Goal: Task Accomplishment & Management: Manage account settings

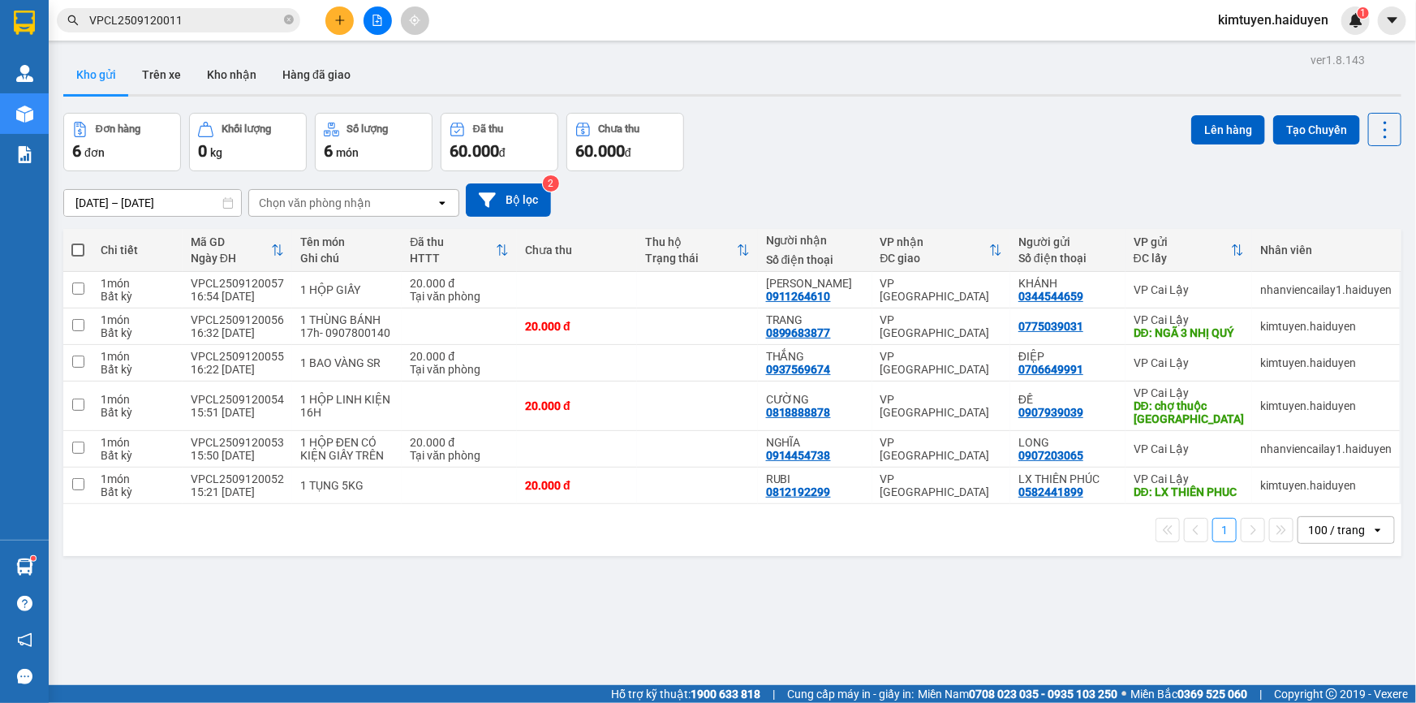
click at [819, 175] on div "[DATE] – [DATE] Press the down arrow key to interact with the calendar and sele…" at bounding box center [732, 200] width 1338 height 58
click at [651, 339] on td at bounding box center [697, 326] width 120 height 37
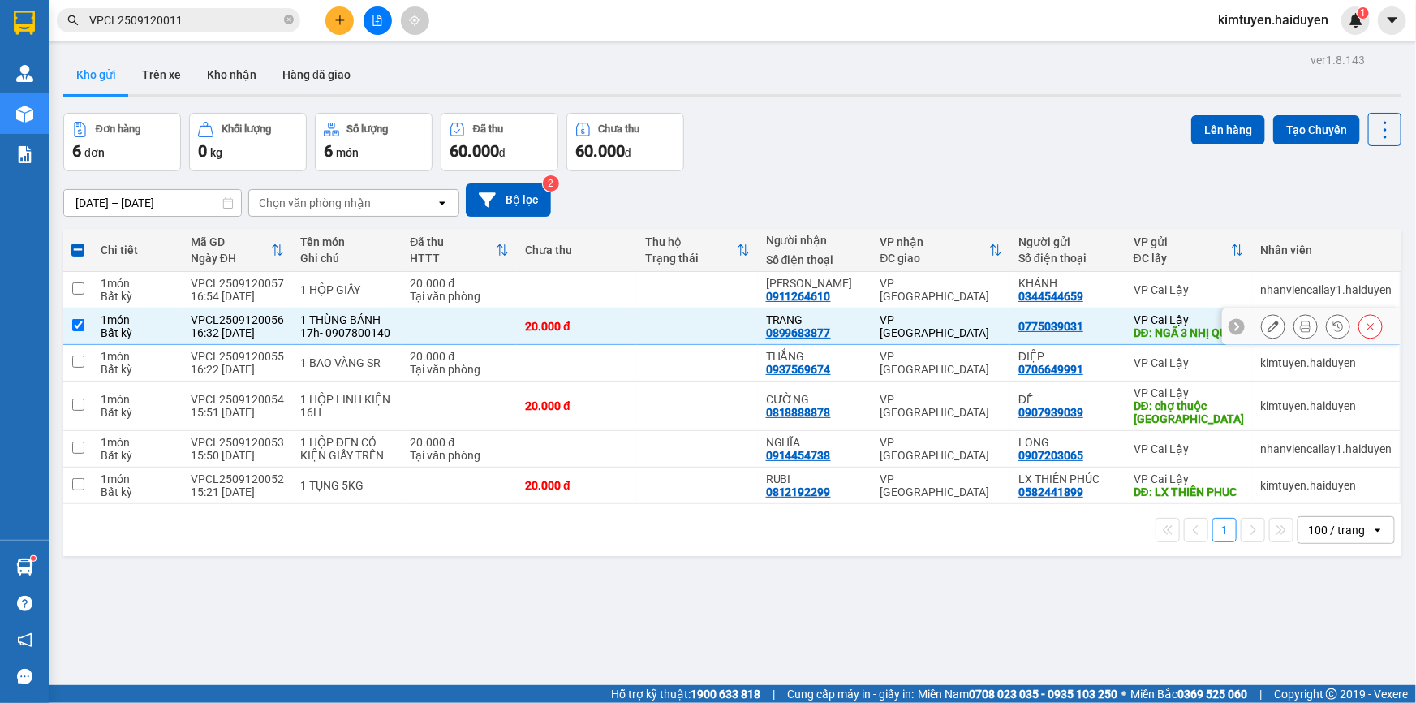
click at [721, 327] on td at bounding box center [697, 326] width 120 height 37
checkbox input "false"
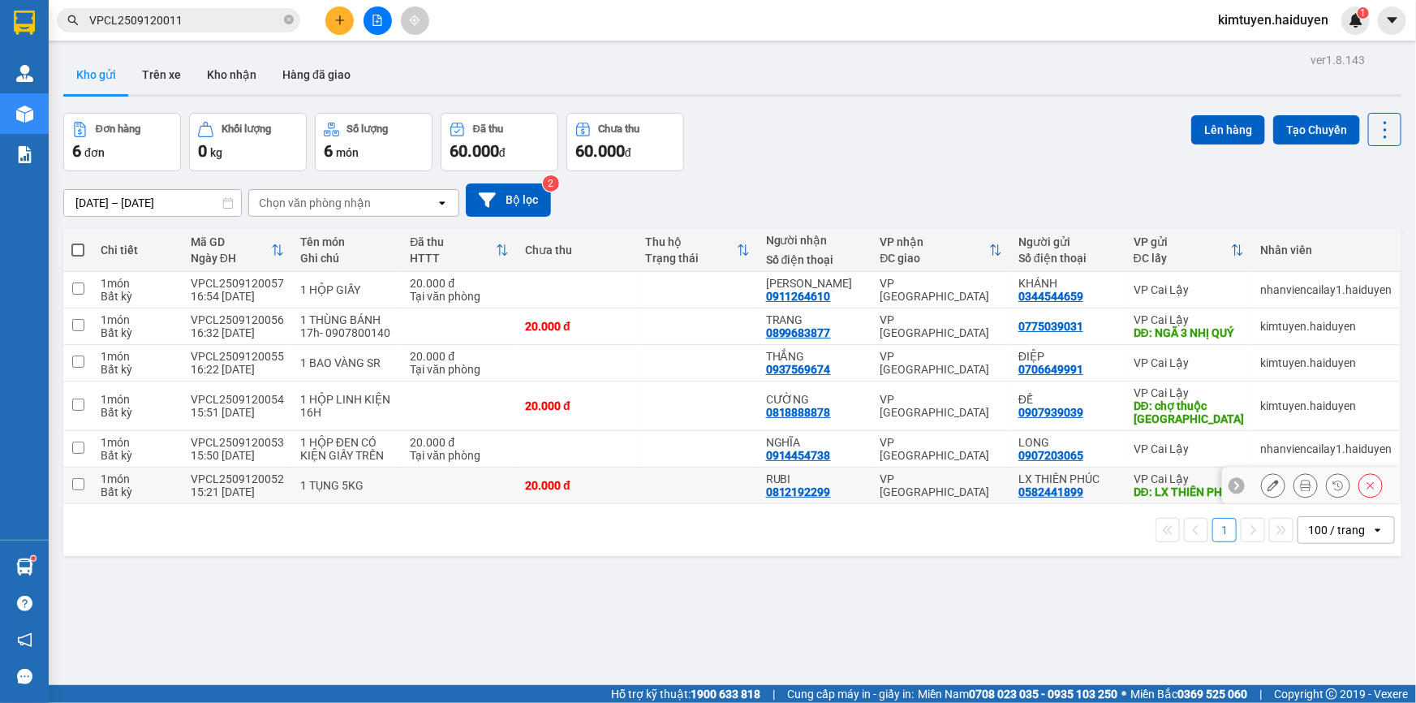
click at [680, 504] on td at bounding box center [697, 485] width 120 height 37
checkbox input "true"
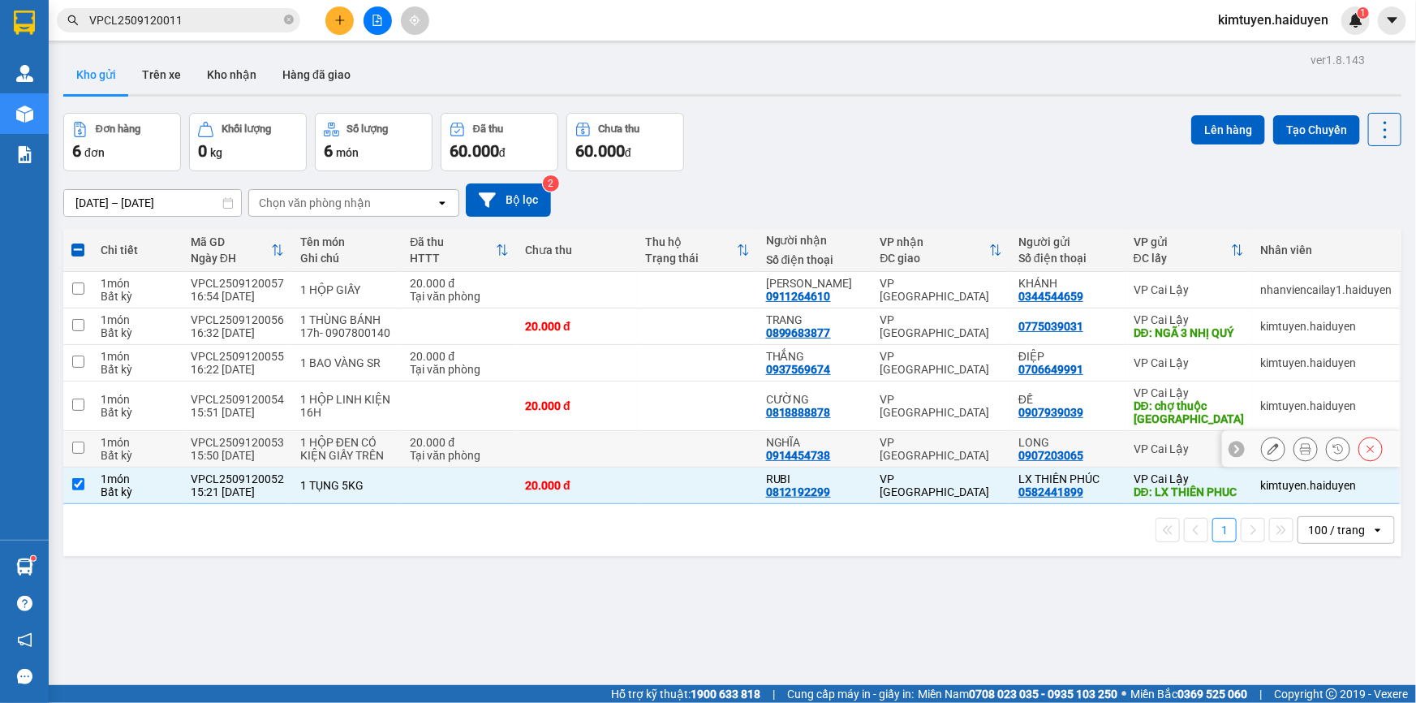
click at [654, 457] on td at bounding box center [697, 449] width 120 height 37
checkbox input "true"
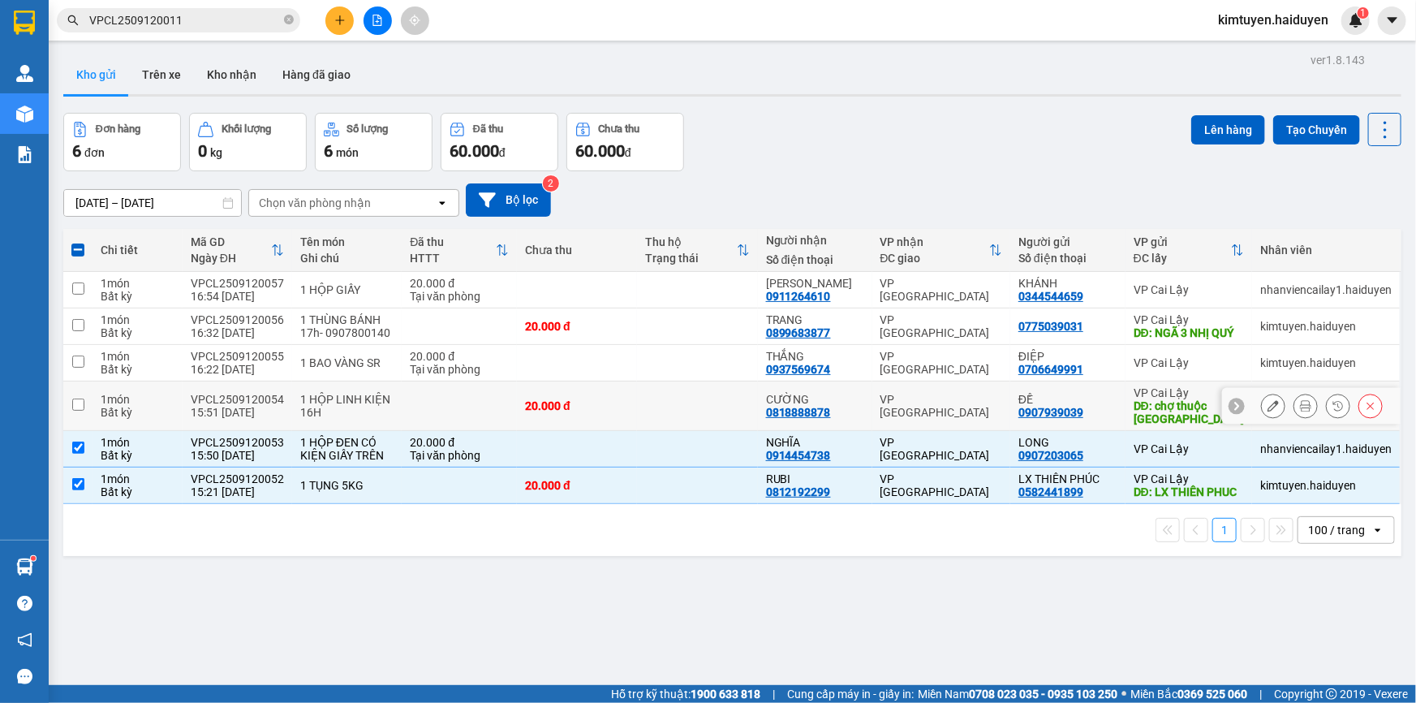
click at [705, 415] on td at bounding box center [697, 405] width 120 height 49
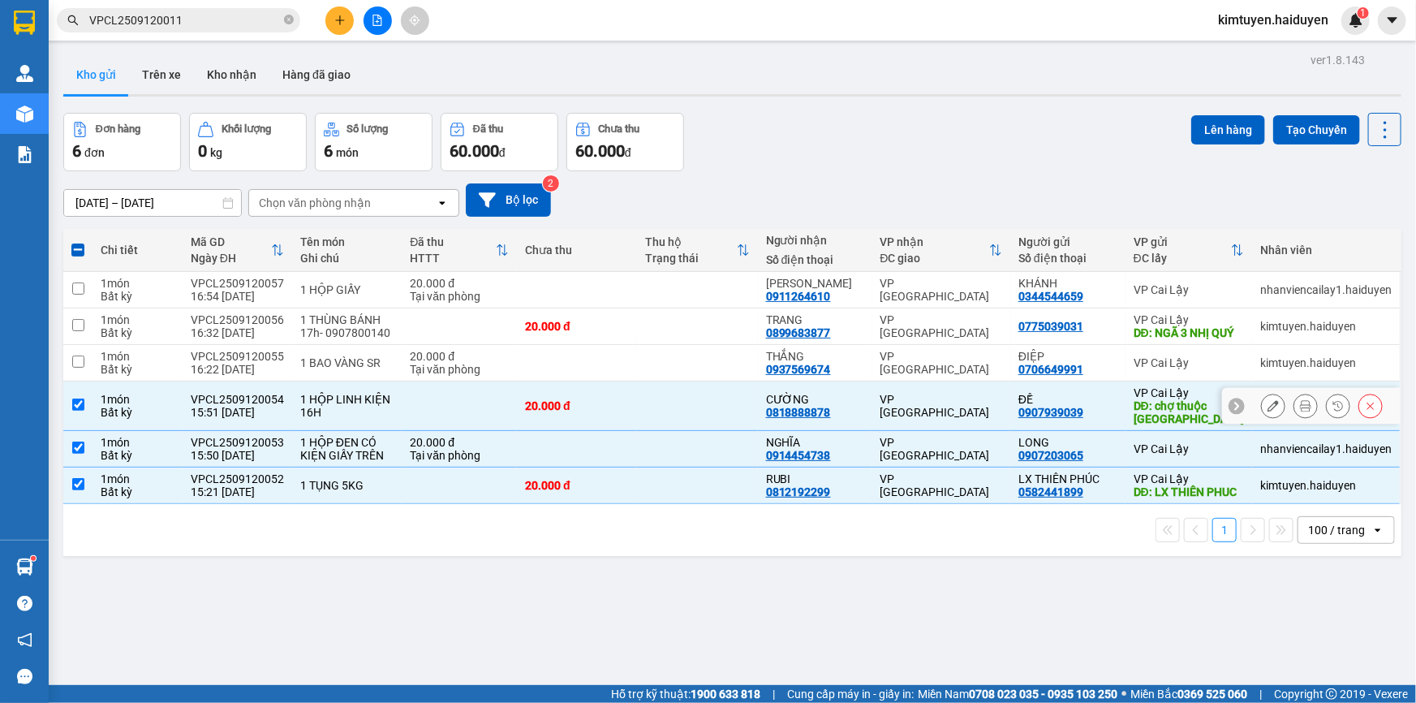
click at [970, 430] on td "VP [GEOGRAPHIC_DATA]" at bounding box center [941, 405] width 139 height 49
checkbox input "false"
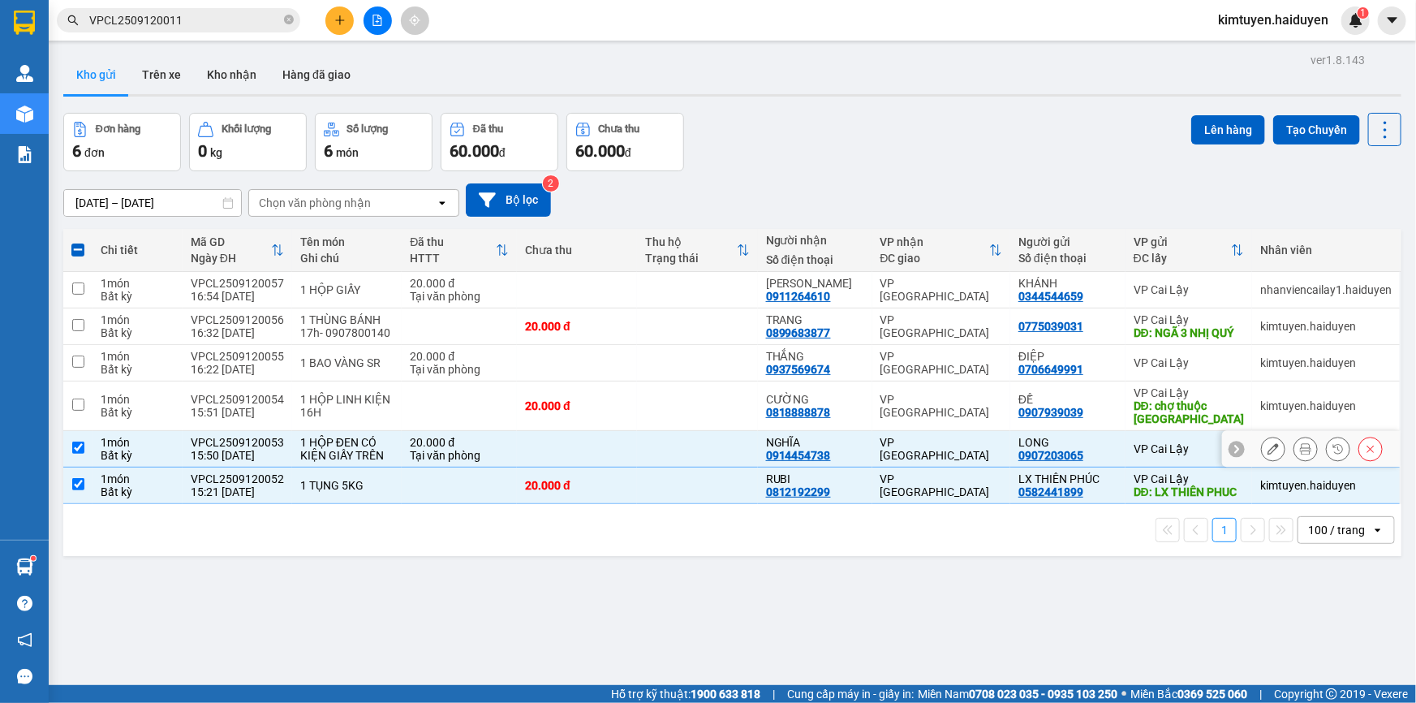
click at [963, 467] on td "VP [GEOGRAPHIC_DATA]" at bounding box center [941, 449] width 139 height 37
checkbox input "false"
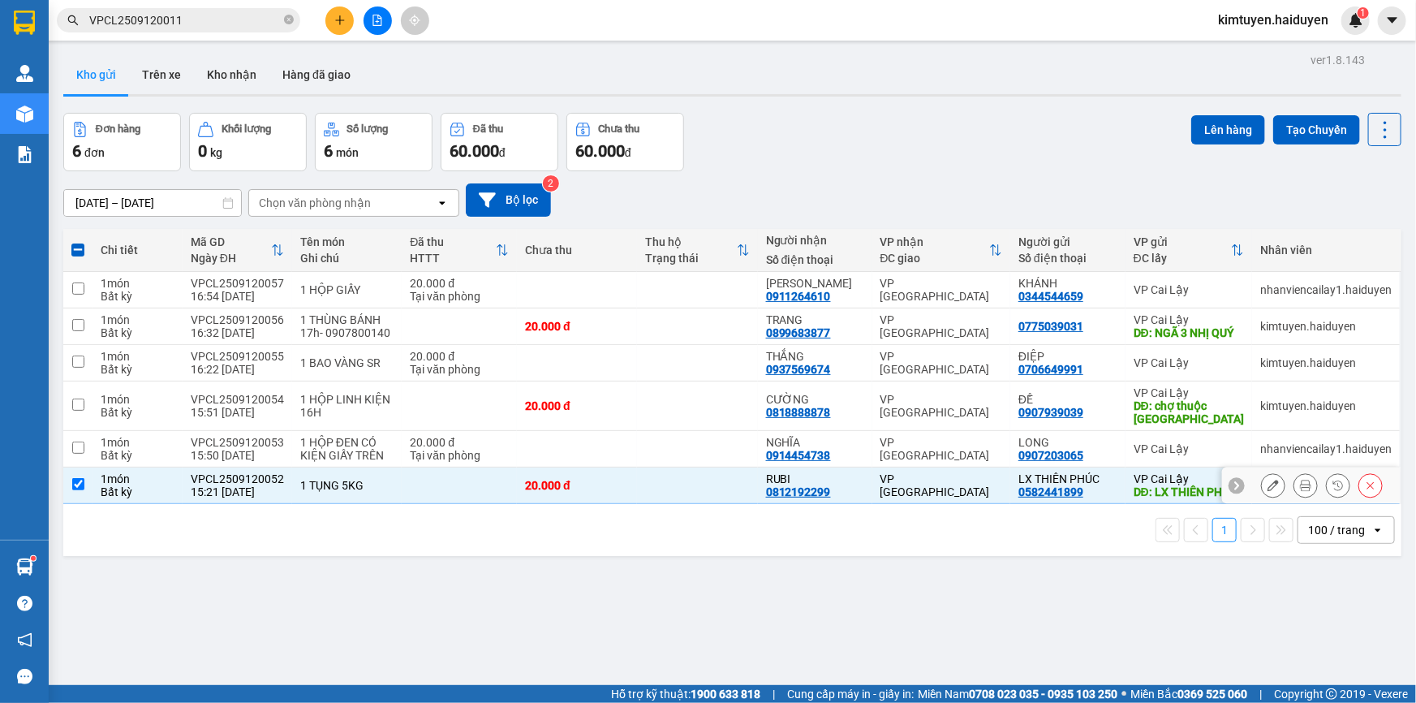
click at [962, 498] on div "VP [GEOGRAPHIC_DATA]" at bounding box center [941, 485] width 123 height 26
checkbox input "false"
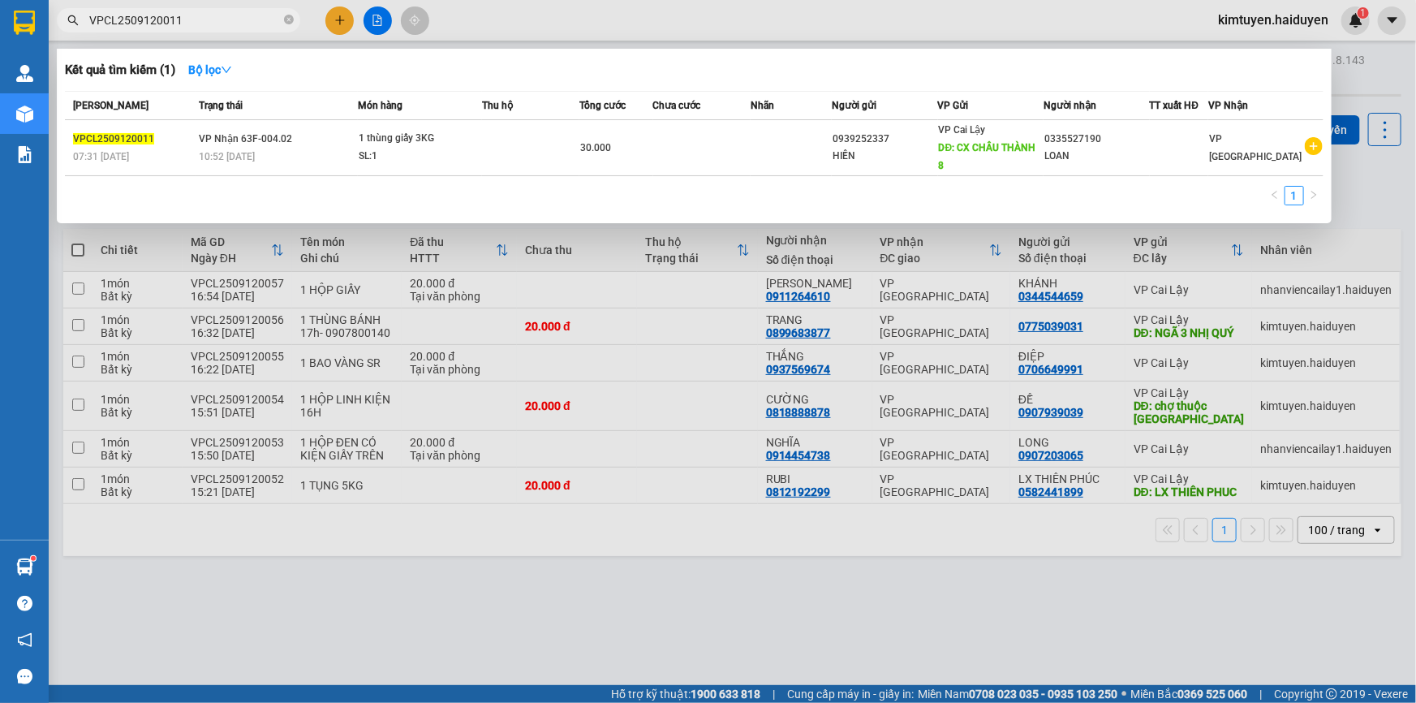
drag, startPoint x: 248, startPoint y: 16, endPoint x: 74, endPoint y: 24, distance: 174.6
click at [74, 24] on div "VPCL2509120011" at bounding box center [158, 20] width 316 height 24
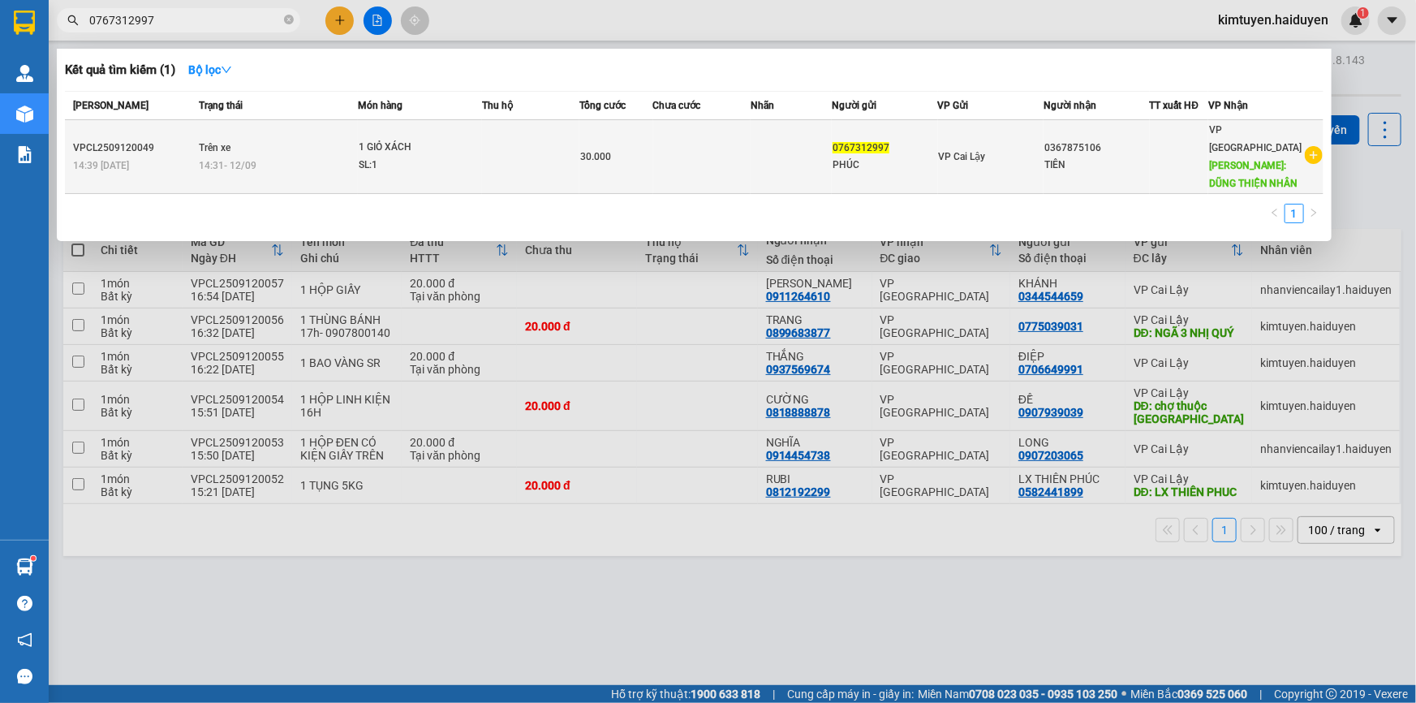
type input "0767312997"
click at [744, 160] on td at bounding box center [701, 157] width 97 height 74
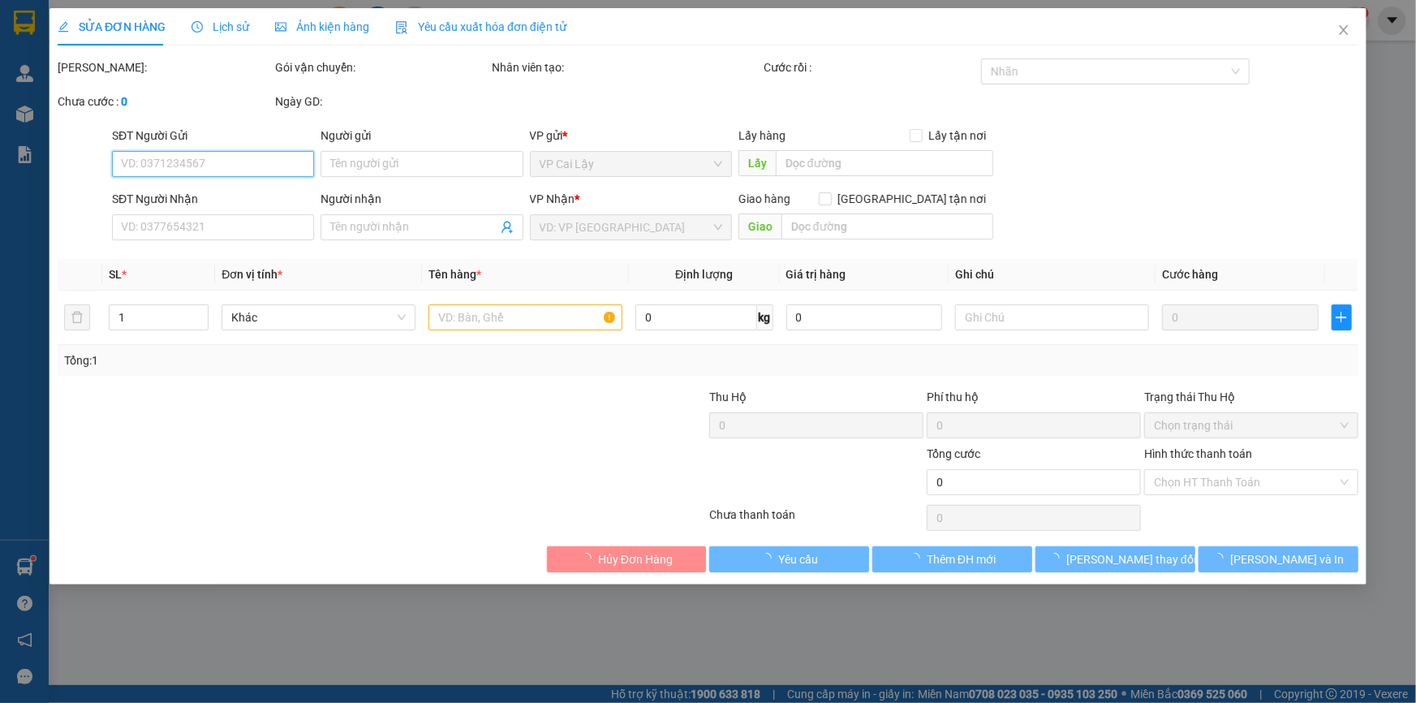
type input "0767312997"
type input "PHÚC"
type input "0367875106"
type input "TIÊN"
type input "DŨNG THIỆN NHÂN"
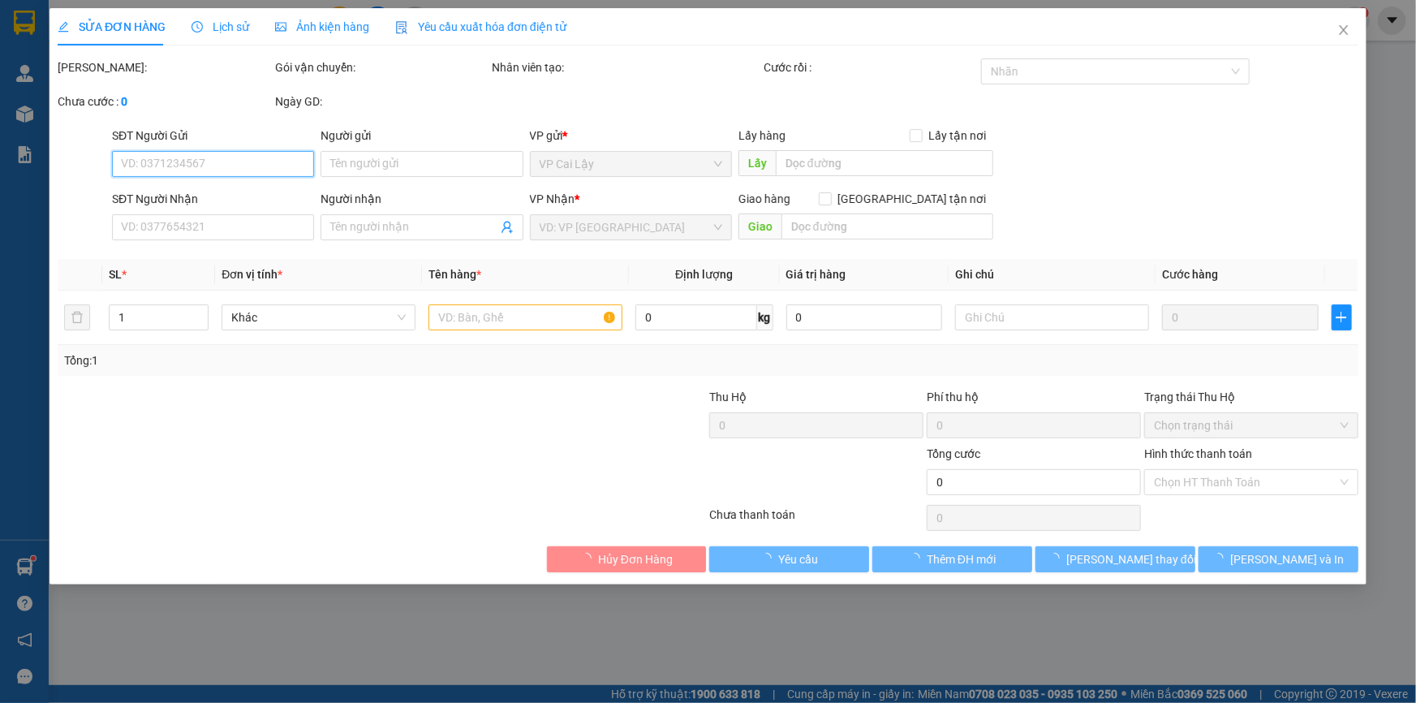
type input "30.000"
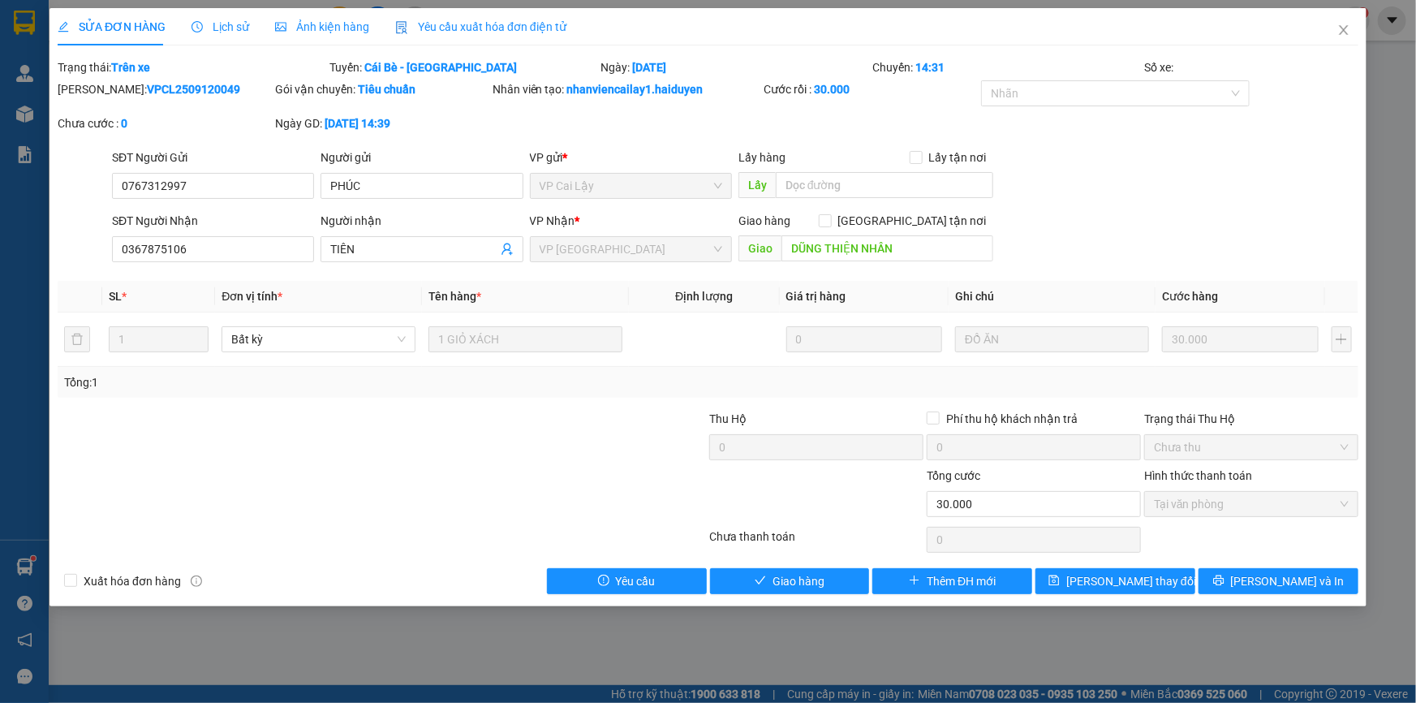
click at [232, 27] on span "Lịch sử" at bounding box center [220, 26] width 58 height 13
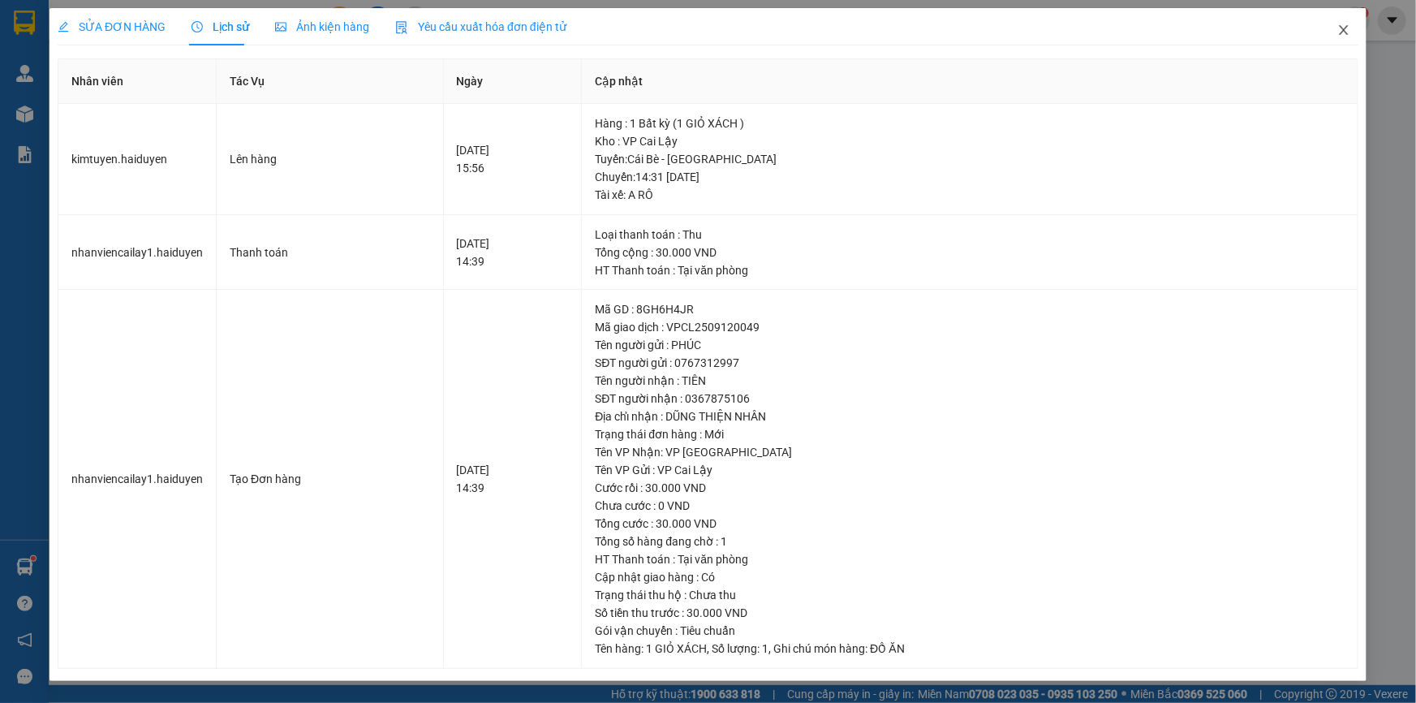
click at [1343, 29] on icon "close" at bounding box center [1343, 30] width 9 height 10
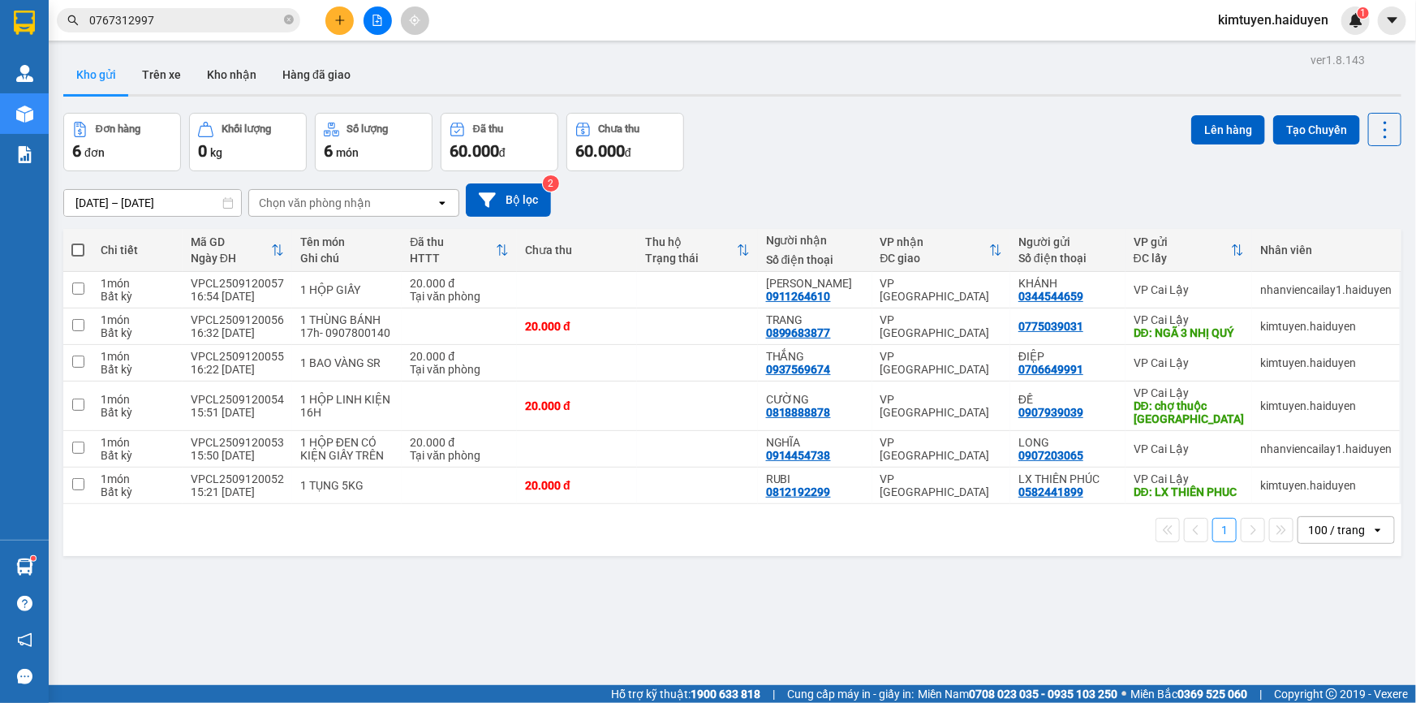
click at [923, 665] on div "ver 1.8.143 Kho gửi Trên xe Kho nhận Hàng đã giao Đơn hàng 6 đơn Khối lượng 0 k…" at bounding box center [732, 400] width 1351 height 703
click at [379, 28] on button at bounding box center [377, 20] width 28 height 28
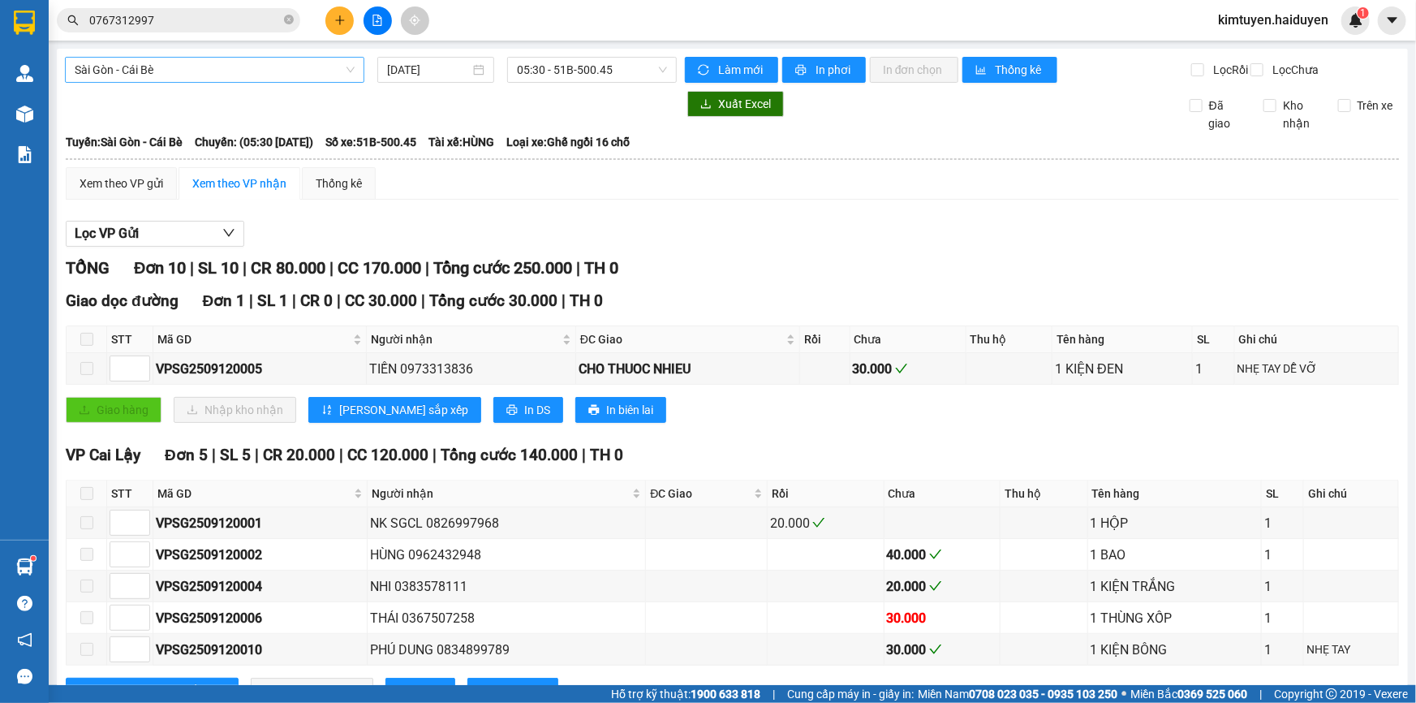
click at [325, 78] on span "Sài Gòn - Cái Bè" at bounding box center [215, 70] width 280 height 24
click at [563, 117] on div at bounding box center [371, 104] width 612 height 26
click at [187, 16] on input "0767312997" at bounding box center [184, 20] width 191 height 18
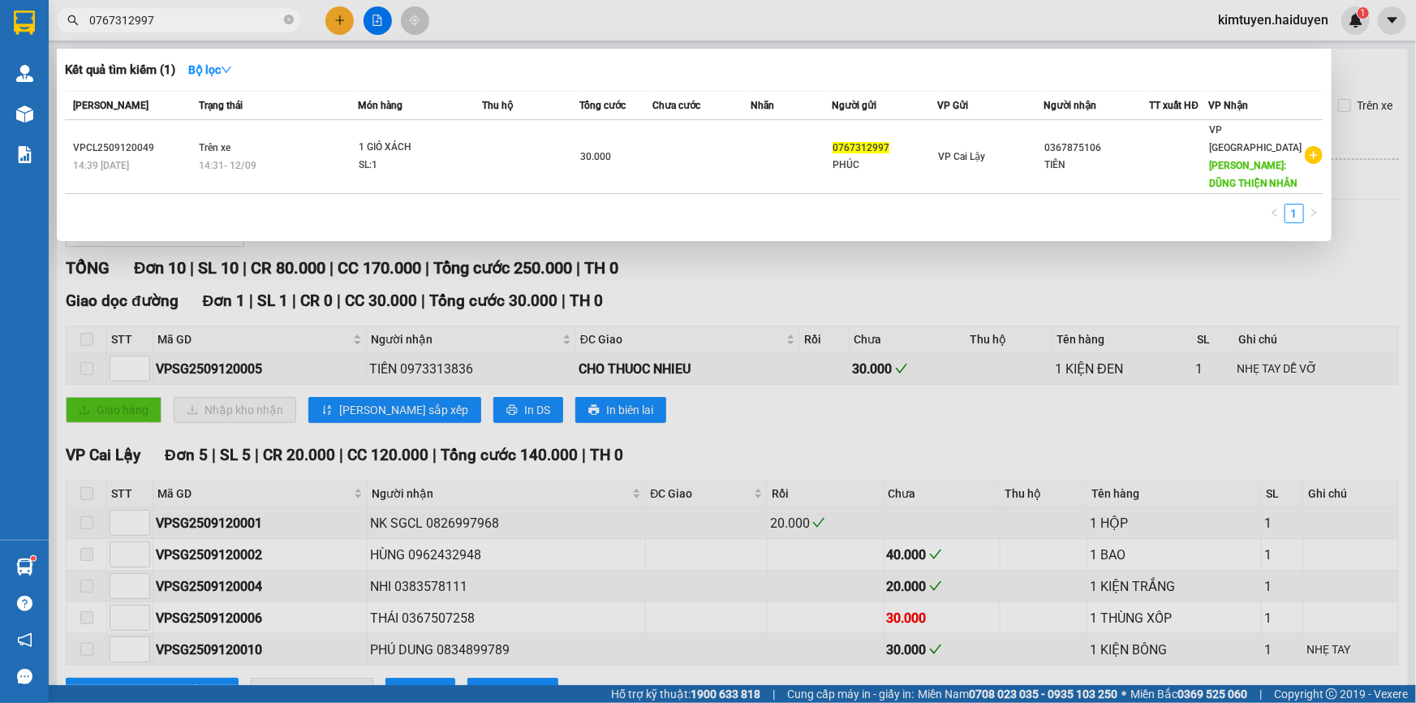
click at [810, 247] on div at bounding box center [708, 351] width 1416 height 703
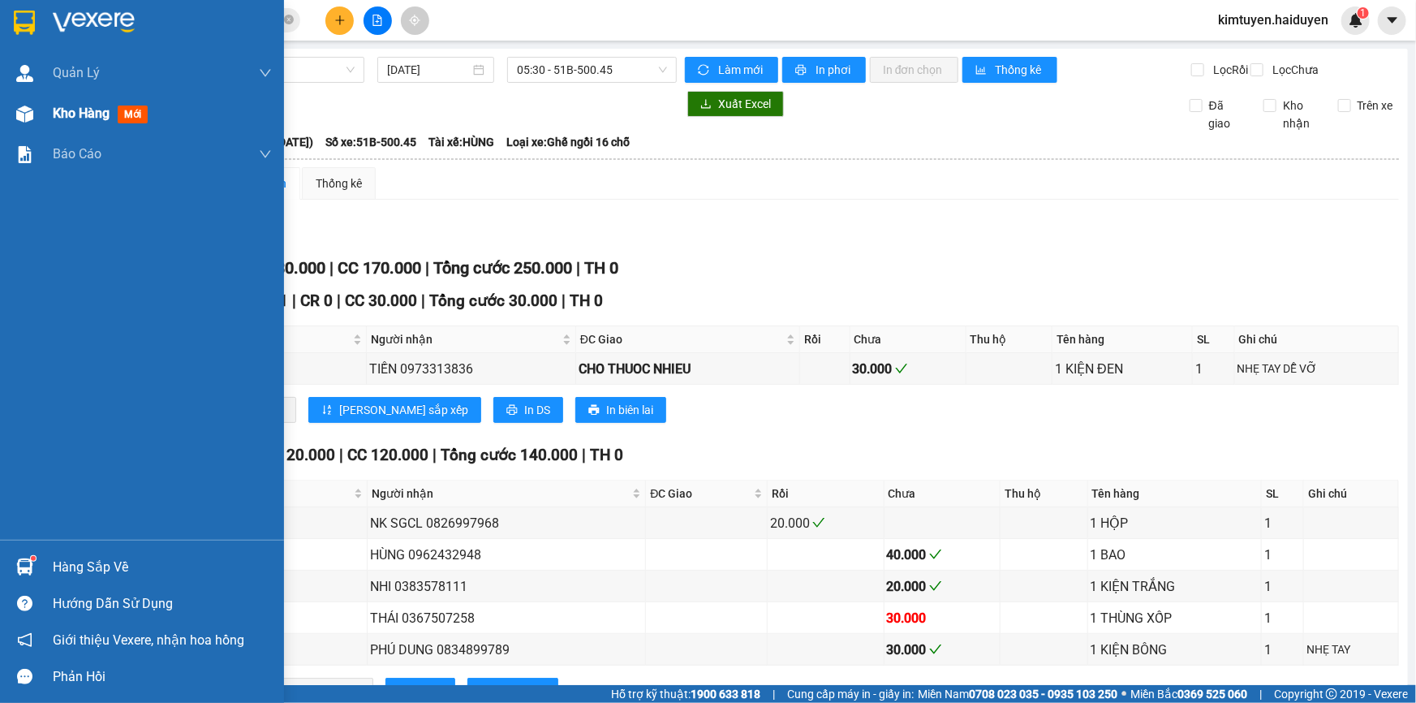
click at [98, 123] on div "Kho hàng mới" at bounding box center [162, 113] width 219 height 41
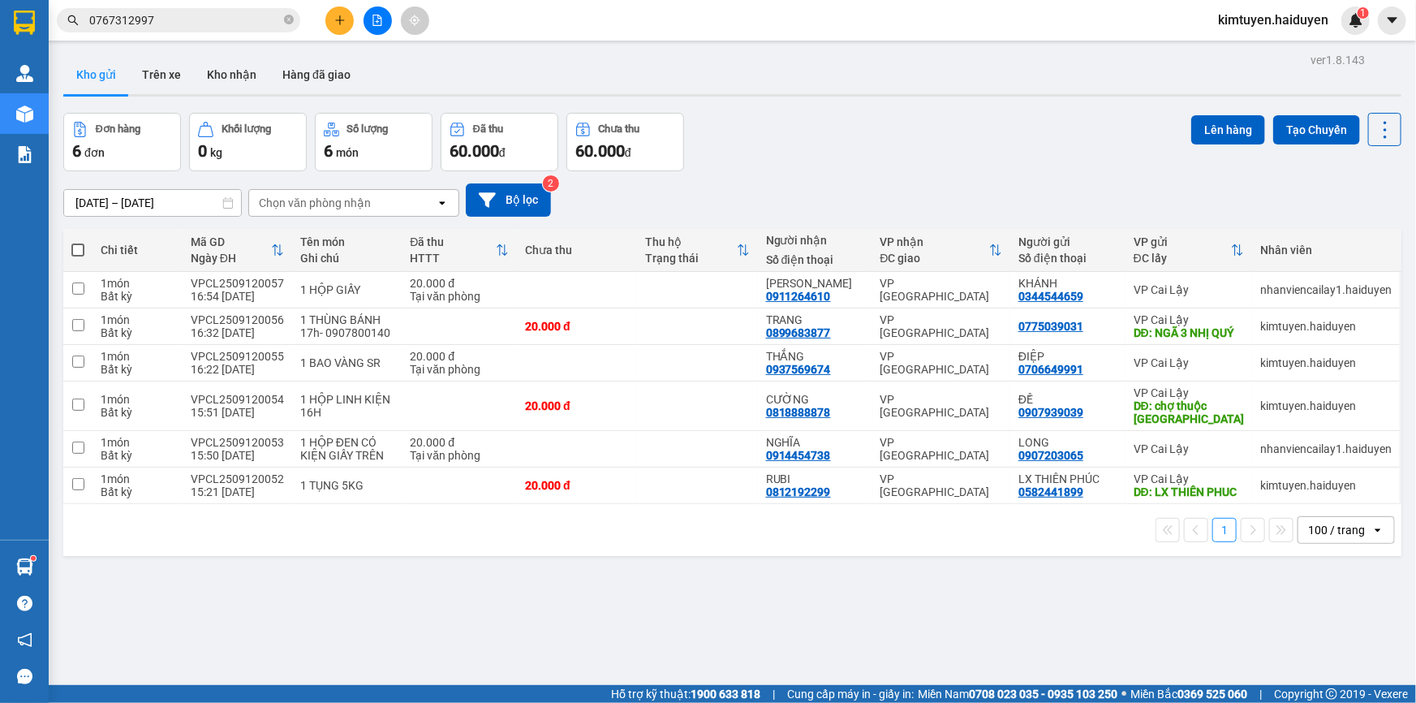
click at [179, 22] on input "0767312997" at bounding box center [184, 20] width 191 height 18
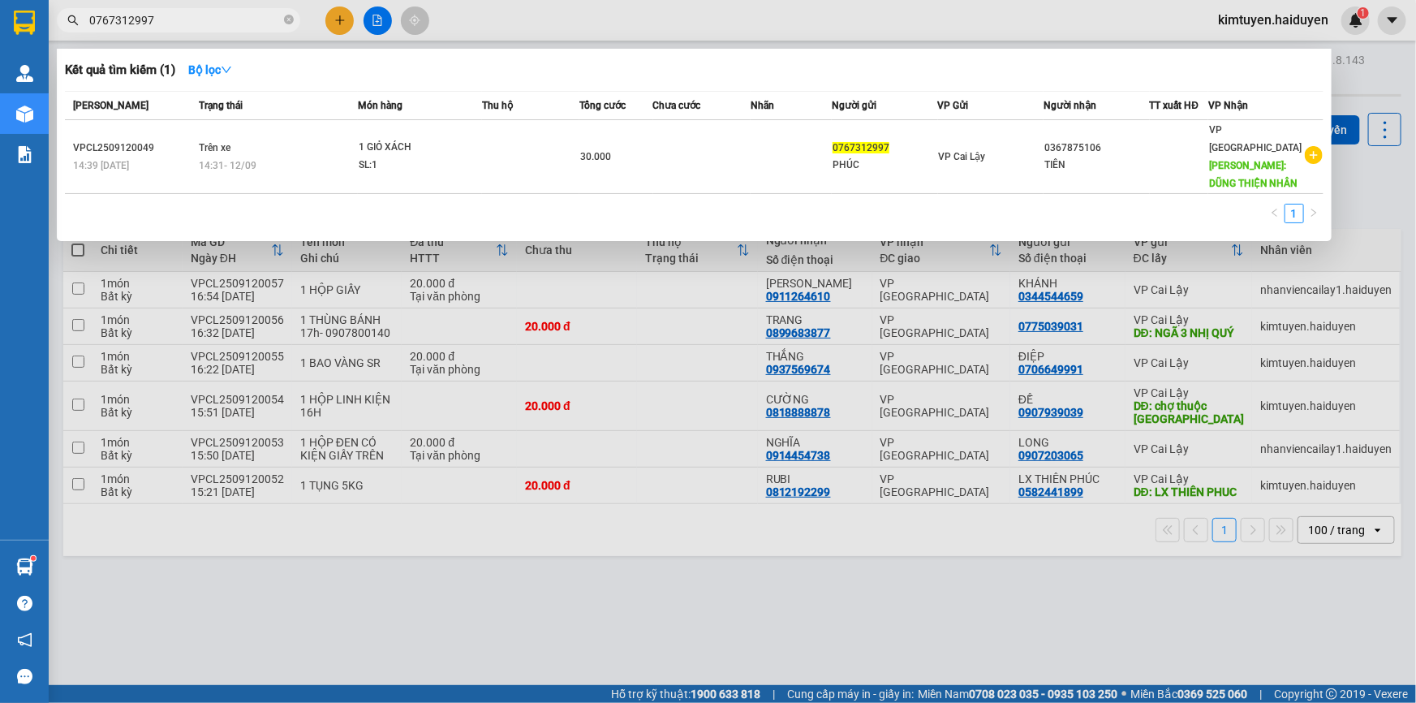
click at [540, 11] on div at bounding box center [708, 351] width 1416 height 703
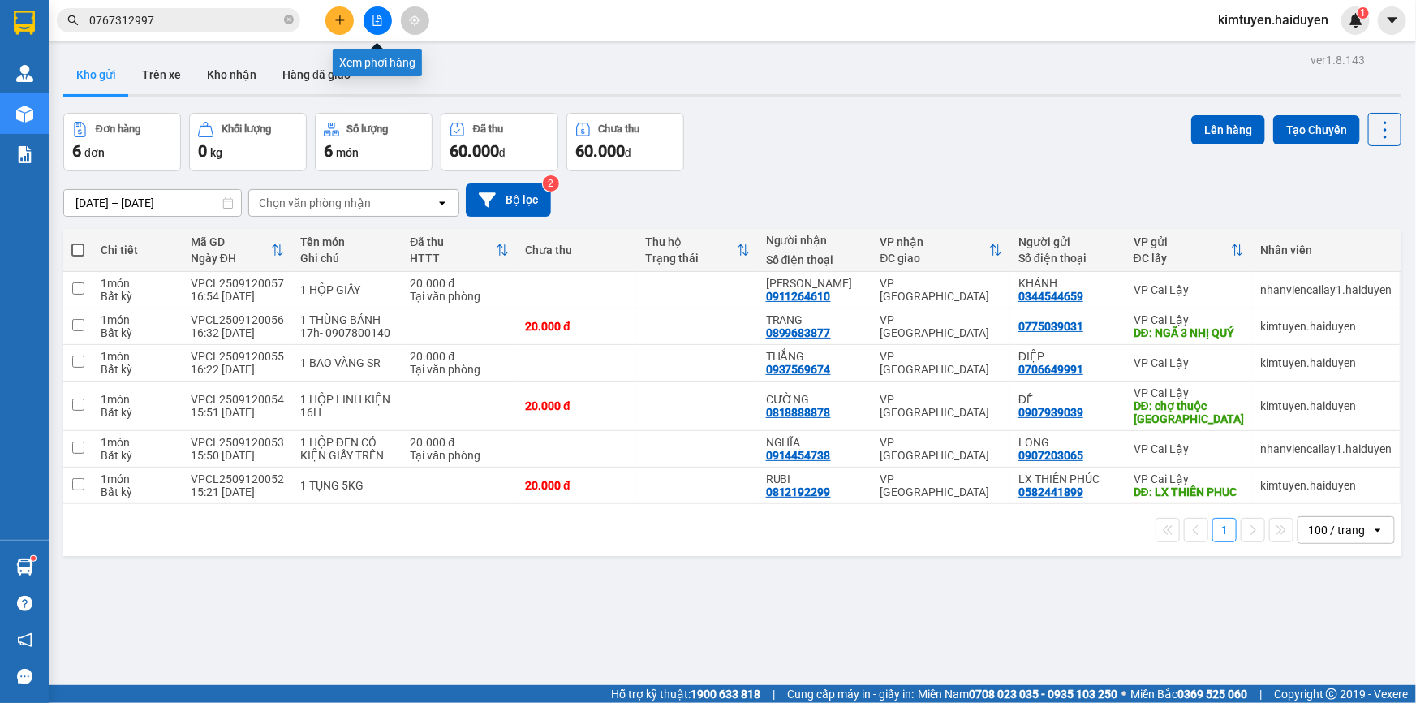
click at [379, 22] on icon "file-add" at bounding box center [377, 20] width 11 height 11
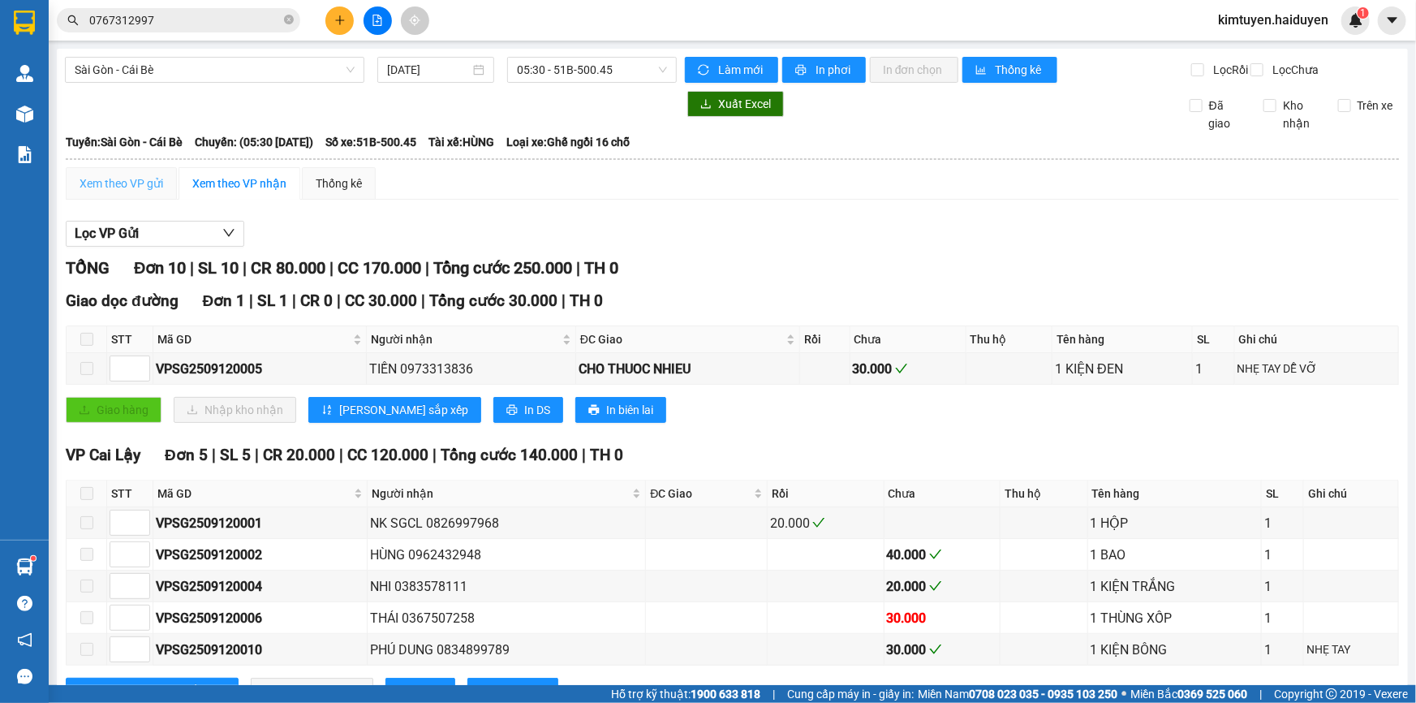
click at [166, 200] on div "Xem theo VP gửi" at bounding box center [121, 183] width 111 height 32
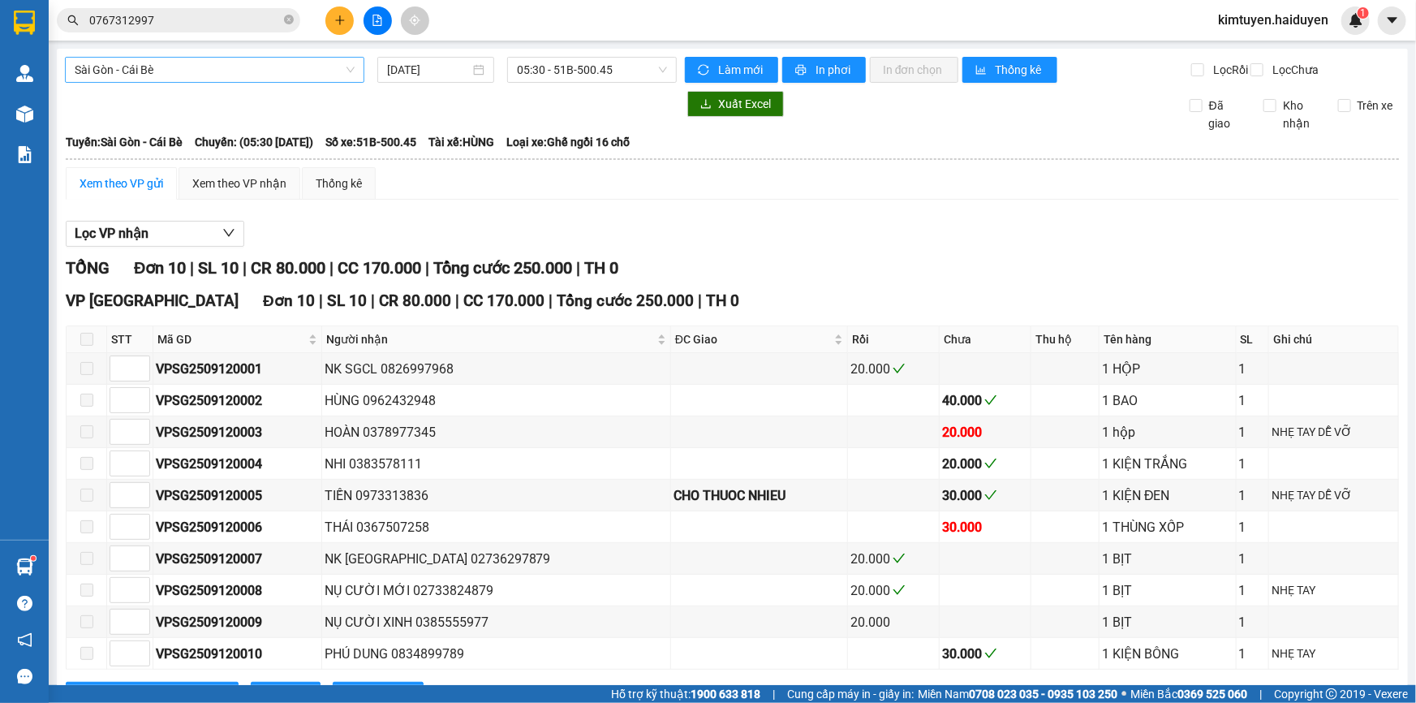
click at [243, 77] on span "Sài Gòn - Cái Bè" at bounding box center [215, 70] width 280 height 24
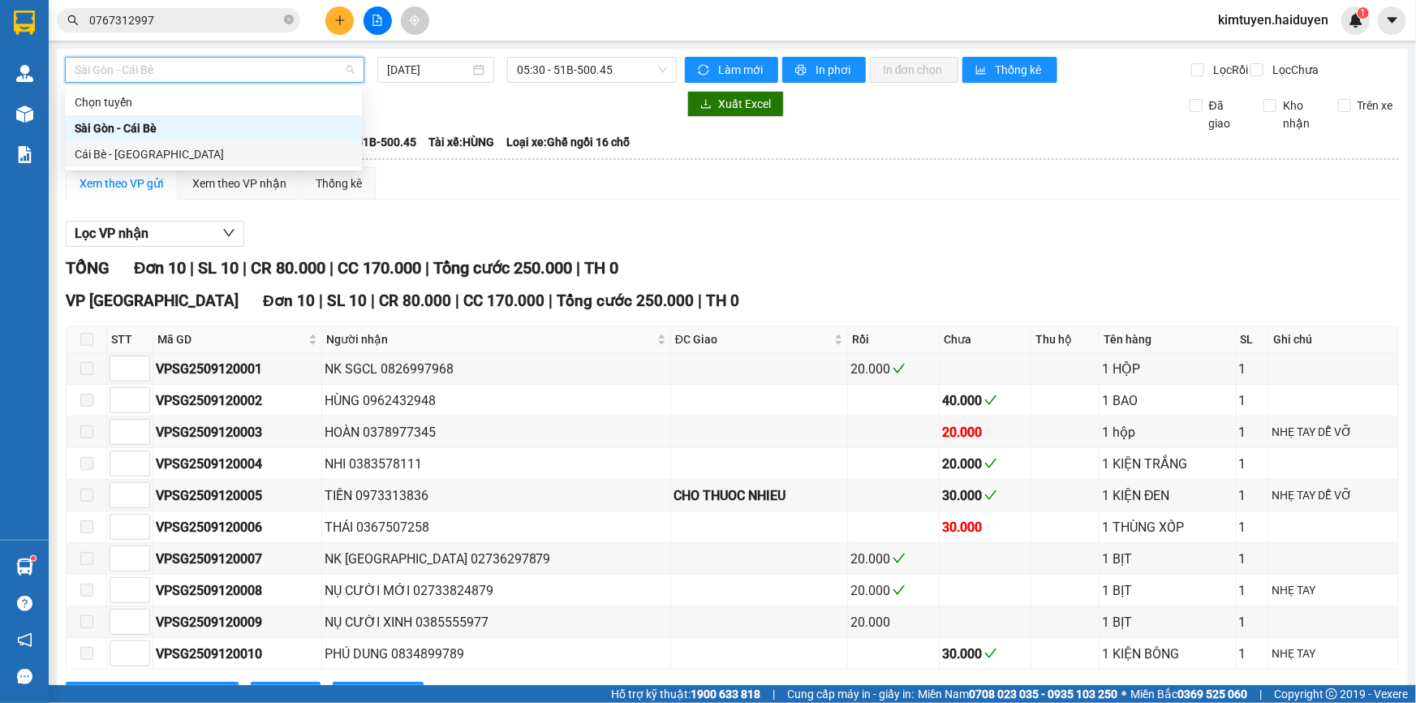
click at [241, 165] on div "Cái Bè - [GEOGRAPHIC_DATA]" at bounding box center [213, 154] width 297 height 26
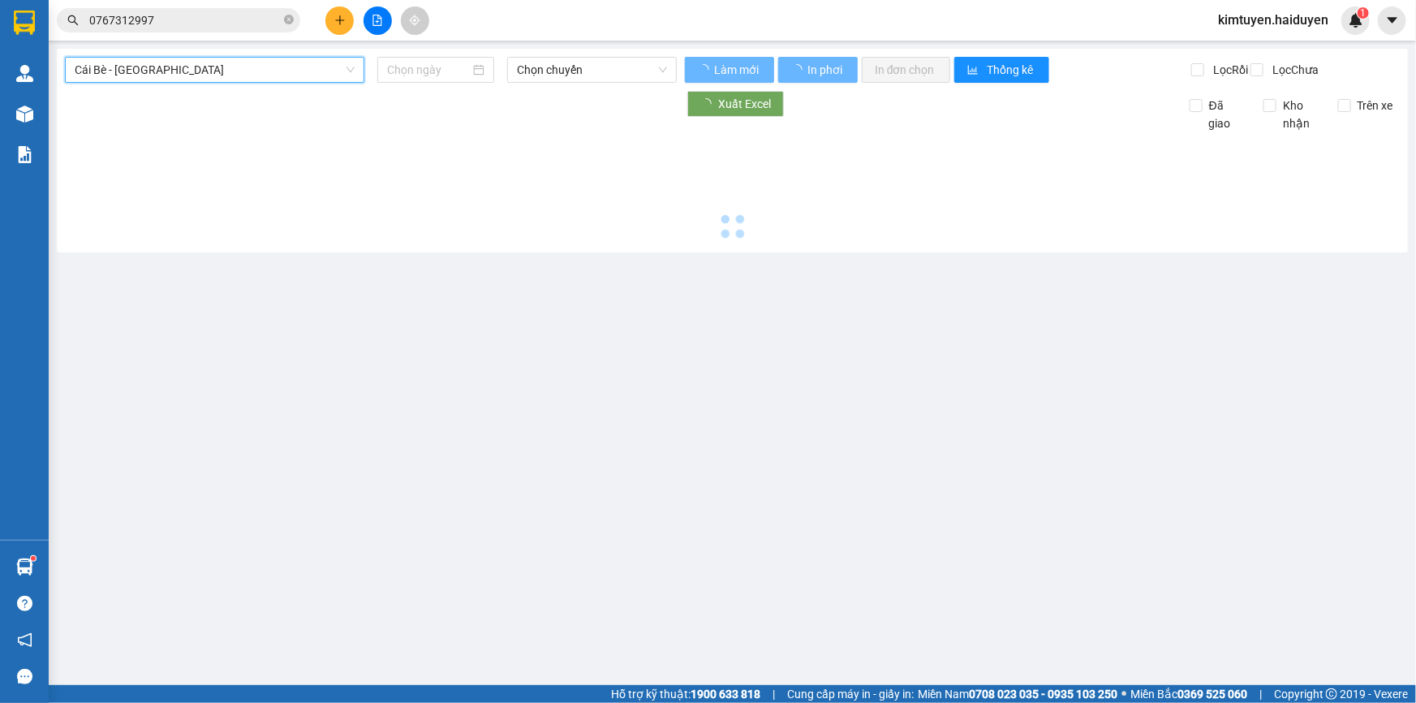
type input "[DATE]"
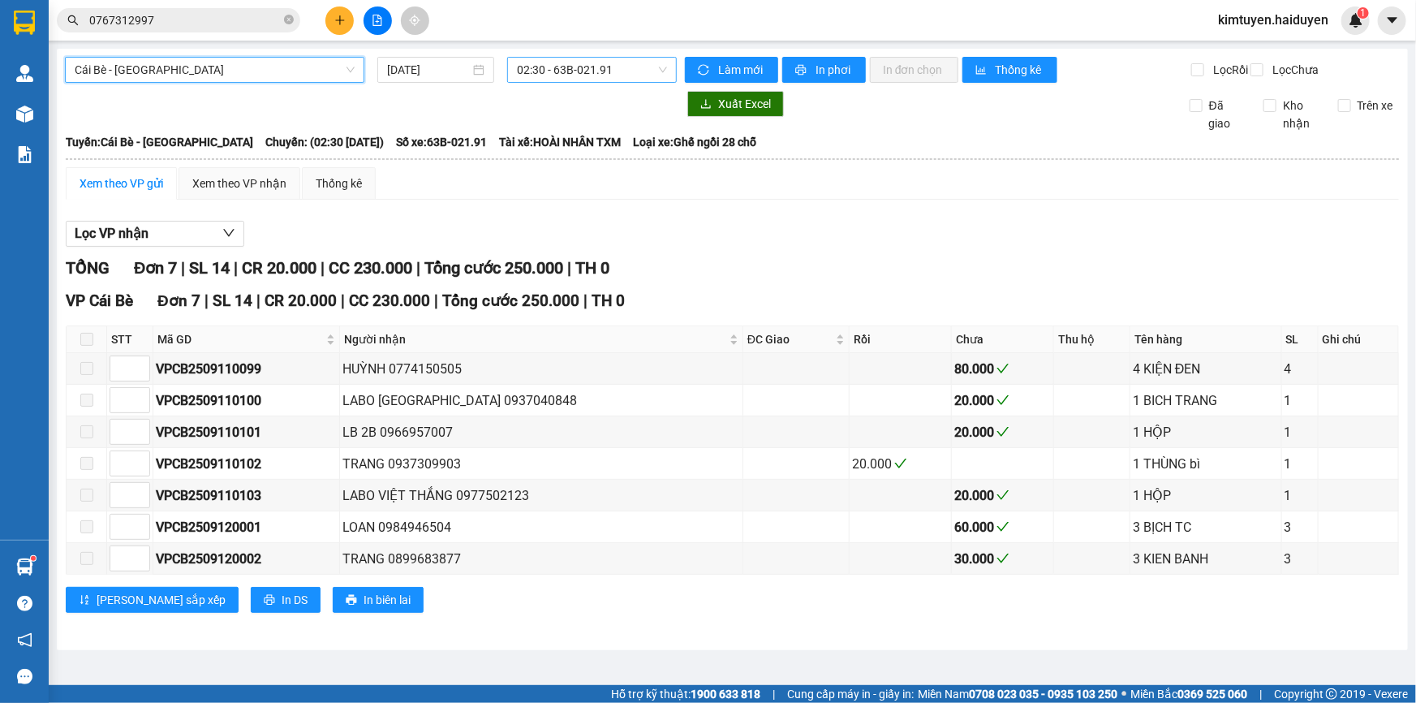
click at [591, 67] on span "02:30 - 63B-021.91" at bounding box center [592, 70] width 150 height 24
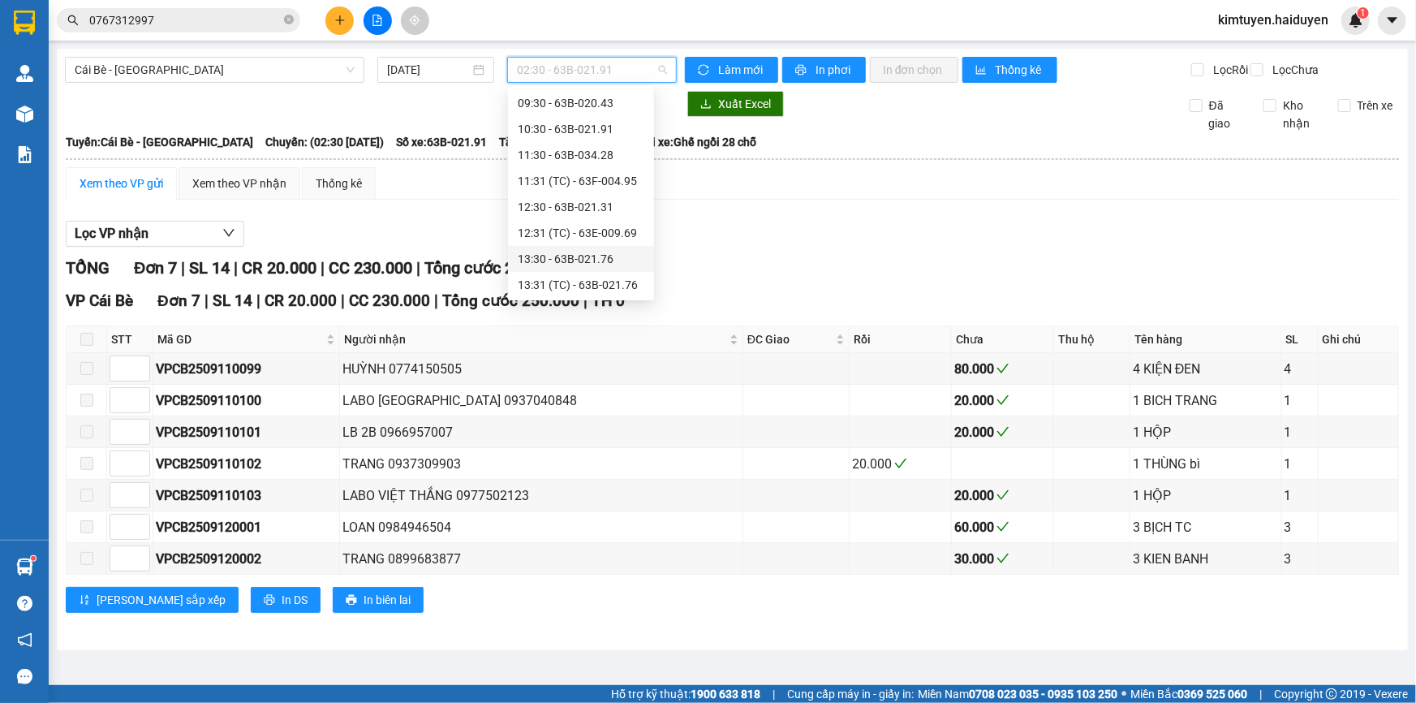
scroll to position [493, 0]
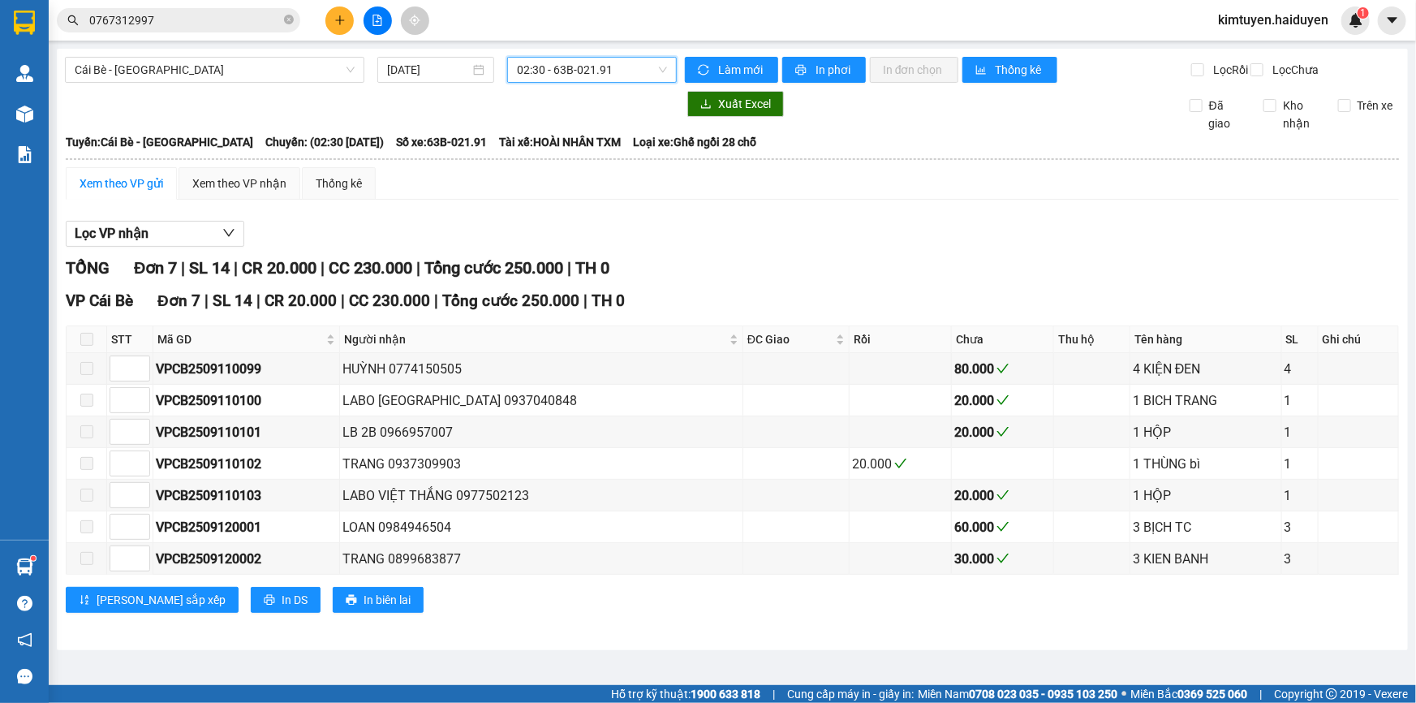
click at [544, 67] on span "02:30 - 63B-021.91" at bounding box center [592, 70] width 150 height 24
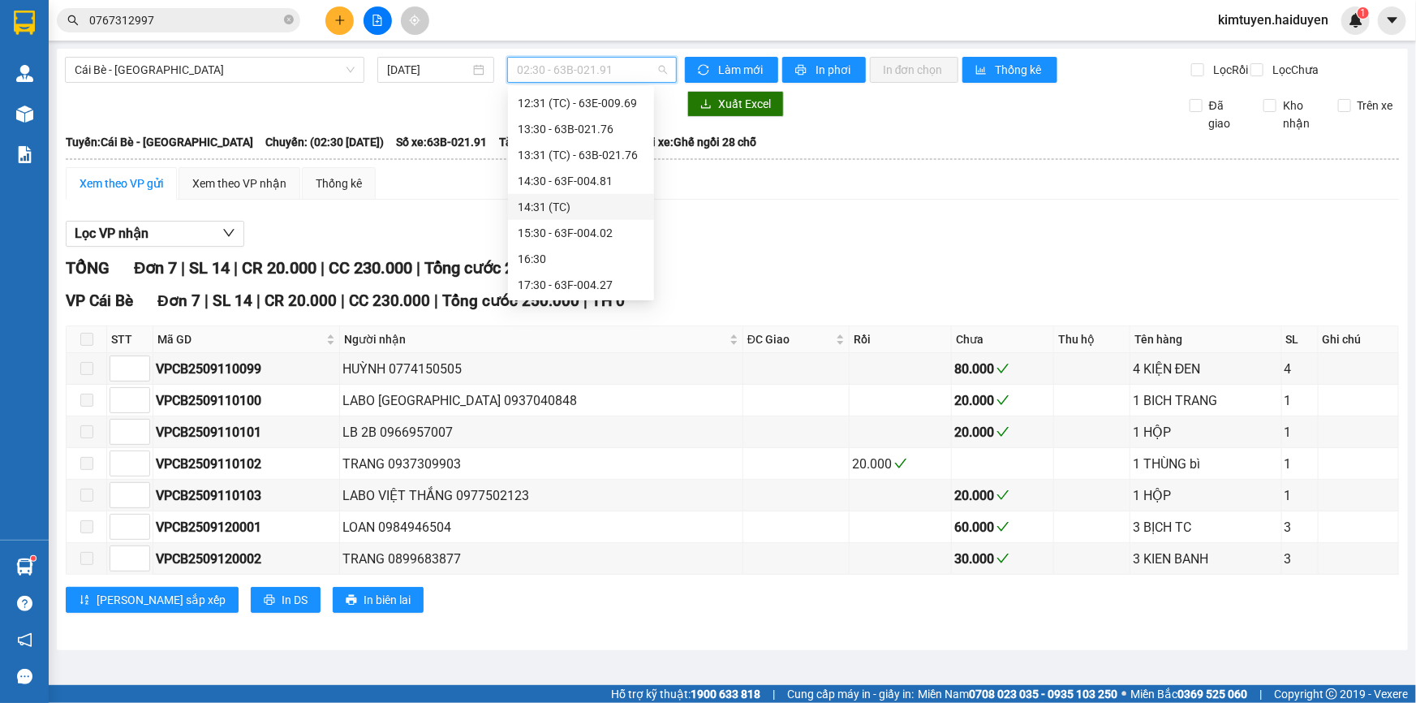
click at [586, 204] on div "14:31 (TC)" at bounding box center [581, 207] width 127 height 18
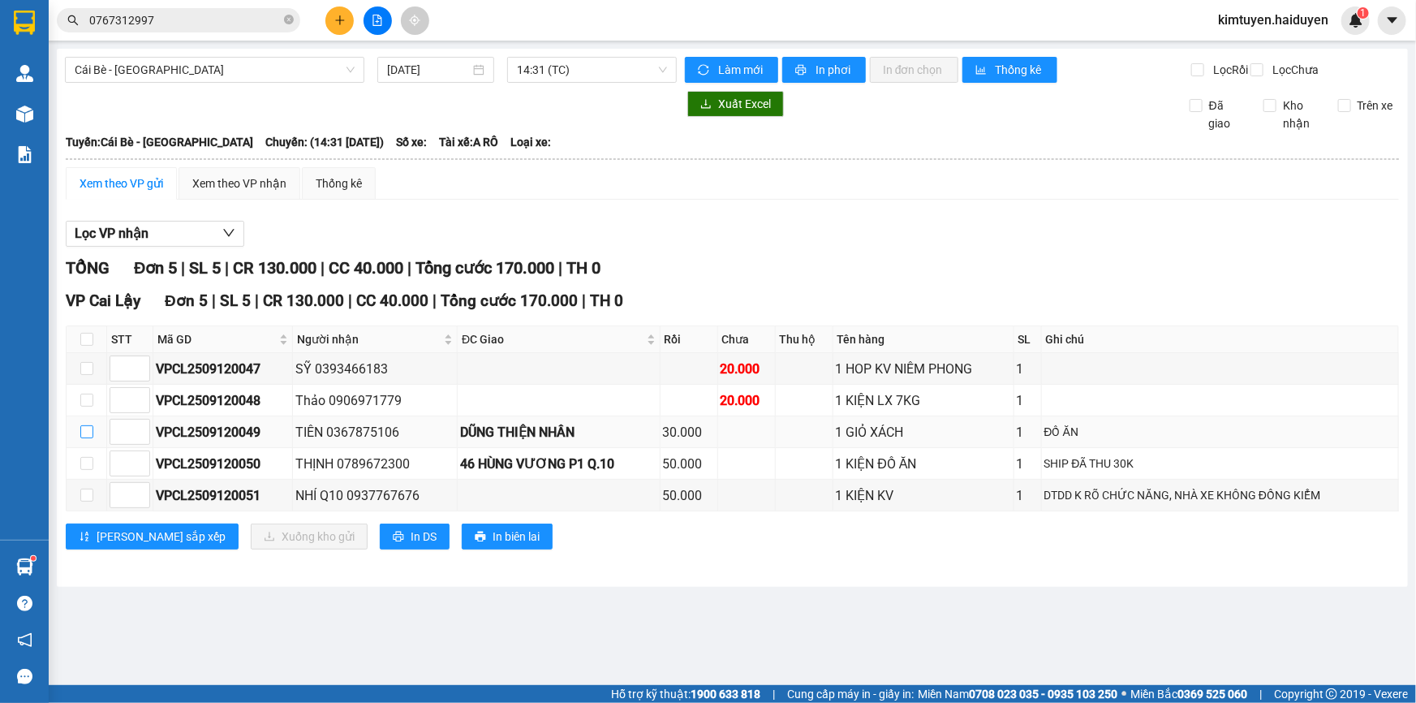
click at [84, 438] on input "checkbox" at bounding box center [86, 431] width 13 height 13
checkbox input "true"
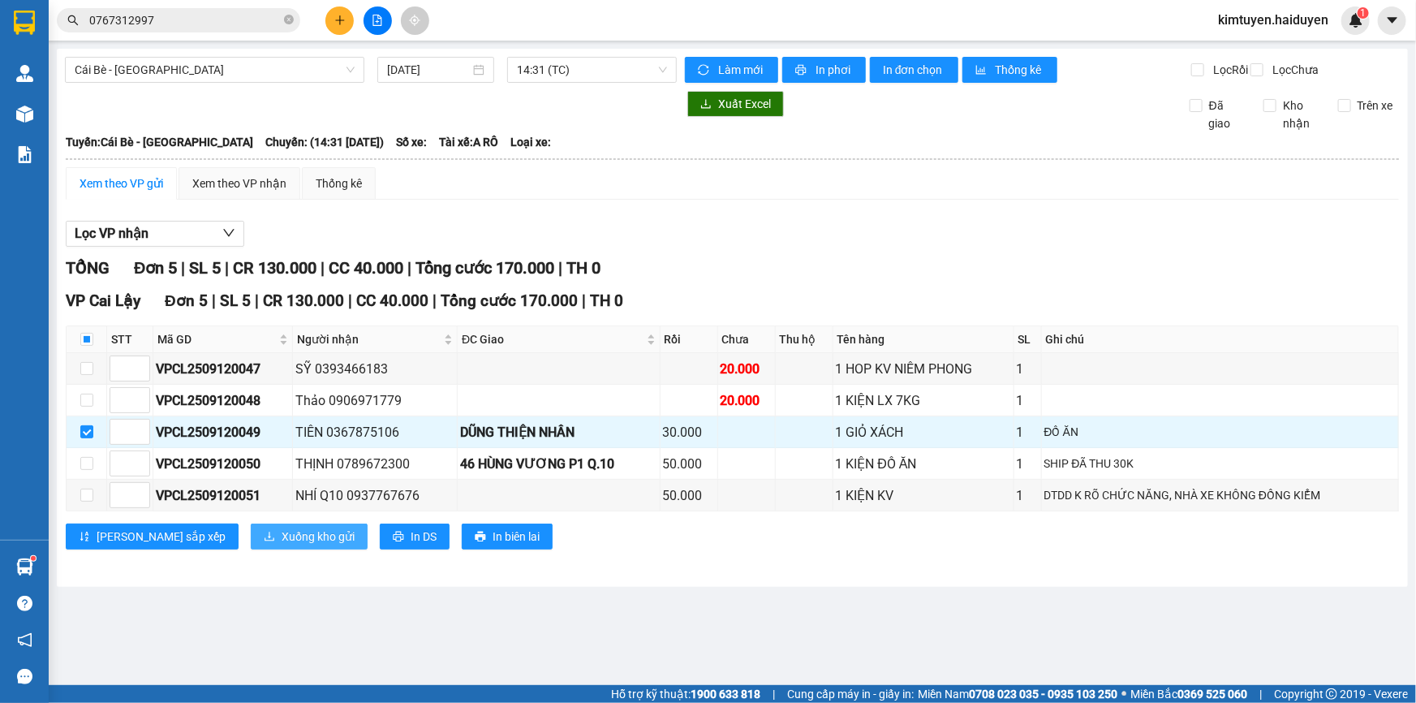
click at [282, 545] on span "Xuống kho gửi" at bounding box center [318, 536] width 73 height 18
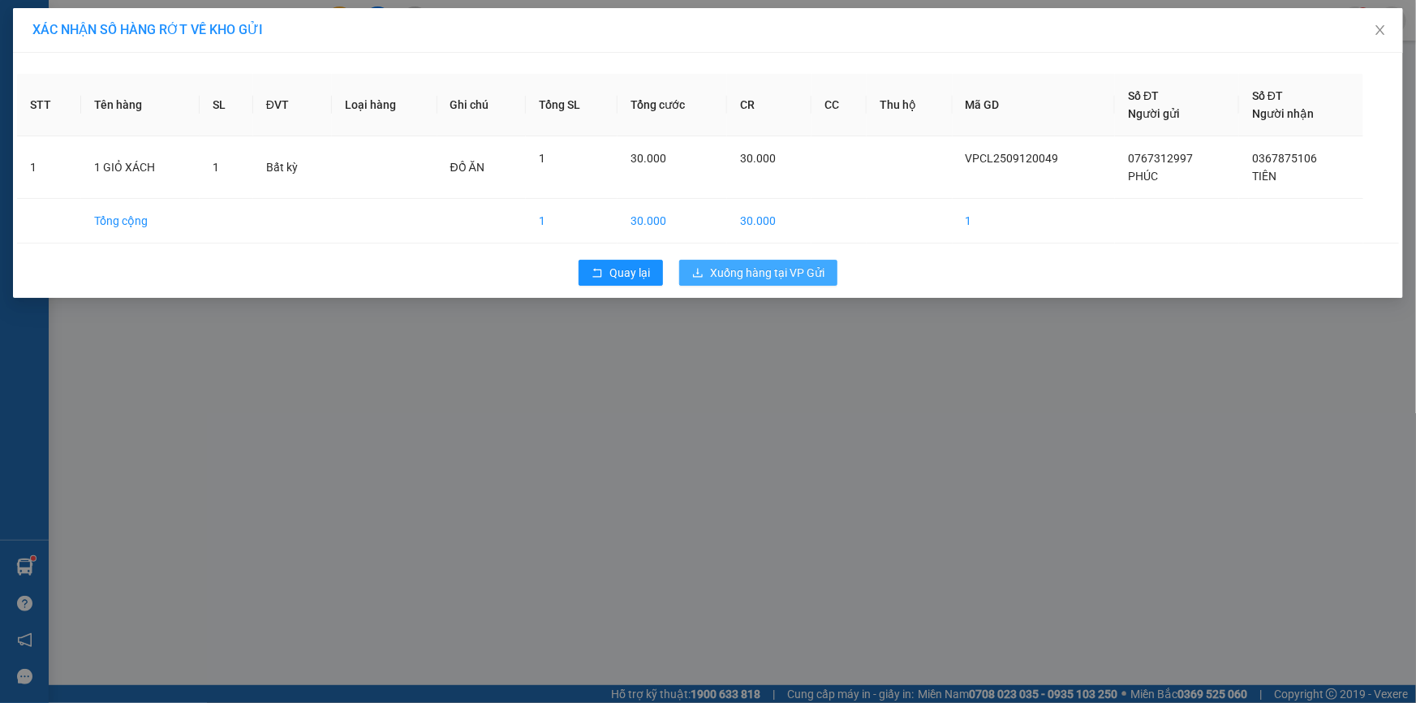
click at [788, 265] on span "Xuống hàng tại VP Gửi" at bounding box center [767, 273] width 114 height 18
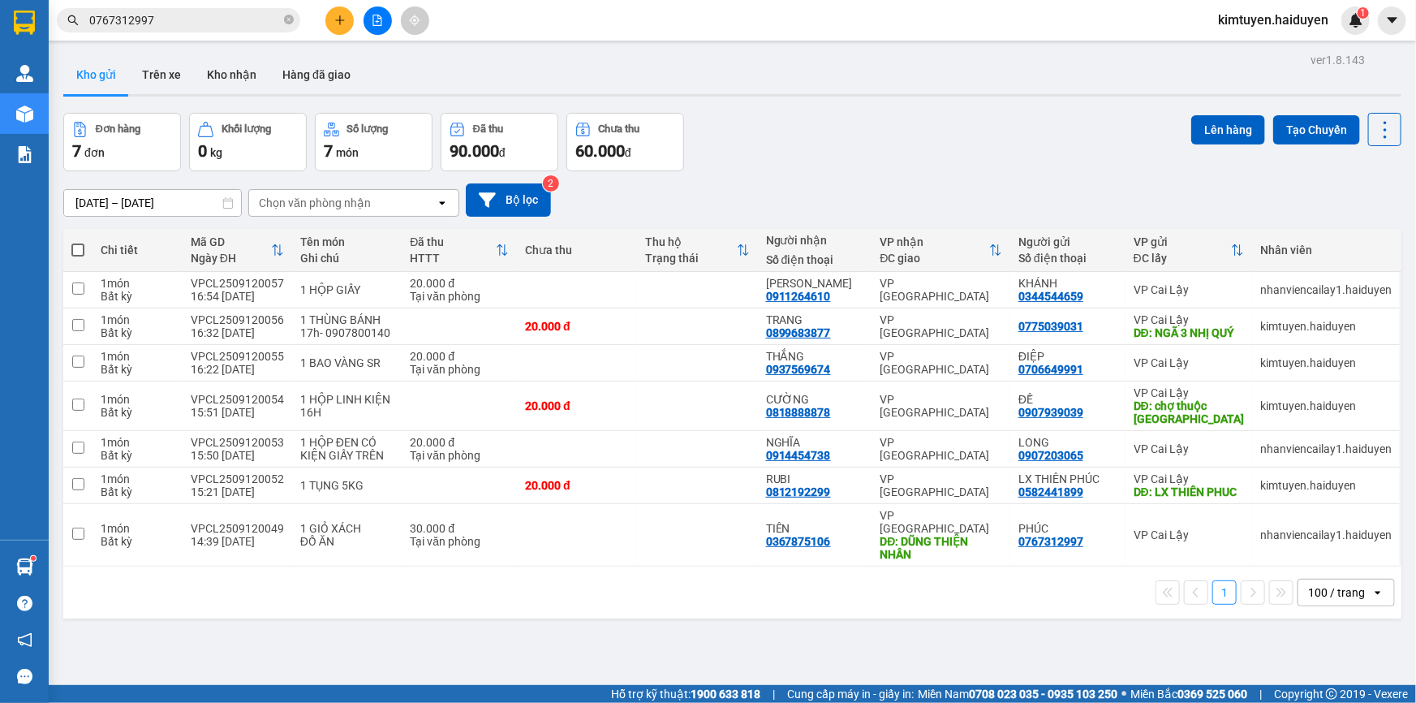
click at [224, 15] on input "0767312997" at bounding box center [184, 20] width 191 height 18
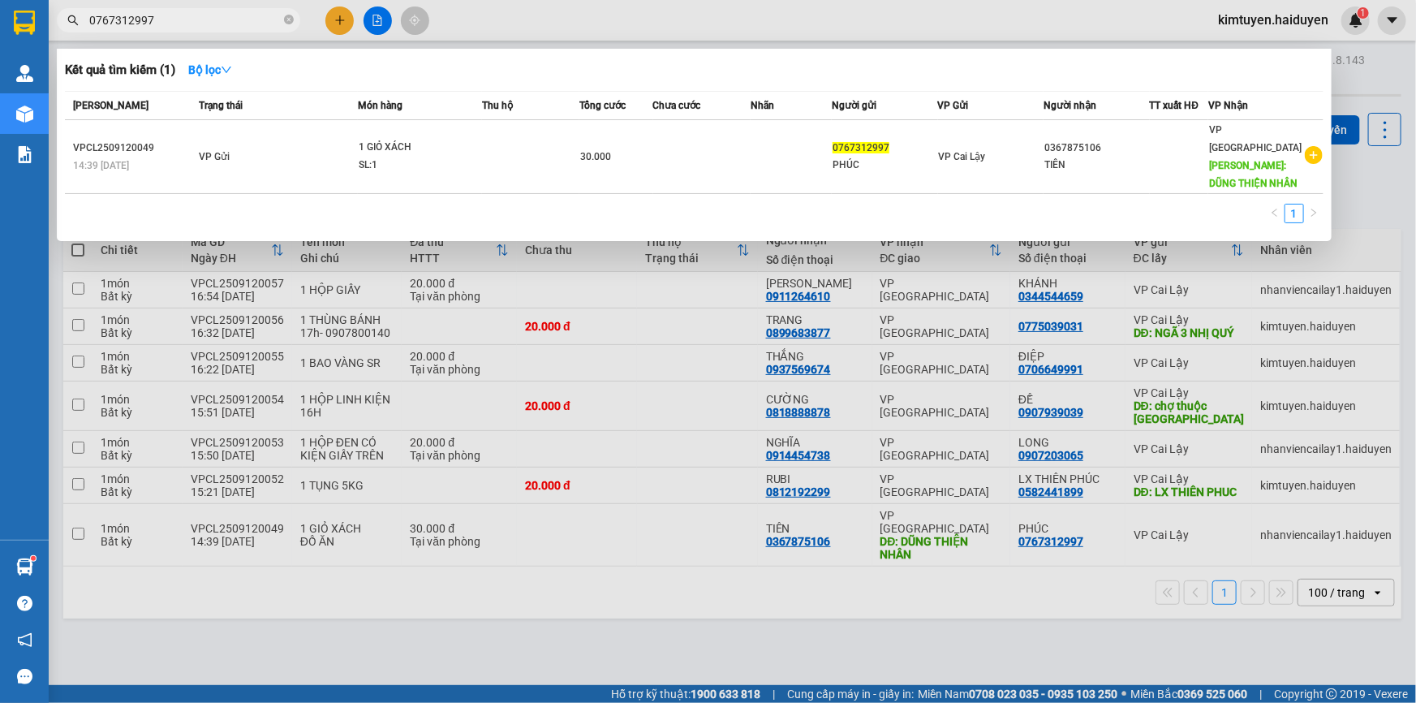
click at [660, 26] on div at bounding box center [708, 351] width 1416 height 703
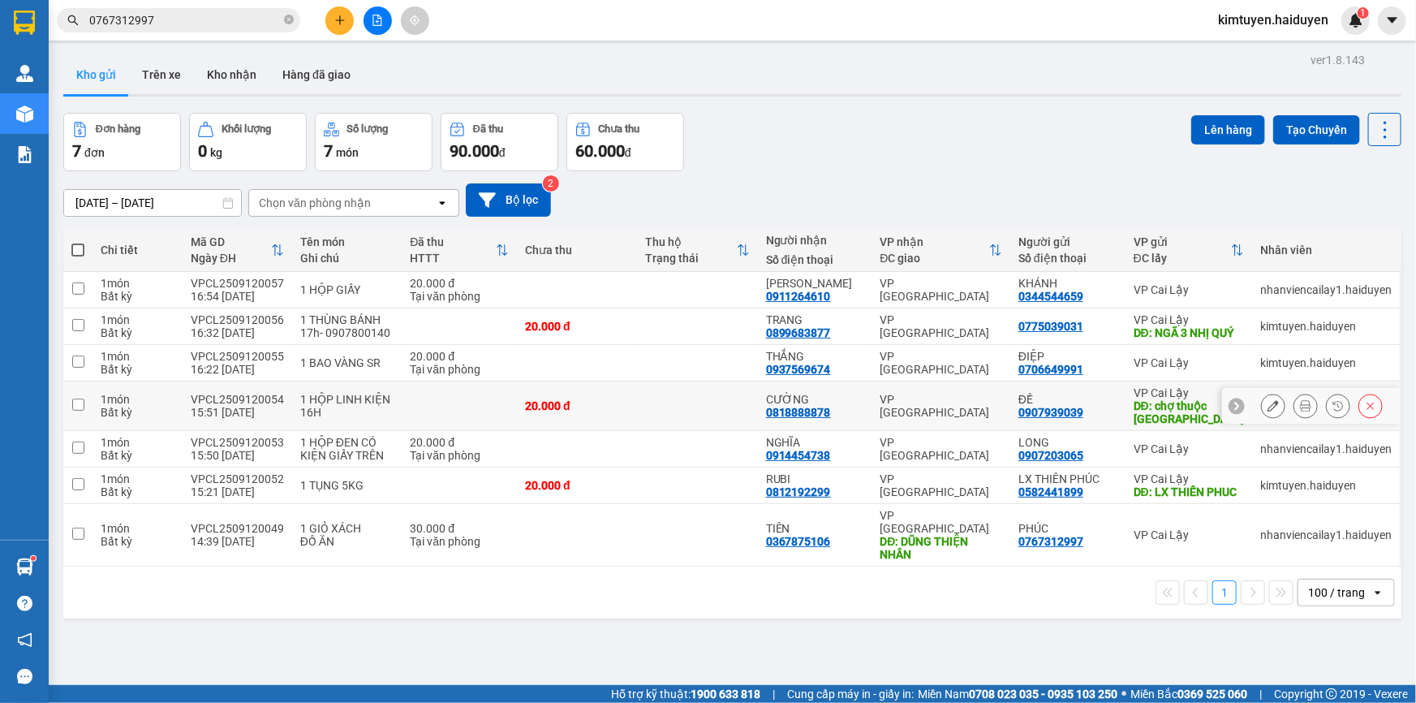
click at [719, 421] on td at bounding box center [697, 405] width 120 height 49
checkbox input "true"
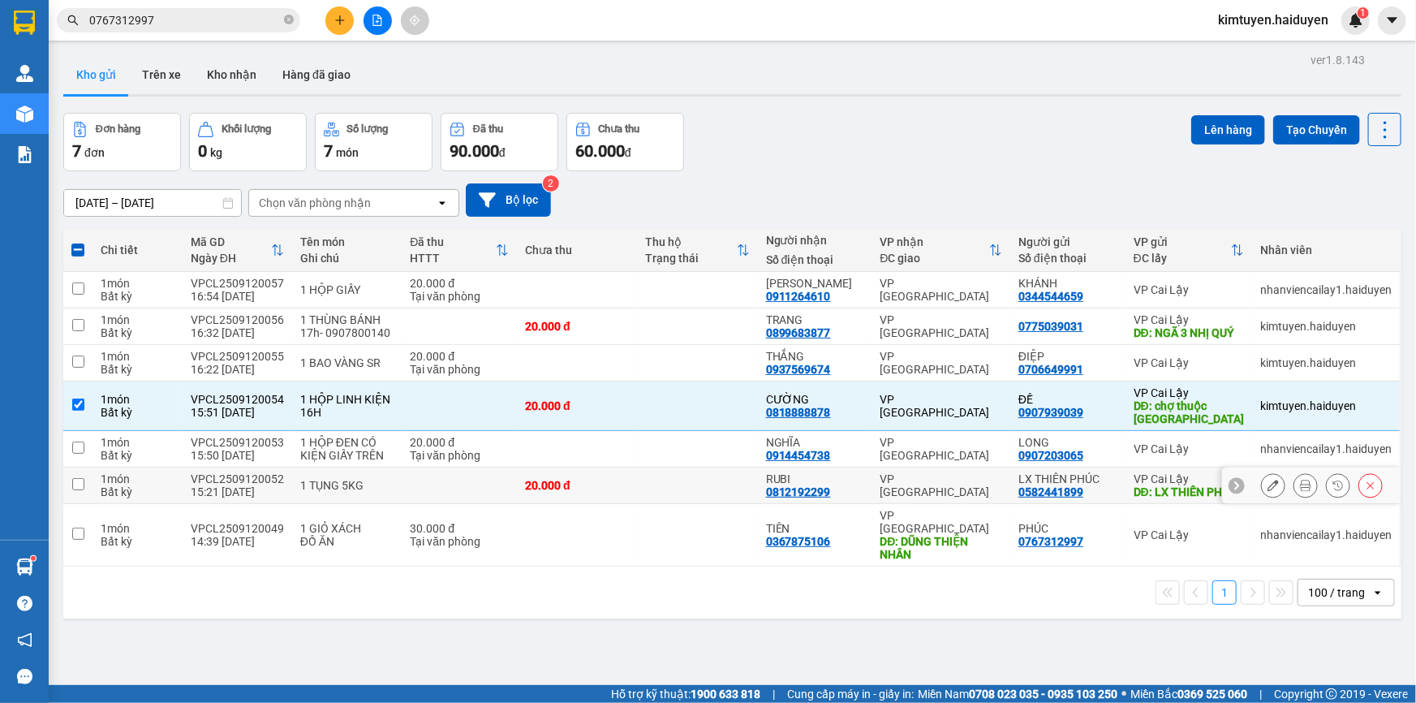
click at [719, 494] on td at bounding box center [697, 485] width 120 height 37
checkbox input "true"
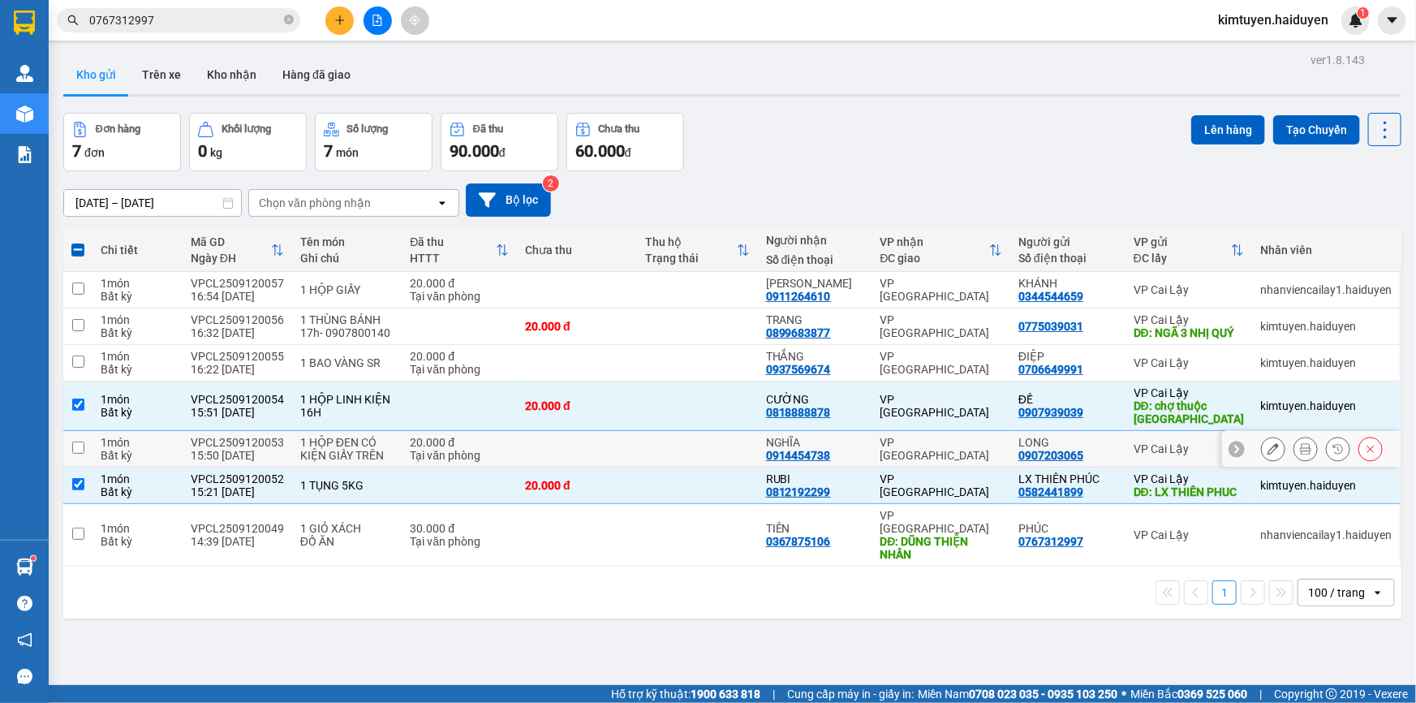
click at [730, 458] on td at bounding box center [697, 449] width 120 height 37
checkbox input "true"
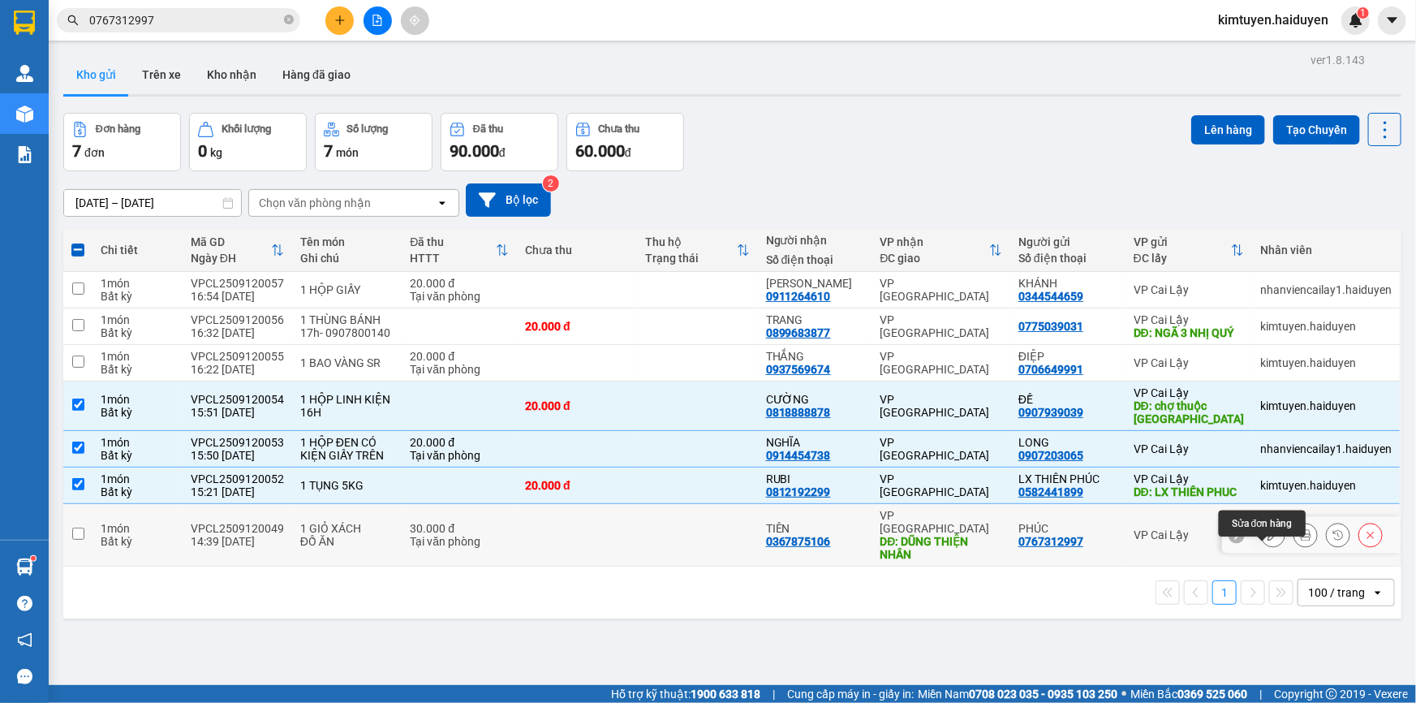
click at [1267, 540] on icon at bounding box center [1272, 534] width 11 height 11
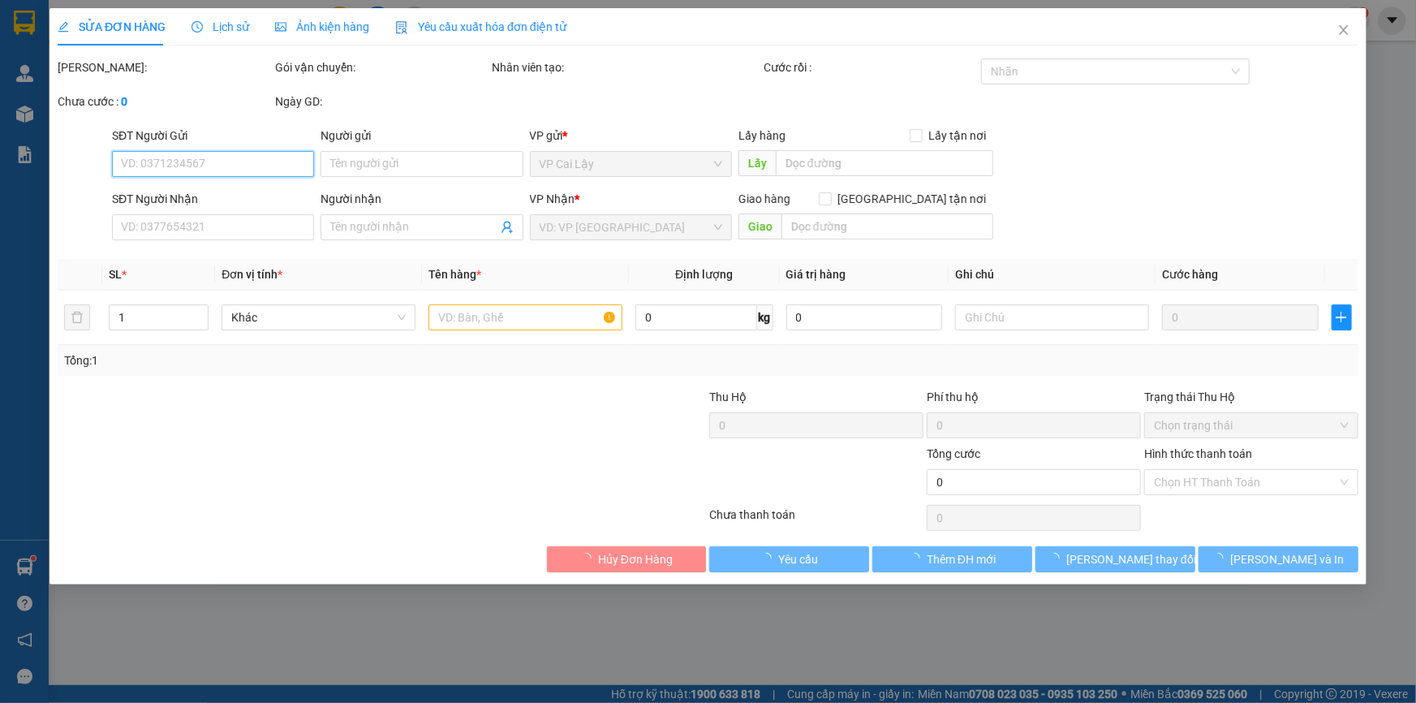
type input "0767312997"
type input "PHÚC"
type input "0367875106"
type input "TIÊN"
type input "DŨNG THIỆN NHÂN"
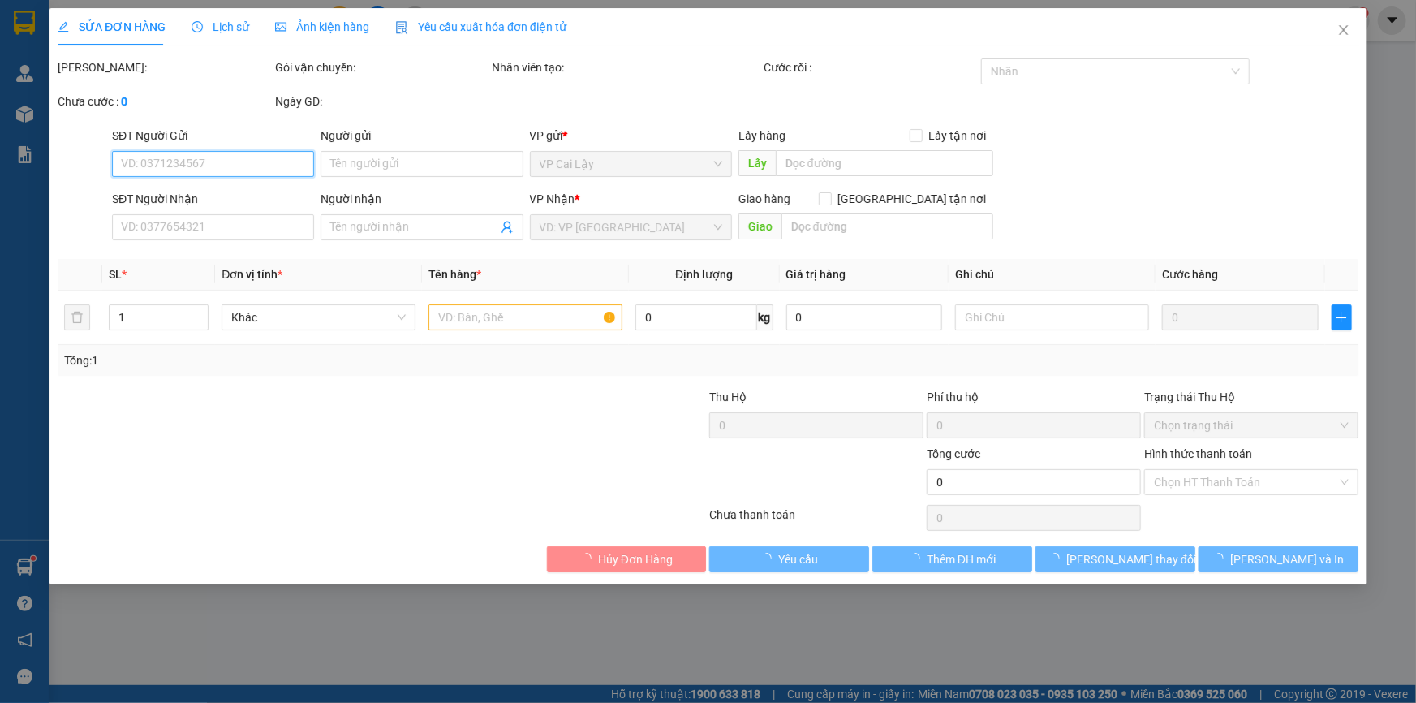
type input "30.000"
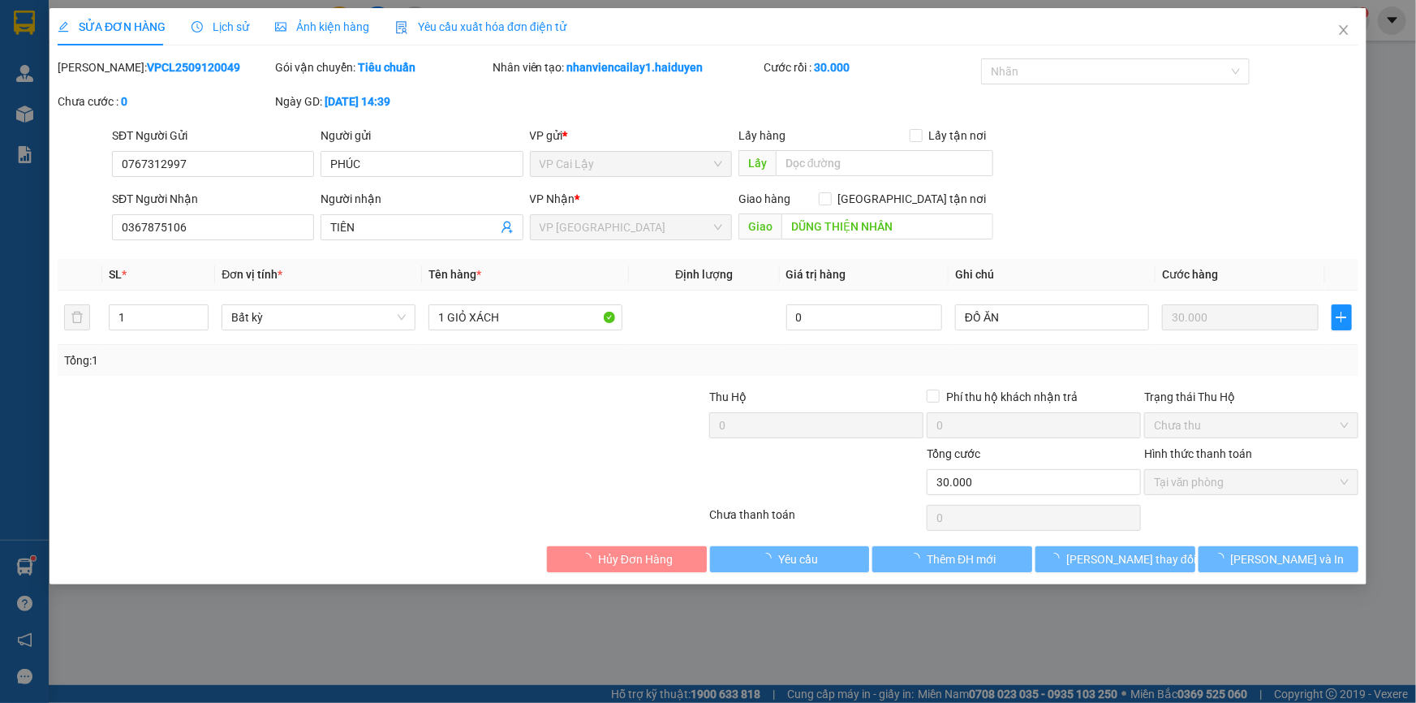
click at [1159, 187] on form "SĐT Người Gửi 0767312997 Người gửi PHÚC VP gửi * VP [PERSON_NAME] Lậy Lấy hàng …" at bounding box center [708, 187] width 1301 height 120
click at [1342, 27] on icon "close" at bounding box center [1343, 30] width 13 height 13
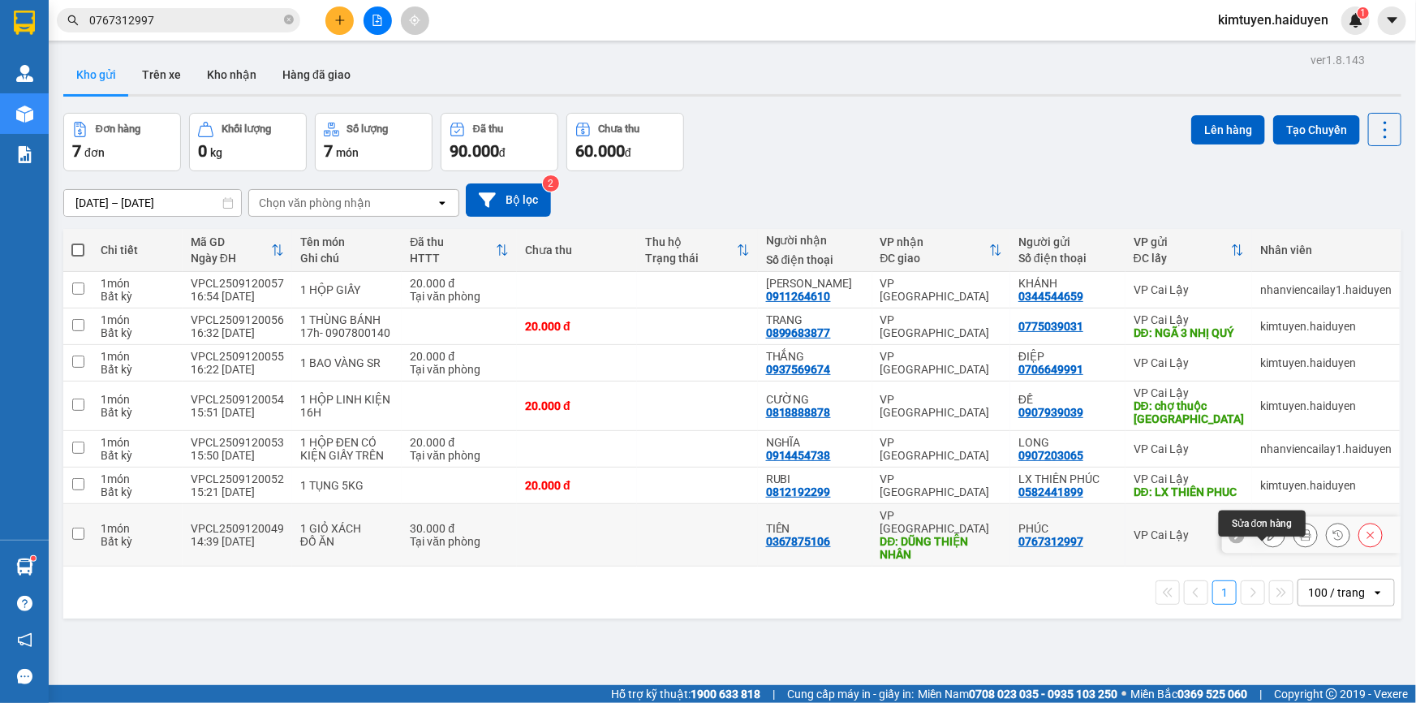
click at [1265, 545] on button at bounding box center [1273, 535] width 23 height 28
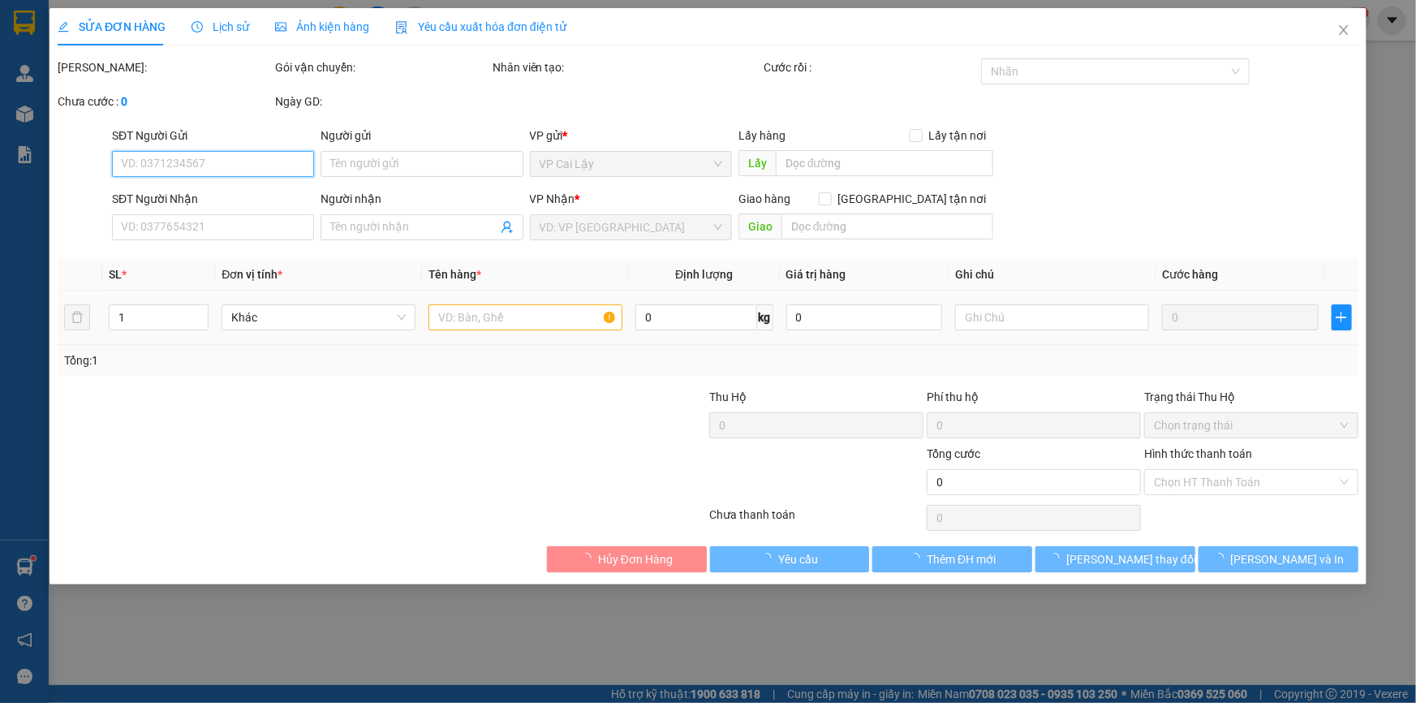
type input "0767312997"
type input "PHÚC"
type input "DŨNG THIỆN NHÂN"
type input "0367875106"
type input "TIÊN"
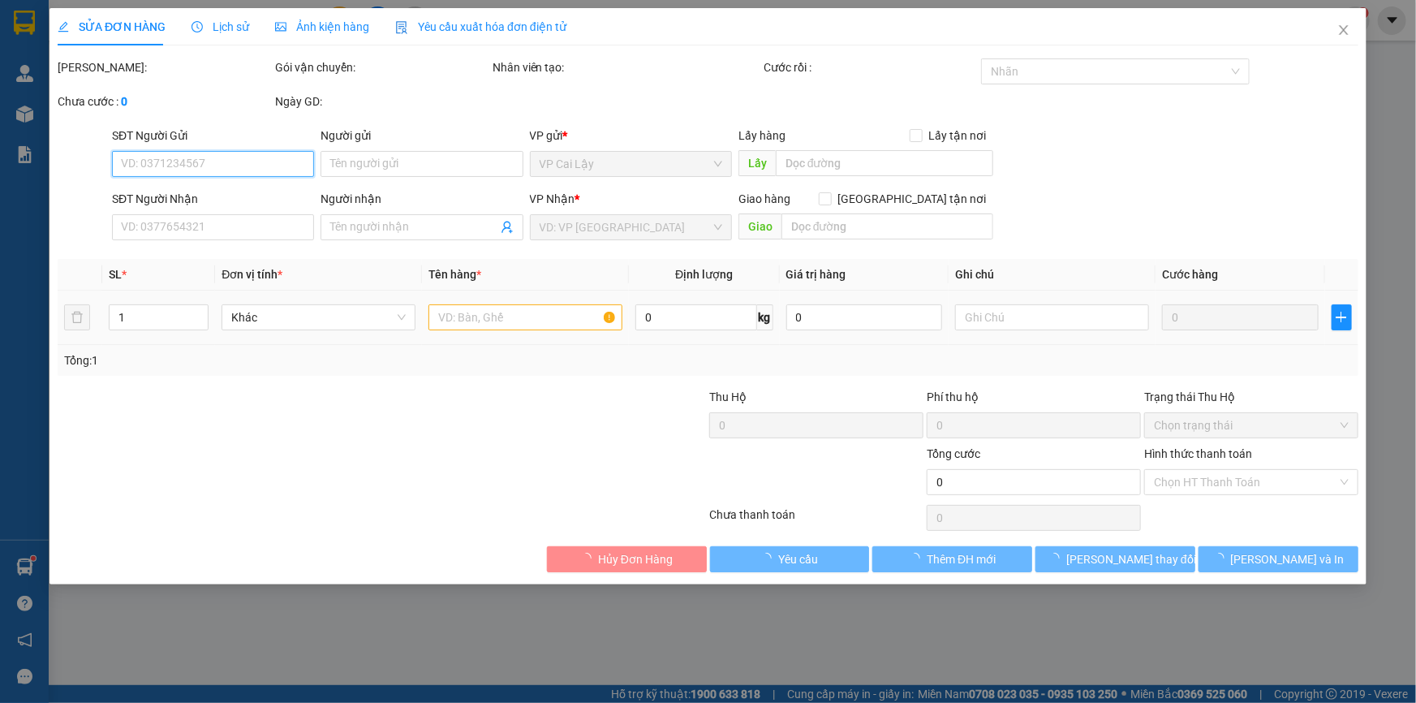
type input "30.000"
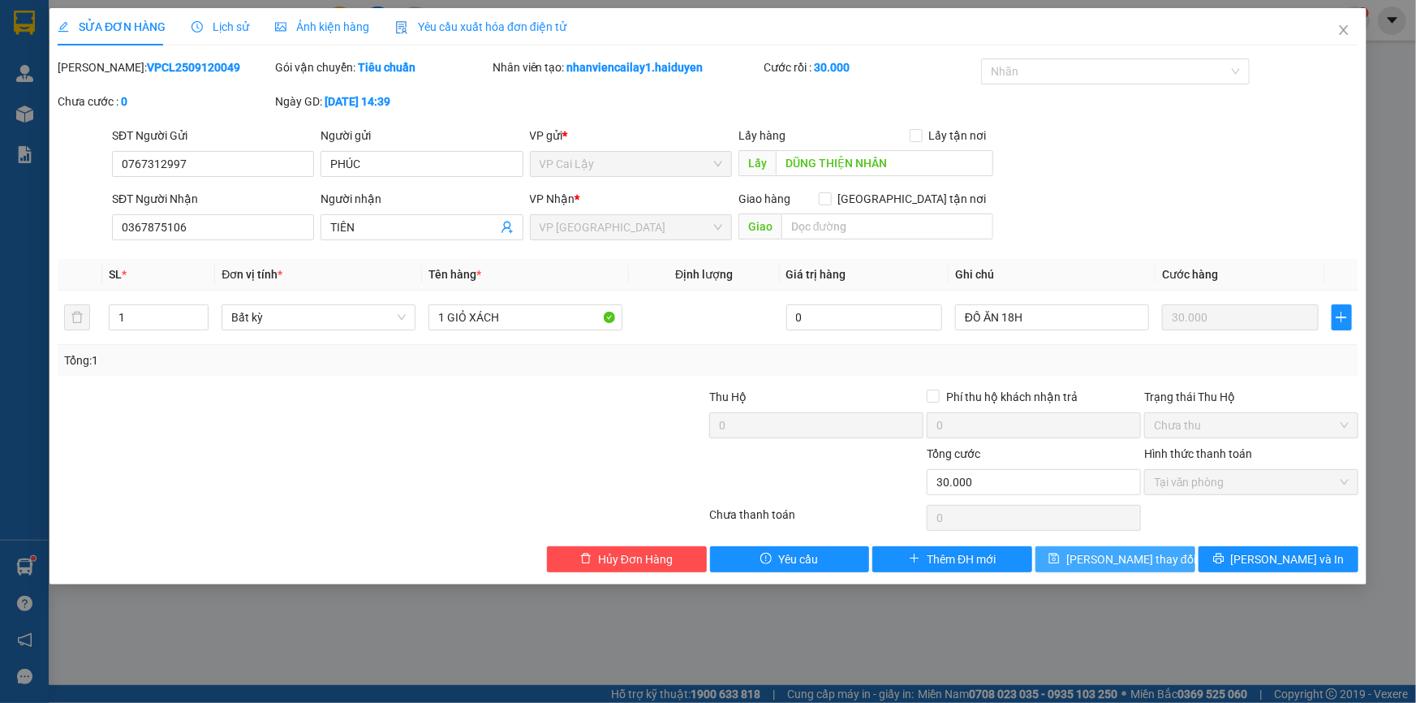
click at [1135, 551] on span "[PERSON_NAME] thay đổi" at bounding box center [1131, 559] width 130 height 18
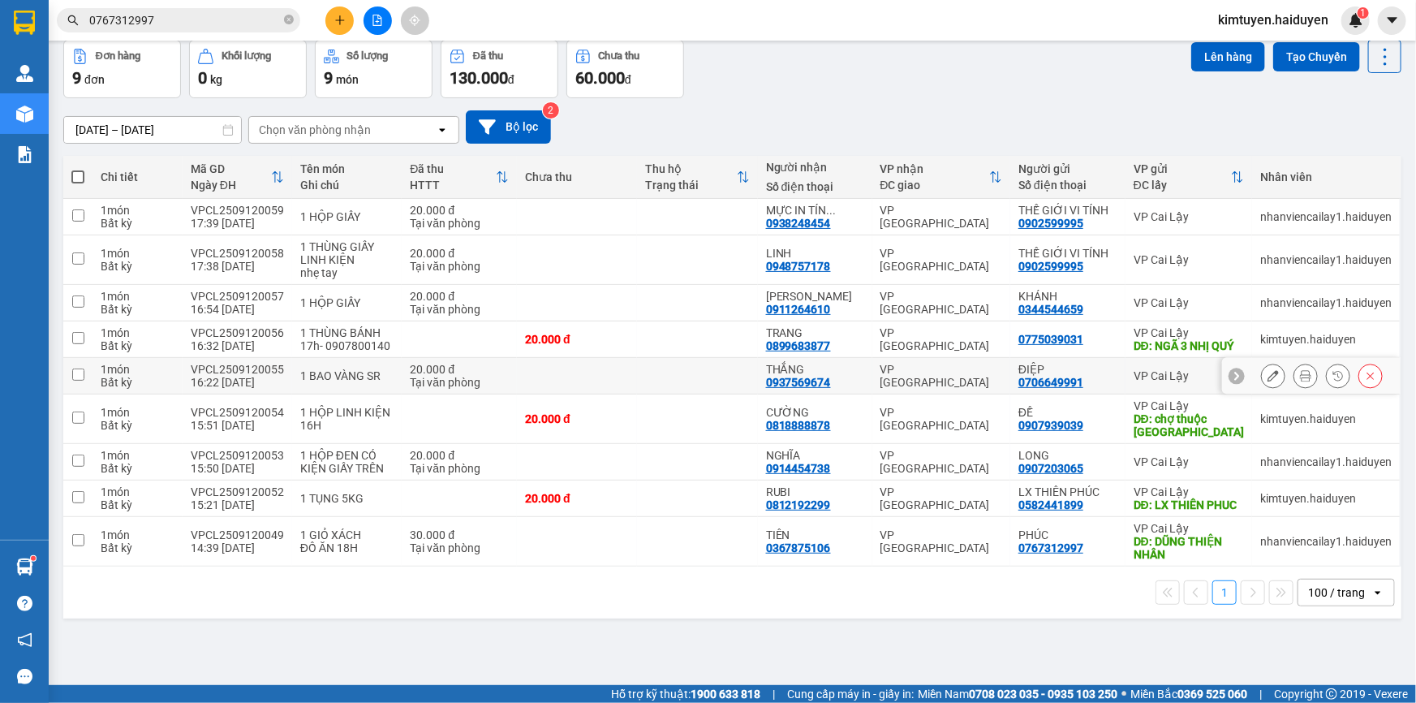
scroll to position [74, 0]
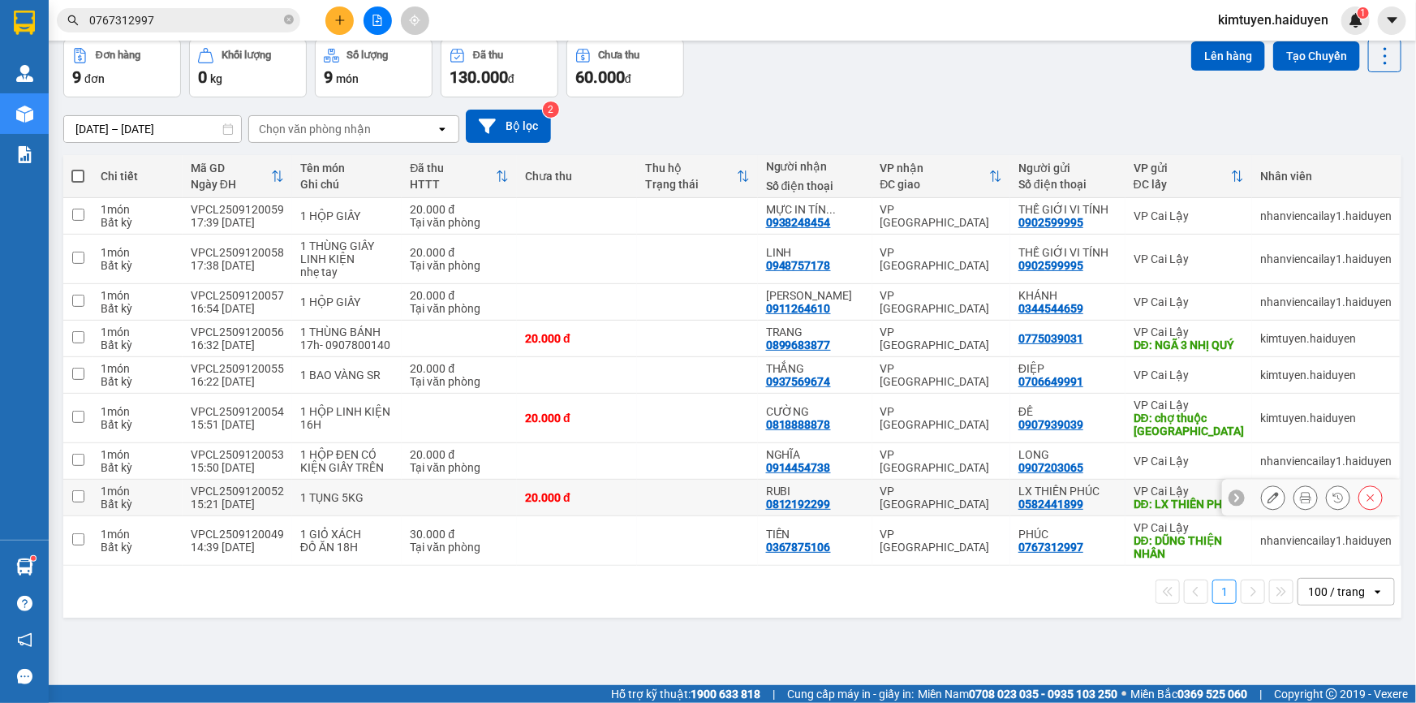
click at [1112, 499] on td "LX THIÊN PHÚC 0582441899" at bounding box center [1067, 498] width 115 height 37
checkbox input "true"
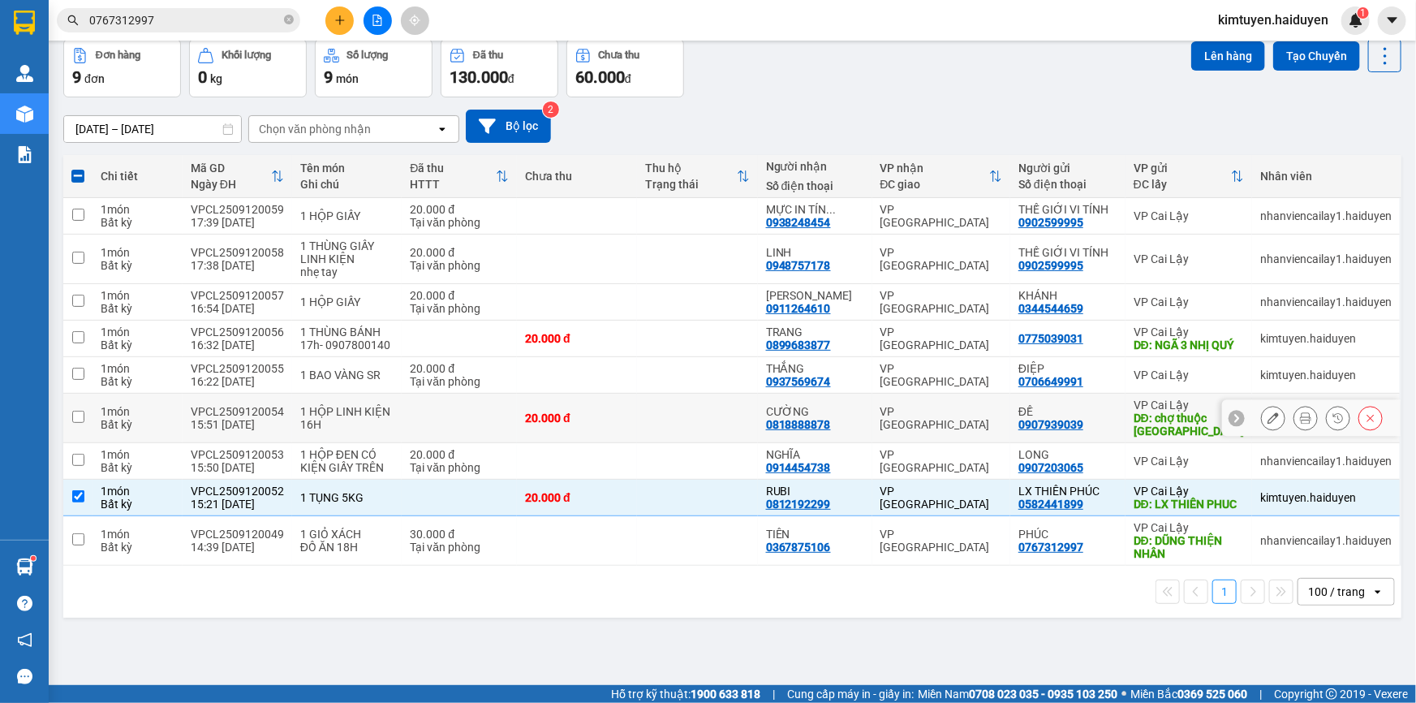
click at [1112, 431] on div "ĐỀ 0907939039" at bounding box center [1067, 418] width 99 height 26
checkbox input "true"
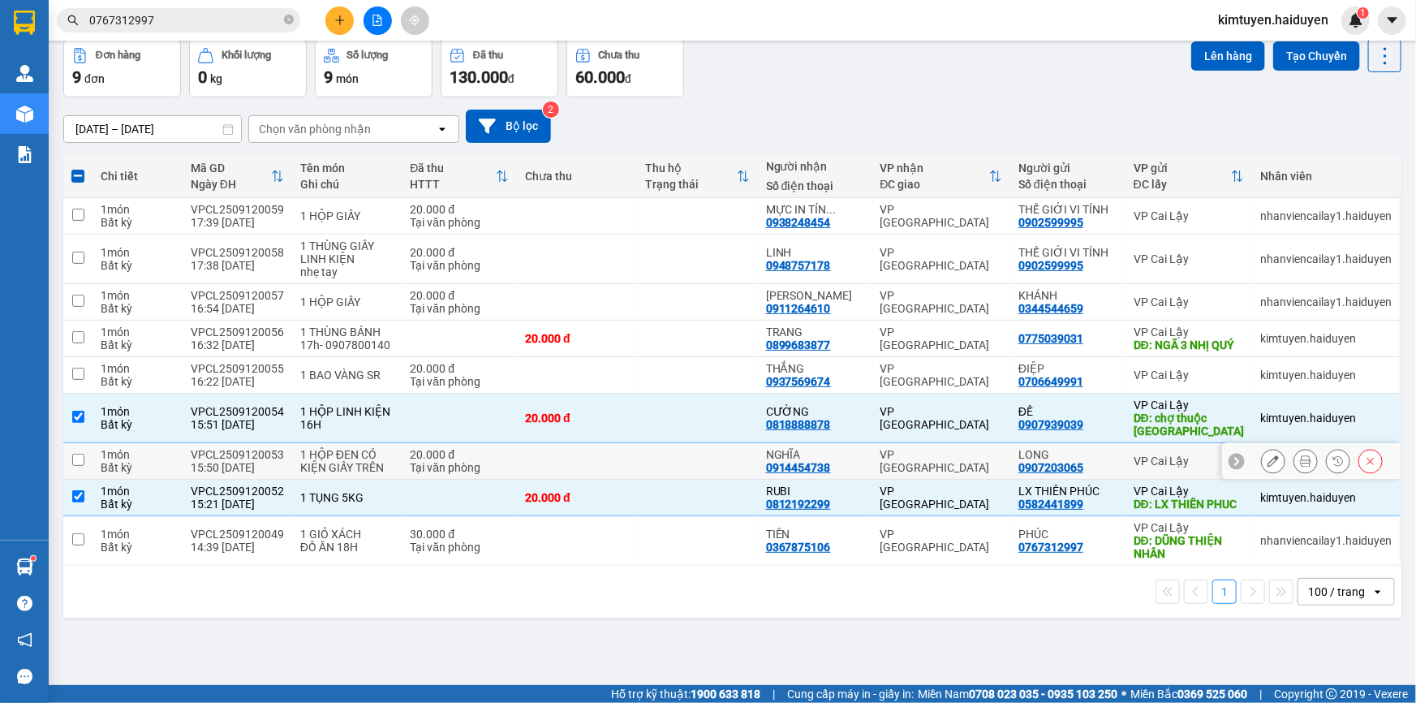
click at [1112, 461] on div "LONG" at bounding box center [1067, 454] width 99 height 13
checkbox input "true"
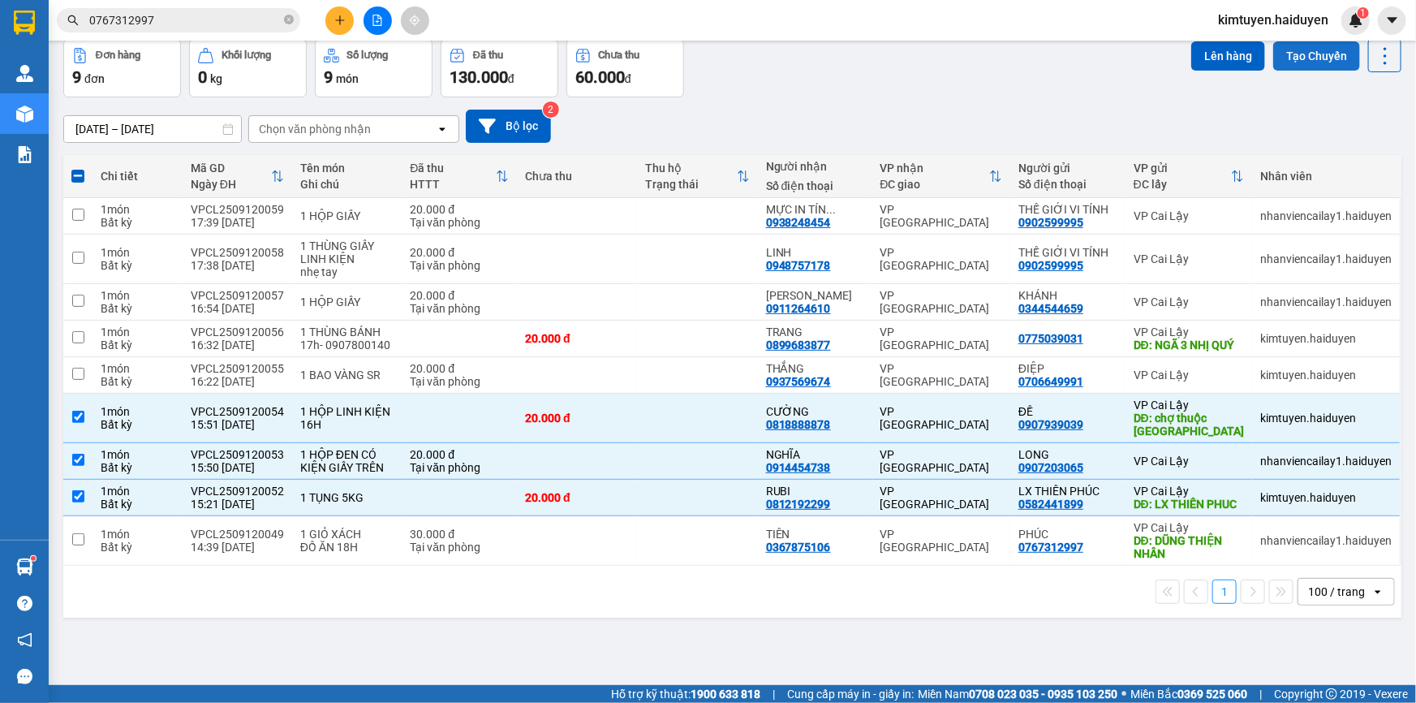
click at [1343, 58] on button "Tạo Chuyến" at bounding box center [1316, 55] width 87 height 29
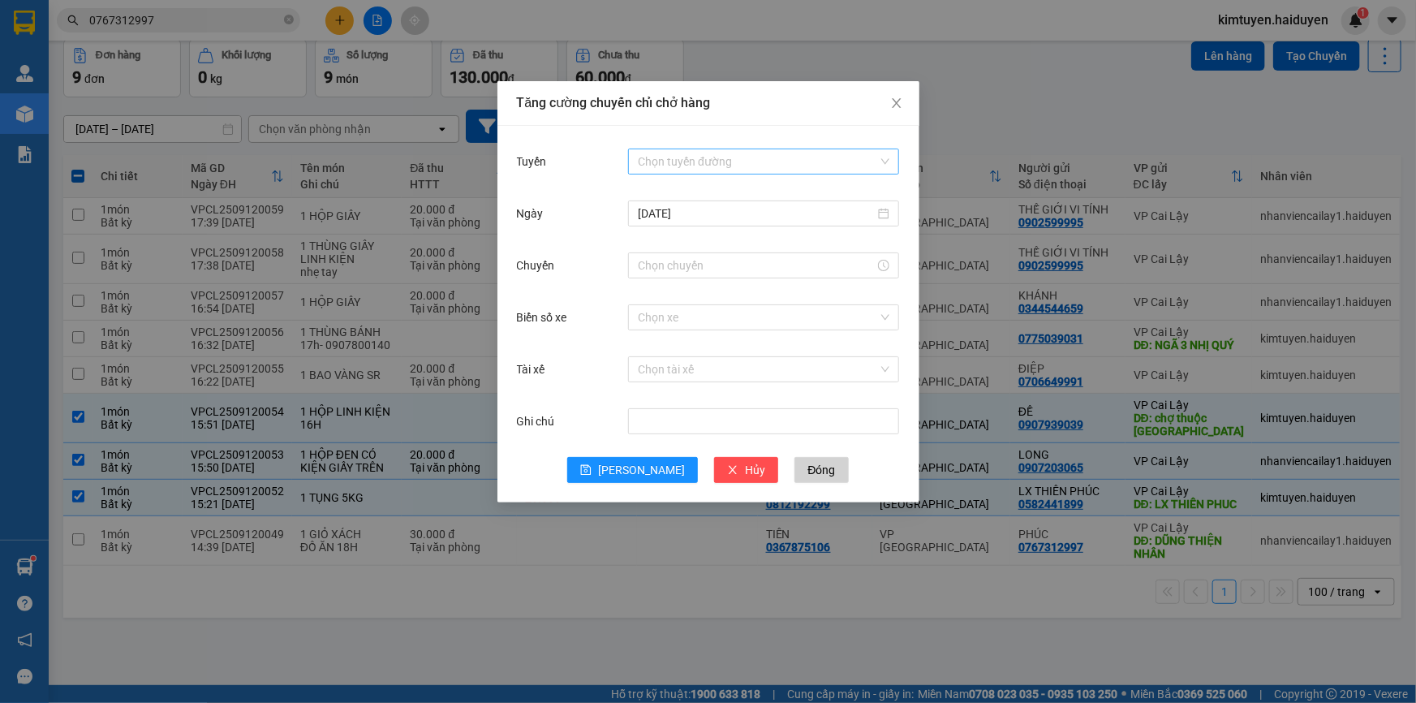
click at [763, 157] on input "Tuyến" at bounding box center [758, 161] width 240 height 24
click at [724, 227] on div "Cái Bè - [GEOGRAPHIC_DATA]" at bounding box center [764, 220] width 252 height 18
click at [682, 268] on input "Chuyến" at bounding box center [756, 265] width 237 height 18
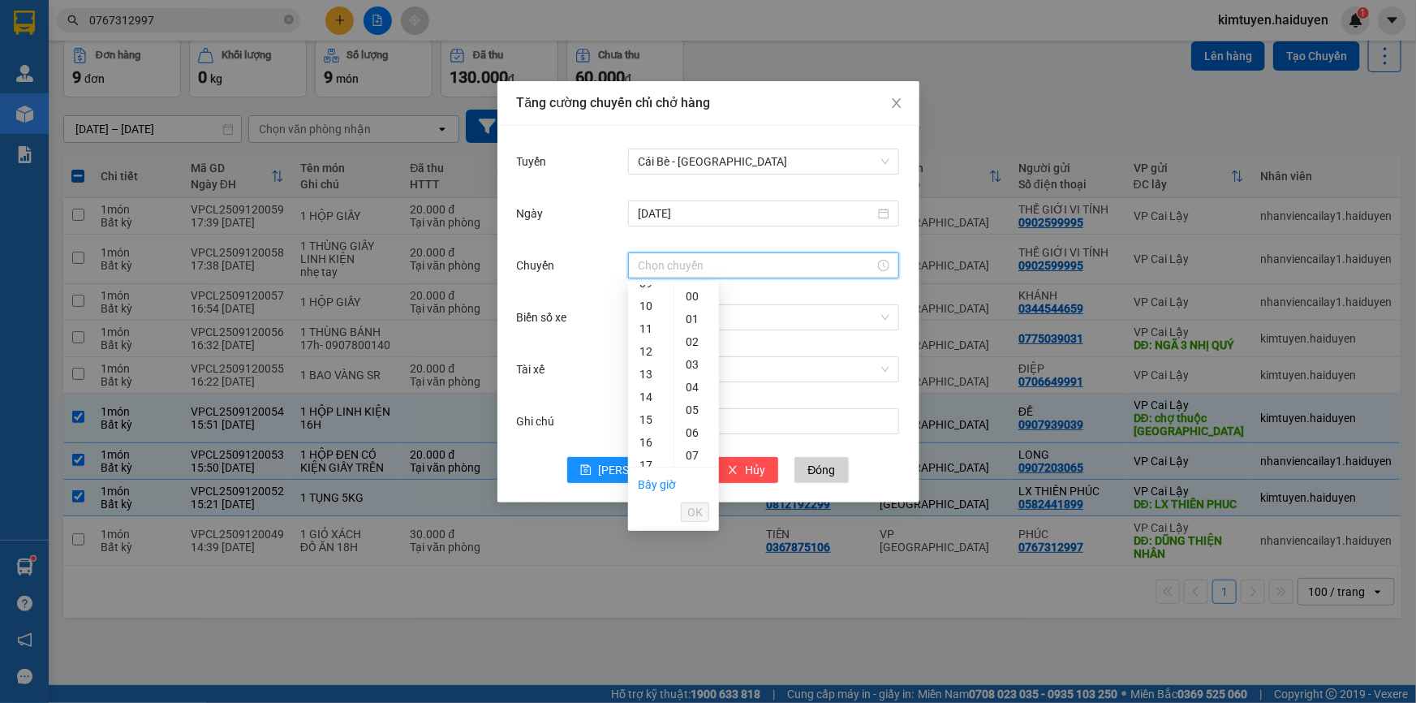
scroll to position [247, 0]
click at [651, 391] on div "15" at bounding box center [650, 389] width 45 height 23
click at [697, 418] on div "31" at bounding box center [696, 421] width 45 height 23
type input "15:31"
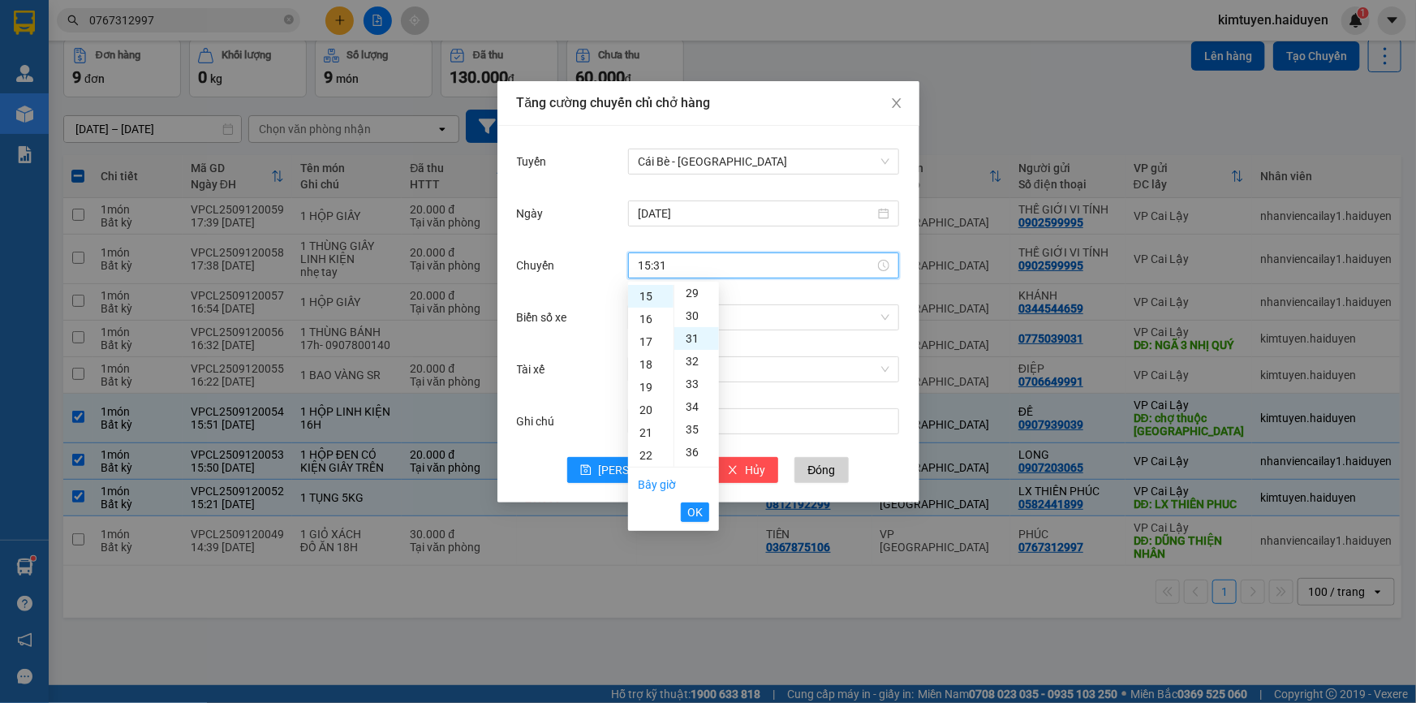
scroll to position [704, 0]
click at [700, 507] on span "OK" at bounding box center [694, 512] width 15 height 18
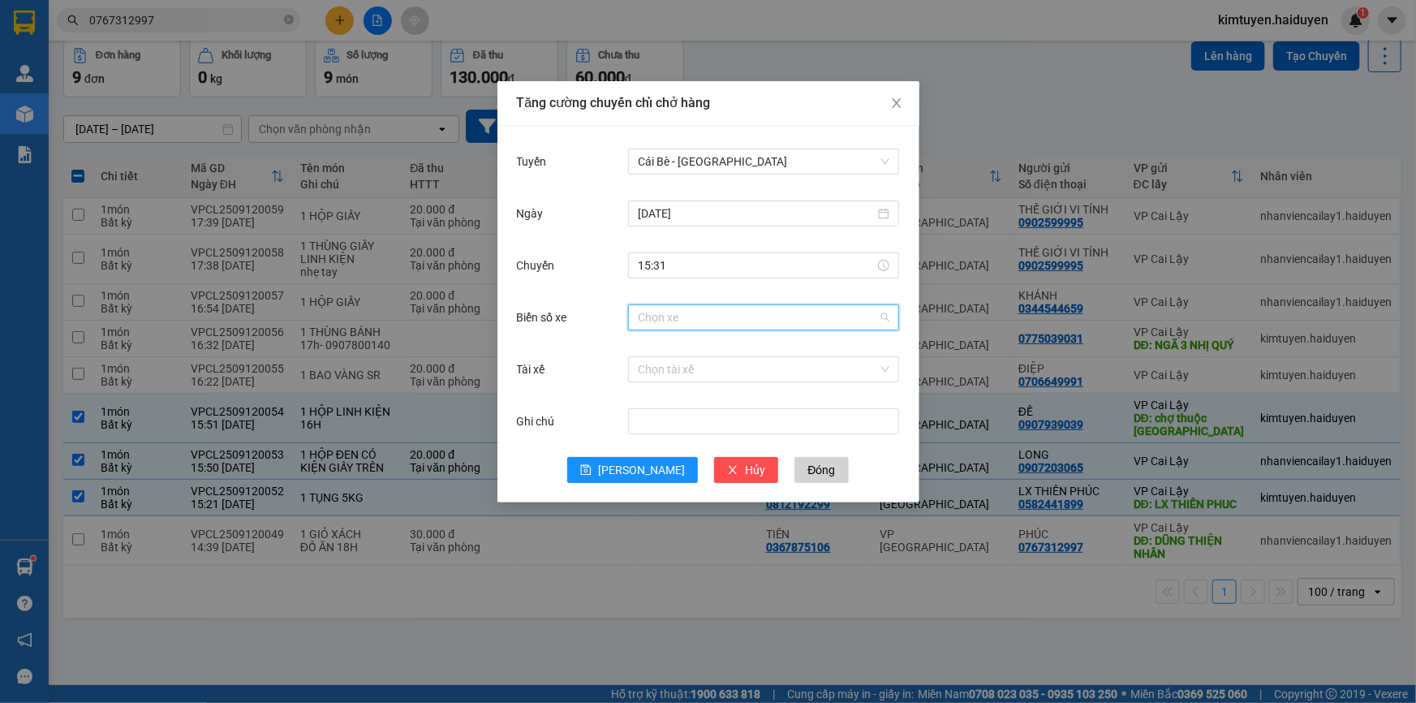
click at [658, 316] on input "Biển số xe" at bounding box center [758, 317] width 240 height 24
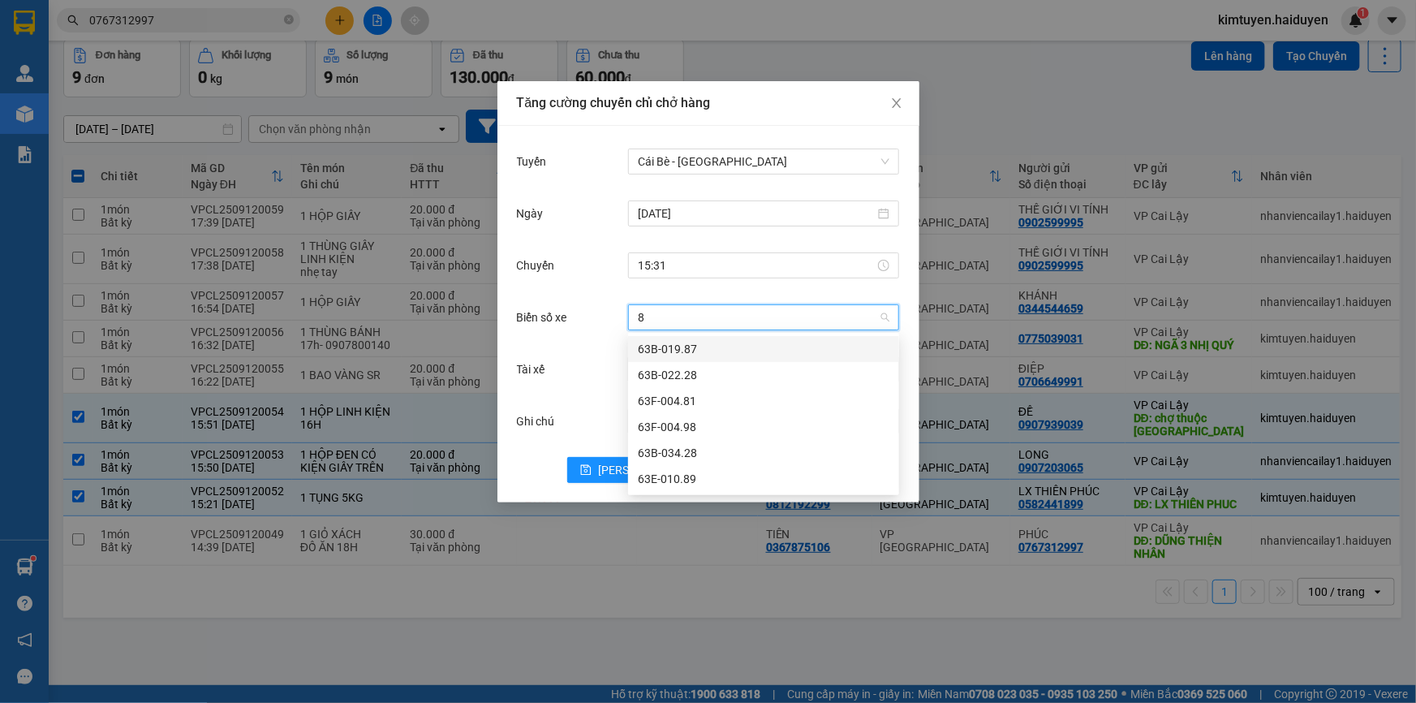
type input "89"
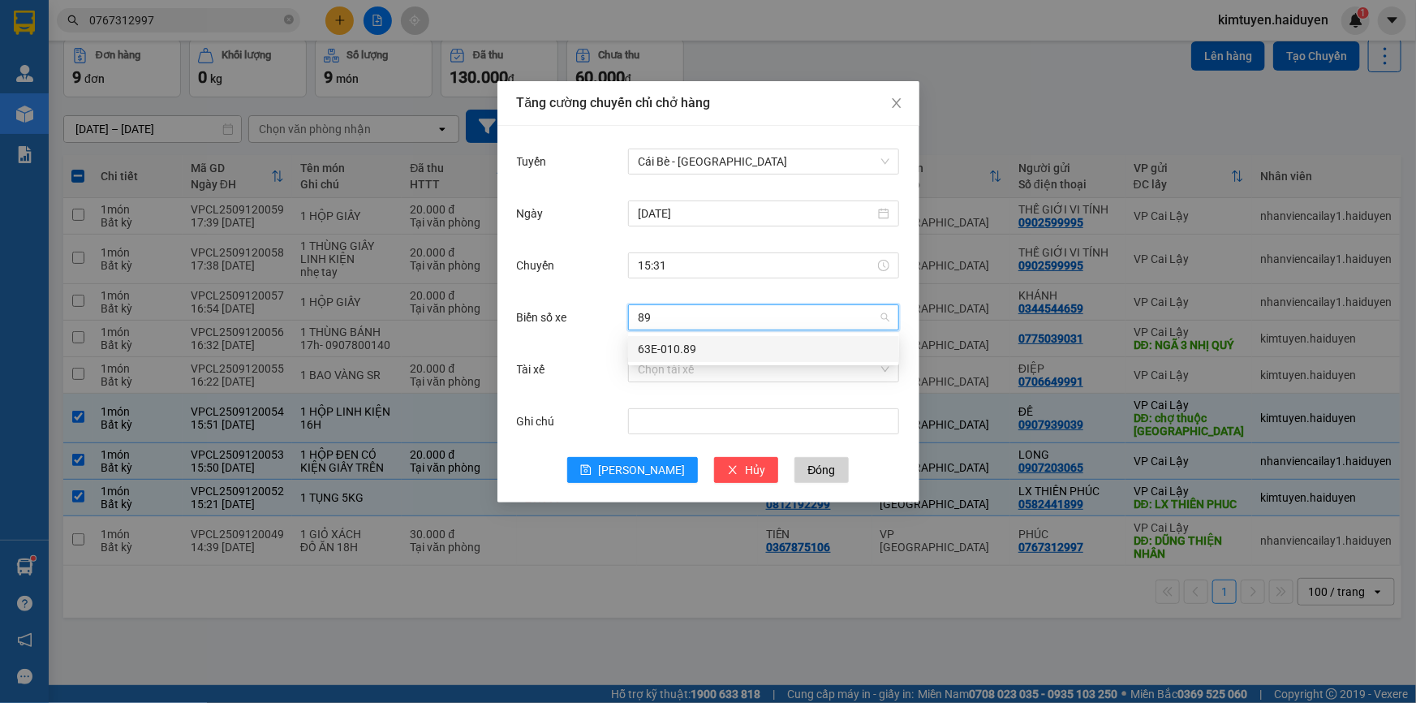
click at [701, 353] on div "63E-010.89" at bounding box center [764, 349] width 252 height 18
click at [698, 366] on input "Tài xế" at bounding box center [758, 369] width 240 height 24
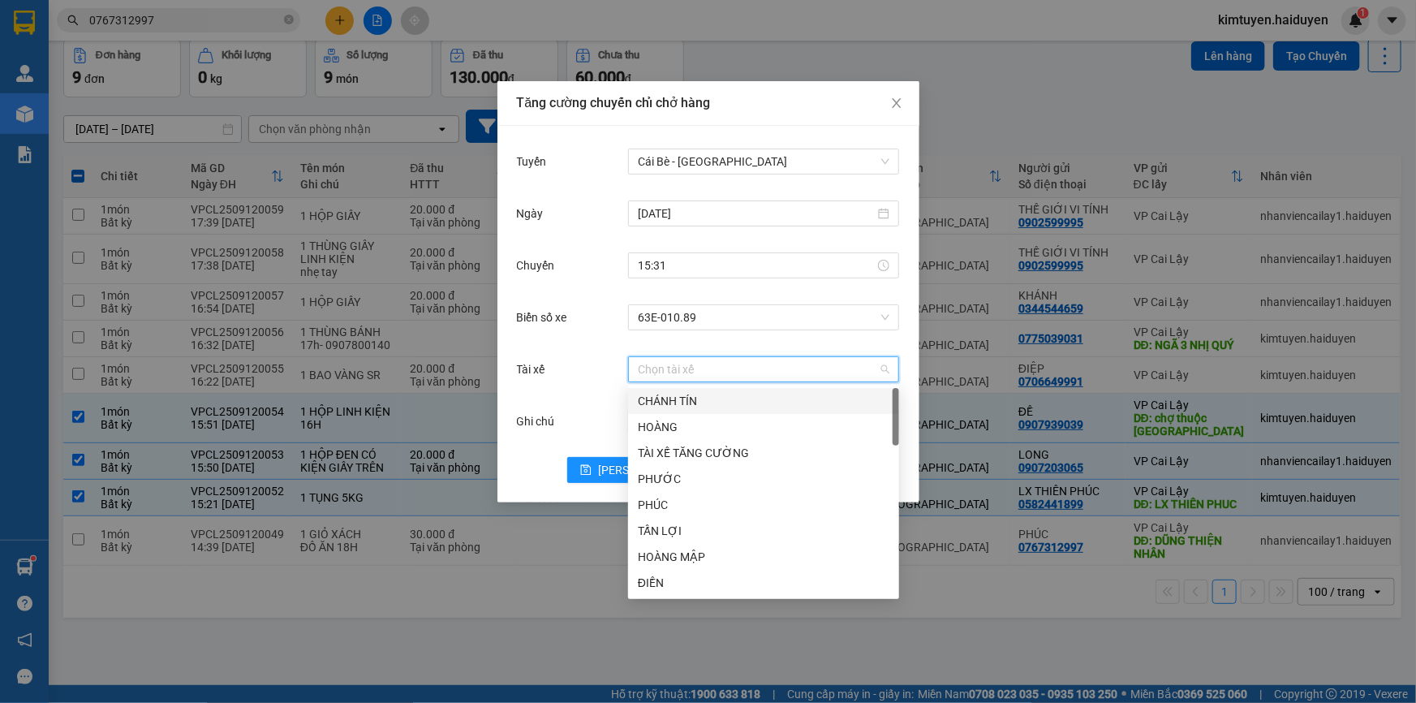
type input "M"
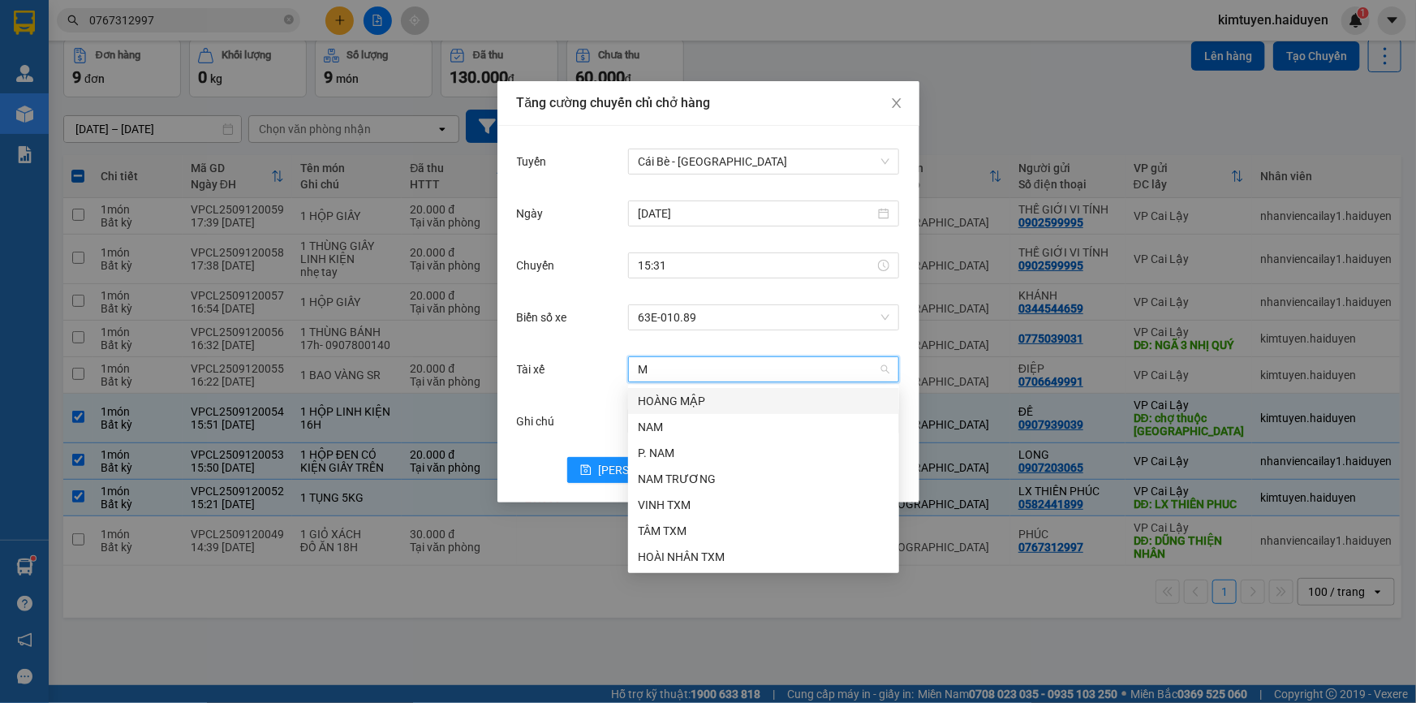
click at [693, 402] on div "HOÀNG MẬP" at bounding box center [764, 401] width 252 height 18
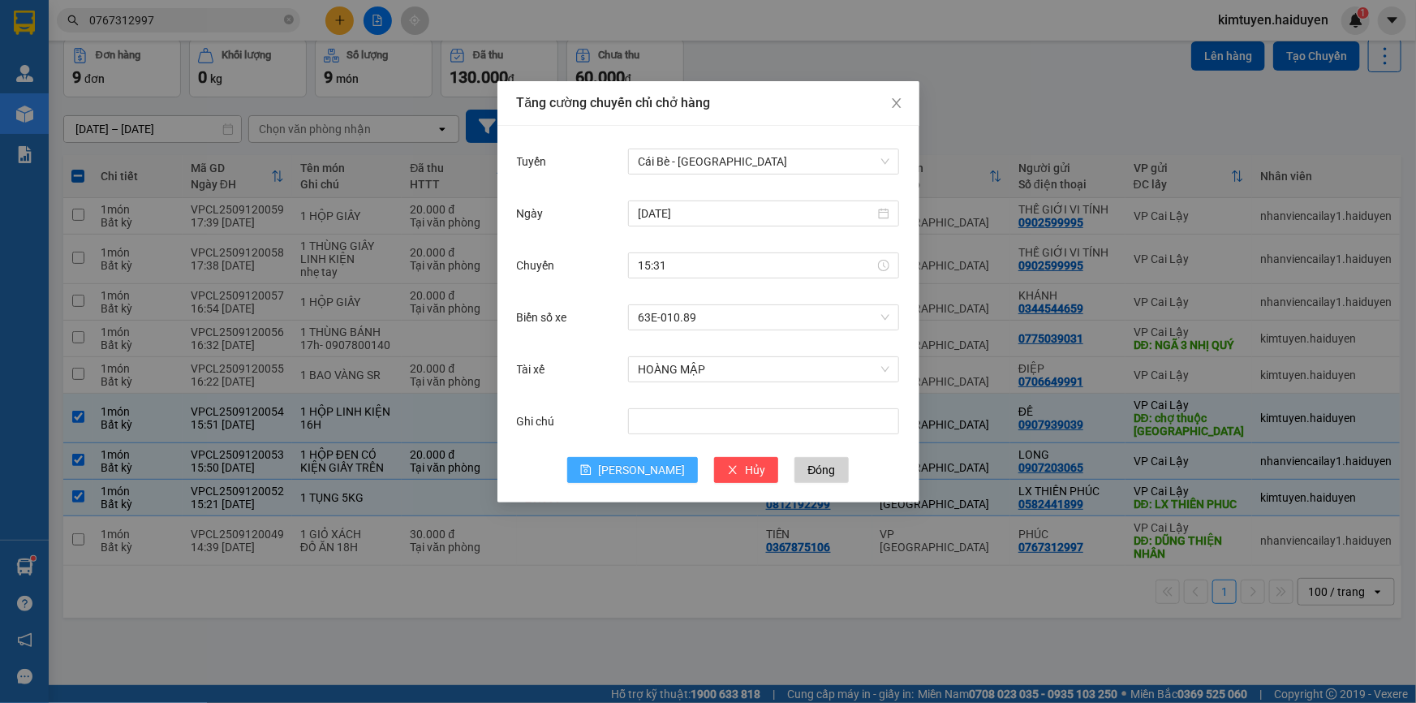
click at [644, 475] on span "[PERSON_NAME]" at bounding box center [641, 470] width 87 height 18
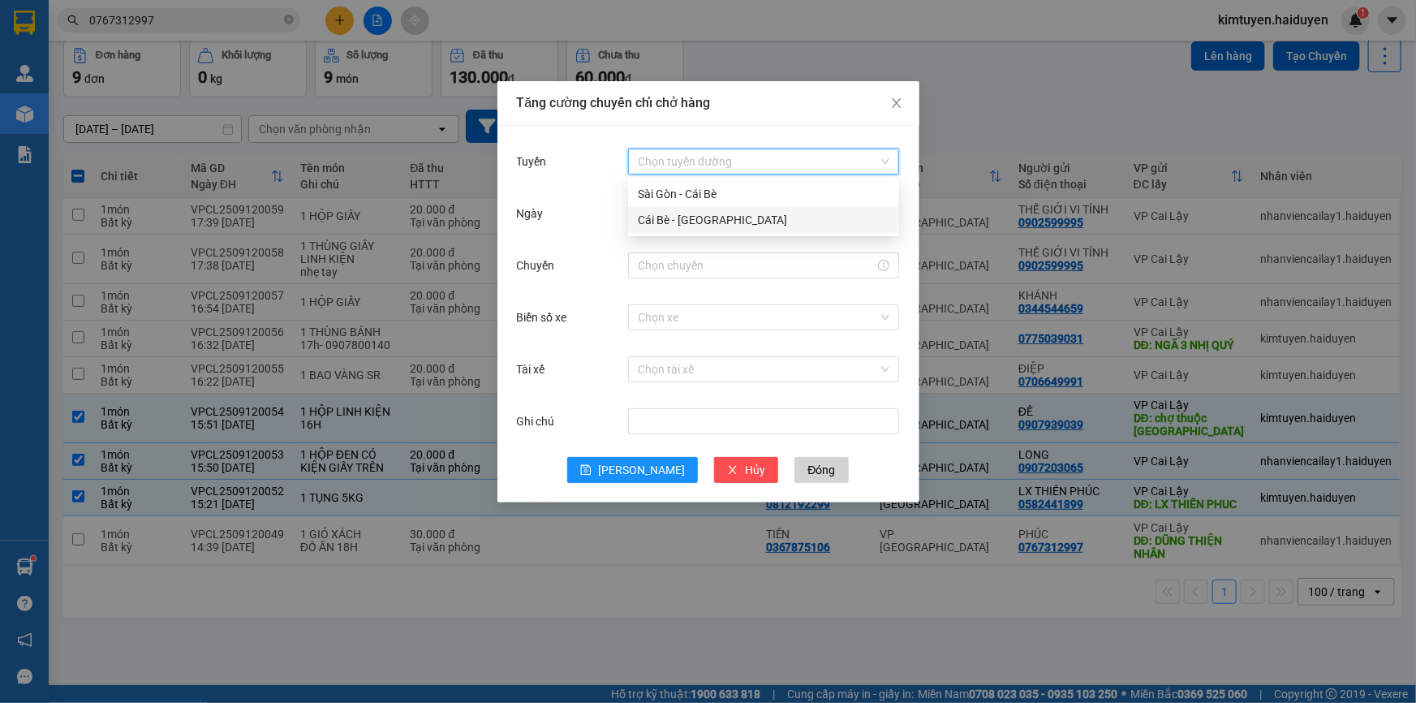
click at [726, 157] on input "Tuyến" at bounding box center [758, 161] width 240 height 24
click at [699, 219] on div "Cái Bè - [GEOGRAPHIC_DATA]" at bounding box center [764, 220] width 252 height 18
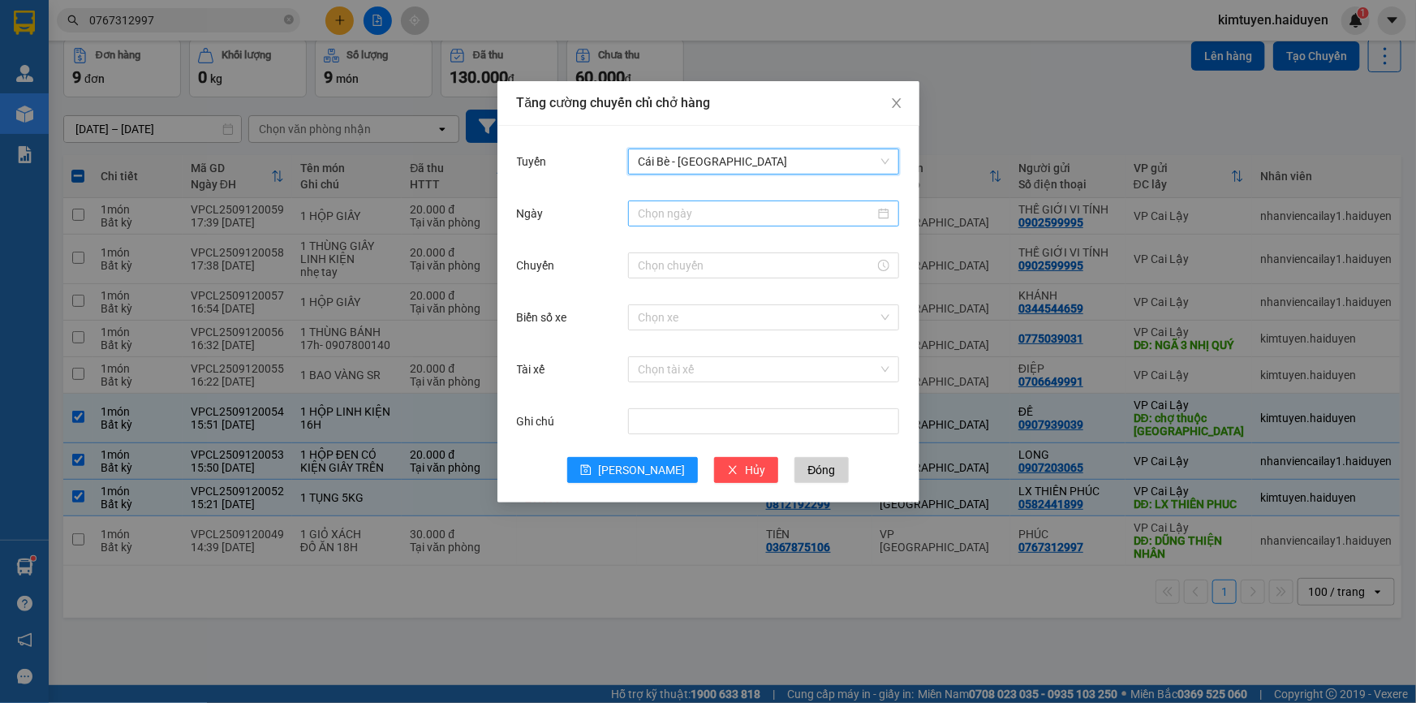
click at [658, 209] on input "Ngày" at bounding box center [756, 213] width 237 height 18
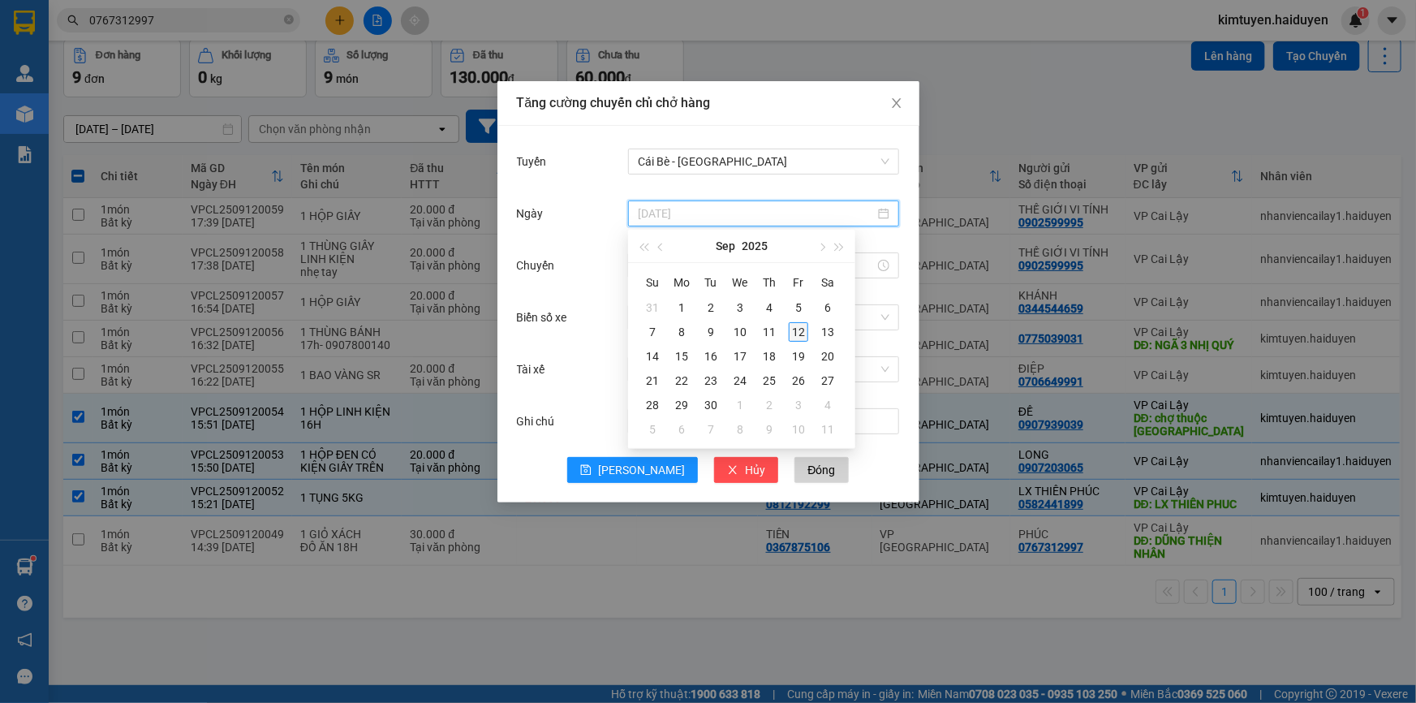
type input "[DATE]"
click at [798, 325] on div "12" at bounding box center [798, 331] width 19 height 19
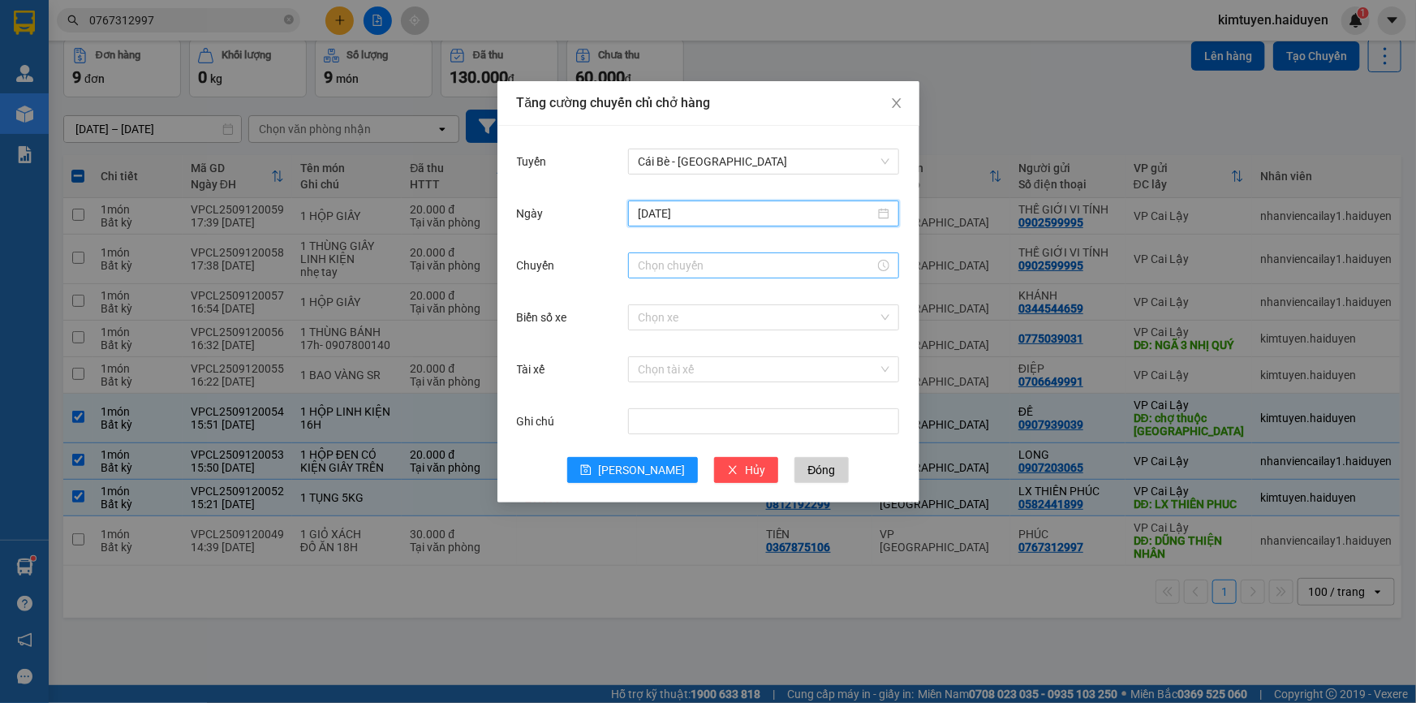
click at [649, 260] on input "Chuyến" at bounding box center [756, 265] width 237 height 18
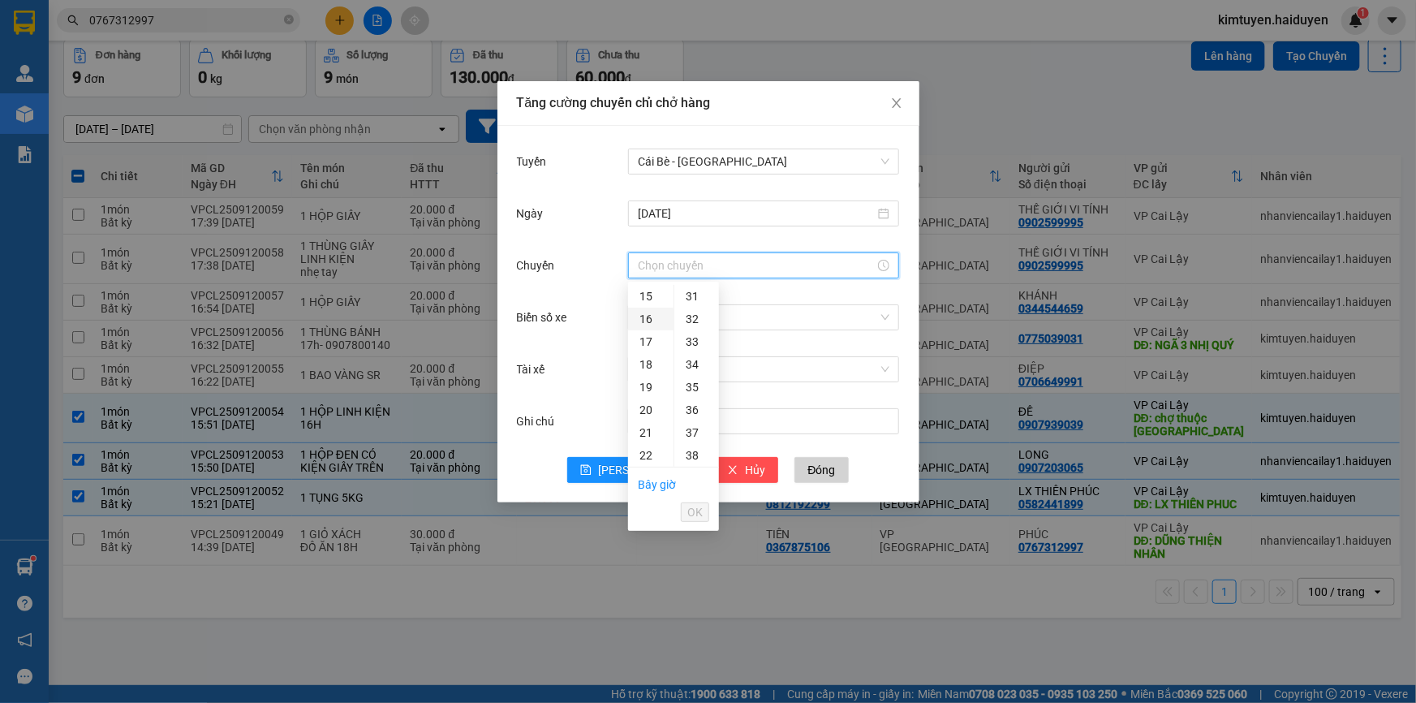
click at [651, 314] on div "16" at bounding box center [650, 319] width 45 height 23
click at [699, 337] on div "31" at bounding box center [696, 334] width 45 height 23
type input "16:31"
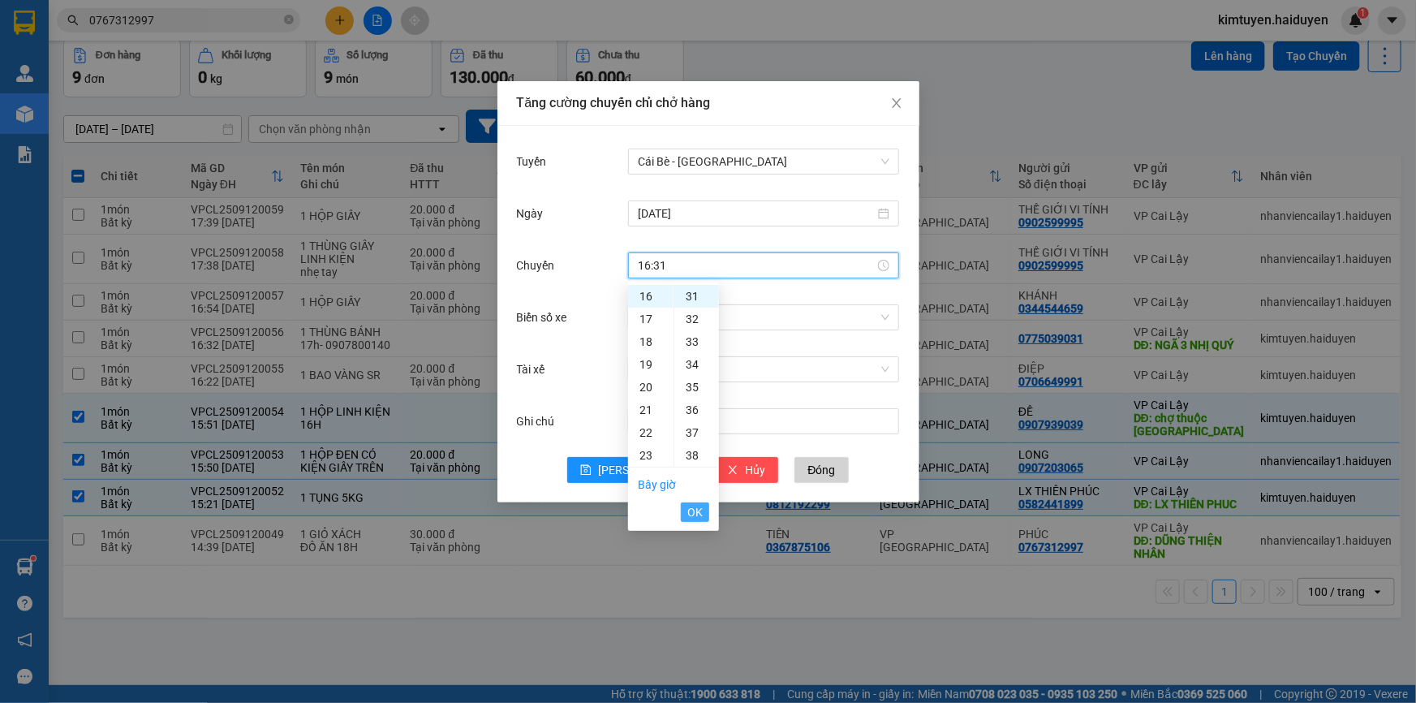
click at [694, 518] on span "OK" at bounding box center [694, 512] width 15 height 18
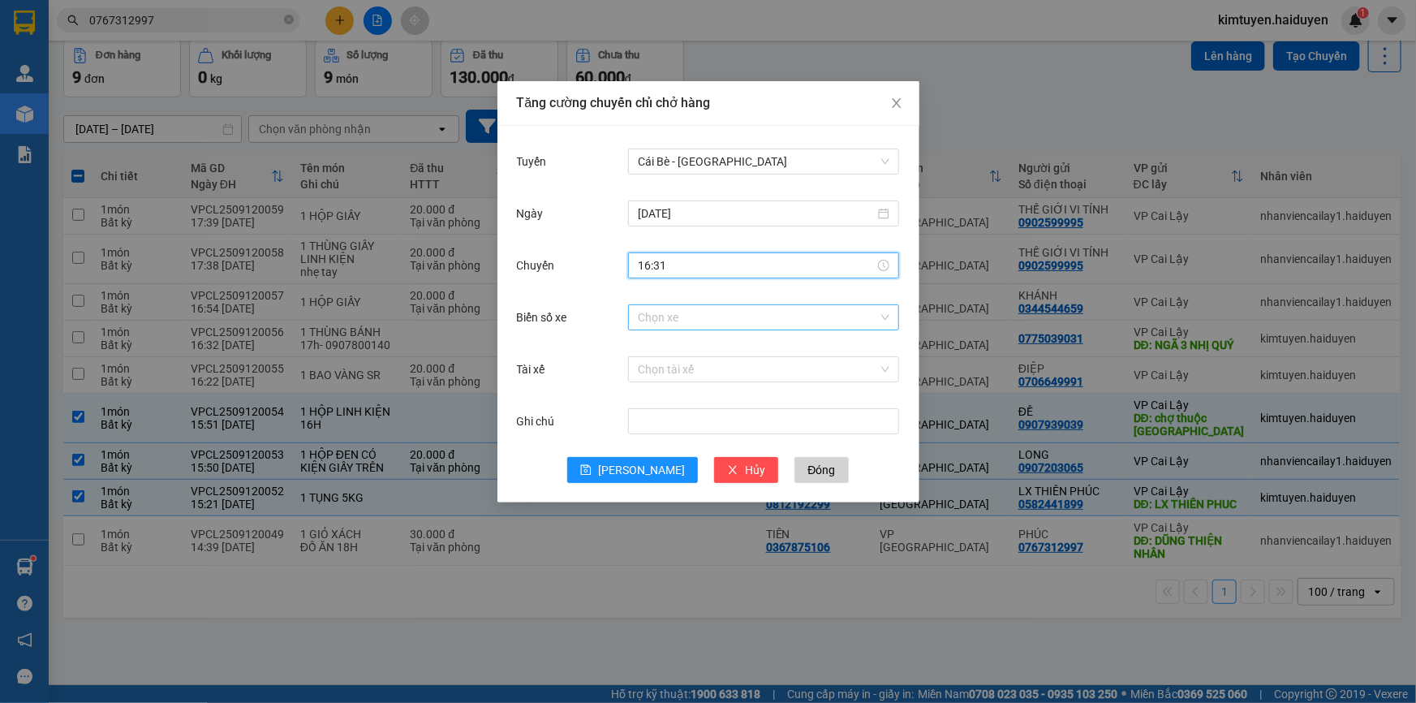
click at [703, 325] on input "Biển số xe" at bounding box center [758, 317] width 240 height 24
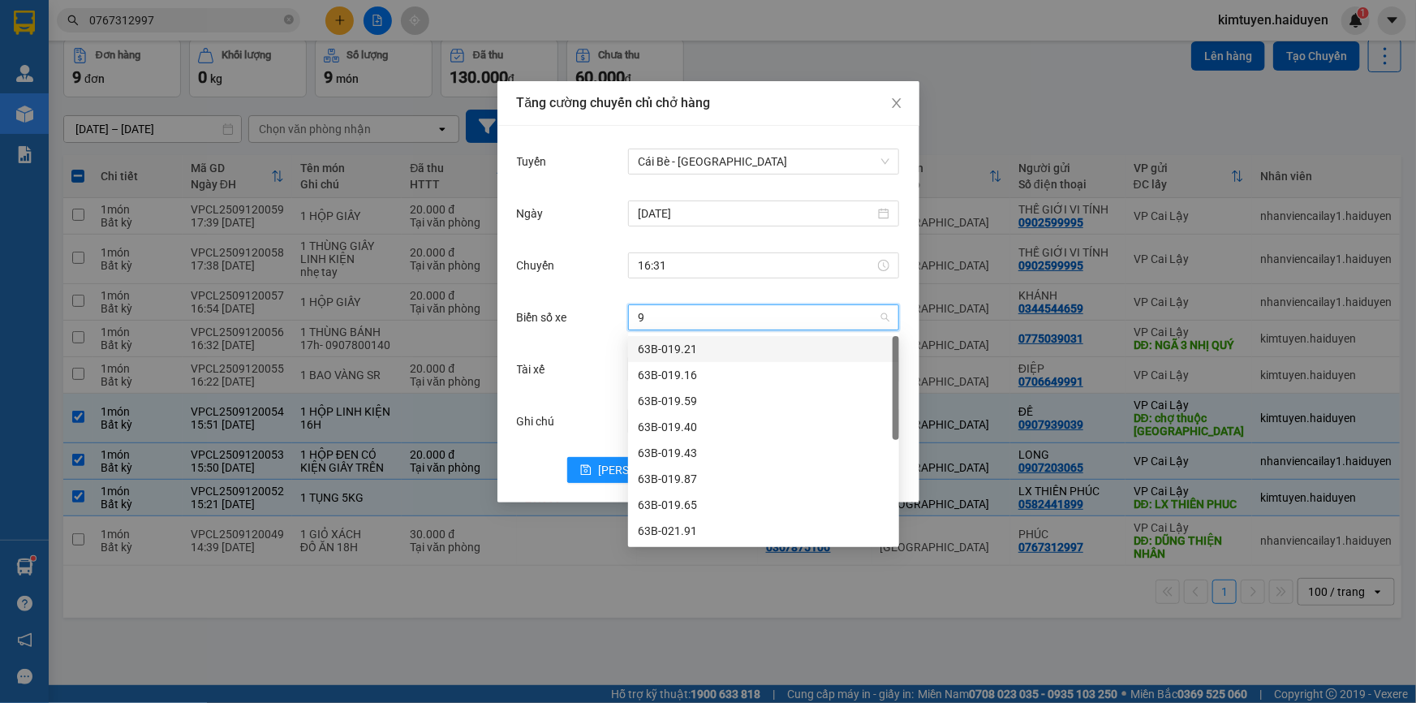
type input "98"
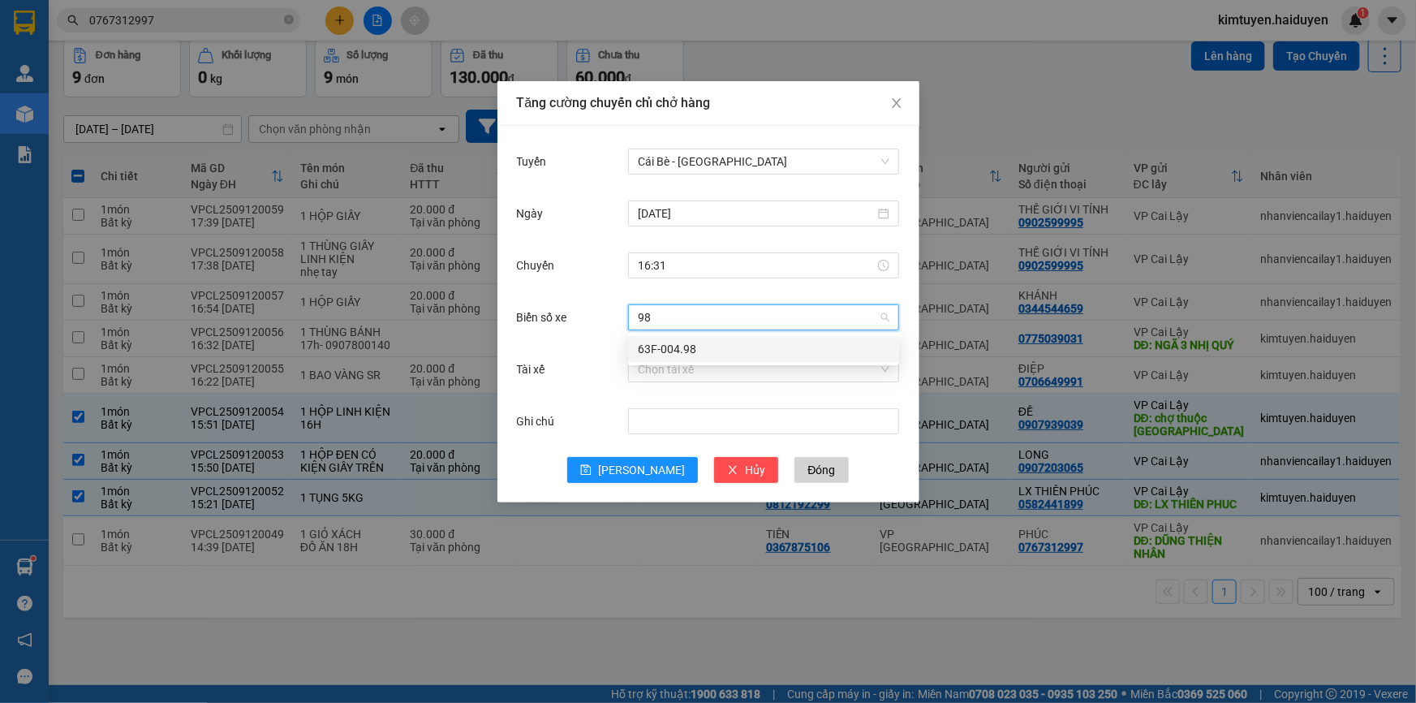
click at [682, 341] on div "63F-004.98" at bounding box center [764, 349] width 252 height 18
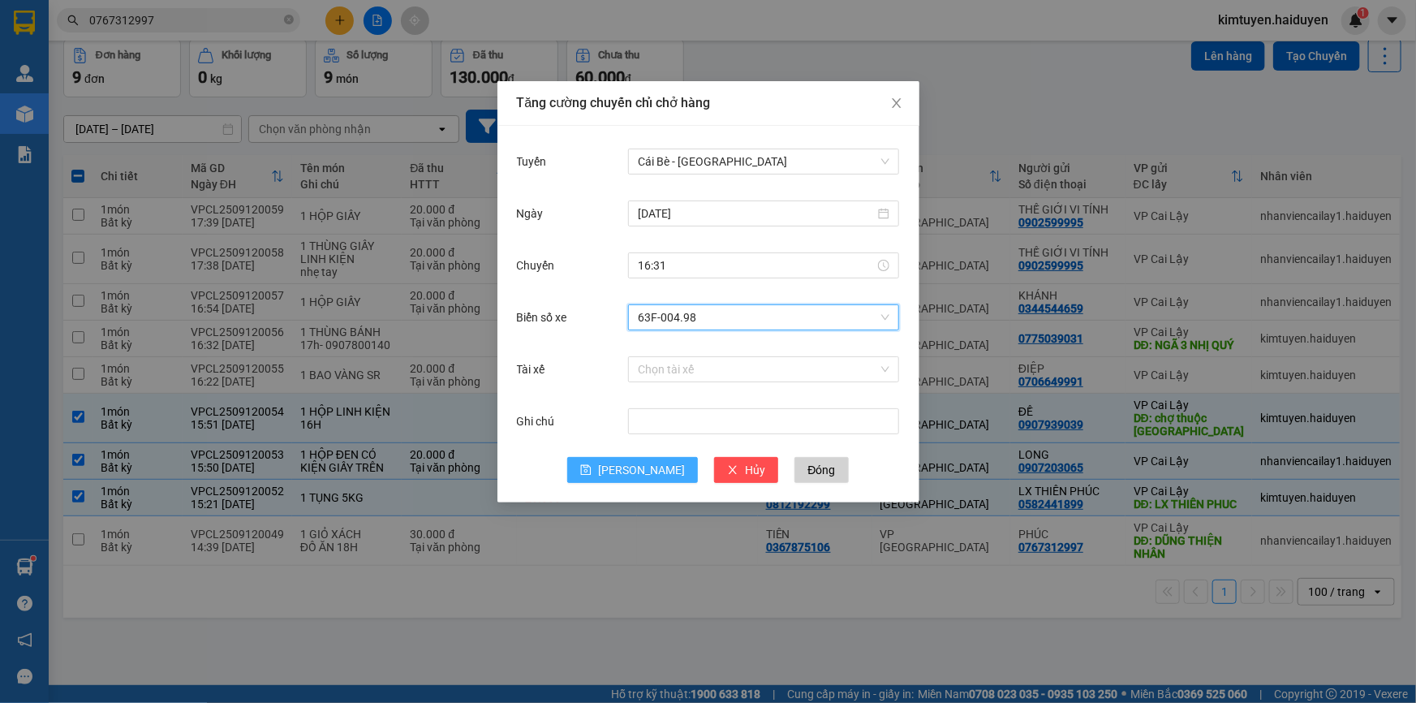
click at [634, 467] on span "[PERSON_NAME]" at bounding box center [641, 470] width 87 height 18
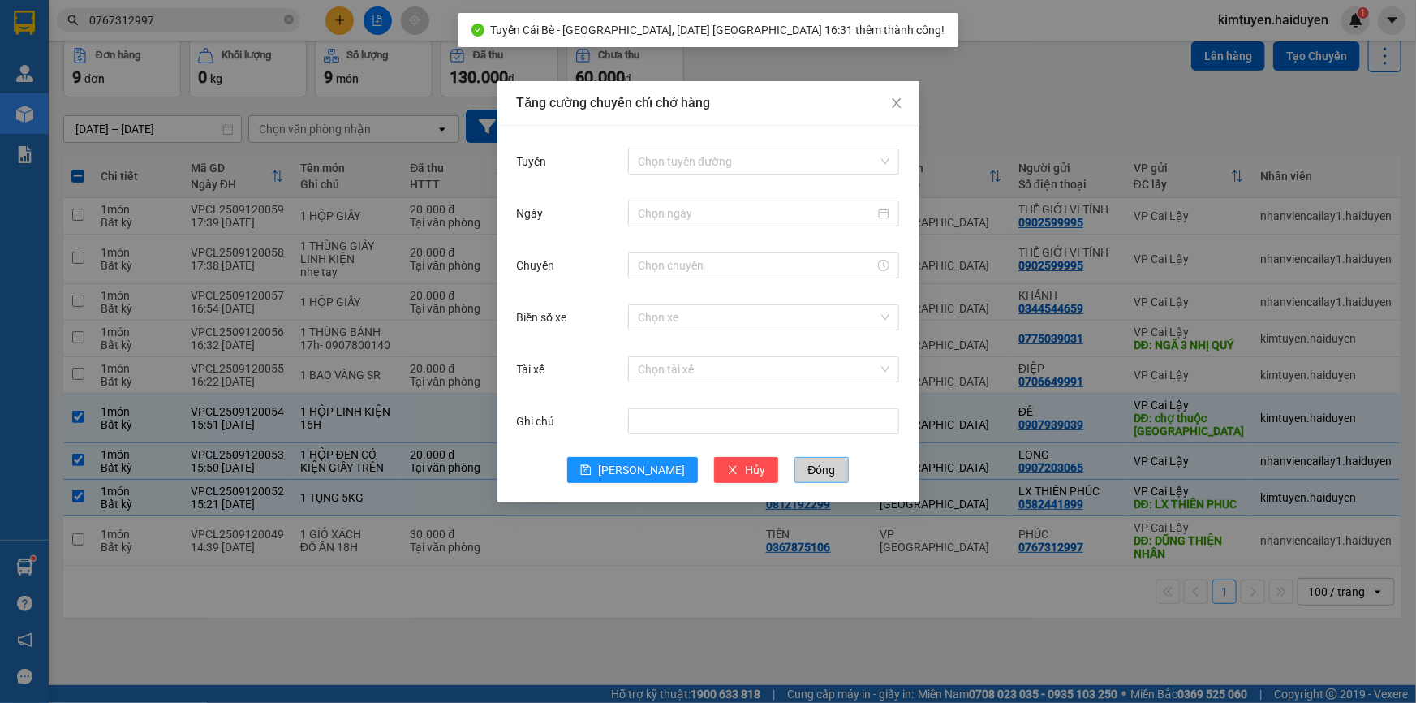
click at [807, 476] on span "Đóng" at bounding box center [821, 470] width 28 height 18
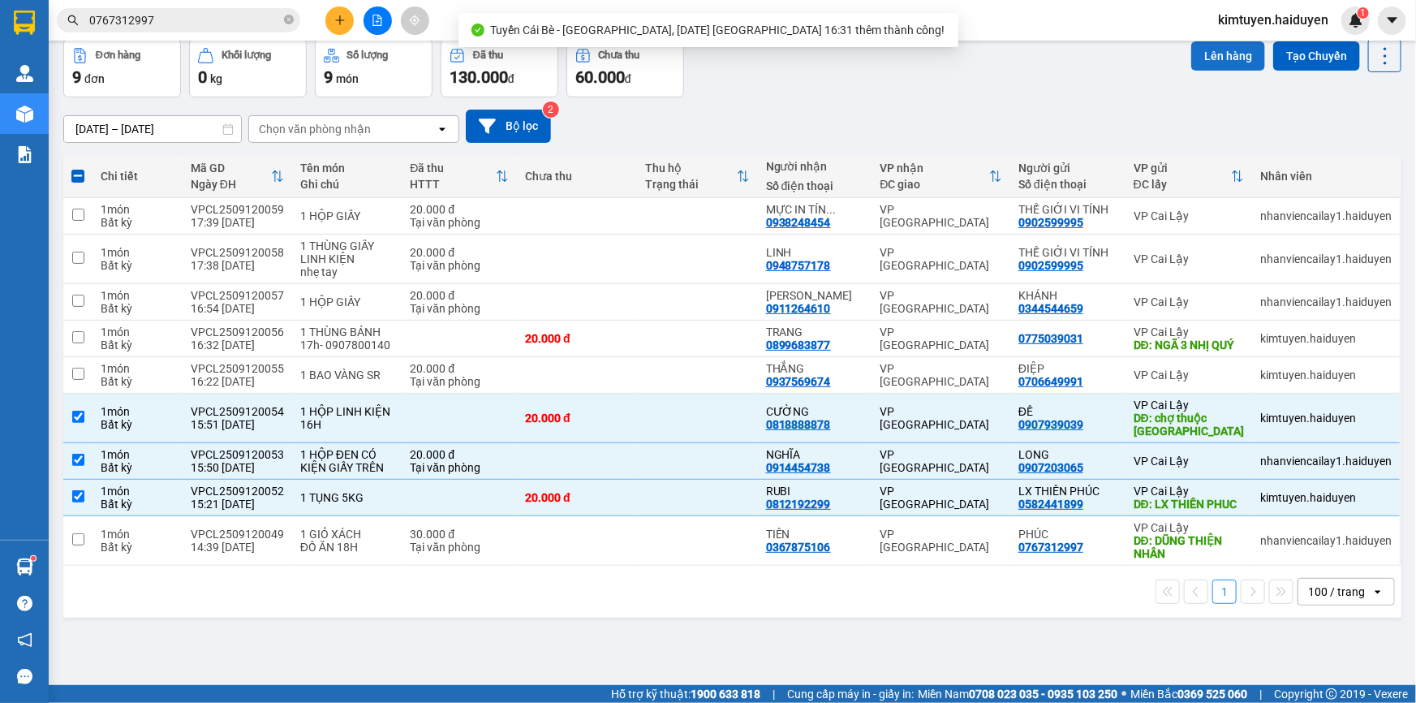
click at [1237, 49] on button "Lên hàng" at bounding box center [1228, 55] width 74 height 29
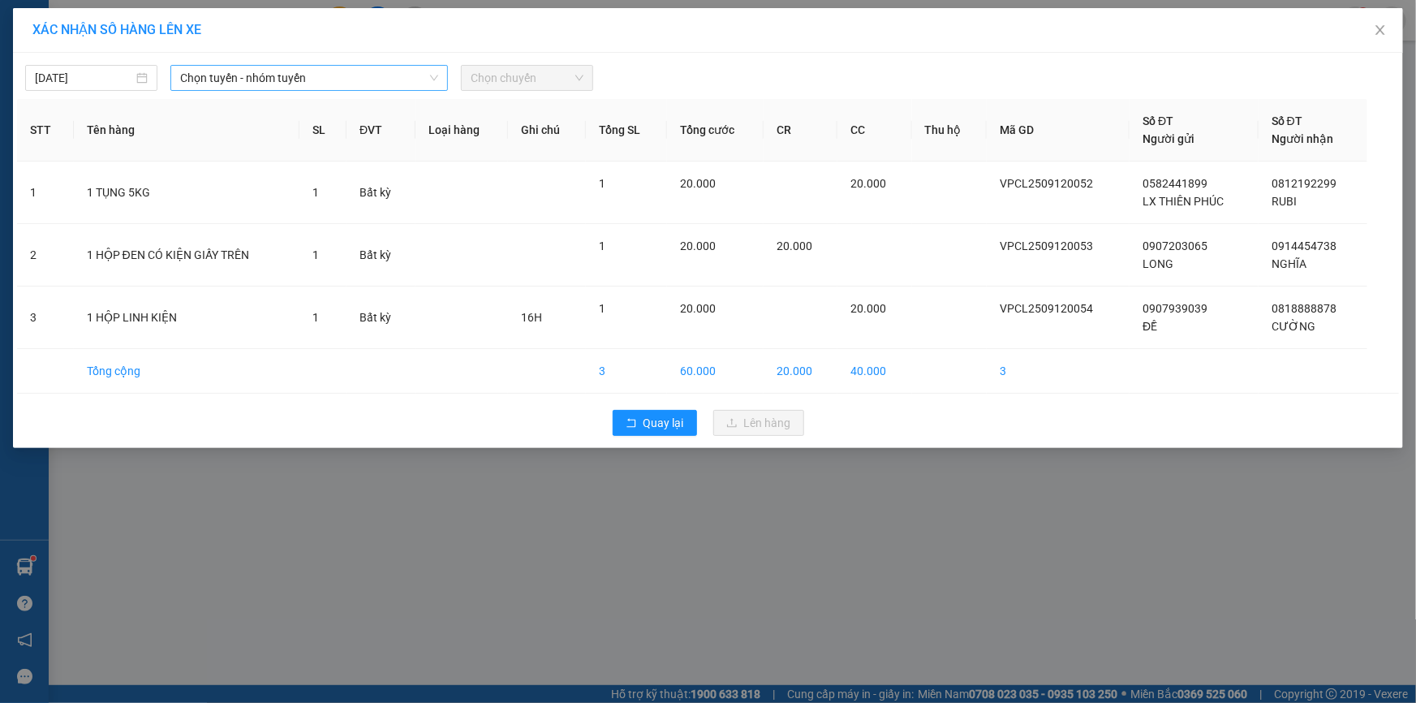
click at [265, 74] on span "Chọn tuyến - nhóm tuyến" at bounding box center [309, 78] width 258 height 24
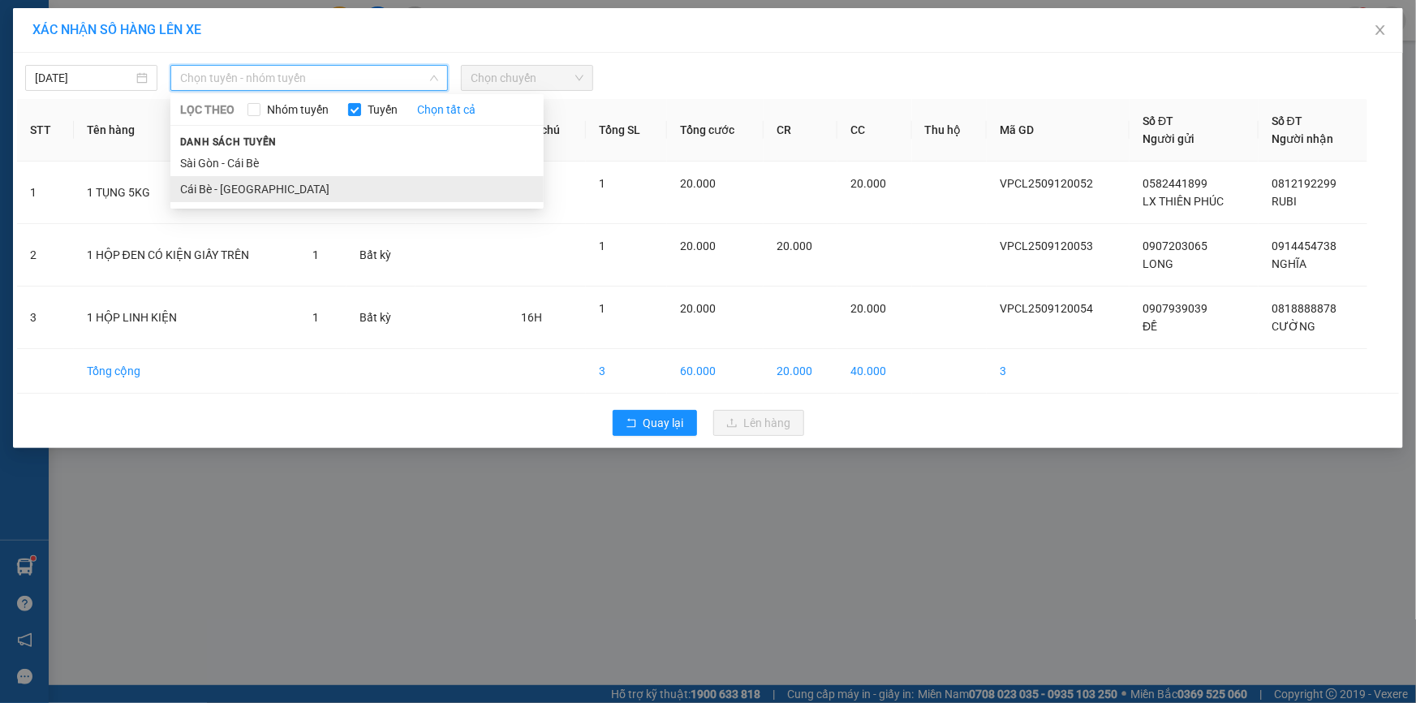
click at [248, 183] on li "Cái Bè - [GEOGRAPHIC_DATA]" at bounding box center [356, 189] width 373 height 26
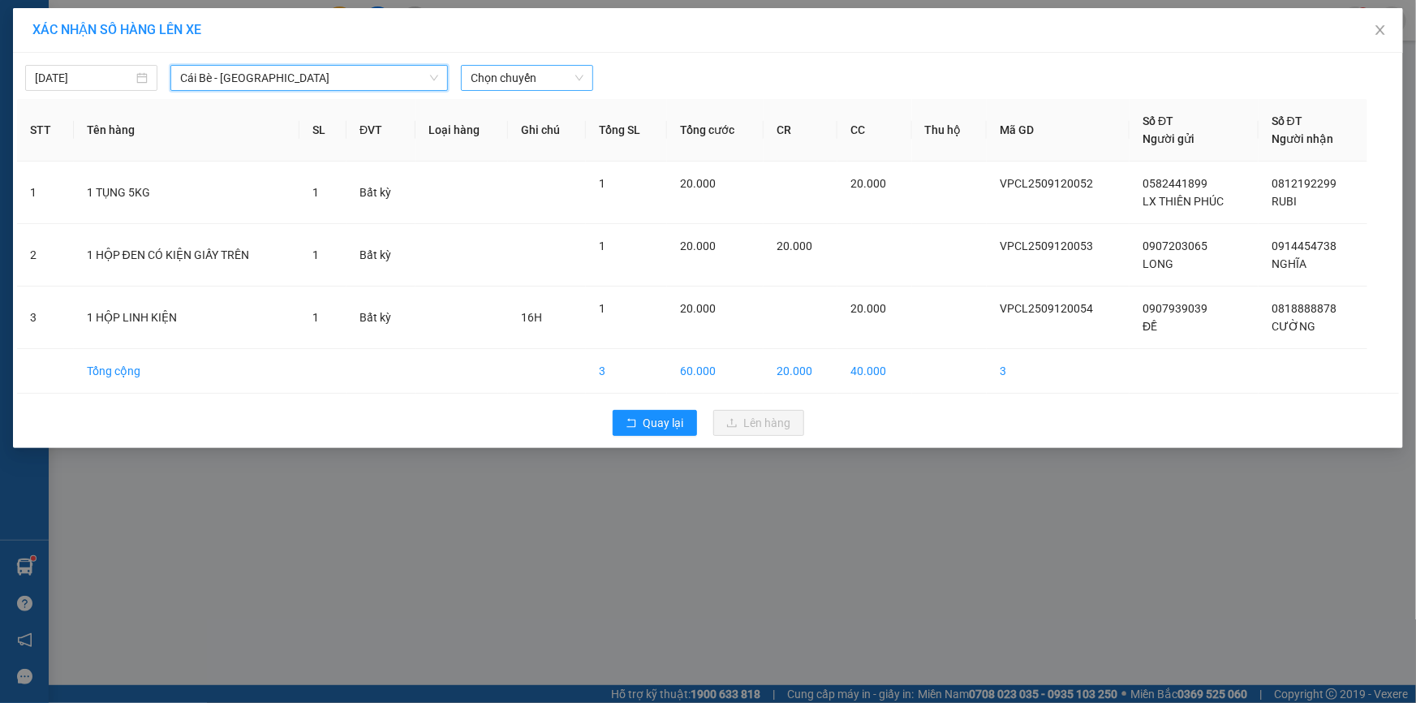
click at [511, 80] on span "Chọn chuyến" at bounding box center [527, 78] width 113 height 24
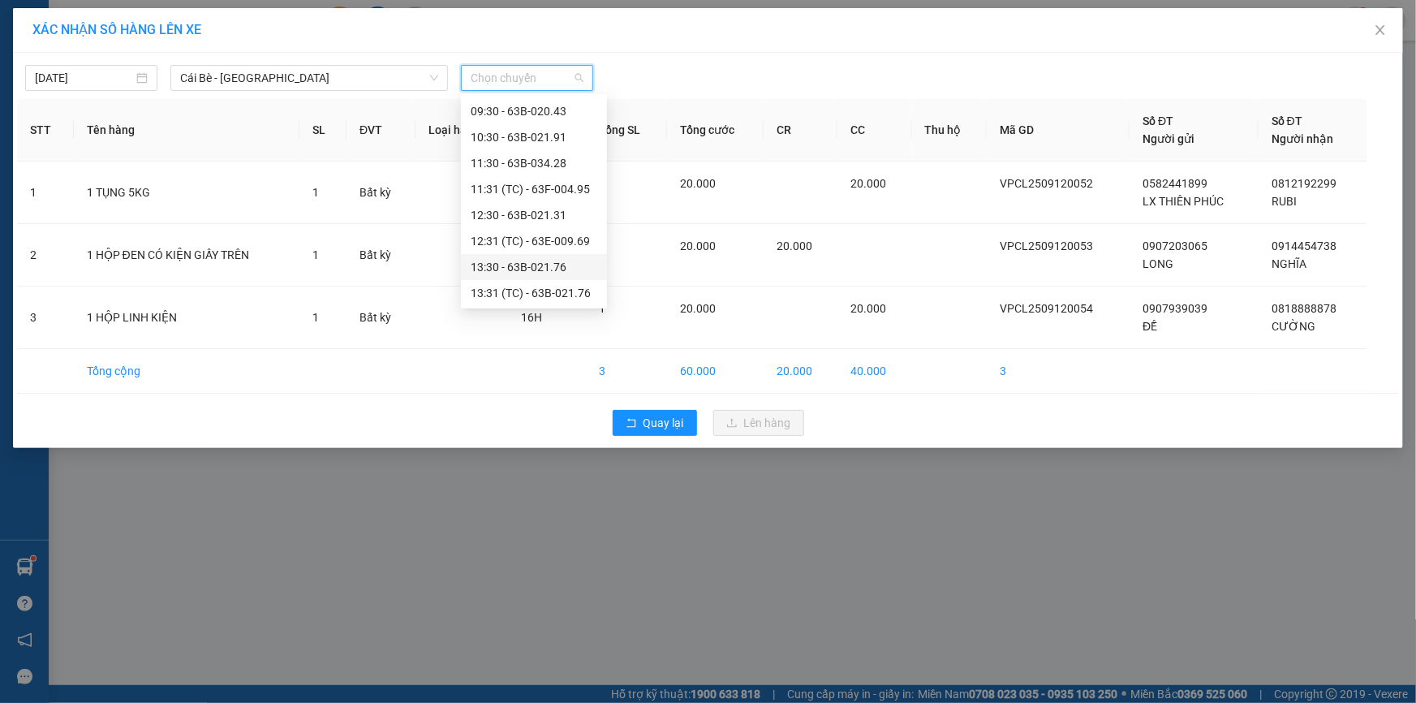
scroll to position [544, 0]
click at [535, 220] on div "15:31 (TC) - 63E-010.89" at bounding box center [534, 216] width 127 height 18
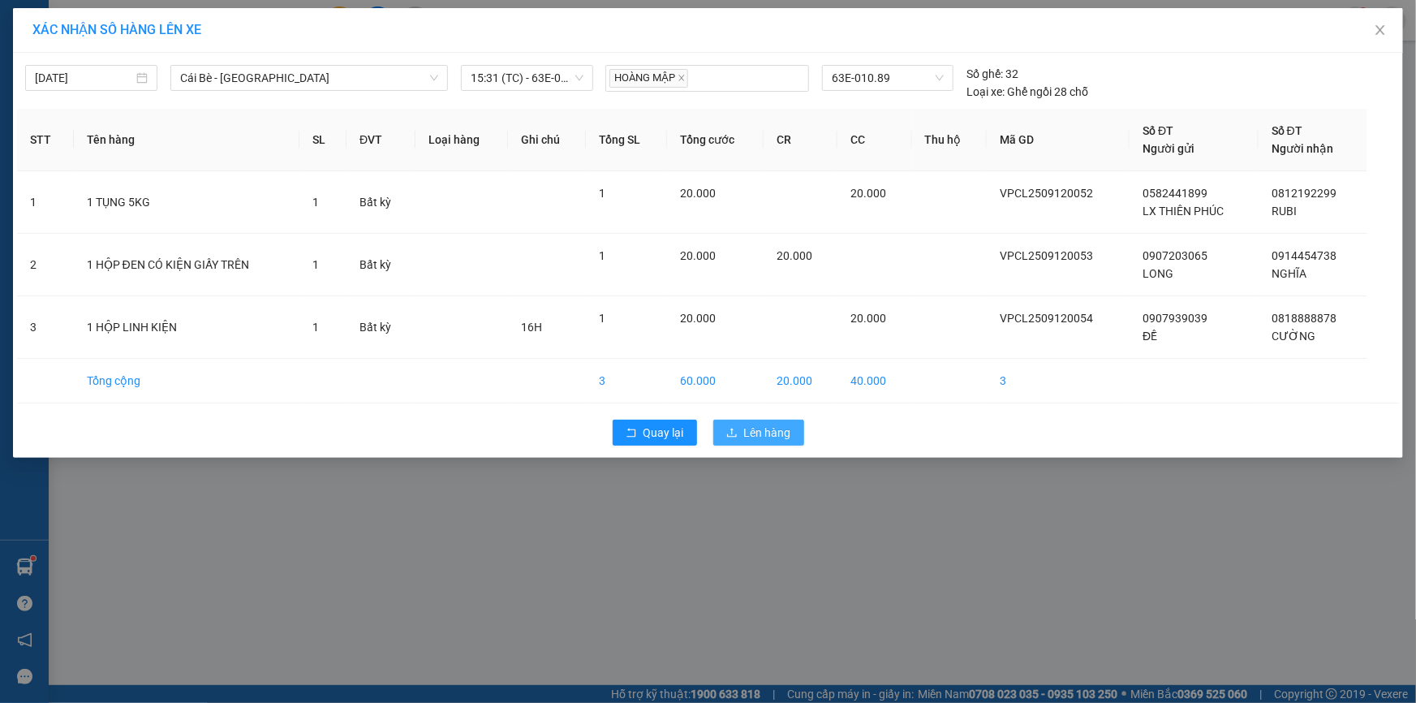
click at [786, 437] on span "Lên hàng" at bounding box center [767, 433] width 47 height 18
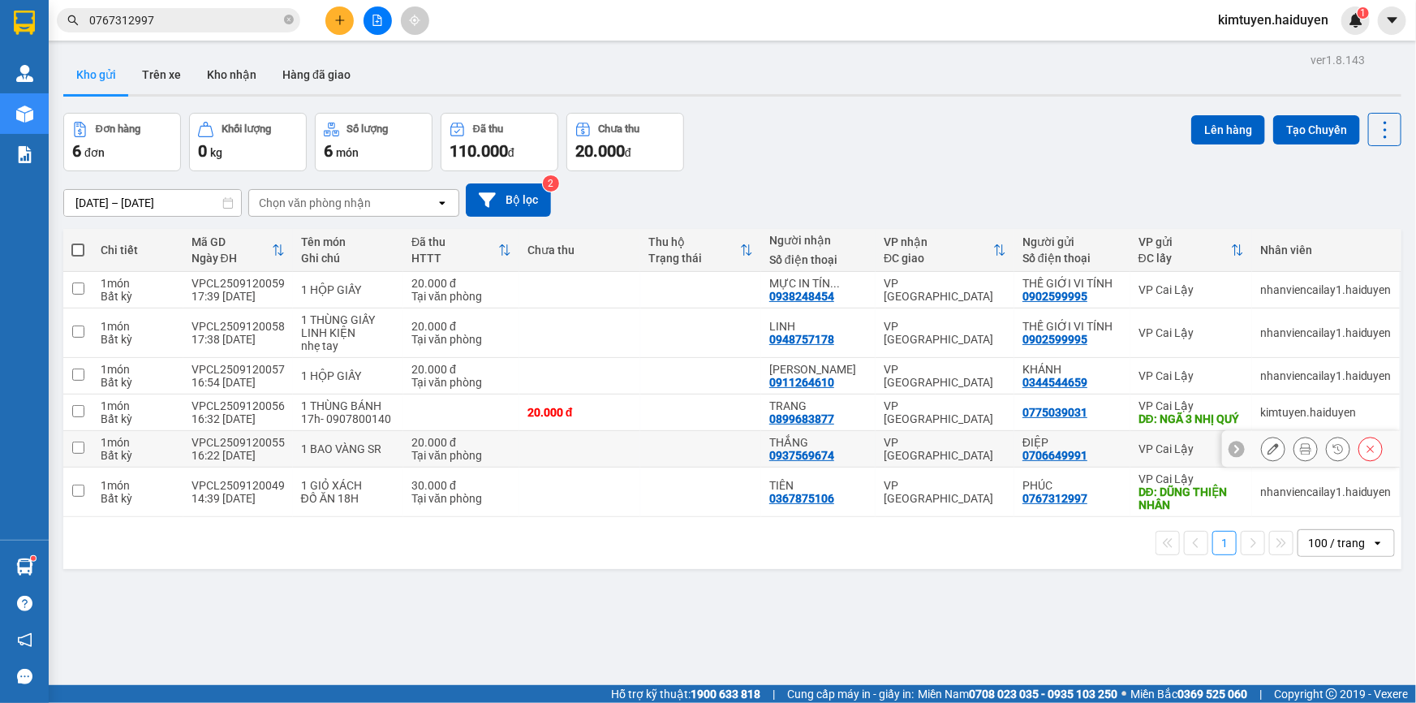
click at [954, 452] on td "VP [GEOGRAPHIC_DATA]" at bounding box center [944, 449] width 139 height 37
checkbox input "true"
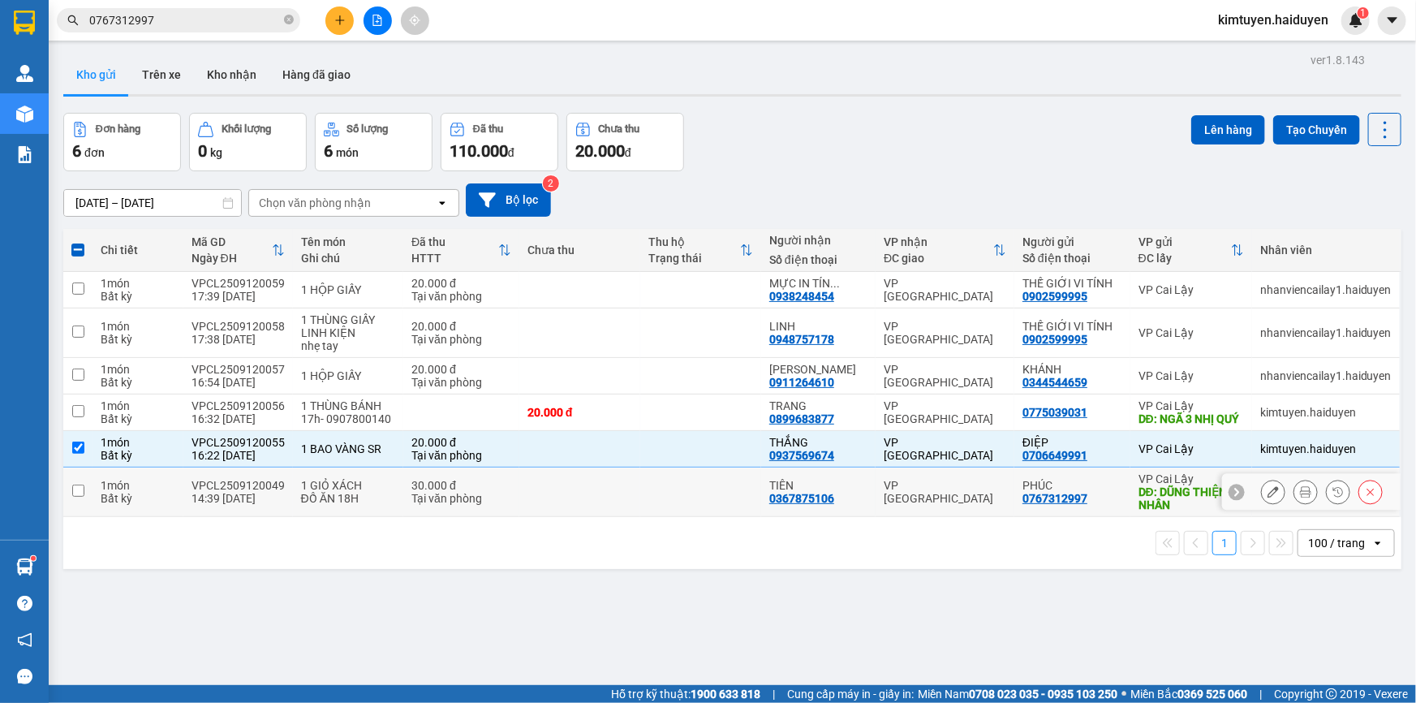
click at [944, 515] on td "VP [GEOGRAPHIC_DATA]" at bounding box center [944, 491] width 139 height 49
checkbox input "true"
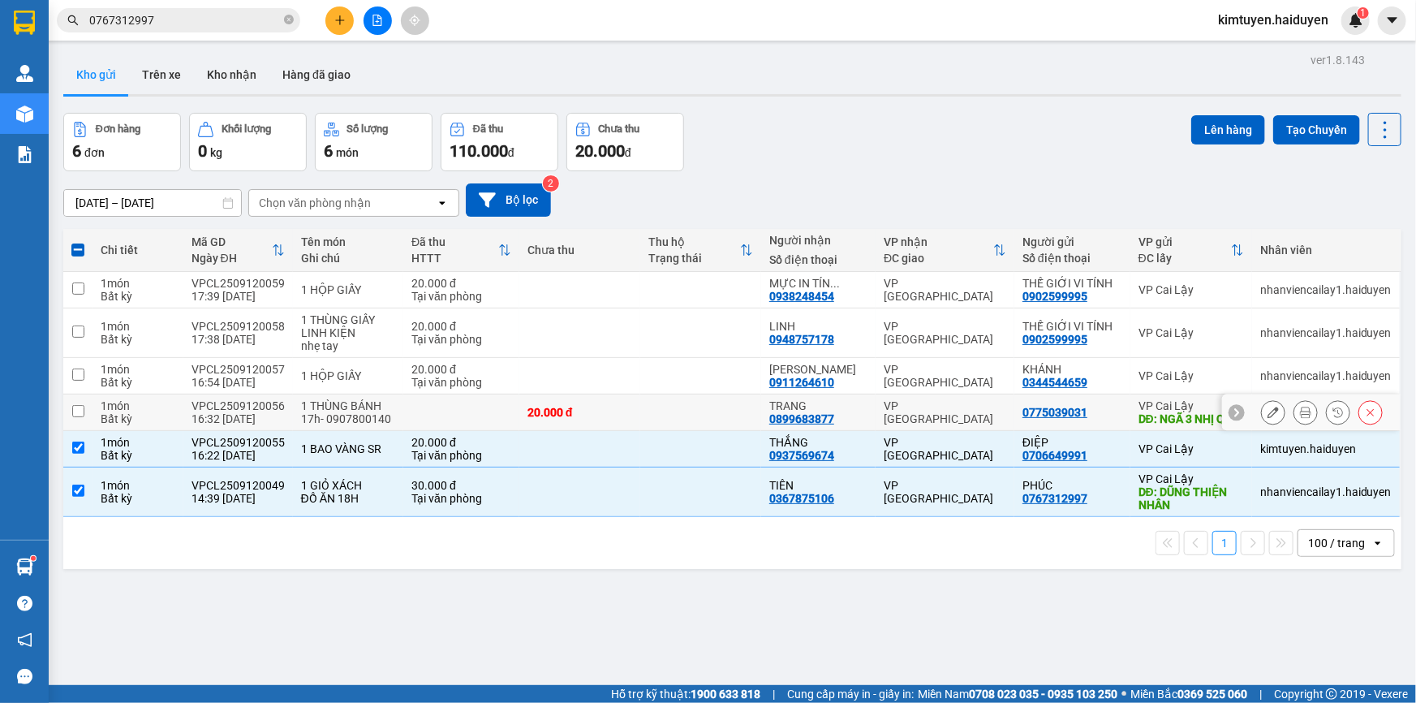
click at [976, 402] on td "VP [GEOGRAPHIC_DATA]" at bounding box center [944, 412] width 139 height 37
checkbox input "true"
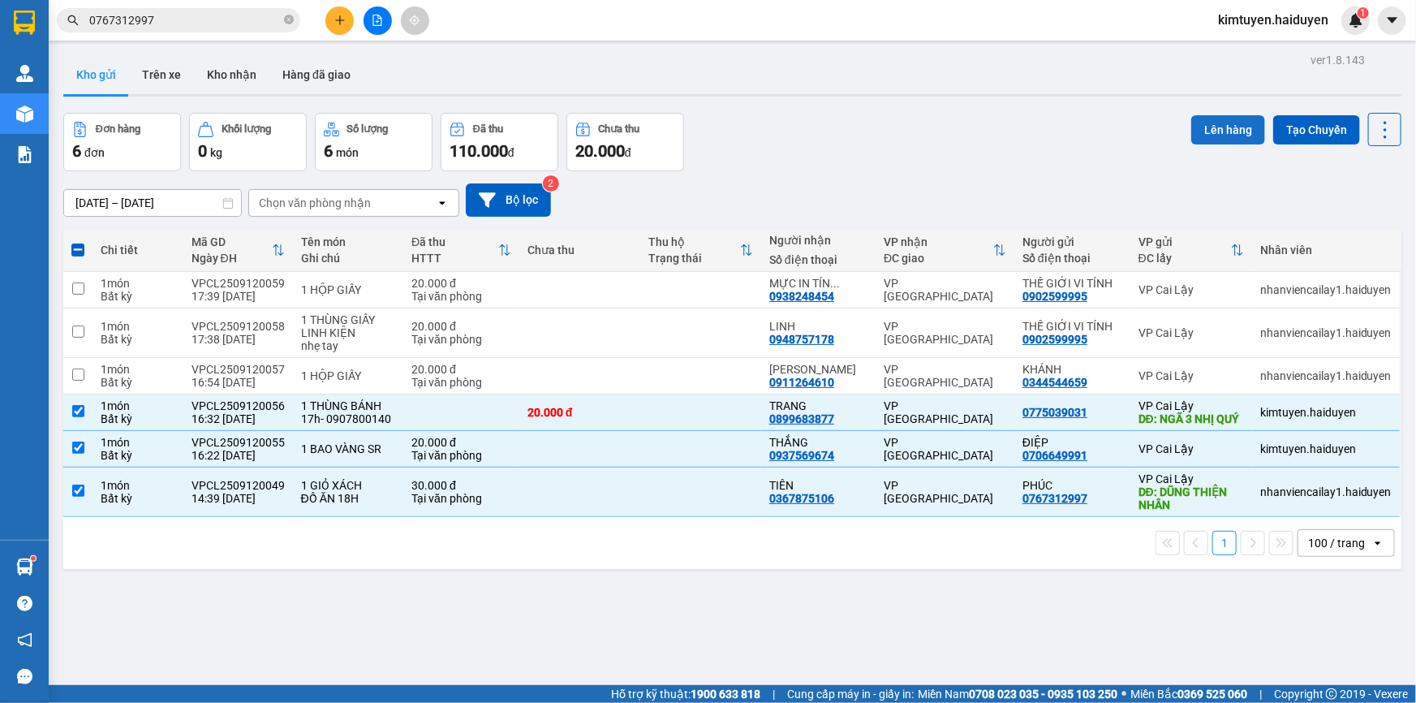
click at [1220, 127] on button "Lên hàng" at bounding box center [1228, 129] width 74 height 29
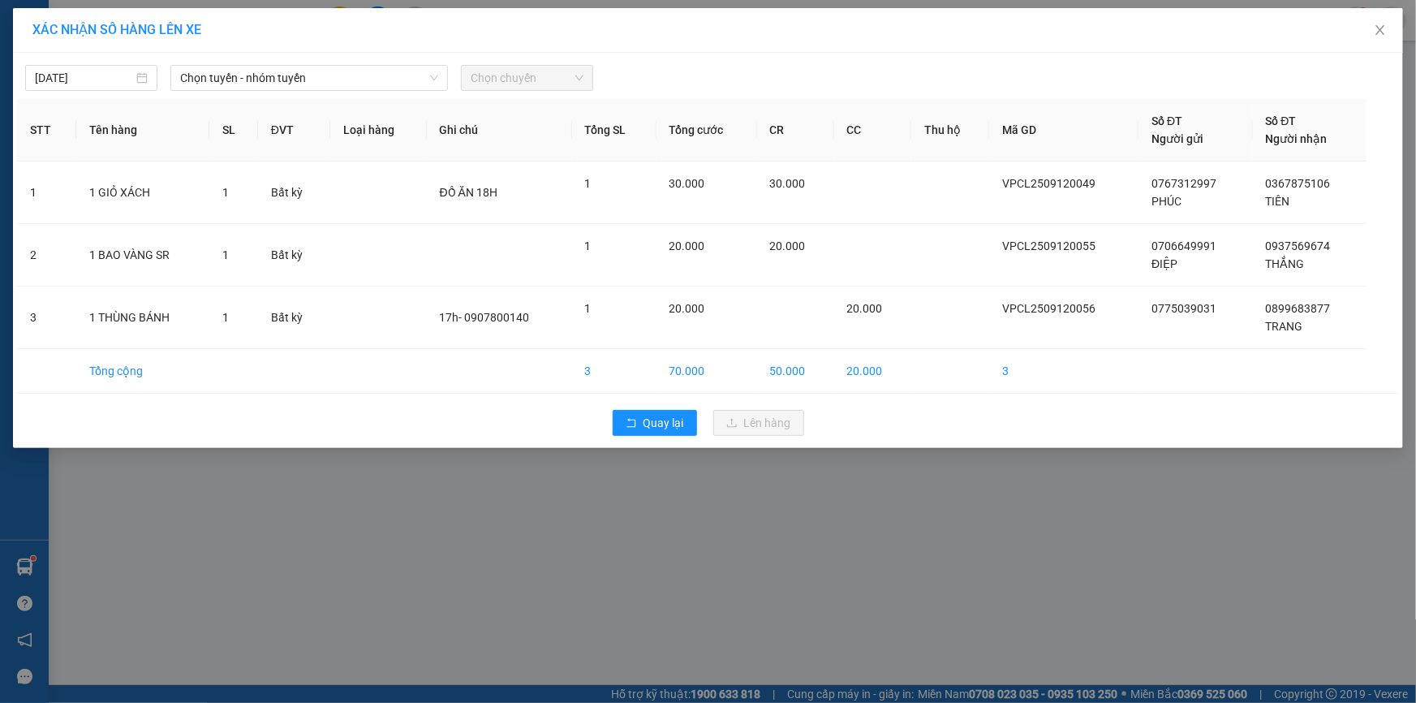
click at [286, 63] on div "[DATE] Chọn tuyến - nhóm tuyến Chọn chuyến" at bounding box center [708, 74] width 1382 height 34
click at [286, 71] on span "Chọn tuyến - nhóm tuyến" at bounding box center [309, 78] width 258 height 24
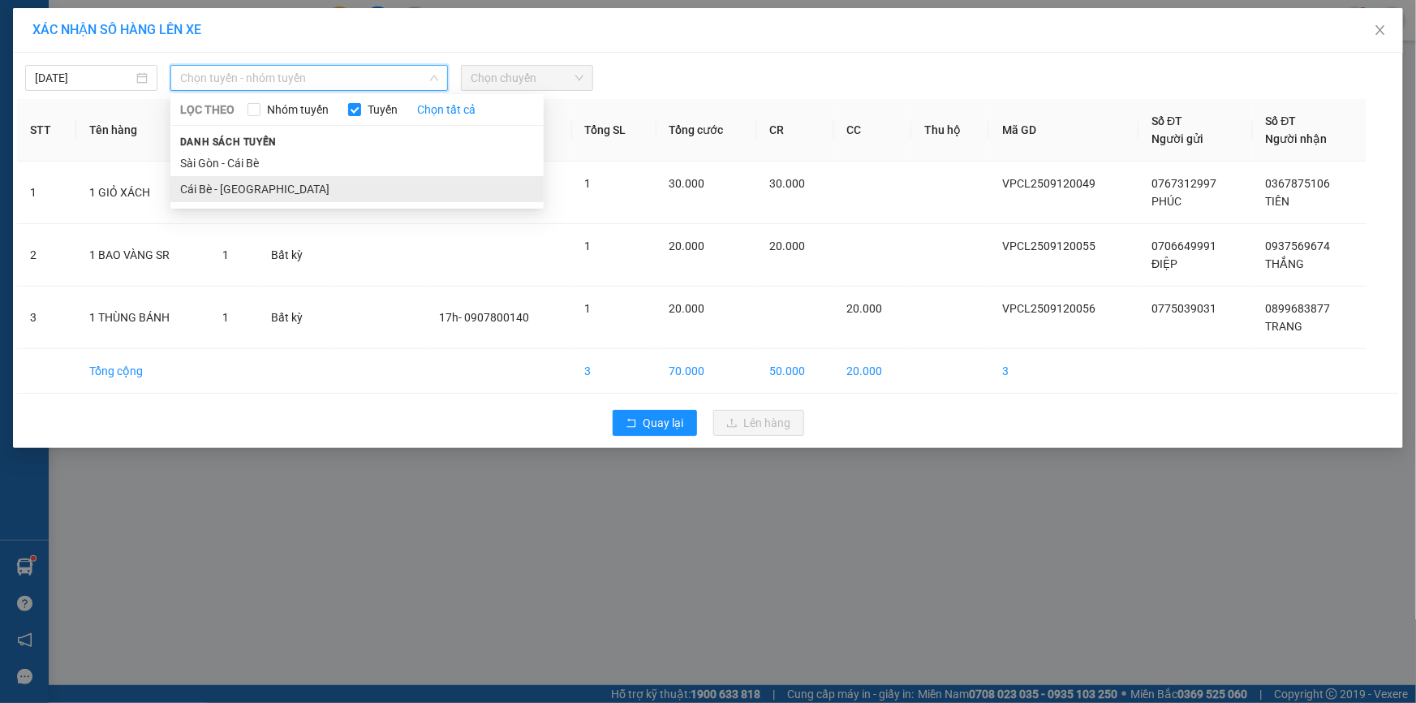
click at [286, 183] on li "Cái Bè - [GEOGRAPHIC_DATA]" at bounding box center [356, 189] width 373 height 26
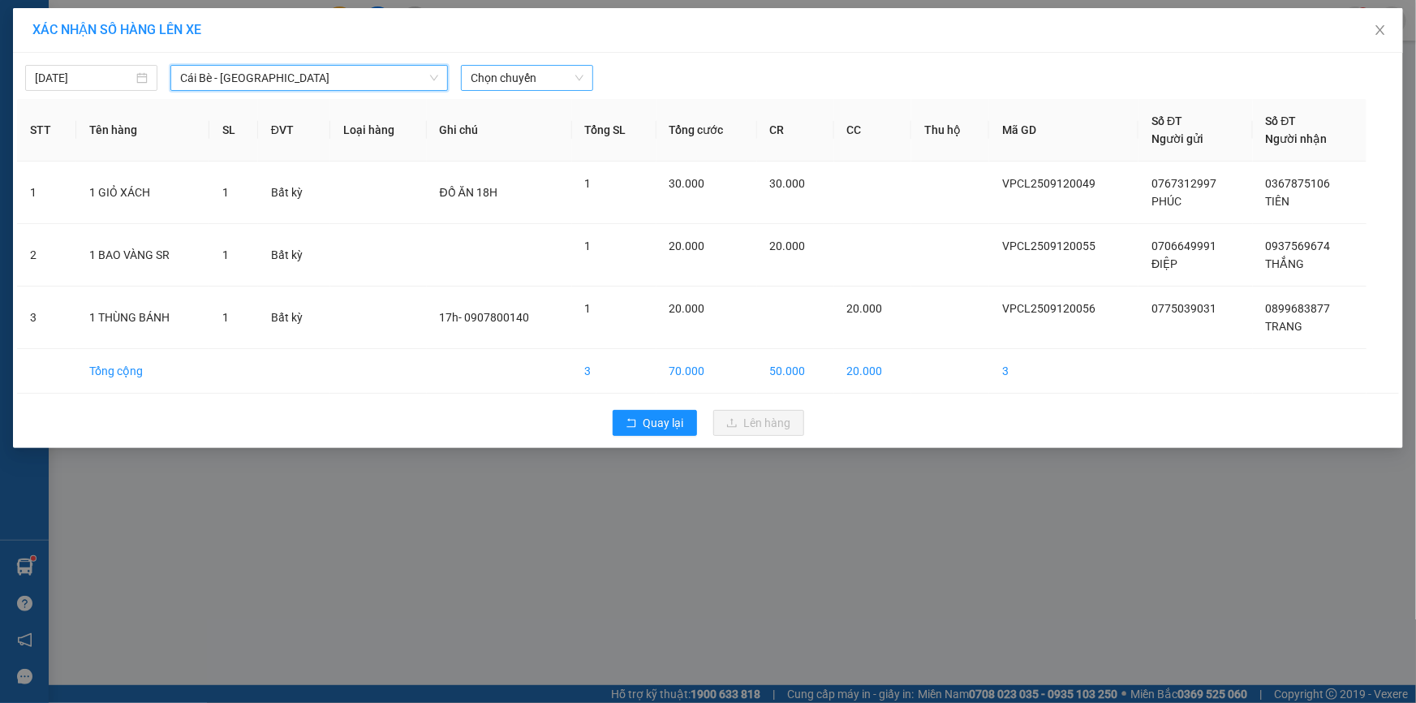
click at [533, 79] on span "Chọn chuyến" at bounding box center [527, 78] width 113 height 24
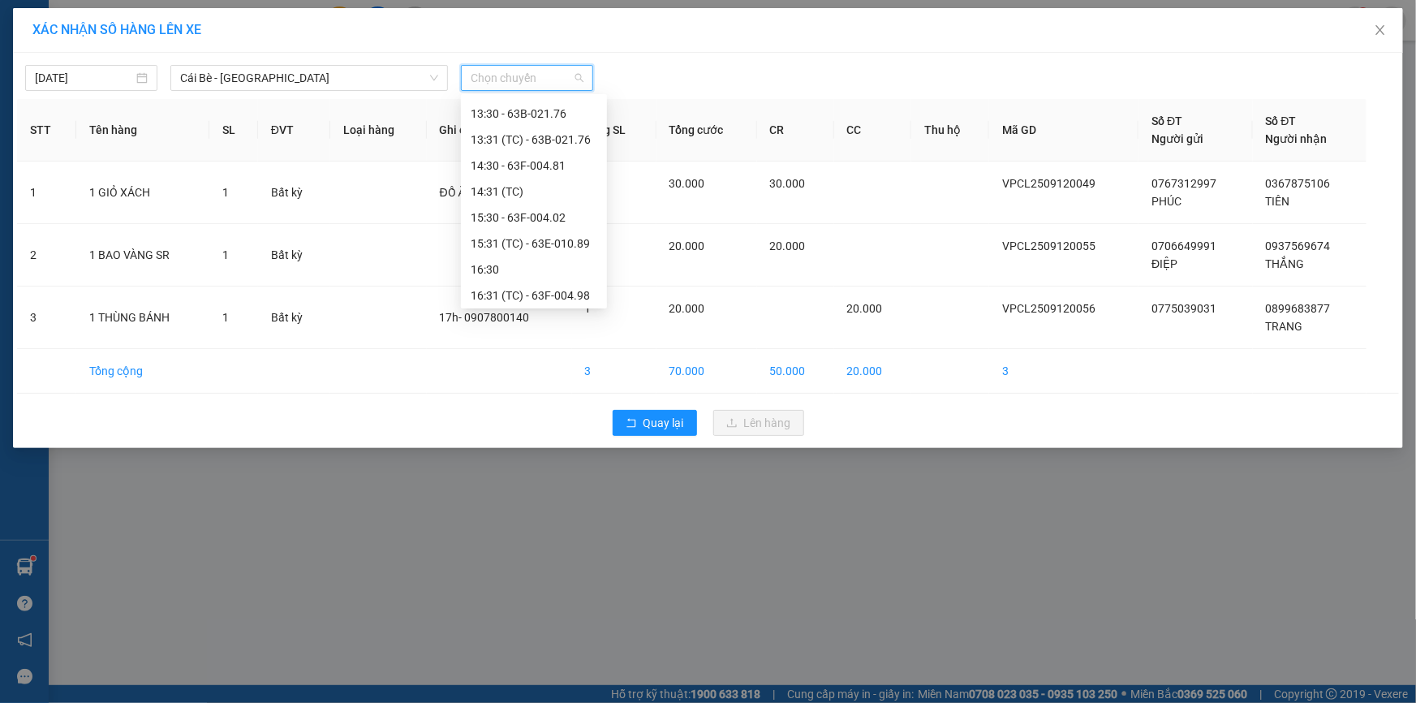
scroll to position [544, 0]
click at [574, 274] on div "16:31 (TC) - 63F-004.98" at bounding box center [534, 268] width 127 height 18
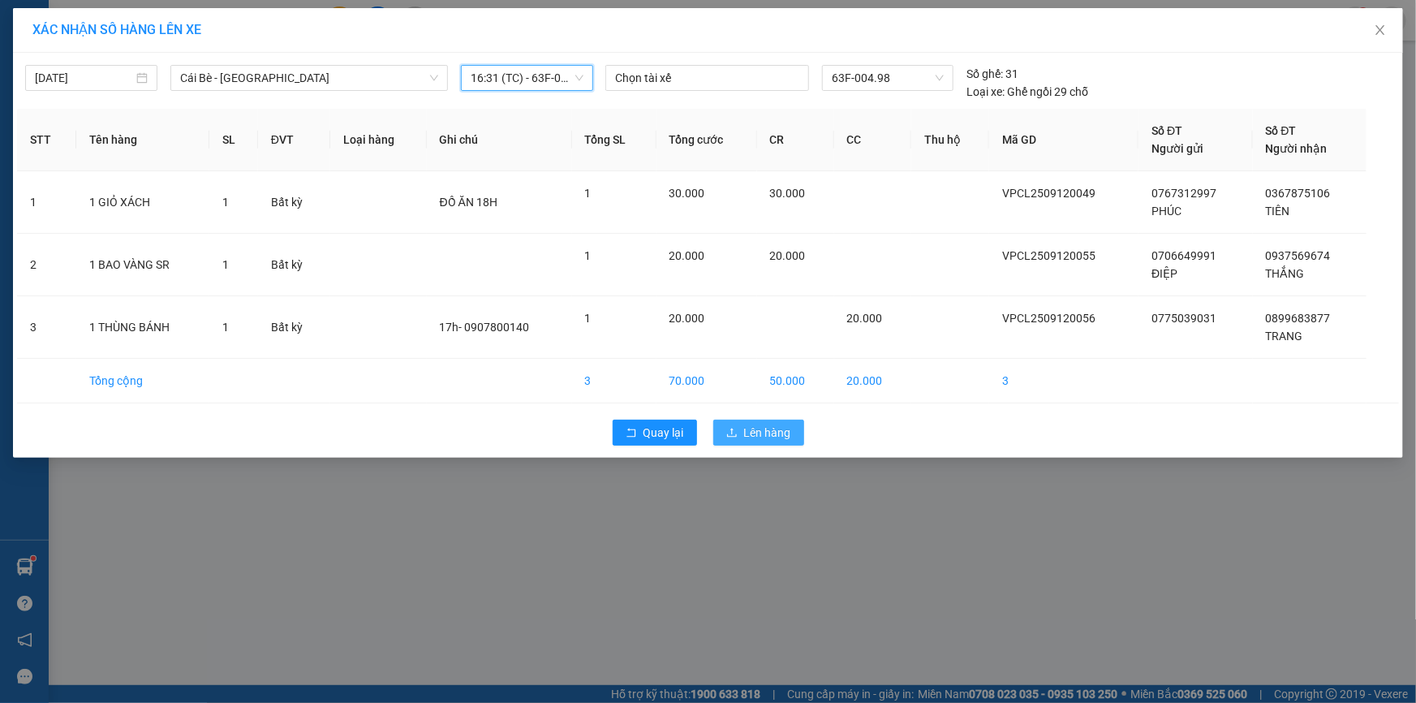
click at [746, 430] on span "Lên hàng" at bounding box center [767, 433] width 47 height 18
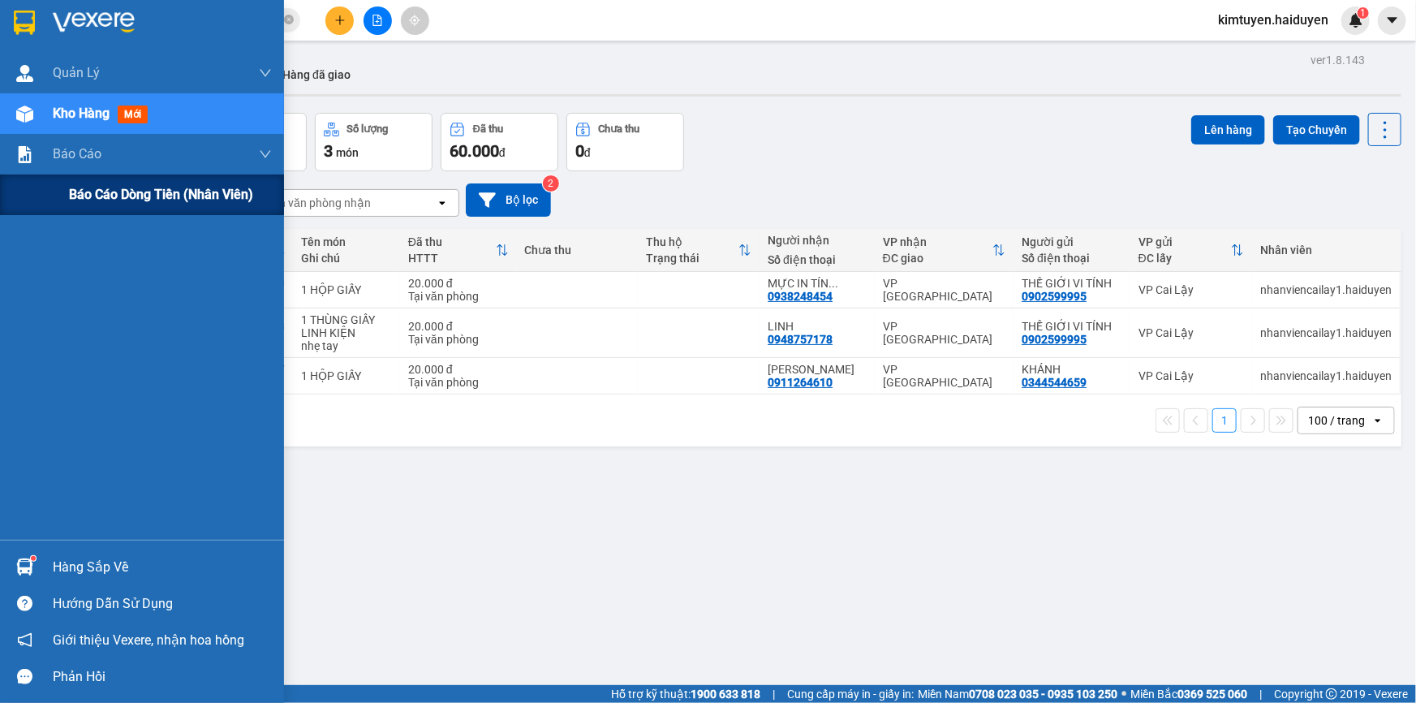
drag, startPoint x: 113, startPoint y: 194, endPoint x: 146, endPoint y: 197, distance: 33.4
click at [114, 194] on span "Báo cáo dòng tiền (nhân viên)" at bounding box center [161, 194] width 184 height 20
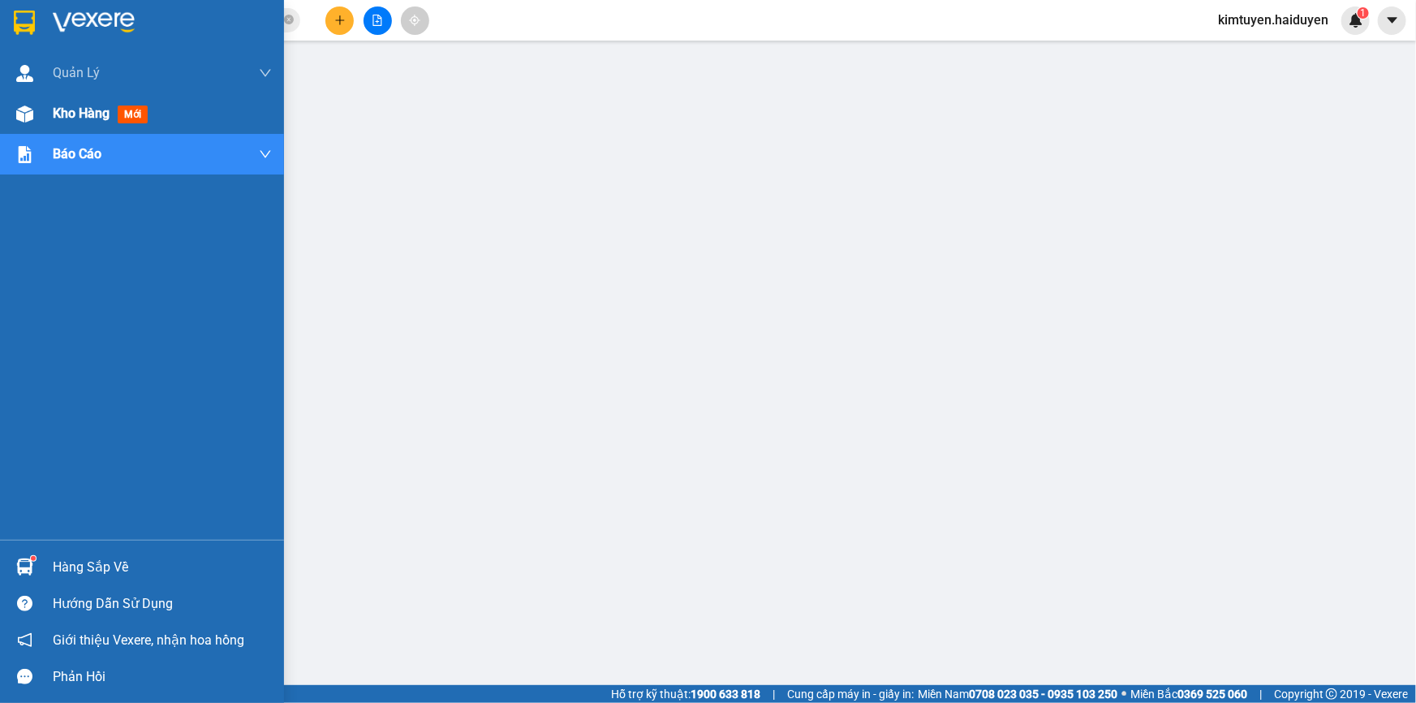
click at [41, 103] on div "Kho hàng mới" at bounding box center [142, 113] width 284 height 41
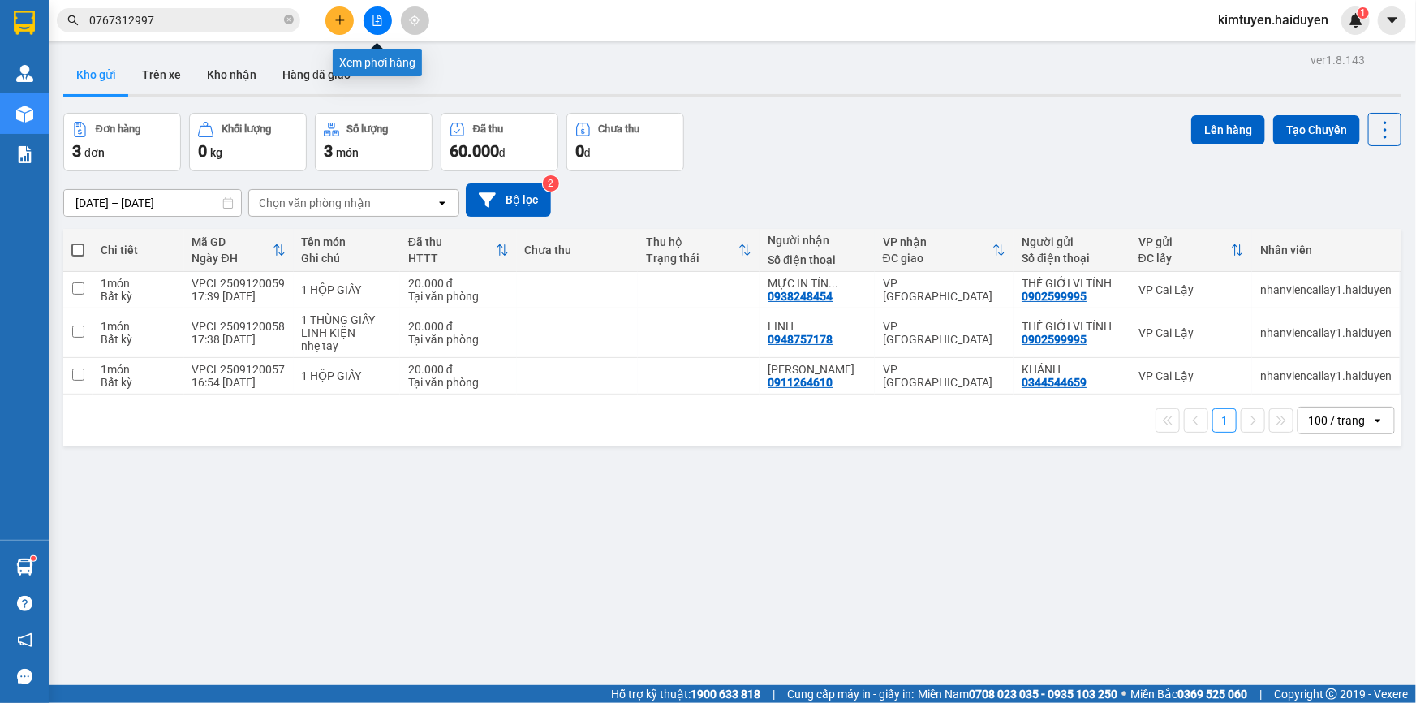
click at [381, 15] on icon "file-add" at bounding box center [377, 20] width 11 height 11
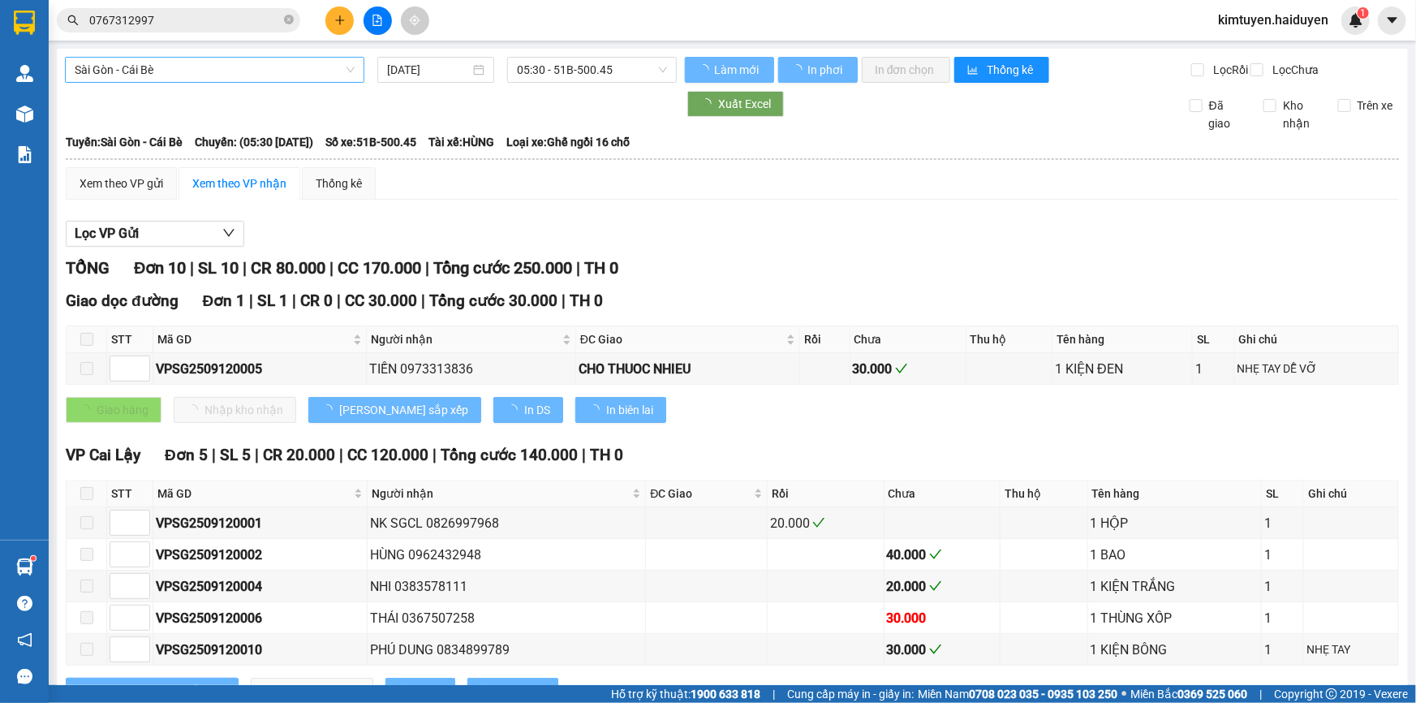
click at [222, 68] on span "Sài Gòn - Cái Bè" at bounding box center [215, 70] width 280 height 24
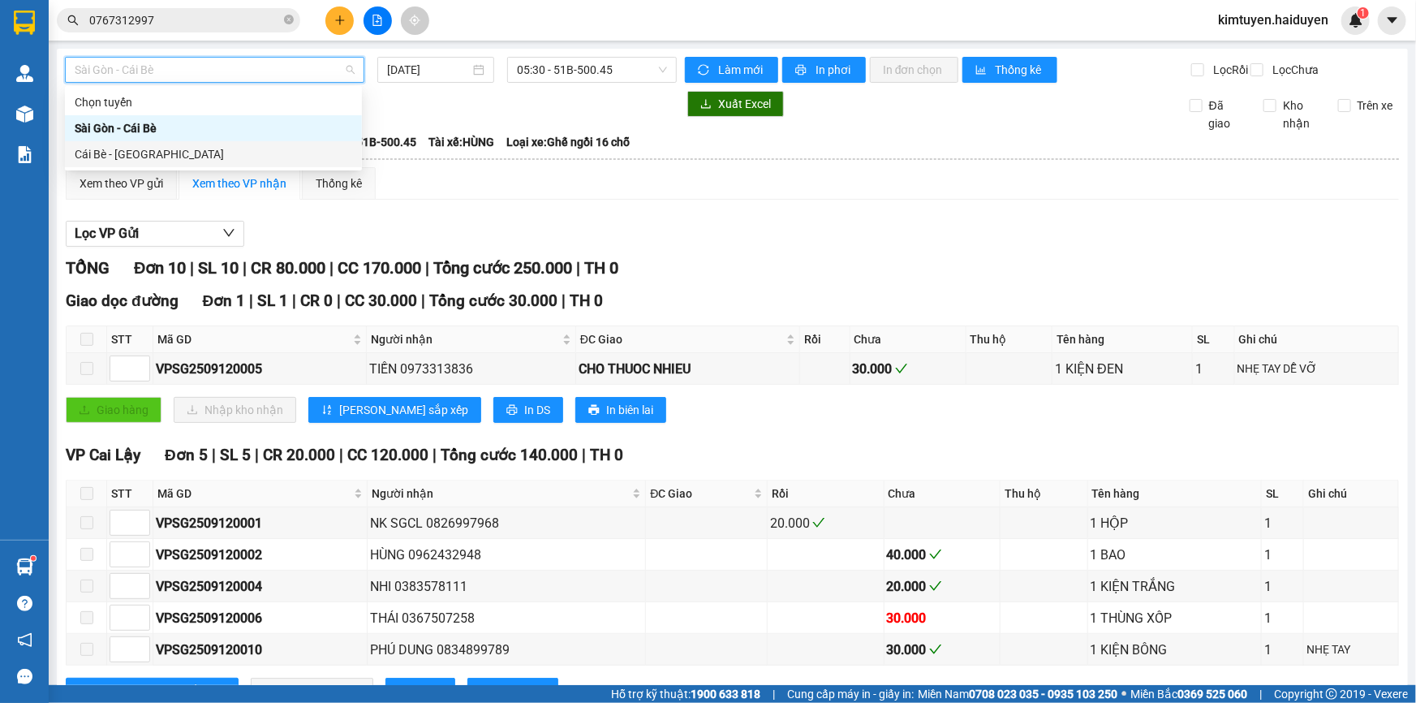
click at [166, 148] on div "Cái Bè - [GEOGRAPHIC_DATA]" at bounding box center [213, 154] width 277 height 18
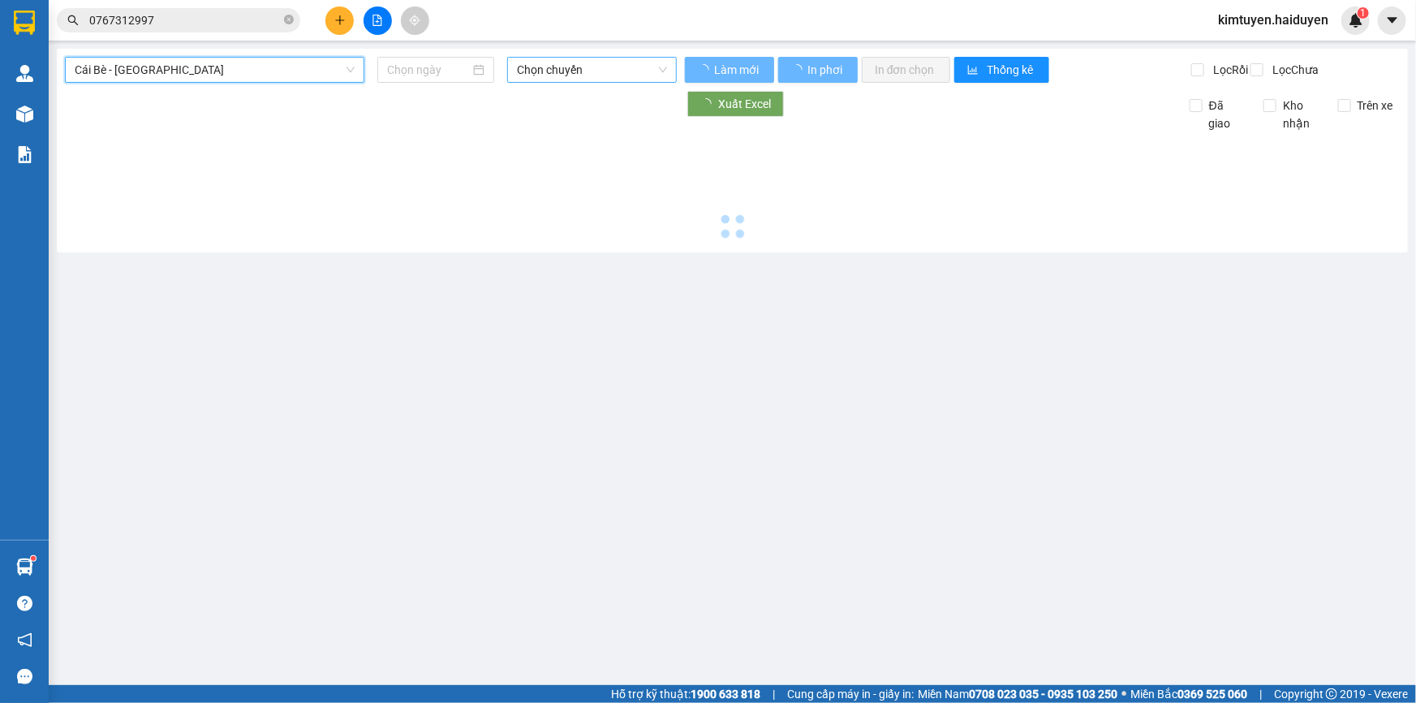
type input "[DATE]"
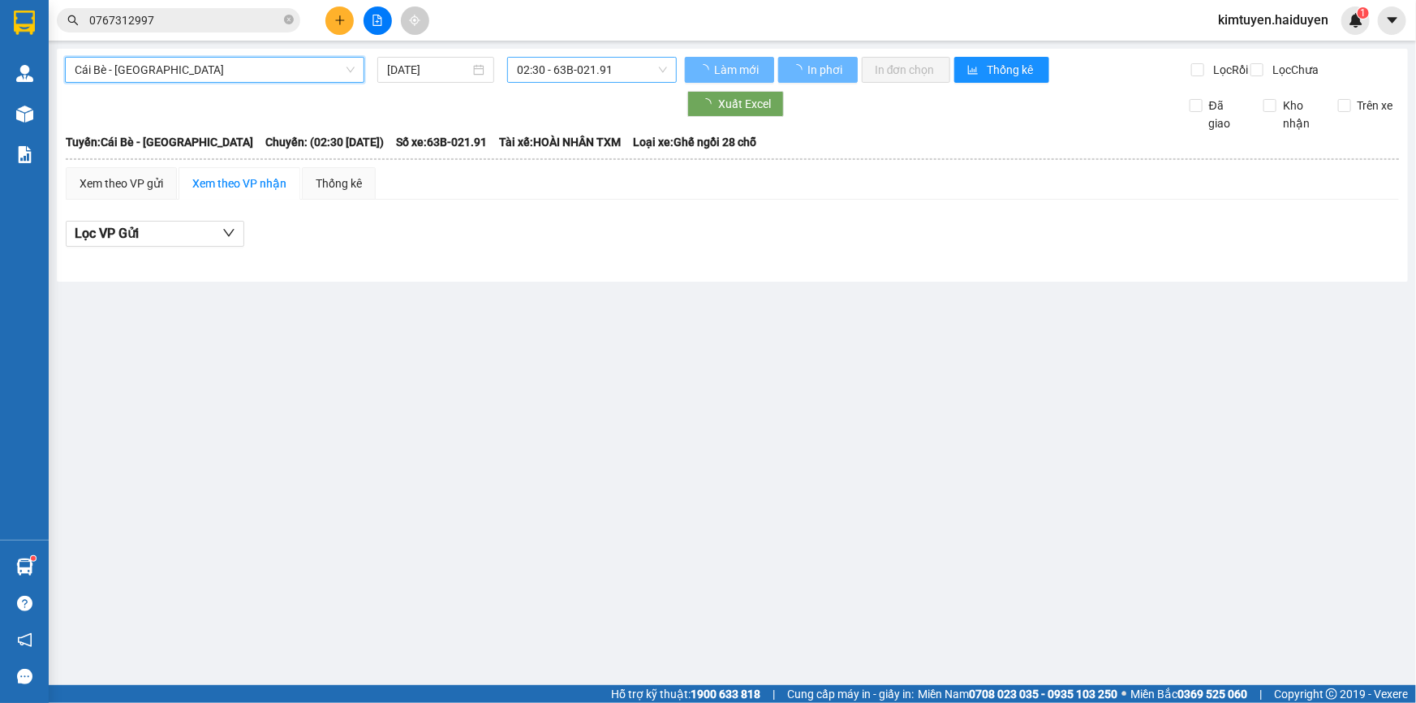
click at [543, 67] on span "02:30 - 63B-021.91" at bounding box center [592, 70] width 150 height 24
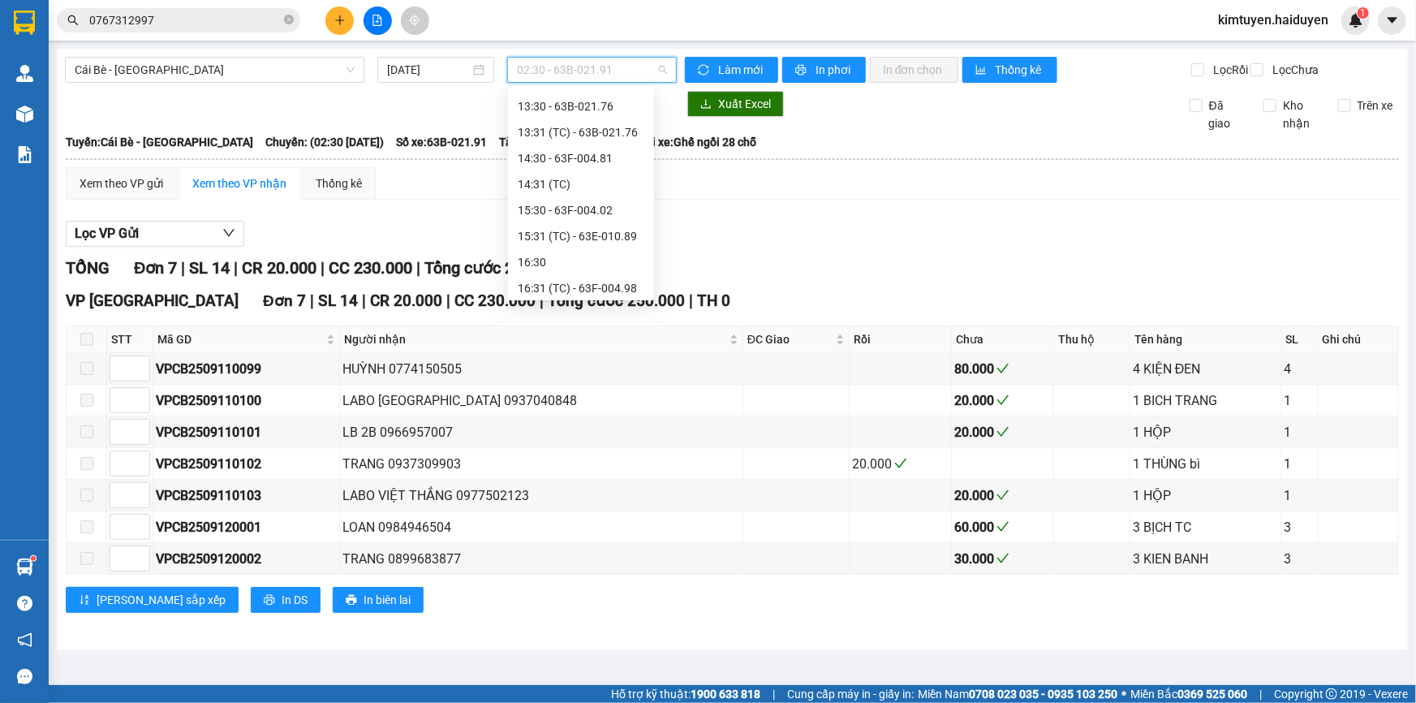
scroll to position [544, 0]
click at [617, 256] on div "16:31 (TC) - 63F-004.98" at bounding box center [581, 260] width 127 height 18
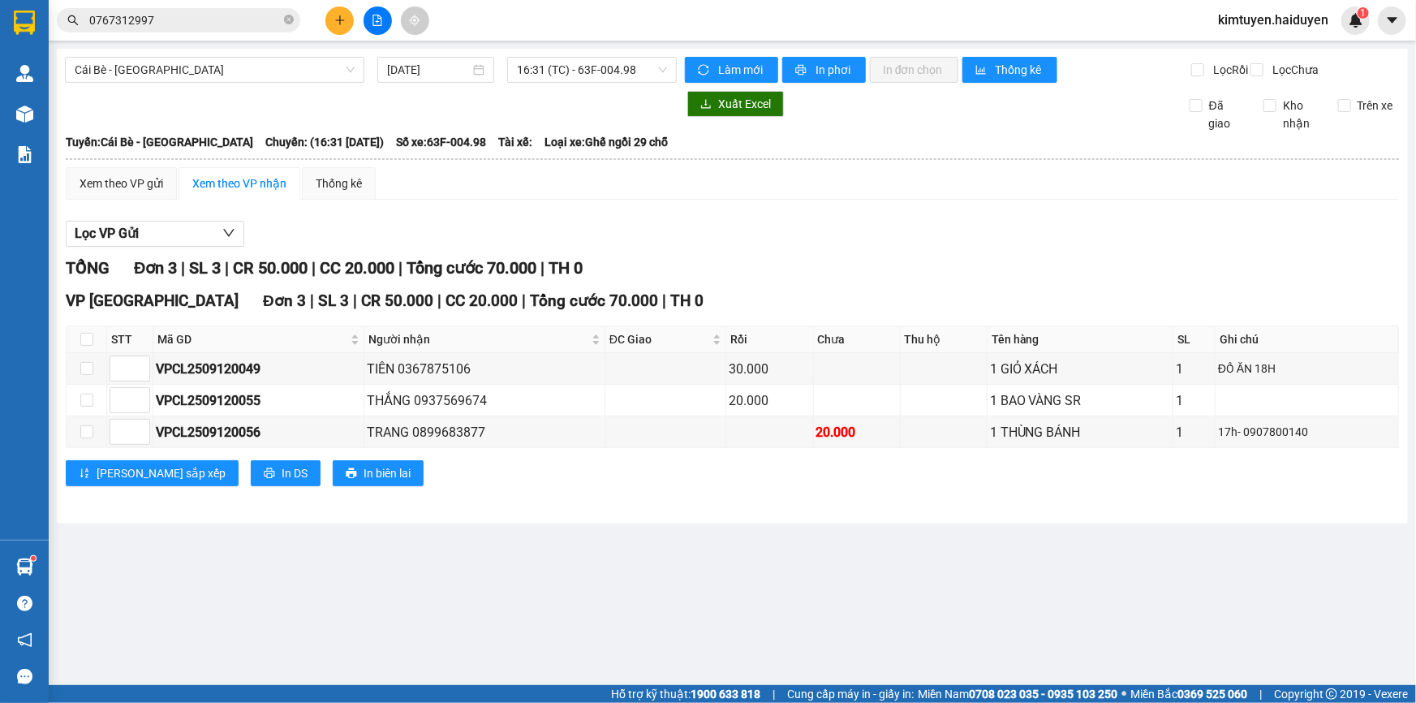
click at [105, 166] on th at bounding box center [732, 159] width 1335 height 15
click at [105, 191] on div "Xem theo VP gửi" at bounding box center [122, 183] width 84 height 18
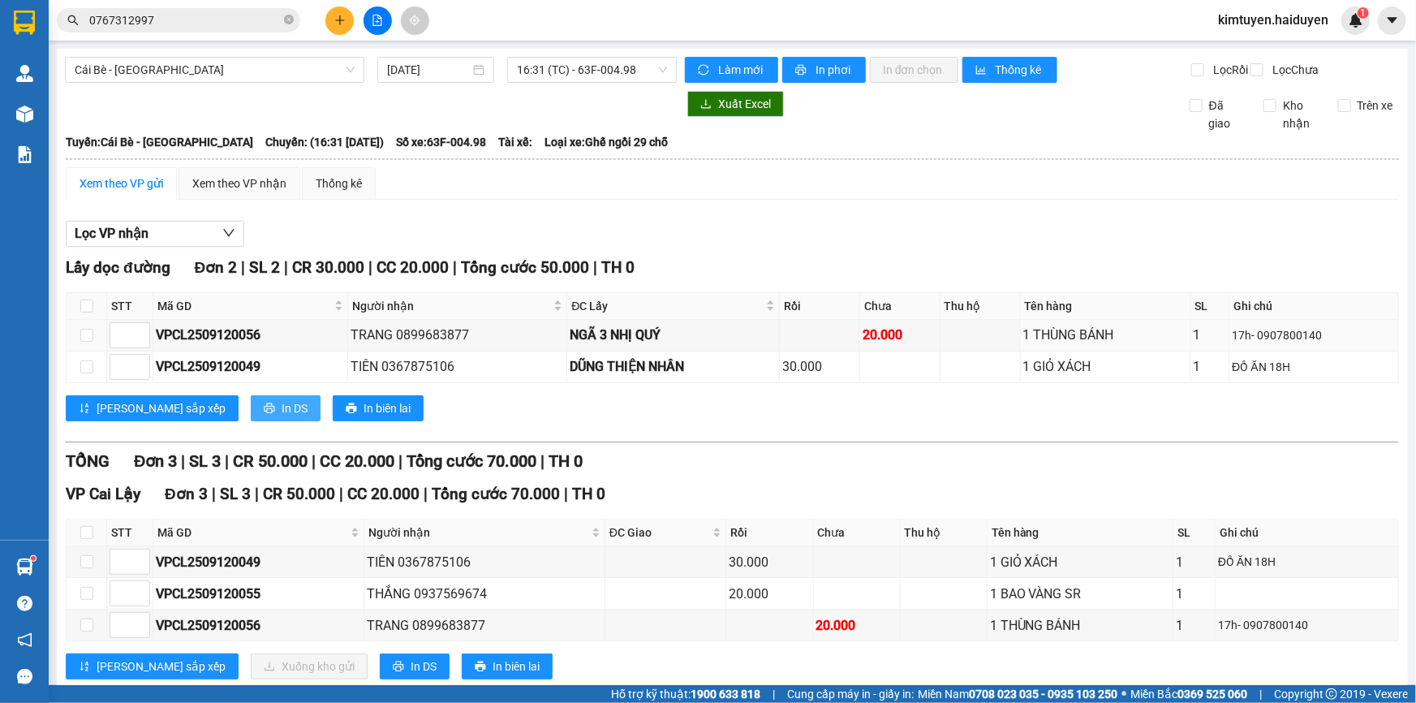
scroll to position [51, 0]
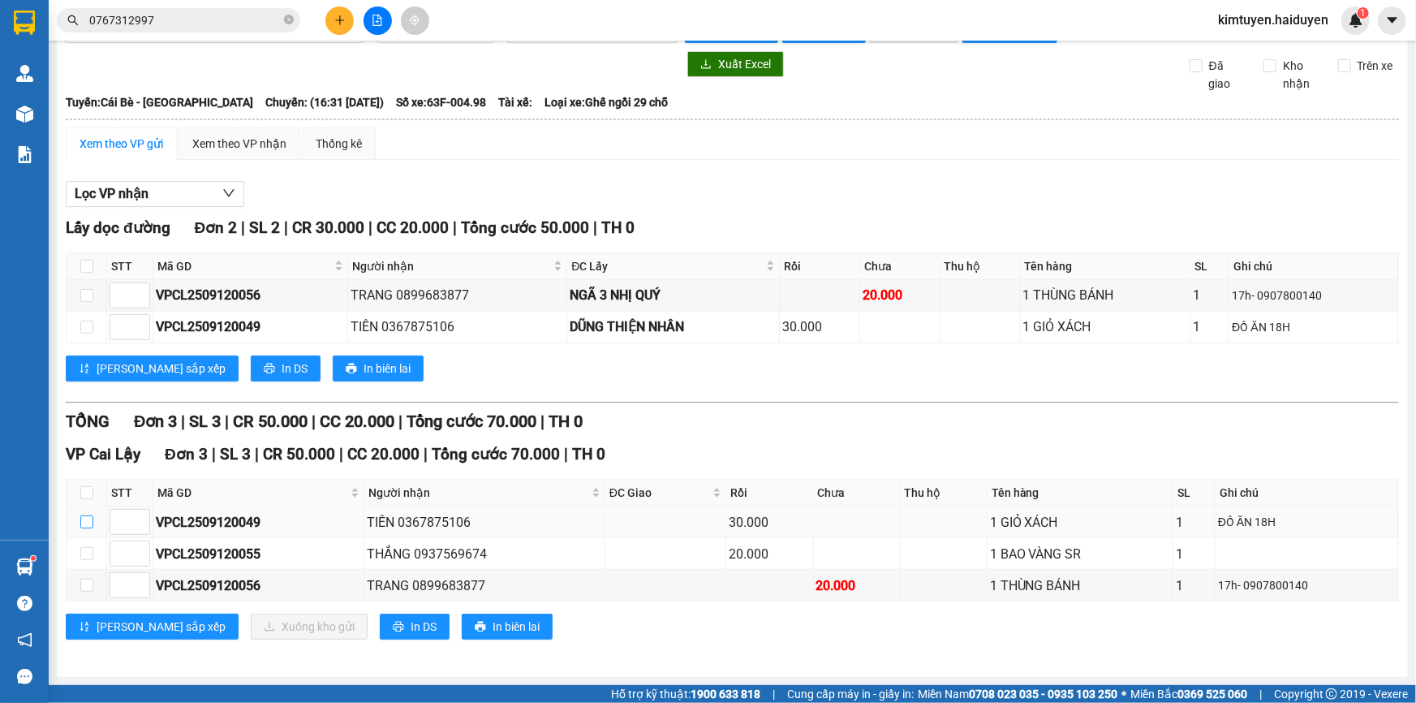
click at [84, 517] on input "checkbox" at bounding box center [86, 521] width 13 height 13
checkbox input "true"
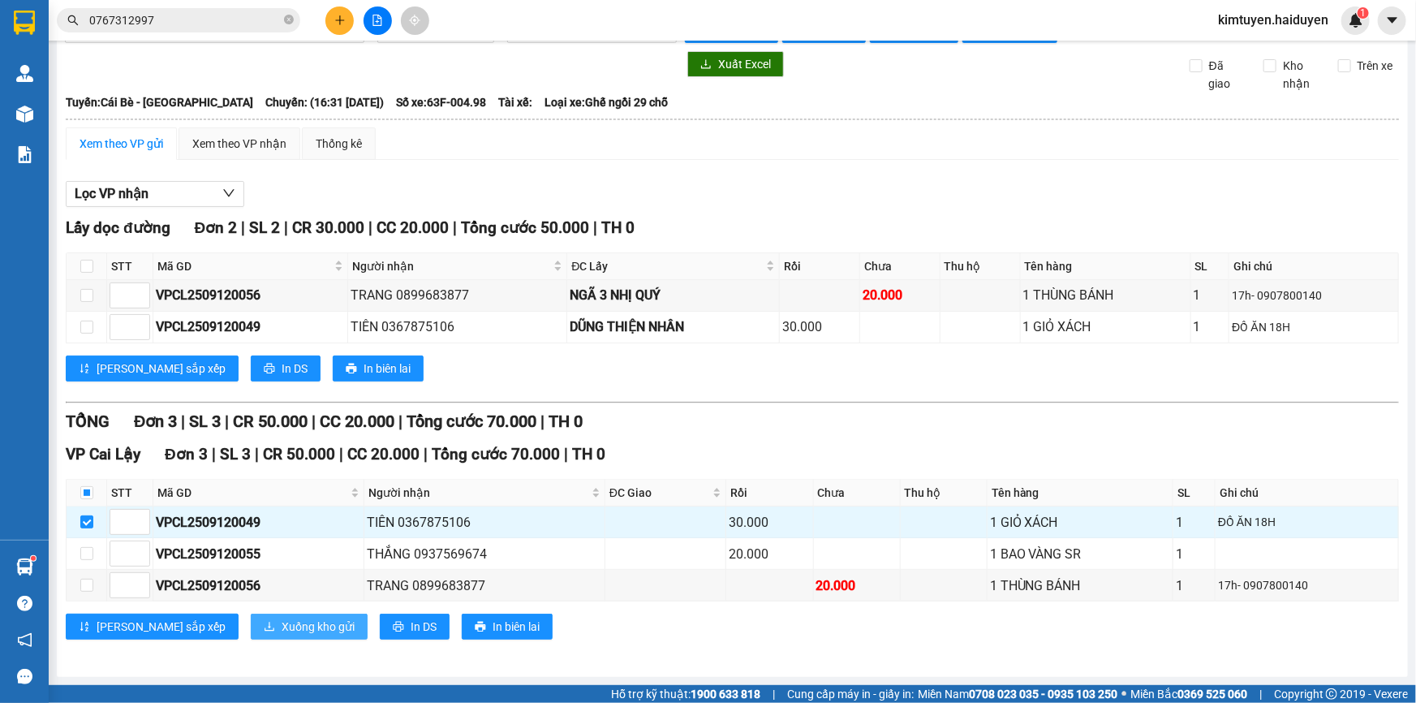
click at [282, 626] on span "Xuống kho gửi" at bounding box center [318, 626] width 73 height 18
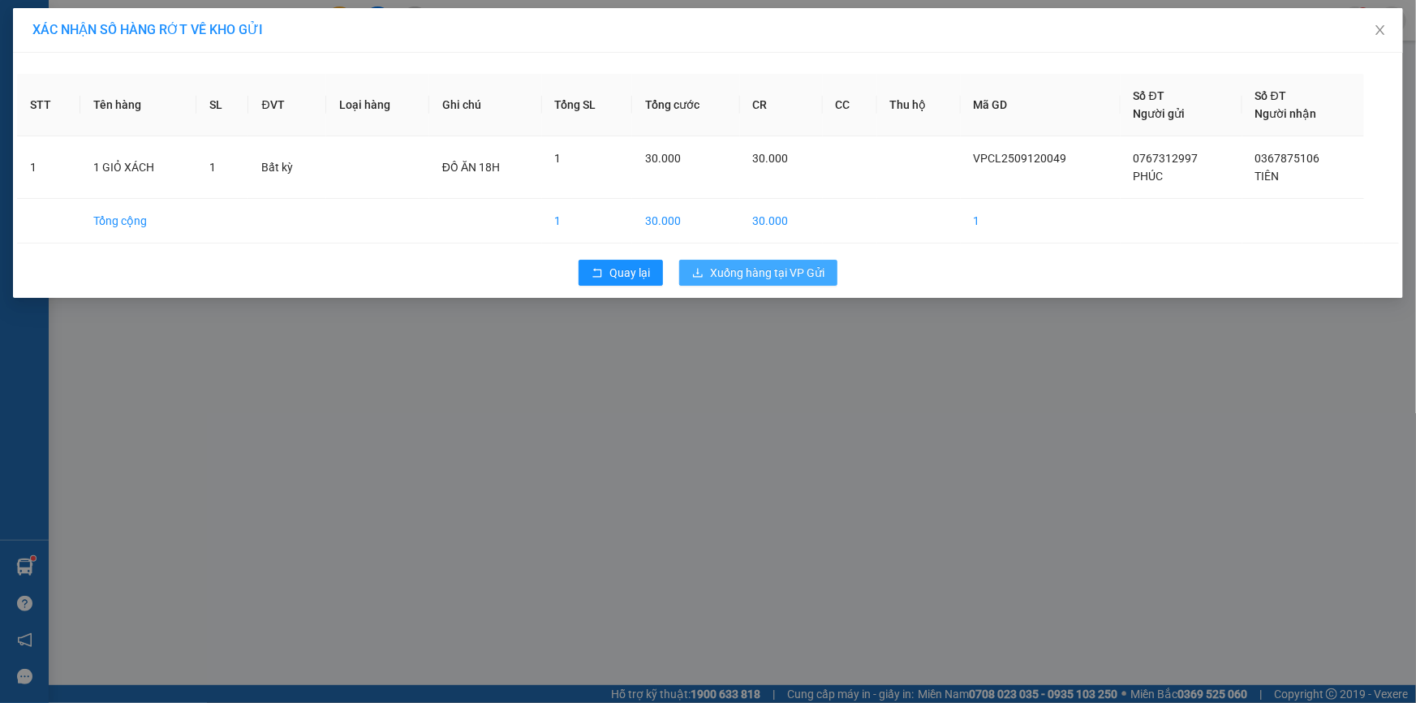
click at [731, 268] on span "Xuống hàng tại VP Gửi" at bounding box center [767, 273] width 114 height 18
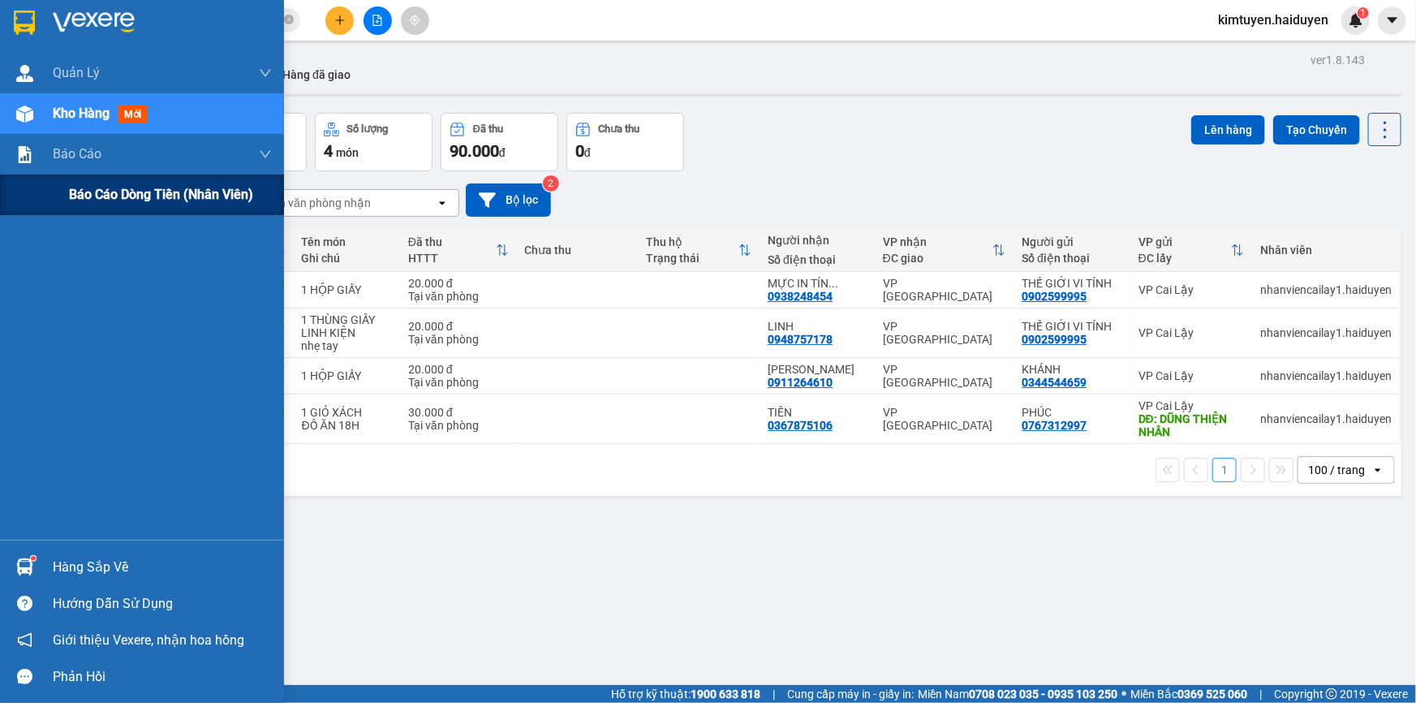
click at [144, 197] on span "Báo cáo dòng tiền (nhân viên)" at bounding box center [161, 194] width 184 height 20
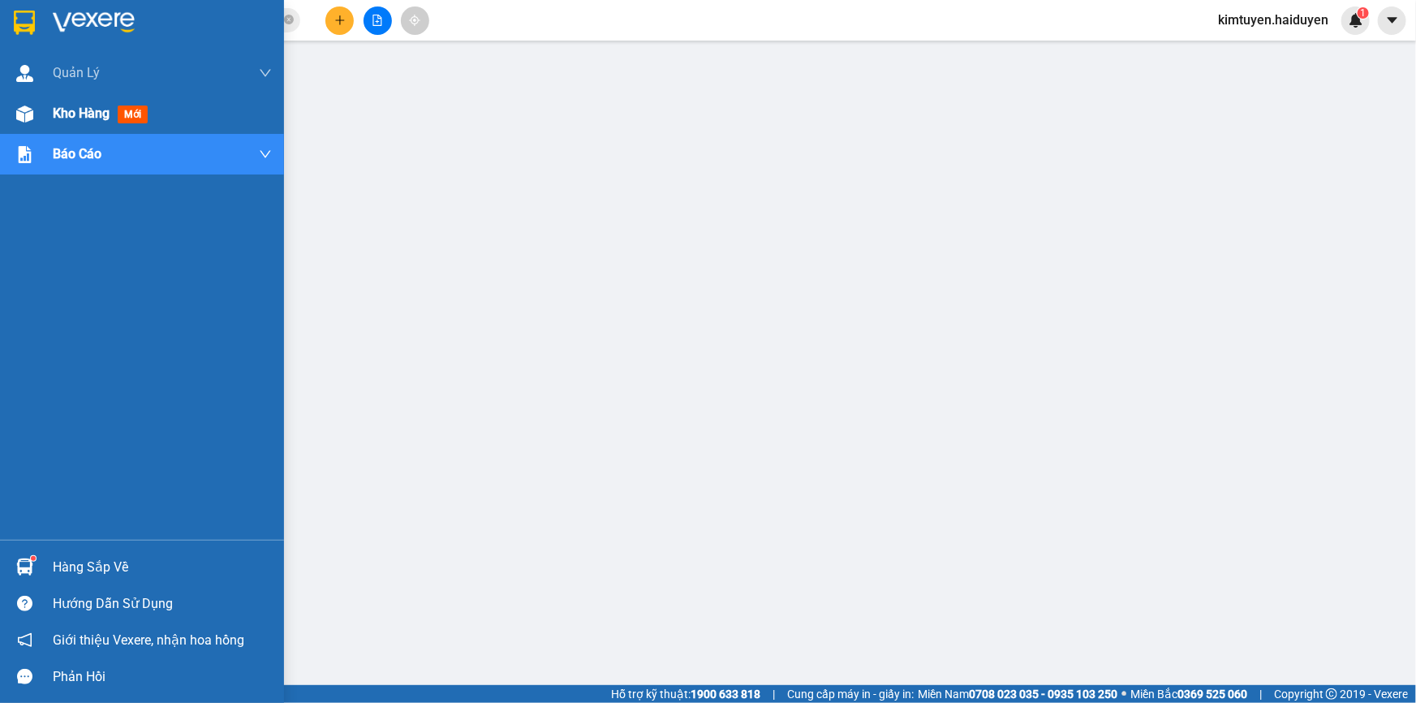
click at [59, 105] on span "Kho hàng" at bounding box center [81, 112] width 57 height 15
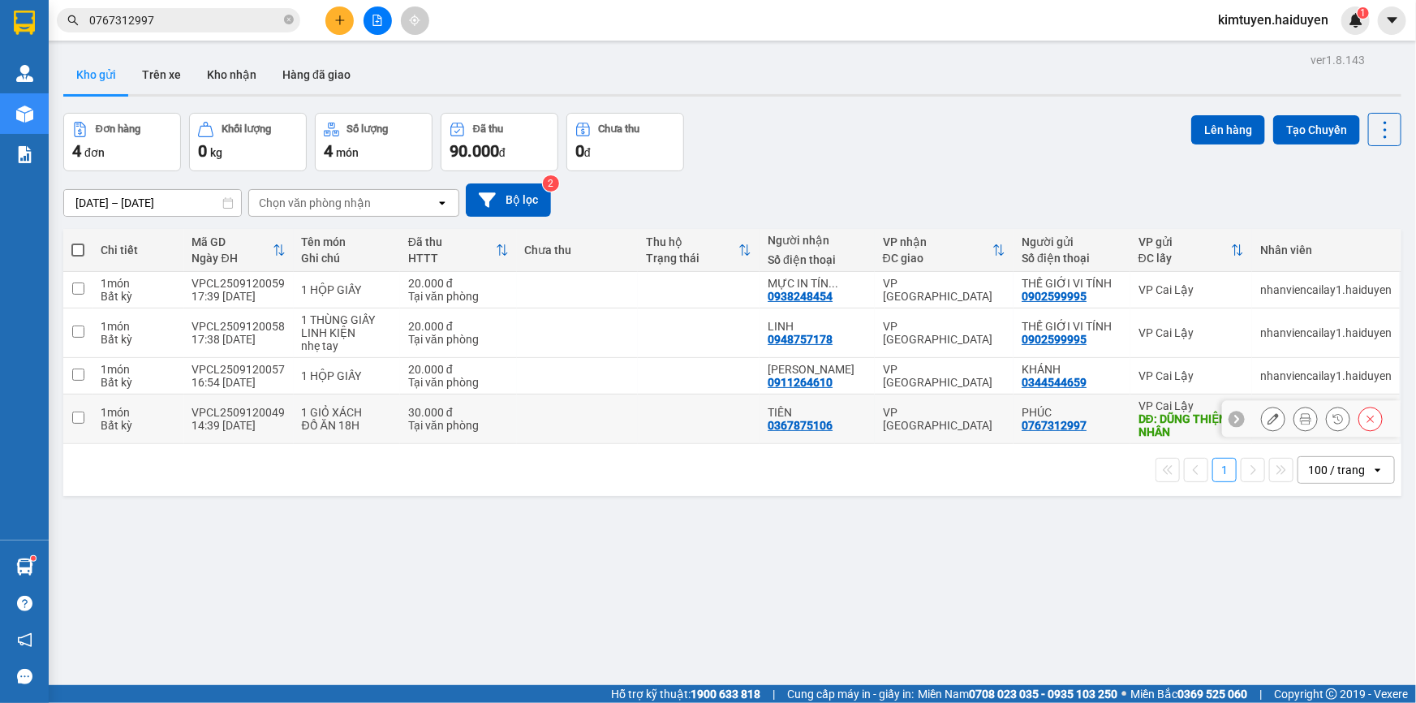
click at [663, 411] on td at bounding box center [699, 418] width 122 height 49
checkbox input "true"
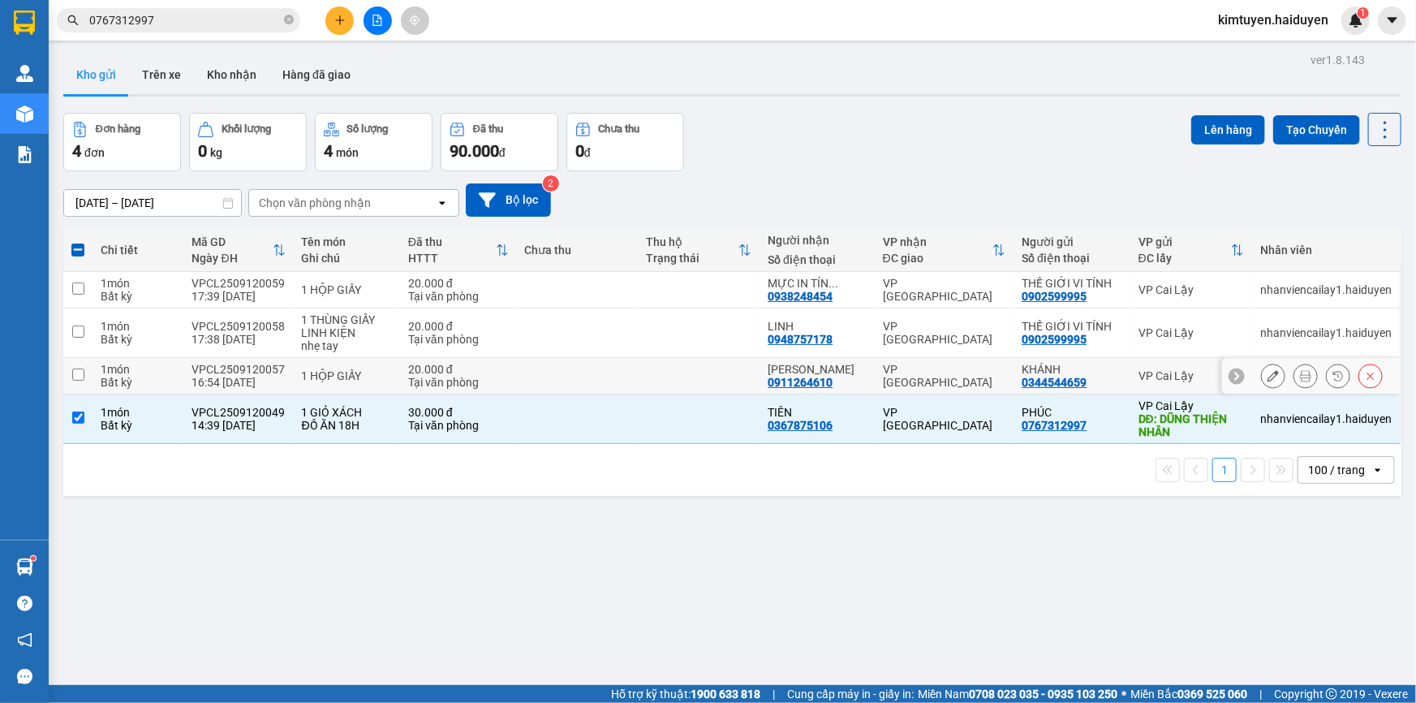
click at [673, 383] on td at bounding box center [699, 376] width 122 height 37
checkbox input "true"
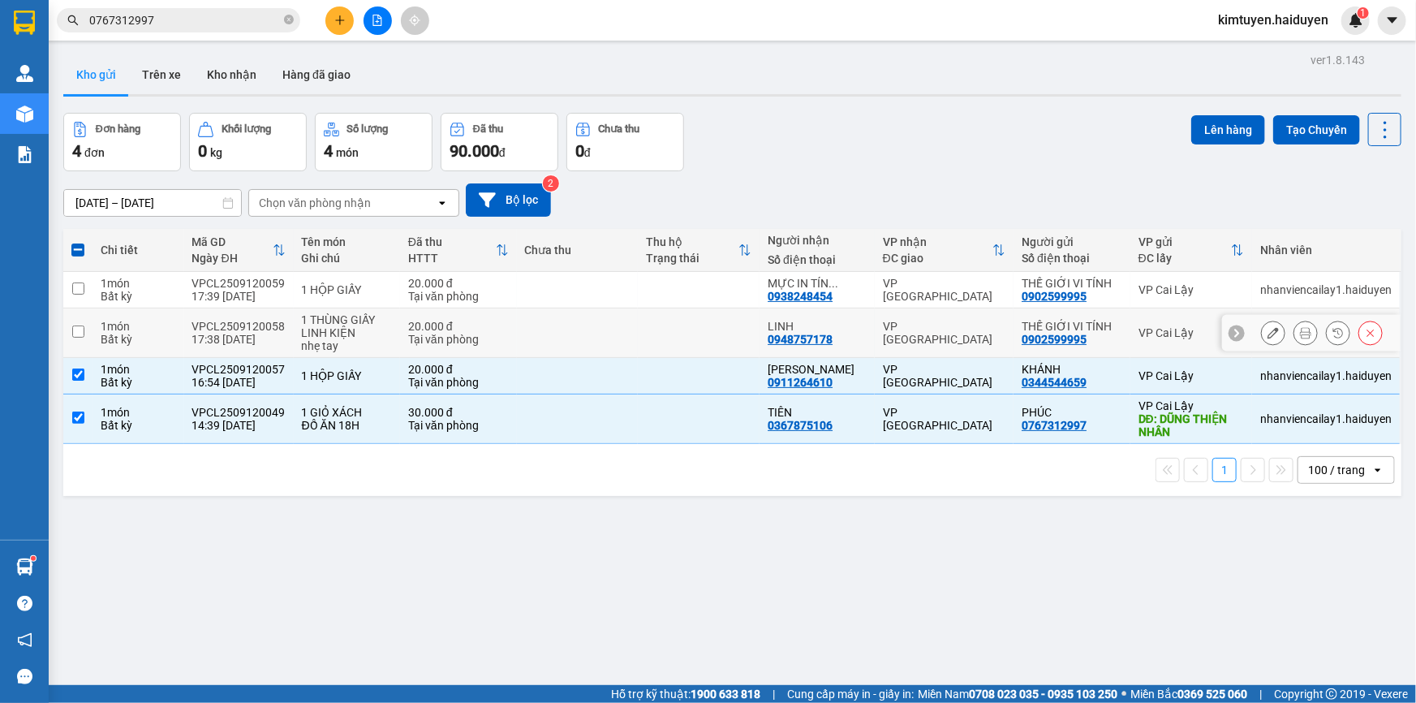
click at [686, 333] on td at bounding box center [699, 332] width 122 height 49
checkbox input "true"
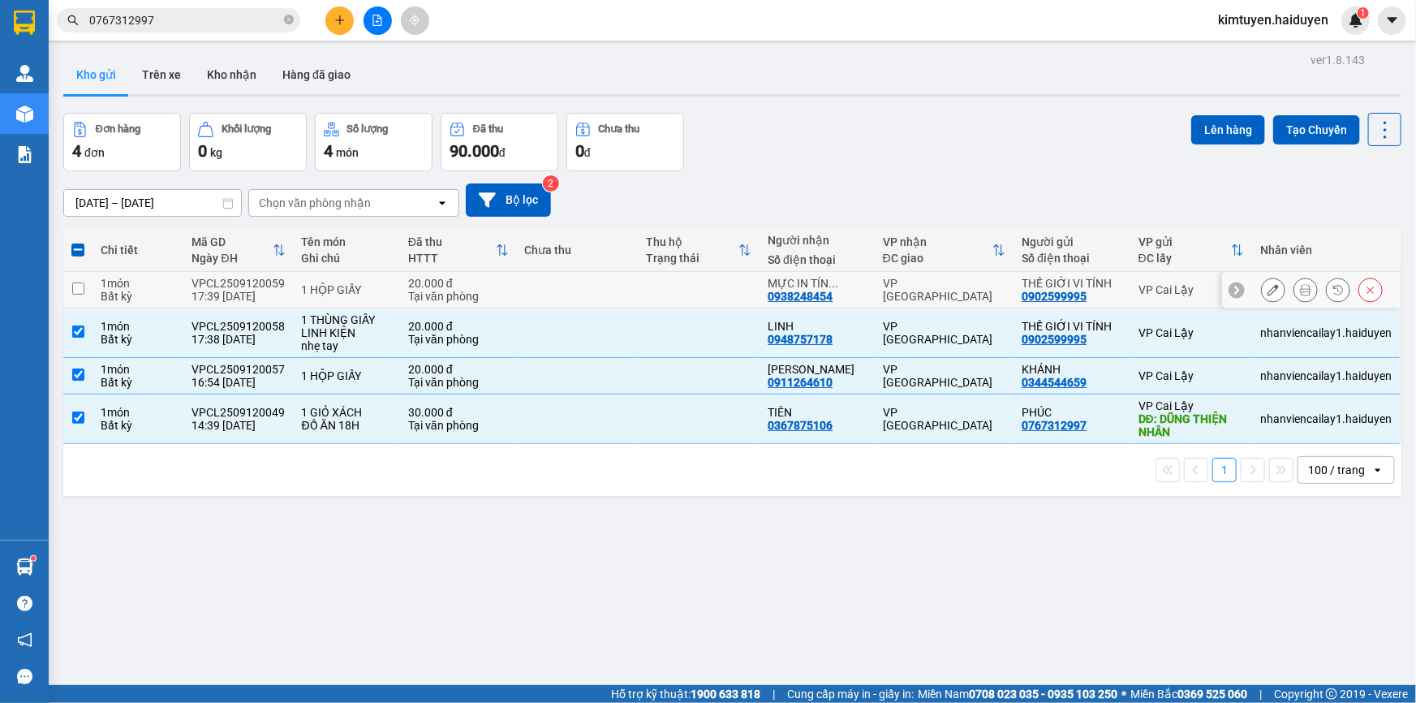
click at [693, 302] on td at bounding box center [699, 290] width 122 height 37
checkbox input "true"
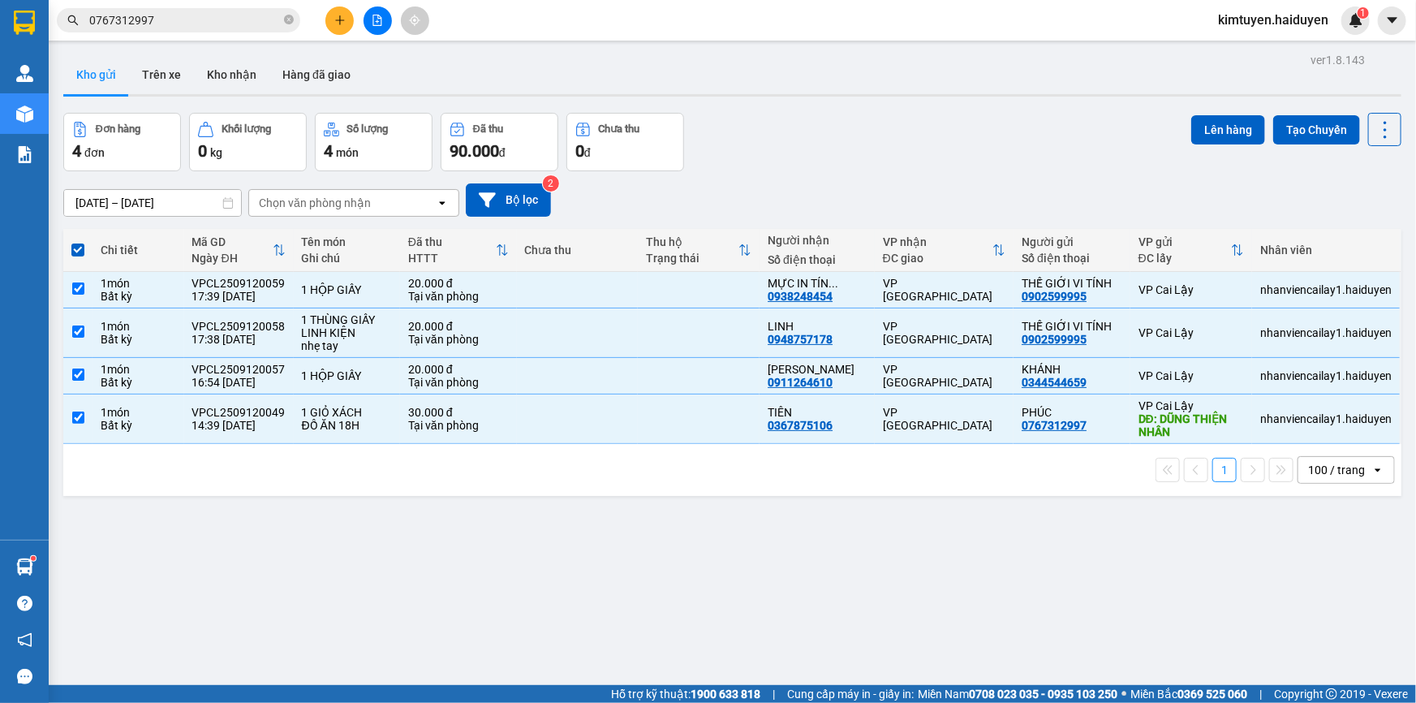
click at [536, 503] on div "ver 1.8.143 Kho gửi Trên xe Kho nhận Hàng đã giao Đơn hàng 4 đơn Khối lượng 0 k…" at bounding box center [732, 400] width 1351 height 703
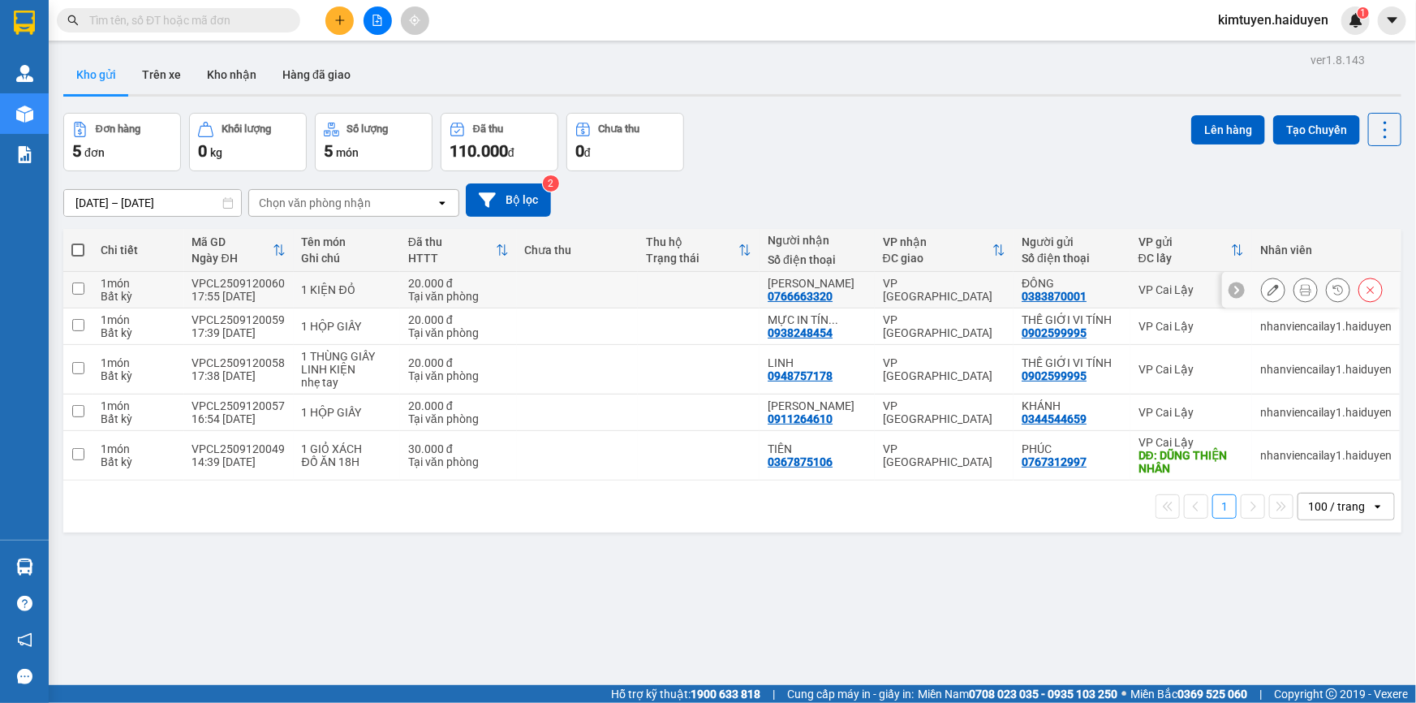
click at [628, 288] on td at bounding box center [578, 290] width 122 height 37
checkbox input "true"
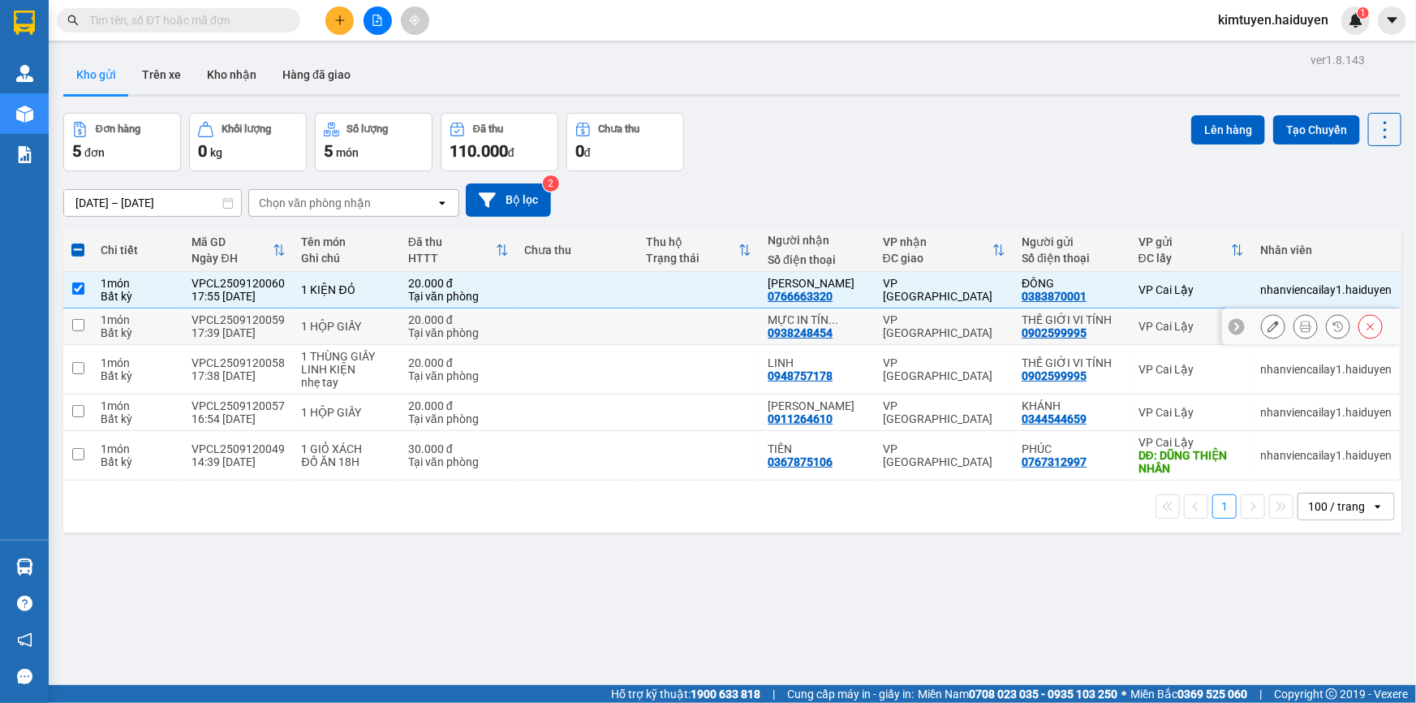
click at [628, 322] on td at bounding box center [578, 326] width 122 height 37
checkbox input "true"
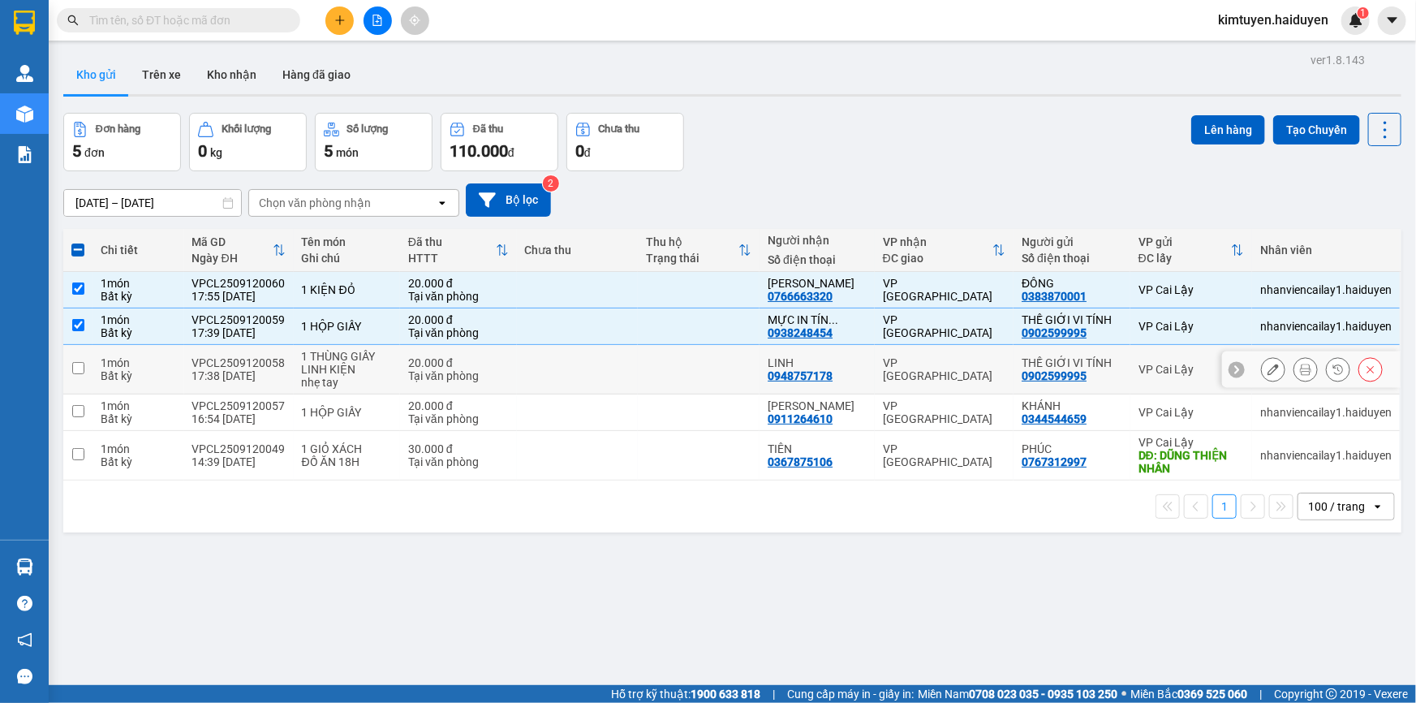
click at [618, 372] on td at bounding box center [578, 369] width 122 height 49
checkbox input "true"
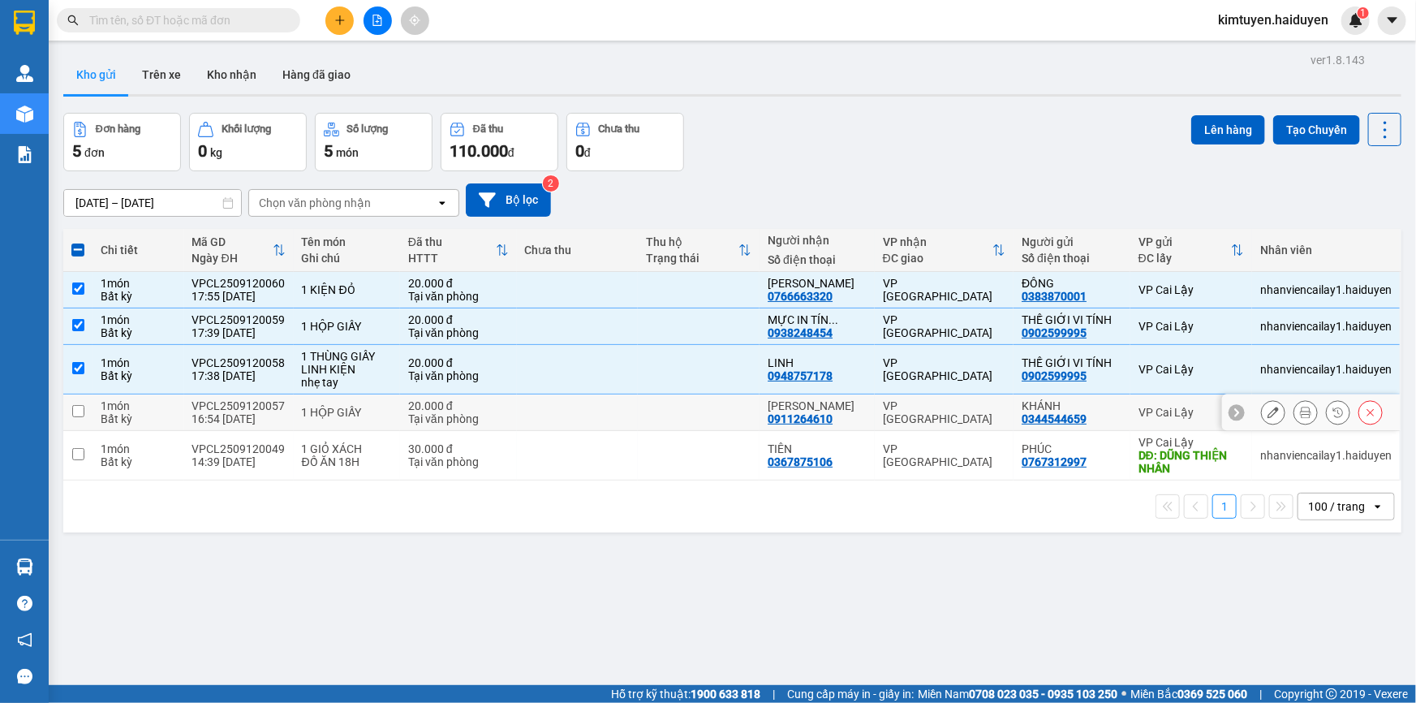
click at [614, 421] on td at bounding box center [578, 412] width 122 height 37
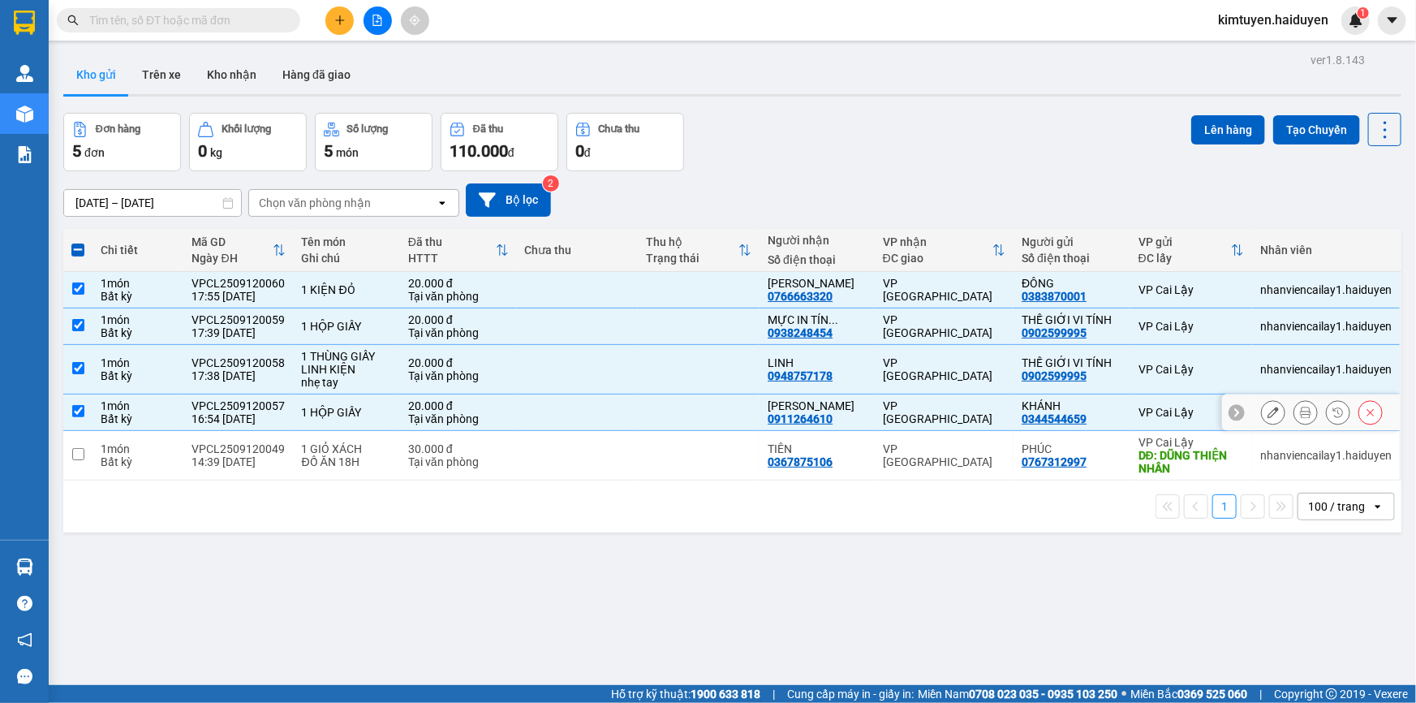
checkbox input "true"
click at [581, 452] on td at bounding box center [578, 455] width 122 height 49
checkbox input "true"
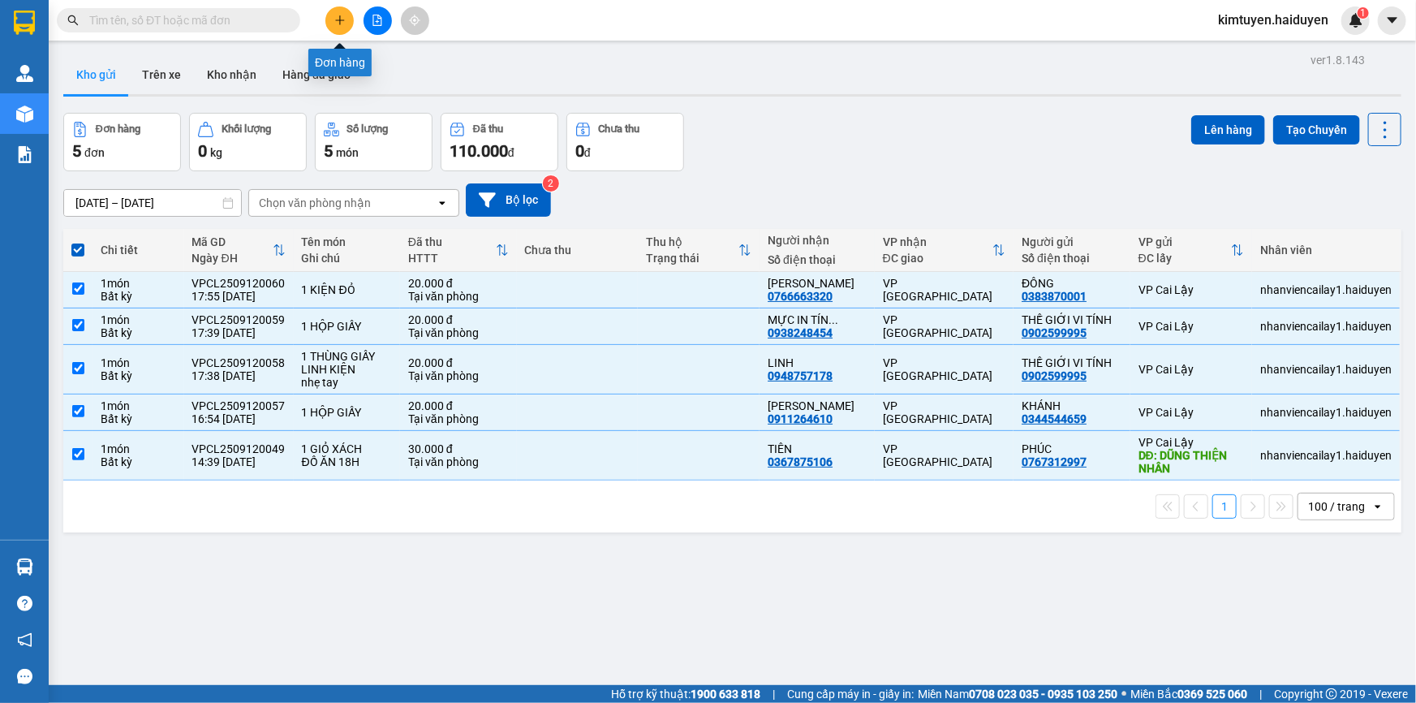
click at [340, 15] on icon "plus" at bounding box center [339, 20] width 11 height 11
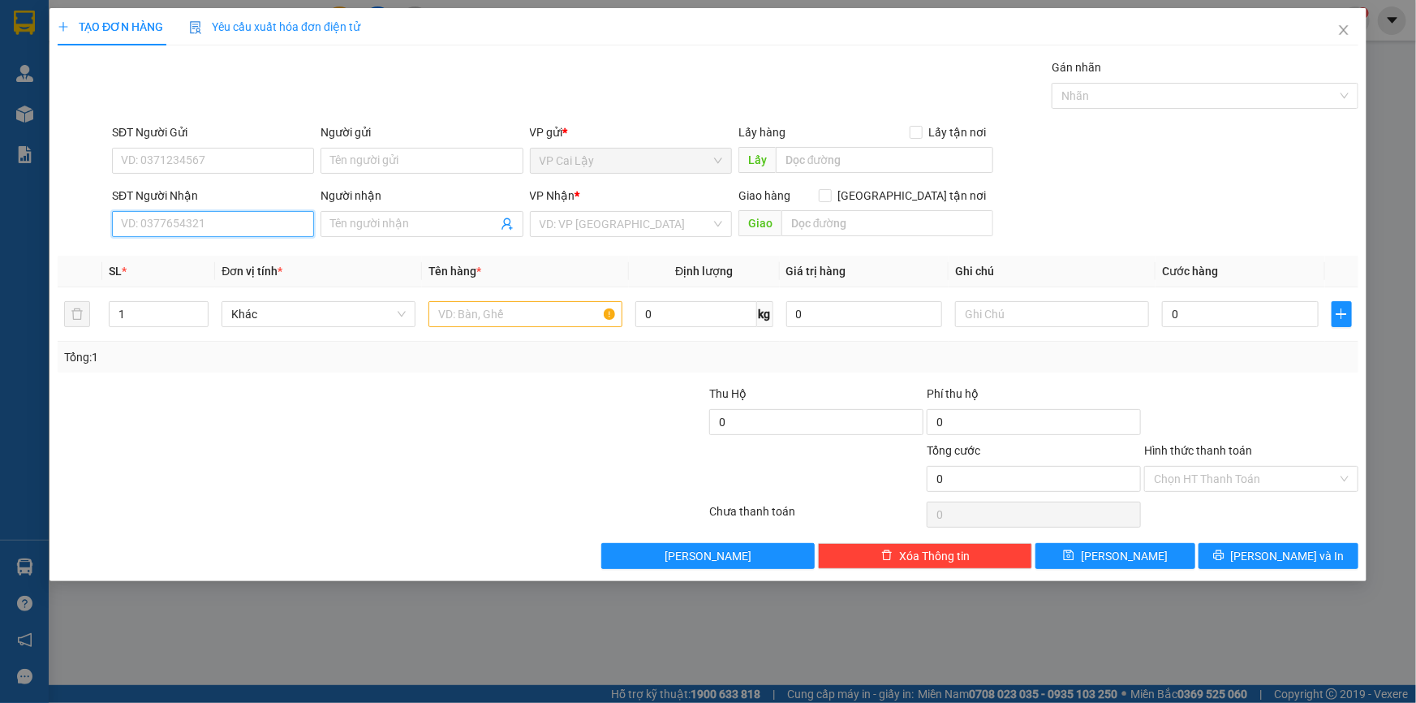
click at [256, 226] on input "SĐT Người Nhận" at bounding box center [213, 224] width 202 height 26
click at [245, 247] on div "0913610025 - LABO DIAMOND" at bounding box center [213, 256] width 183 height 18
type input "0913610025"
type input "LABO DIAMOND"
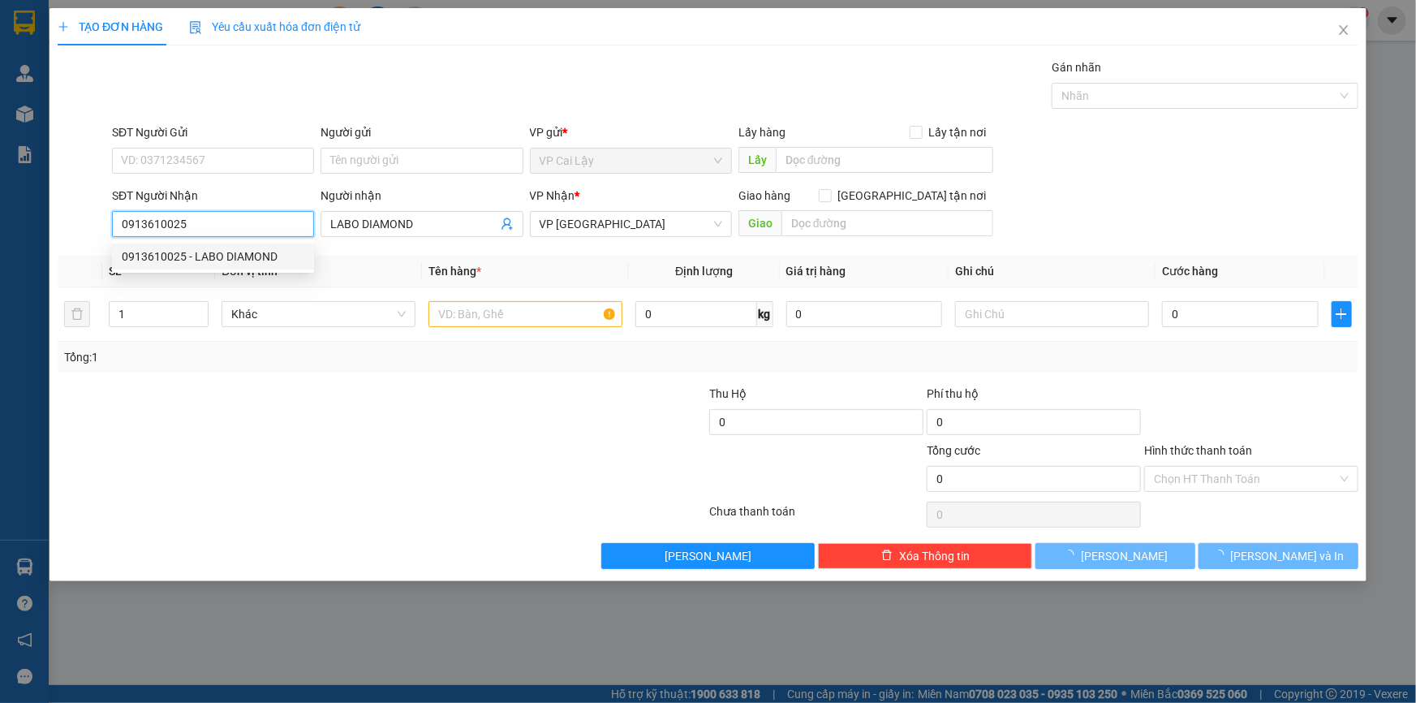
type input "20.000"
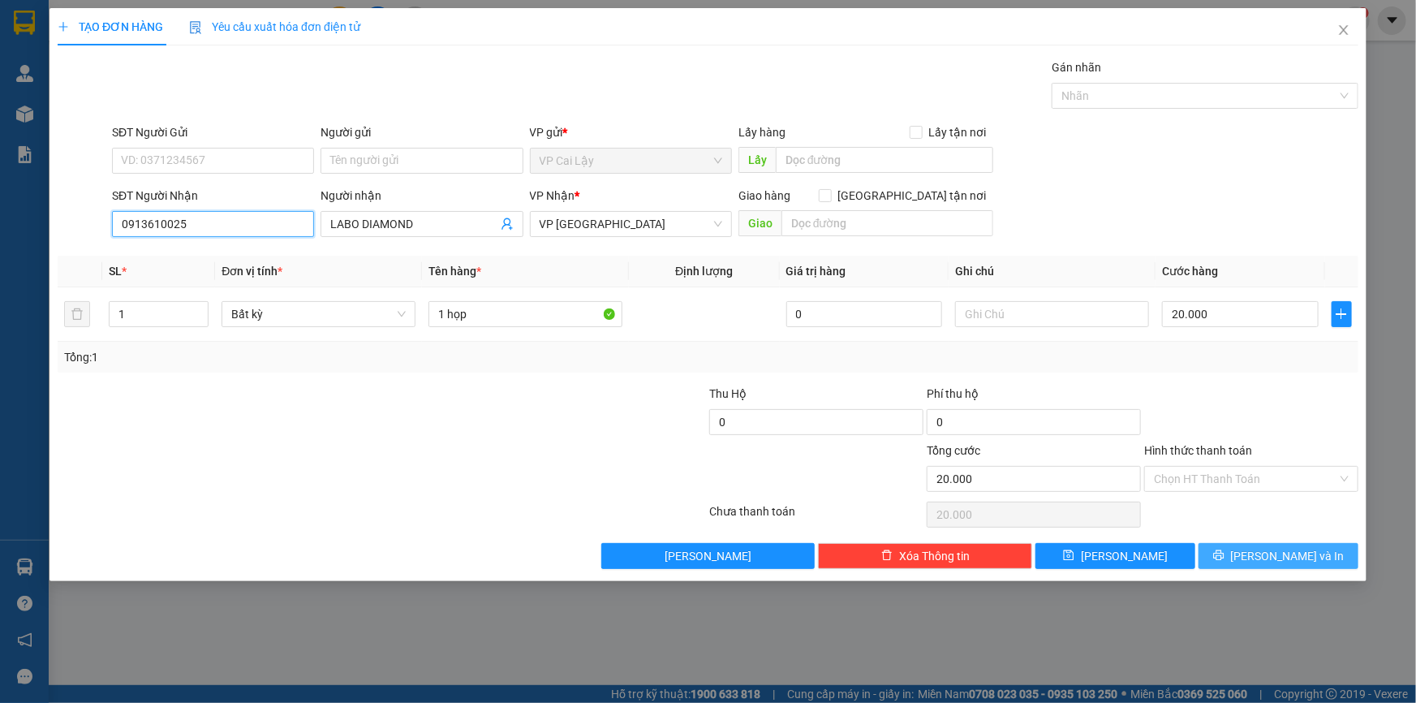
type input "0913610025"
click at [1248, 562] on button "[PERSON_NAME] và In" at bounding box center [1278, 556] width 160 height 26
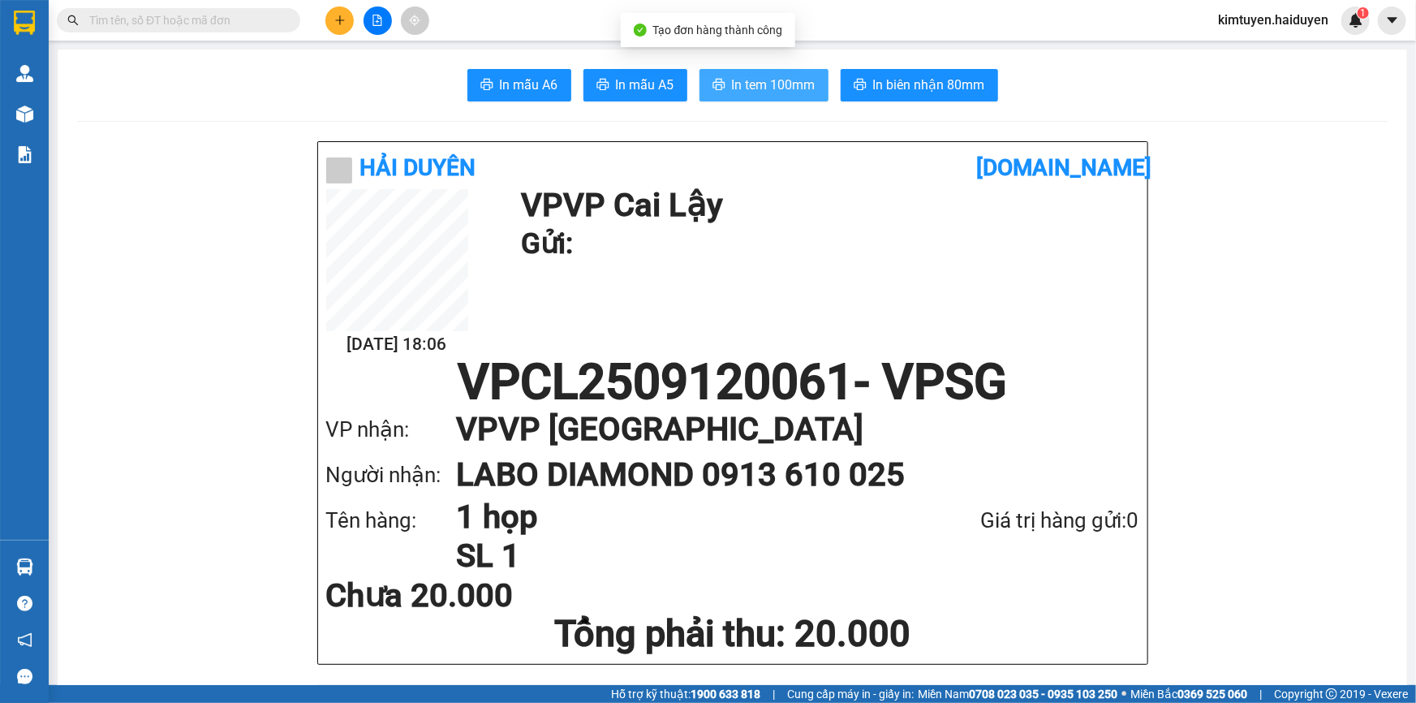
click at [762, 75] on span "In tem 100mm" at bounding box center [774, 85] width 84 height 20
click at [723, 231] on h1 "Gửi:" at bounding box center [826, 244] width 610 height 45
drag, startPoint x: 536, startPoint y: 86, endPoint x: 727, endPoint y: 282, distance: 274.3
click at [534, 84] on span "In mẫu A6" at bounding box center [529, 85] width 58 height 20
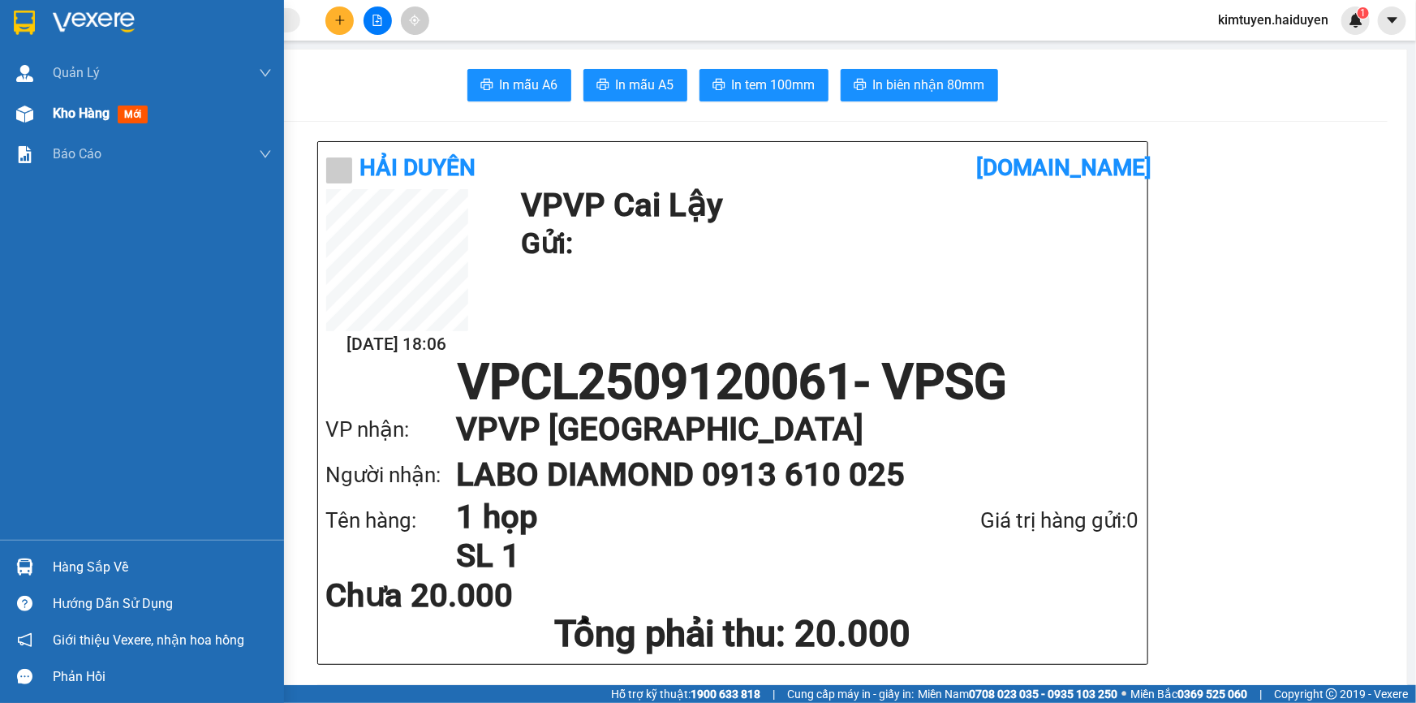
click at [80, 95] on div "Kho hàng mới" at bounding box center [162, 113] width 219 height 41
click at [63, 111] on span "Kho hàng" at bounding box center [81, 112] width 57 height 15
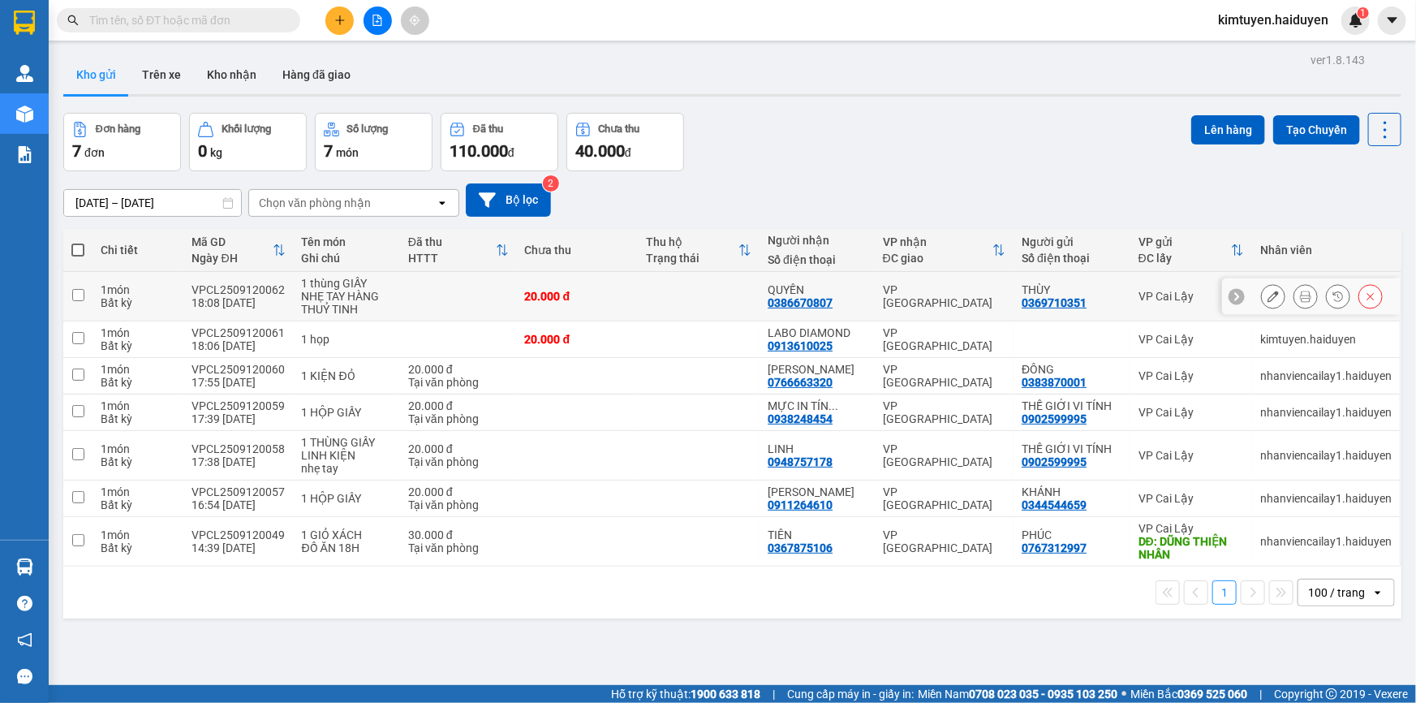
click at [726, 297] on td at bounding box center [699, 296] width 122 height 49
checkbox input "true"
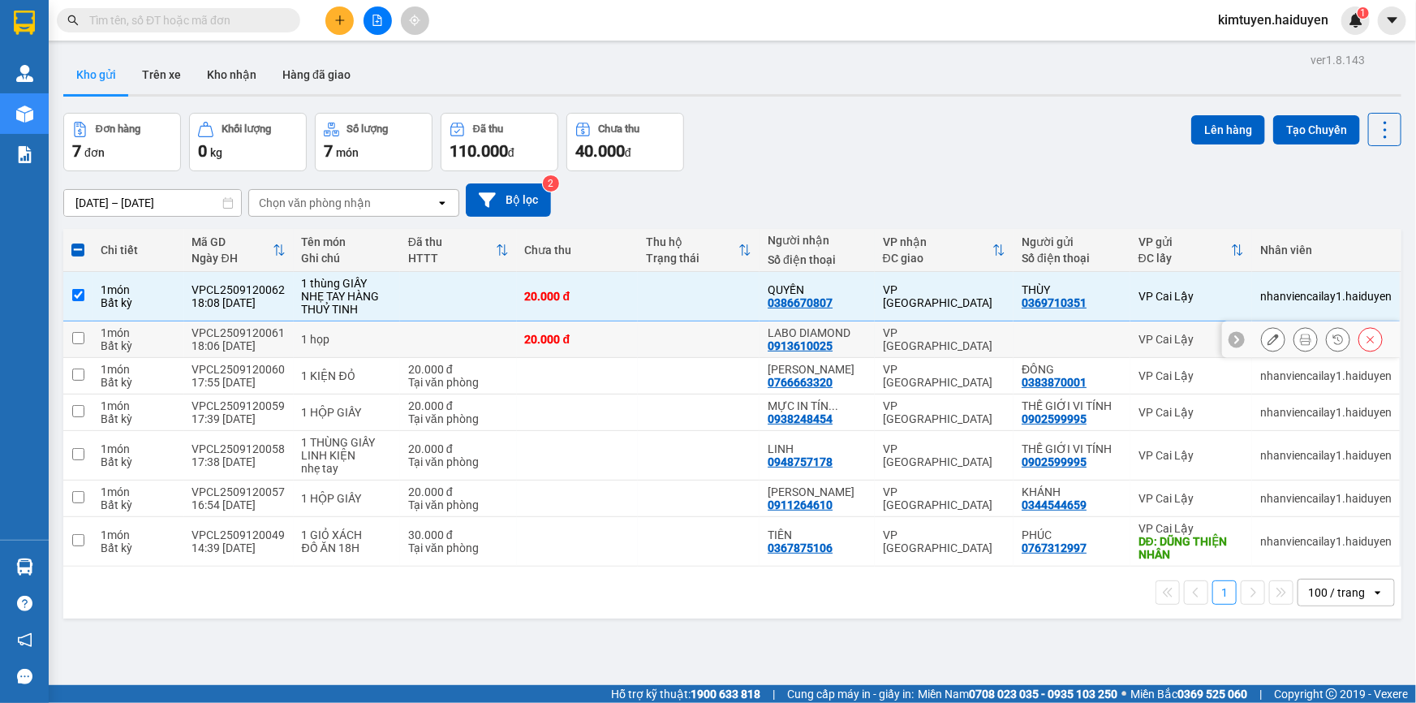
click at [720, 337] on td at bounding box center [699, 339] width 122 height 37
checkbox input "true"
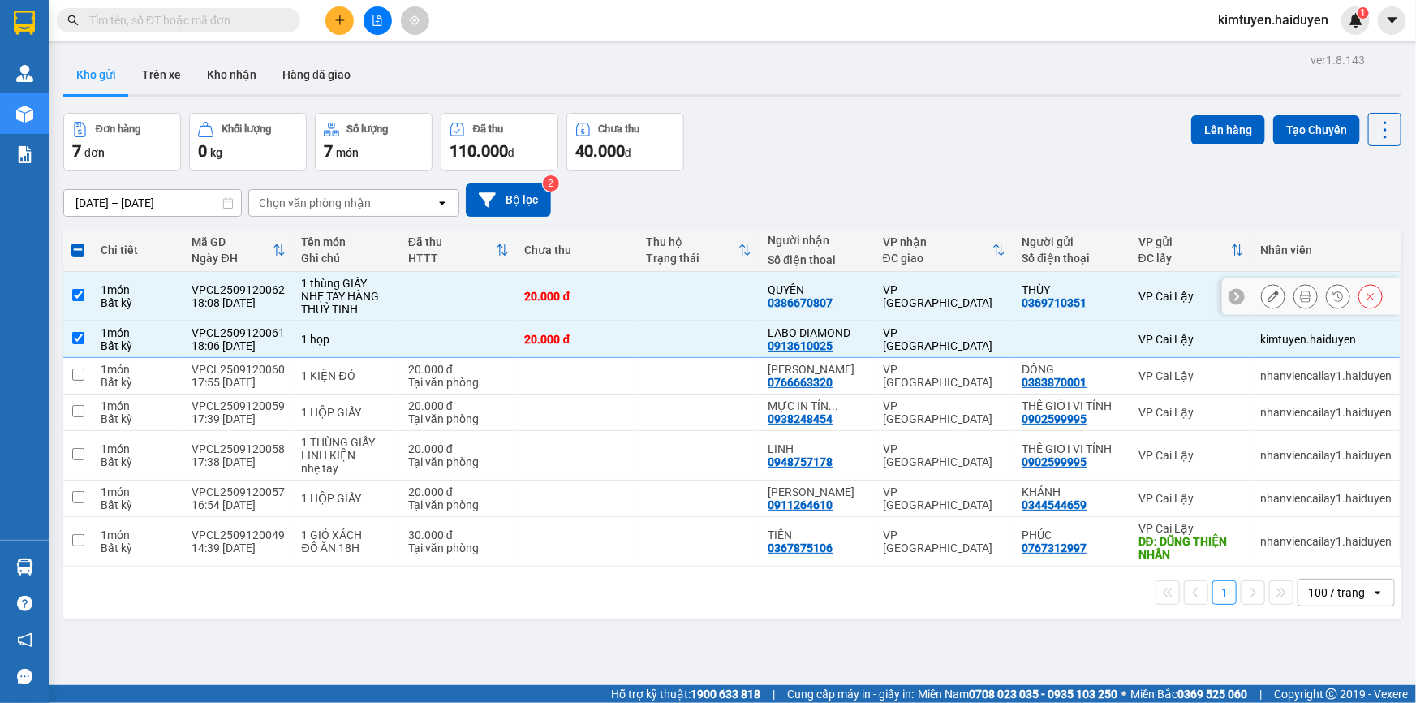
click at [749, 289] on td at bounding box center [699, 296] width 122 height 49
checkbox input "false"
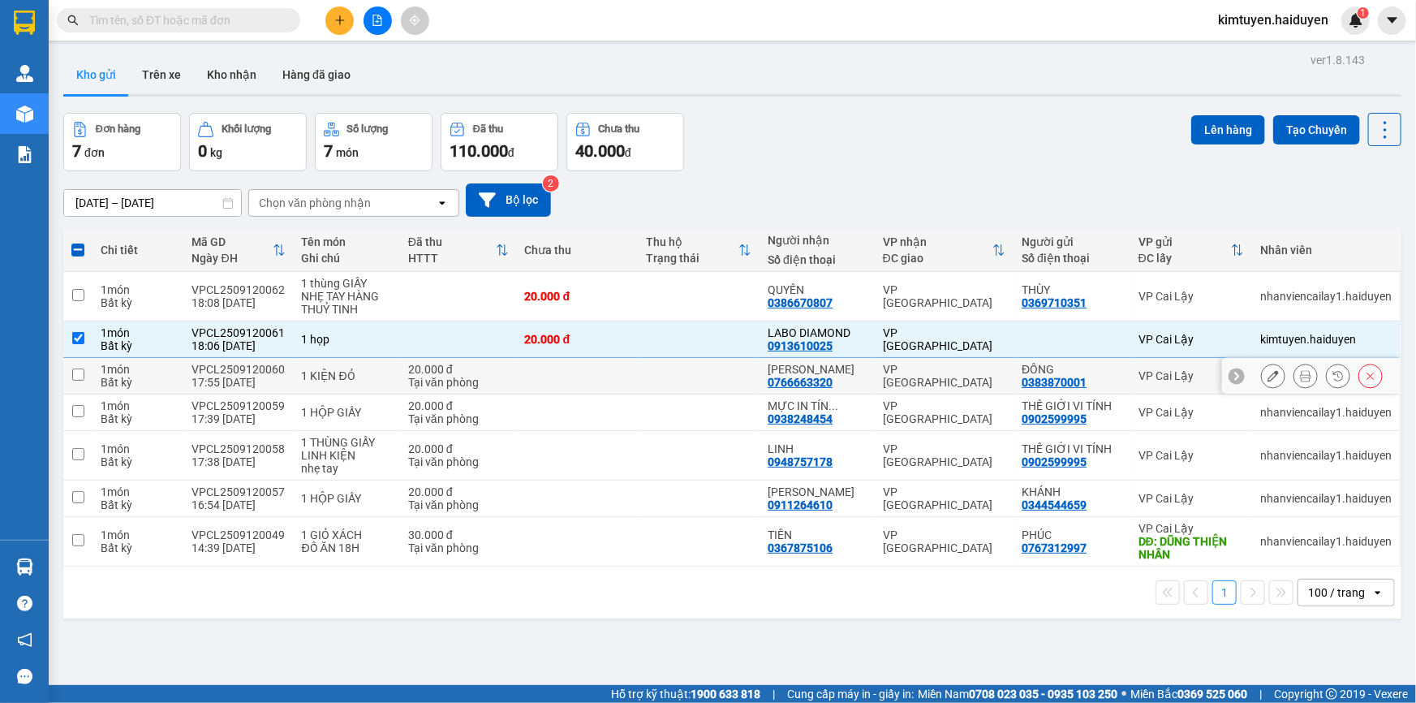
click at [727, 376] on td at bounding box center [699, 376] width 122 height 37
checkbox input "true"
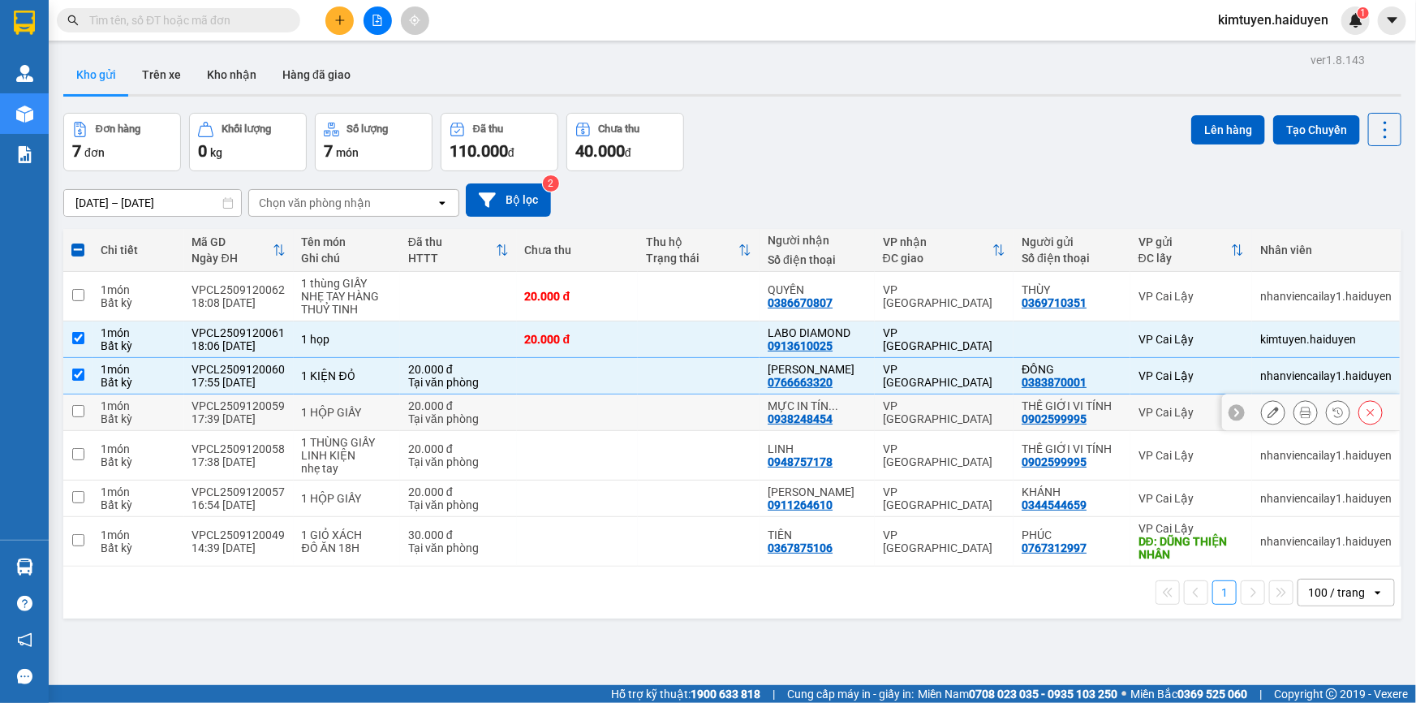
click at [703, 406] on td at bounding box center [699, 412] width 122 height 37
checkbox input "true"
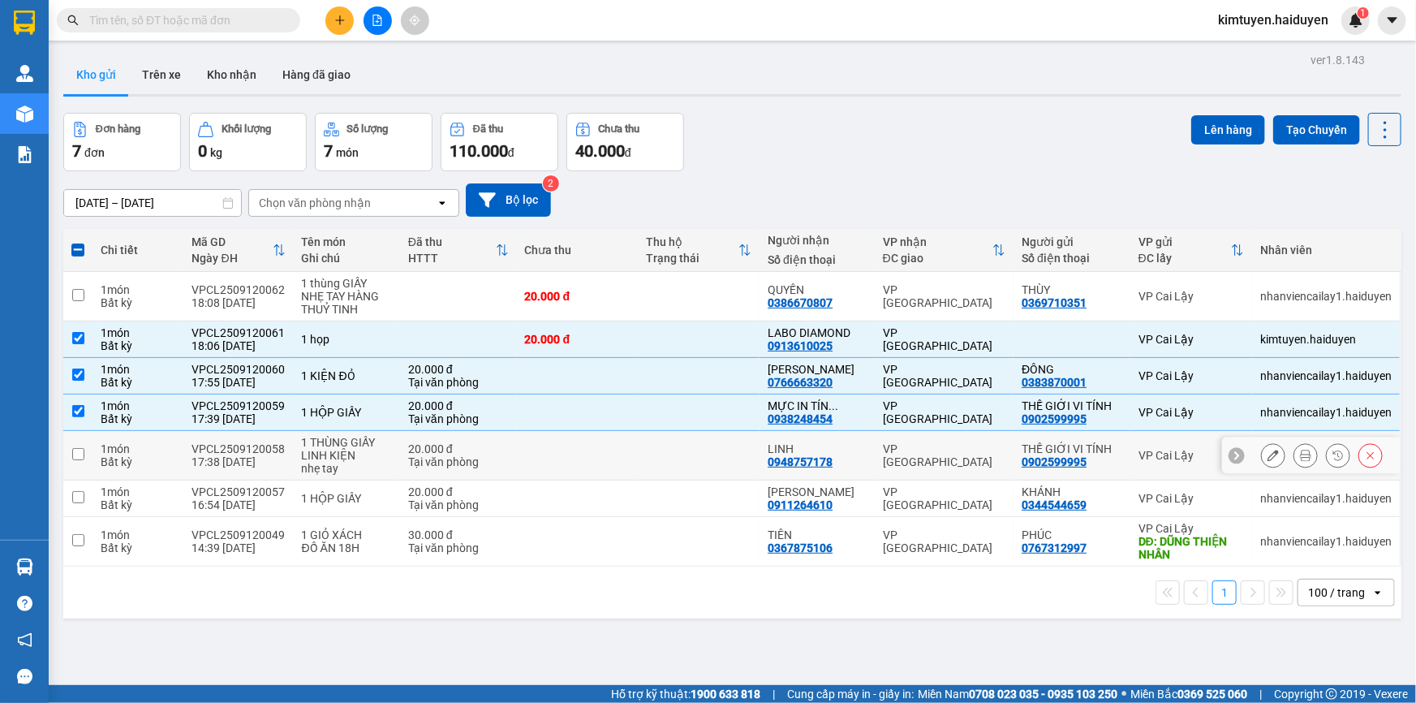
click at [704, 448] on td at bounding box center [699, 455] width 122 height 49
checkbox input "true"
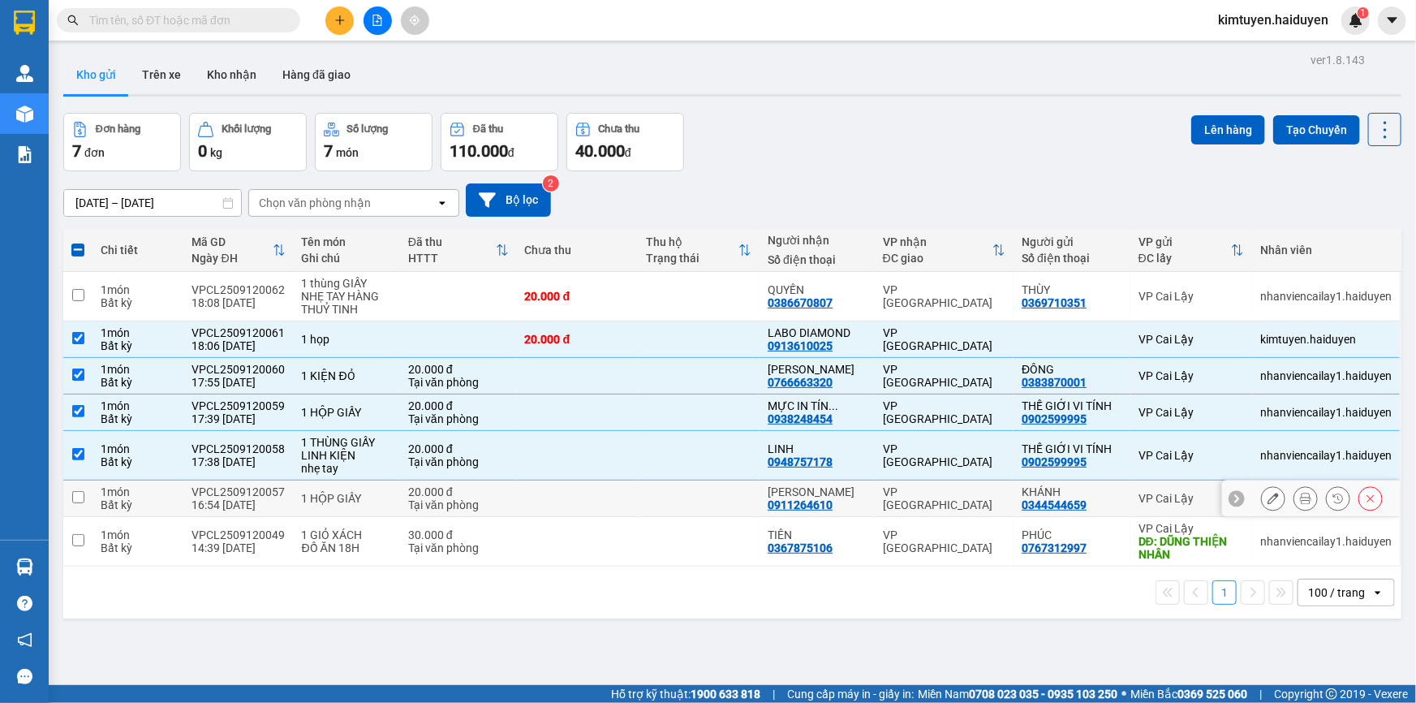
click at [720, 497] on td at bounding box center [699, 498] width 122 height 37
checkbox input "true"
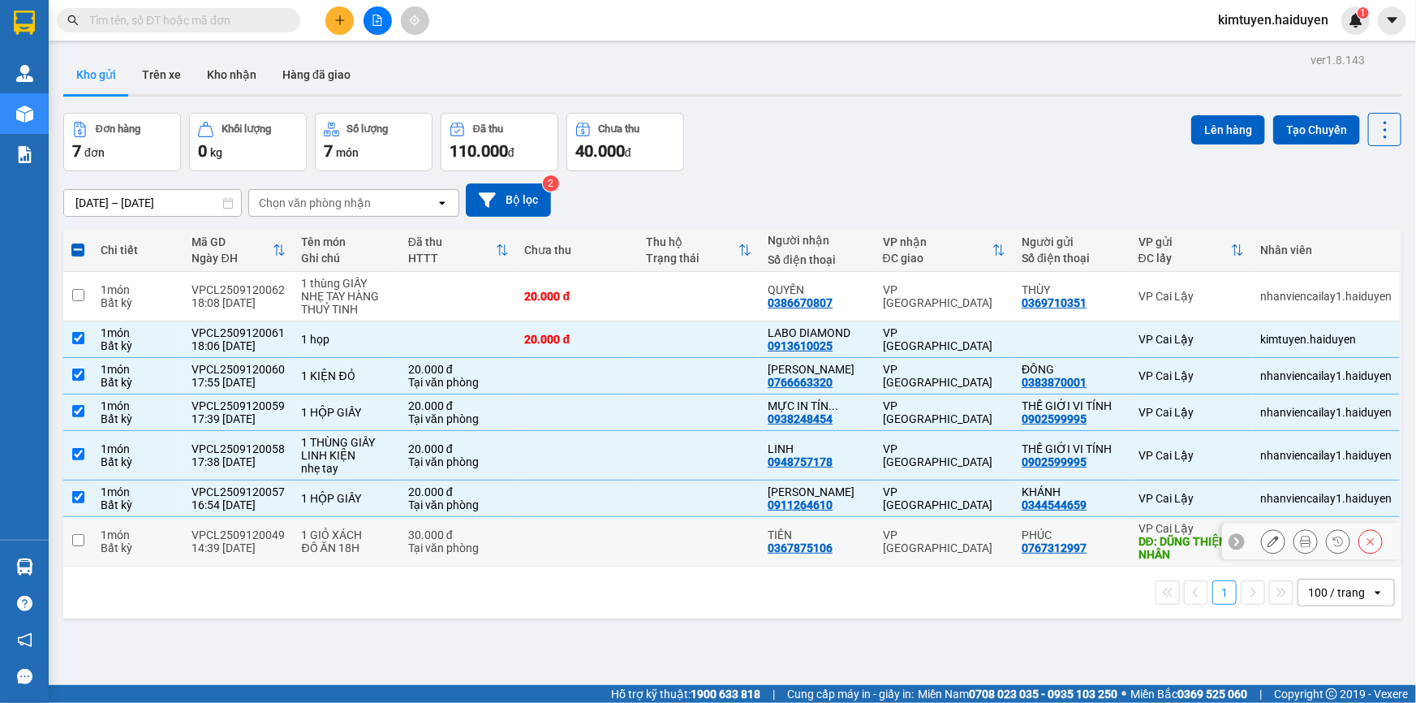
click at [724, 543] on td at bounding box center [699, 541] width 122 height 49
checkbox input "true"
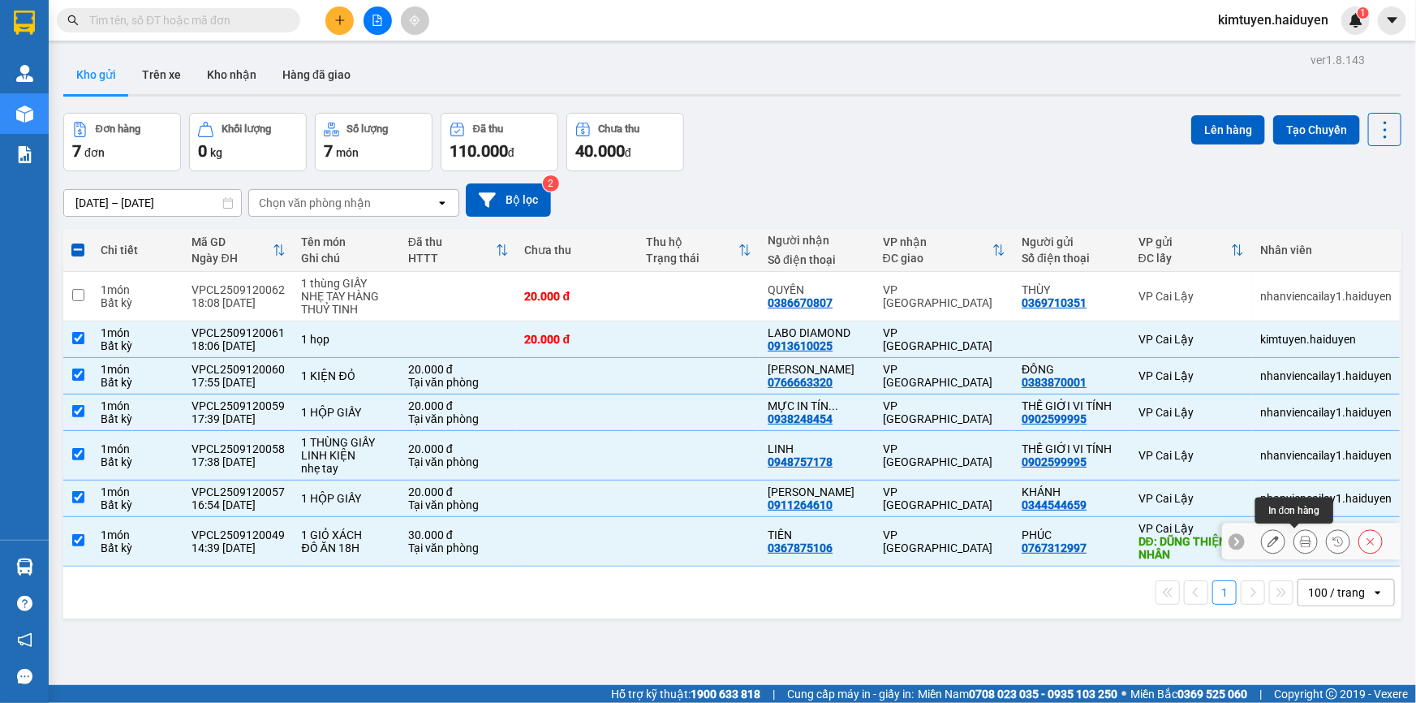
click at [1300, 542] on icon at bounding box center [1305, 541] width 11 height 11
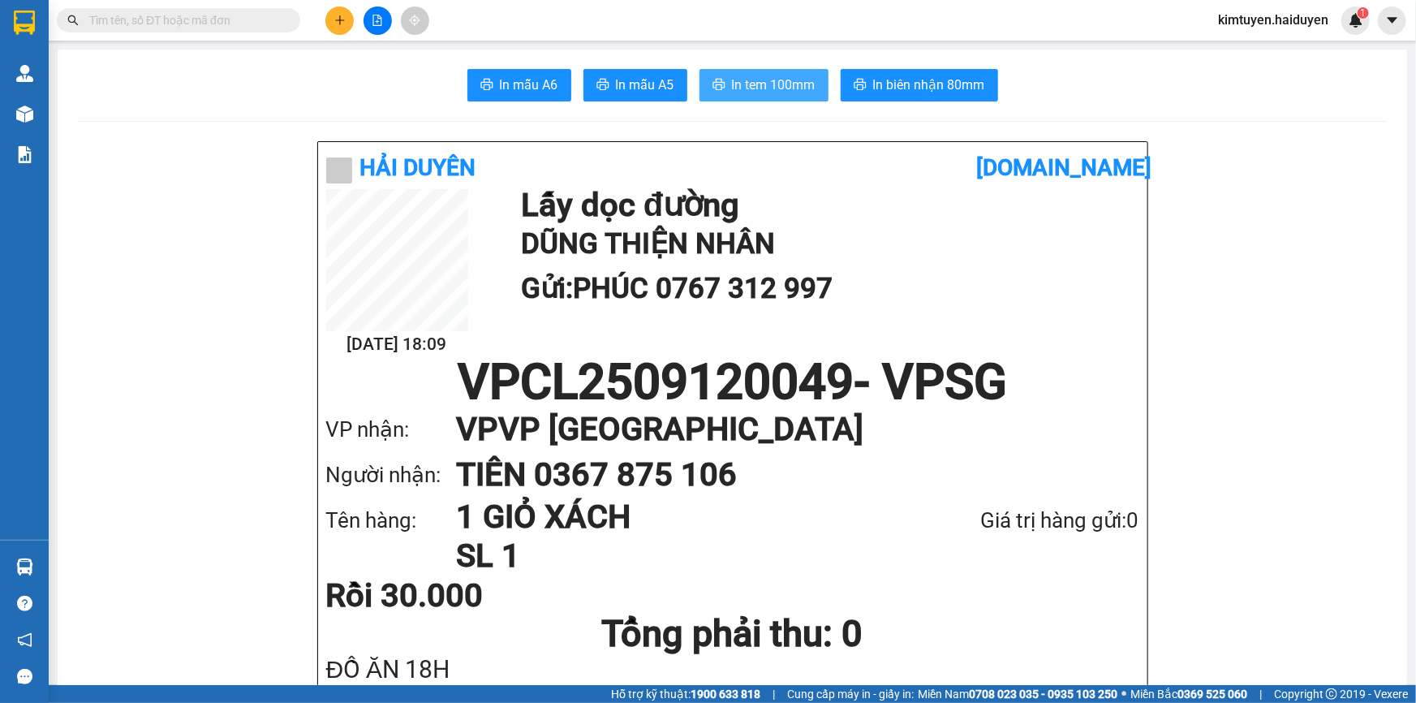
click at [720, 75] on button "In tem 100mm" at bounding box center [763, 85] width 129 height 32
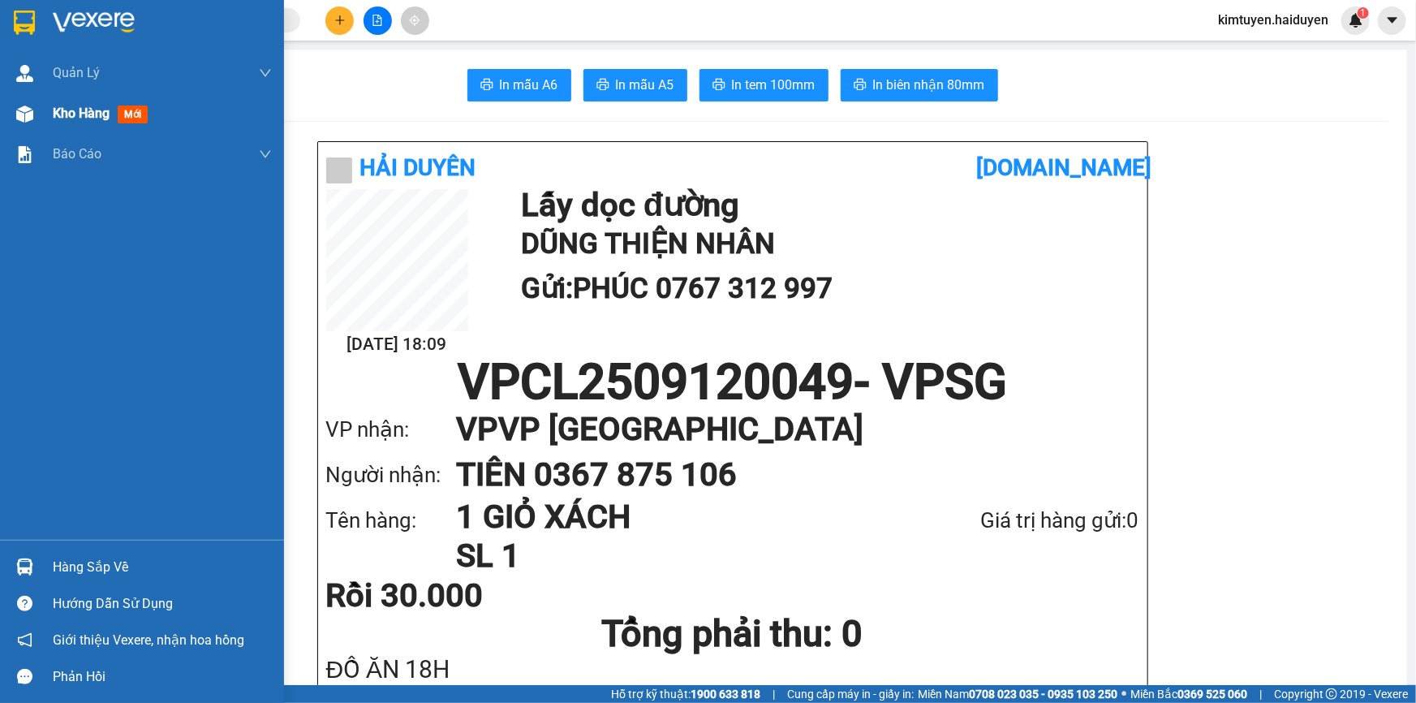
click at [61, 106] on span "Kho hàng" at bounding box center [81, 112] width 57 height 15
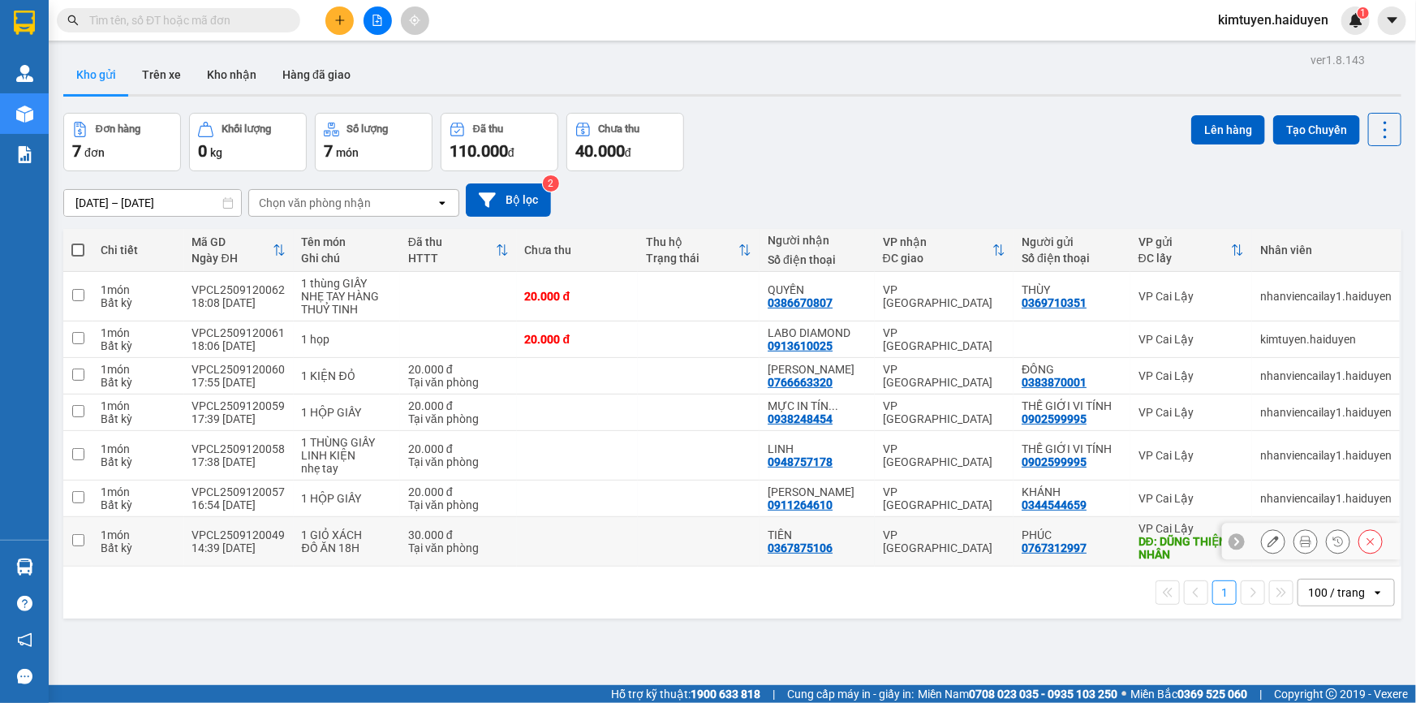
click at [994, 539] on div "VP [GEOGRAPHIC_DATA]" at bounding box center [944, 541] width 123 height 26
checkbox input "true"
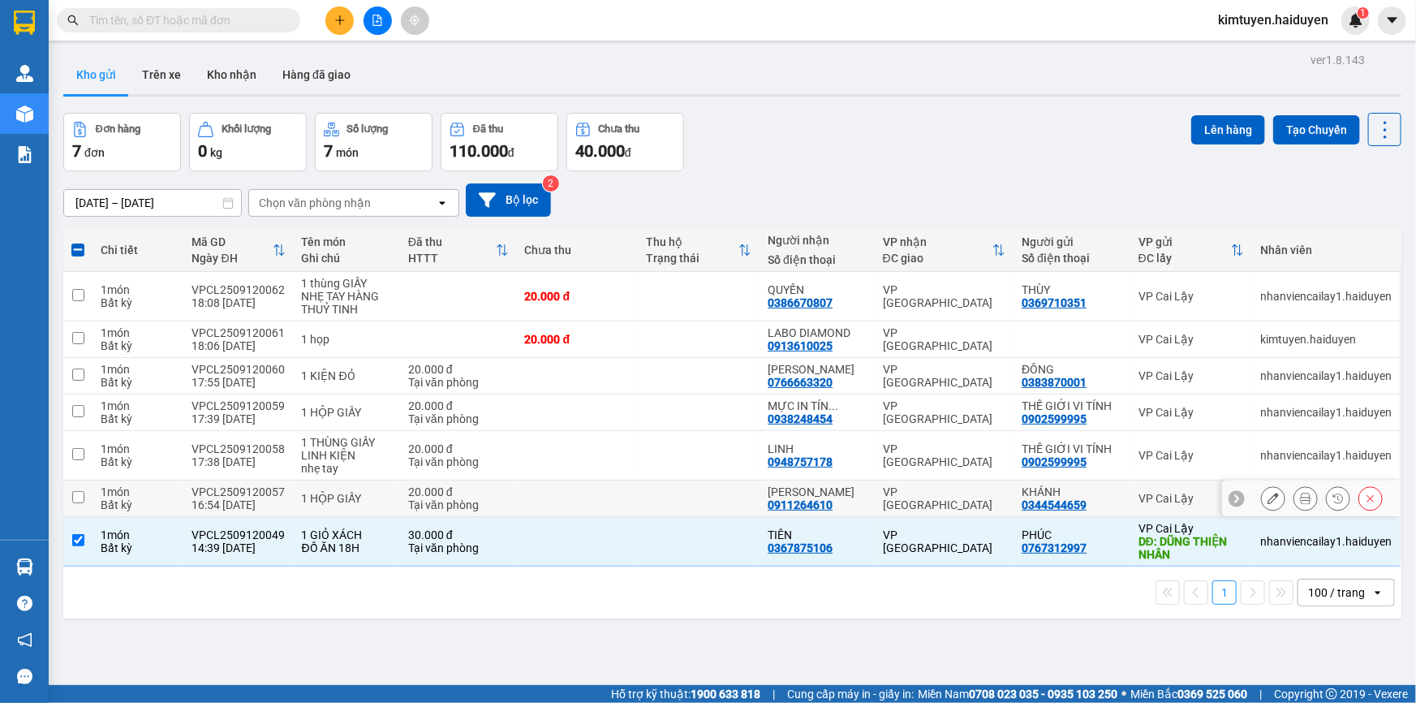
click at [982, 497] on div "VP [GEOGRAPHIC_DATA]" at bounding box center [944, 498] width 123 height 26
checkbox input "true"
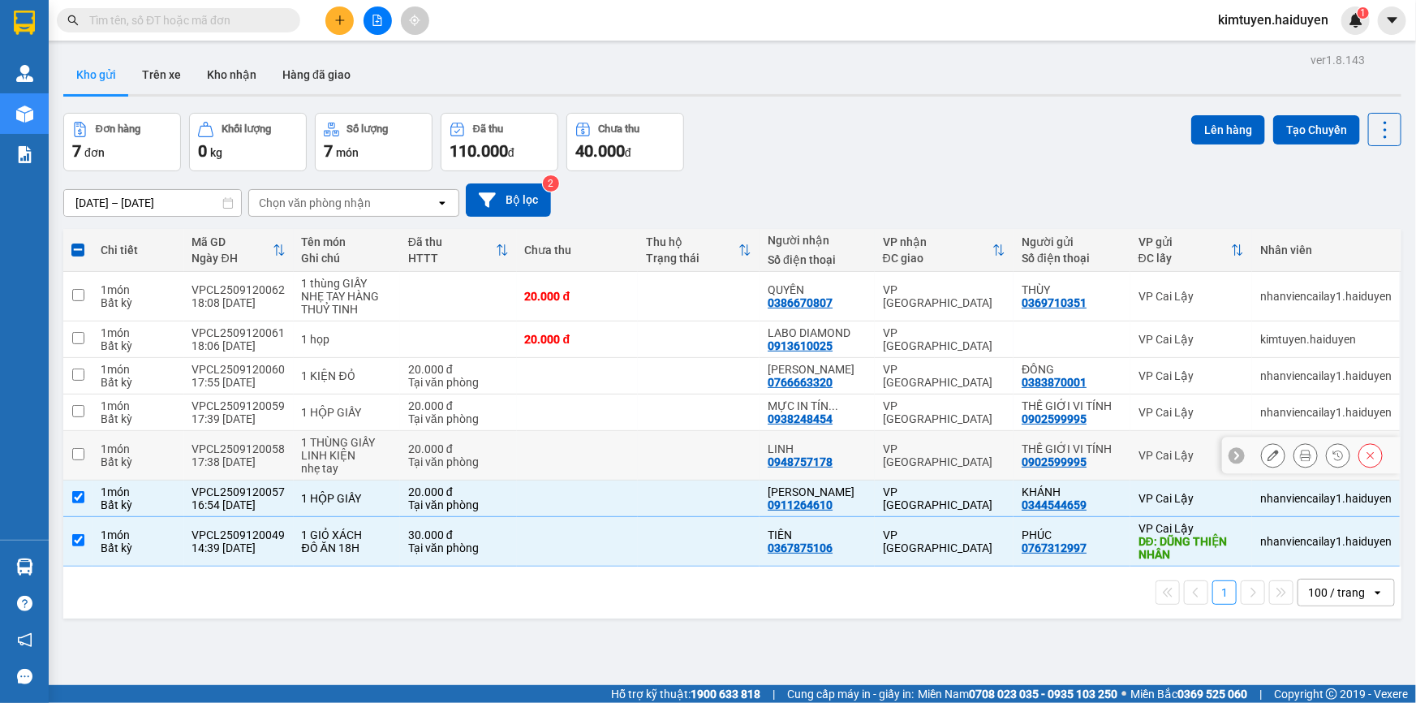
click at [976, 445] on td "VP [GEOGRAPHIC_DATA]" at bounding box center [944, 455] width 139 height 49
checkbox input "true"
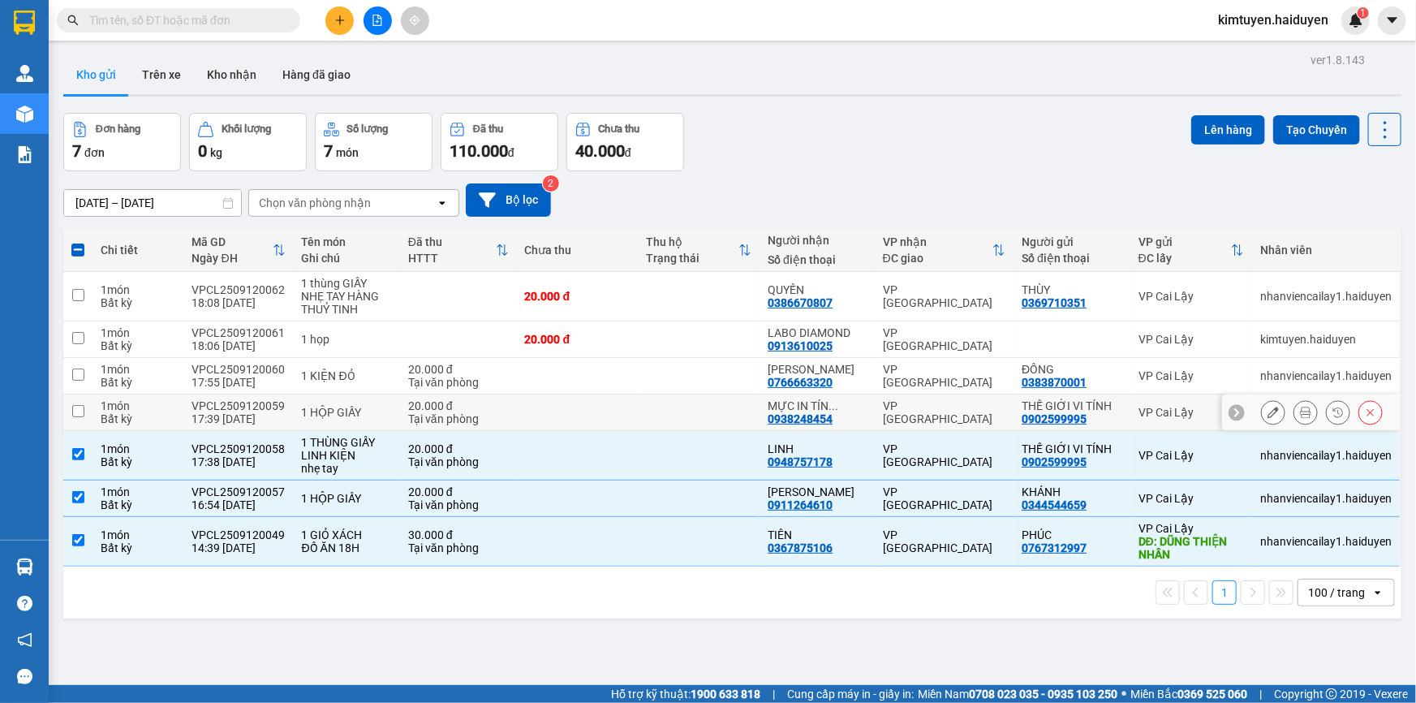
click at [991, 406] on div "VP [GEOGRAPHIC_DATA]" at bounding box center [944, 412] width 123 height 26
checkbox input "true"
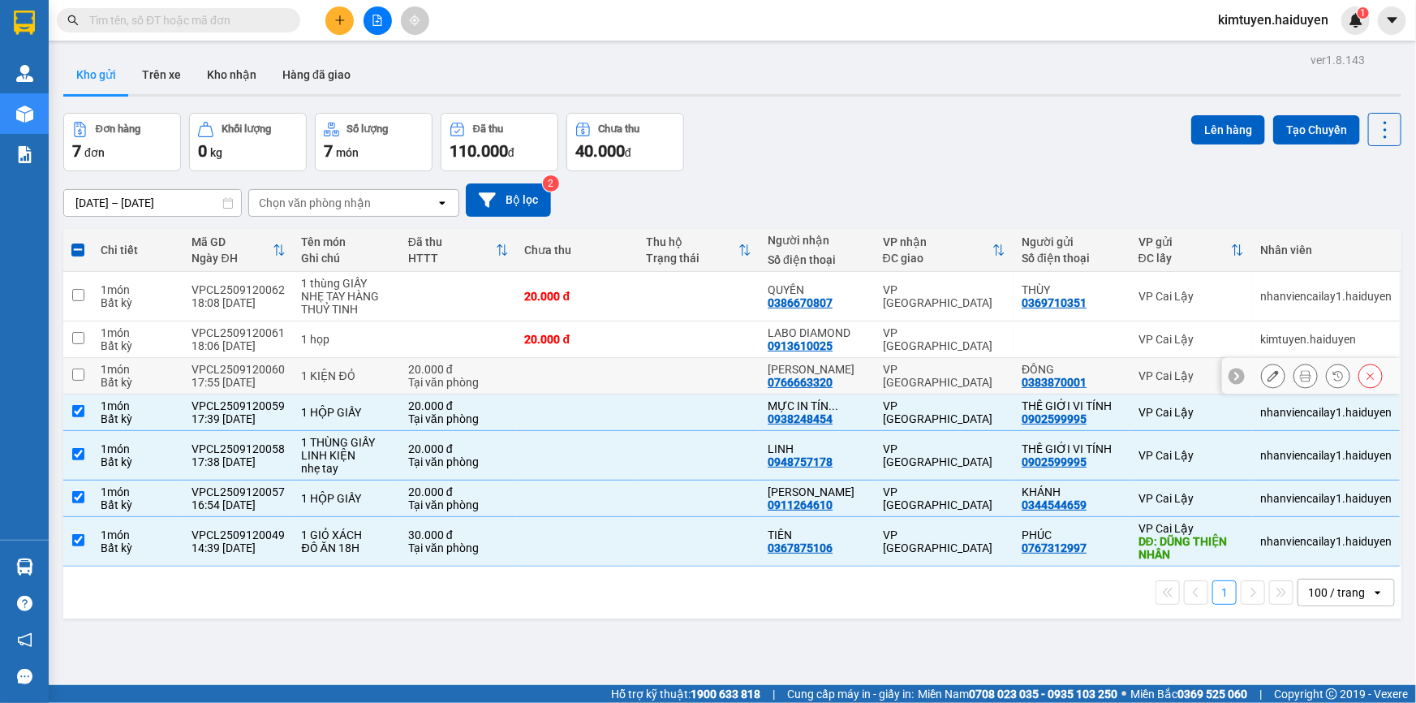
click at [976, 368] on div "VP [GEOGRAPHIC_DATA]" at bounding box center [944, 376] width 123 height 26
checkbox input "true"
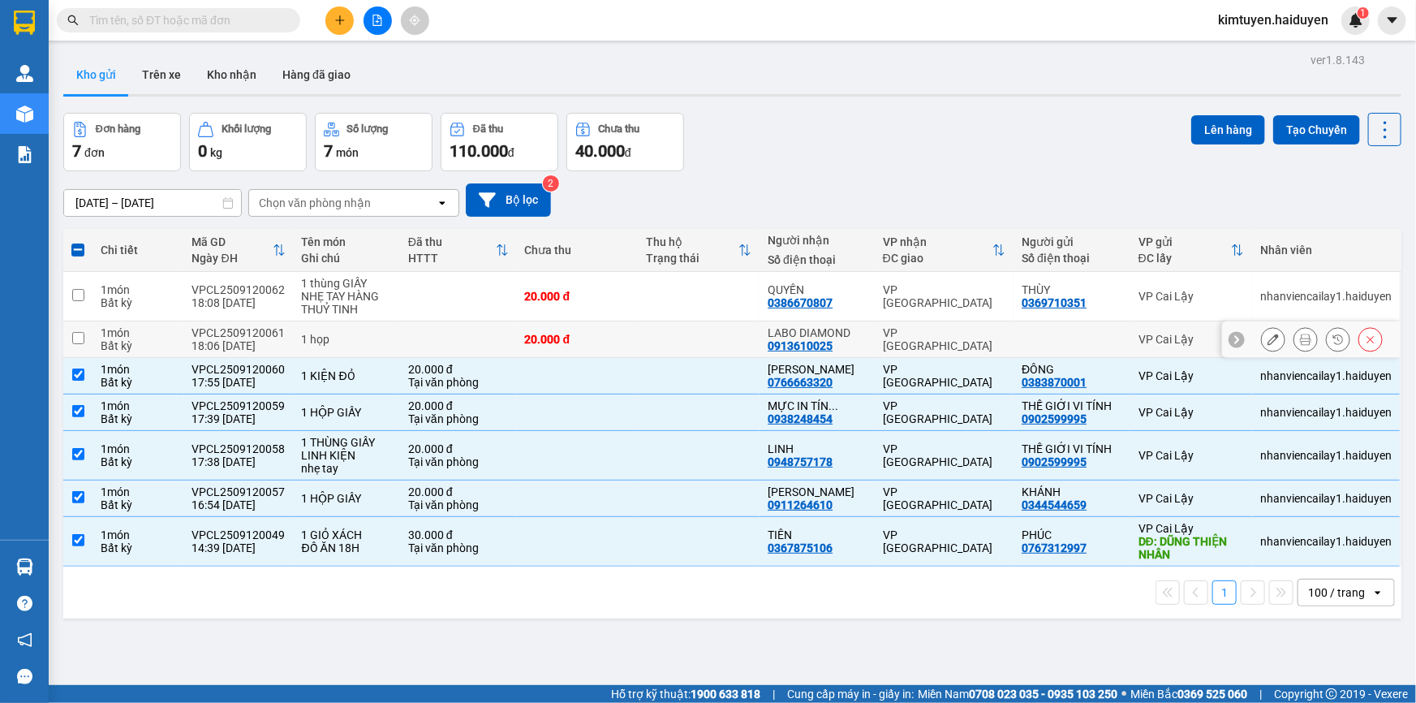
click at [999, 334] on td "VP [GEOGRAPHIC_DATA]" at bounding box center [944, 339] width 139 height 37
checkbox input "true"
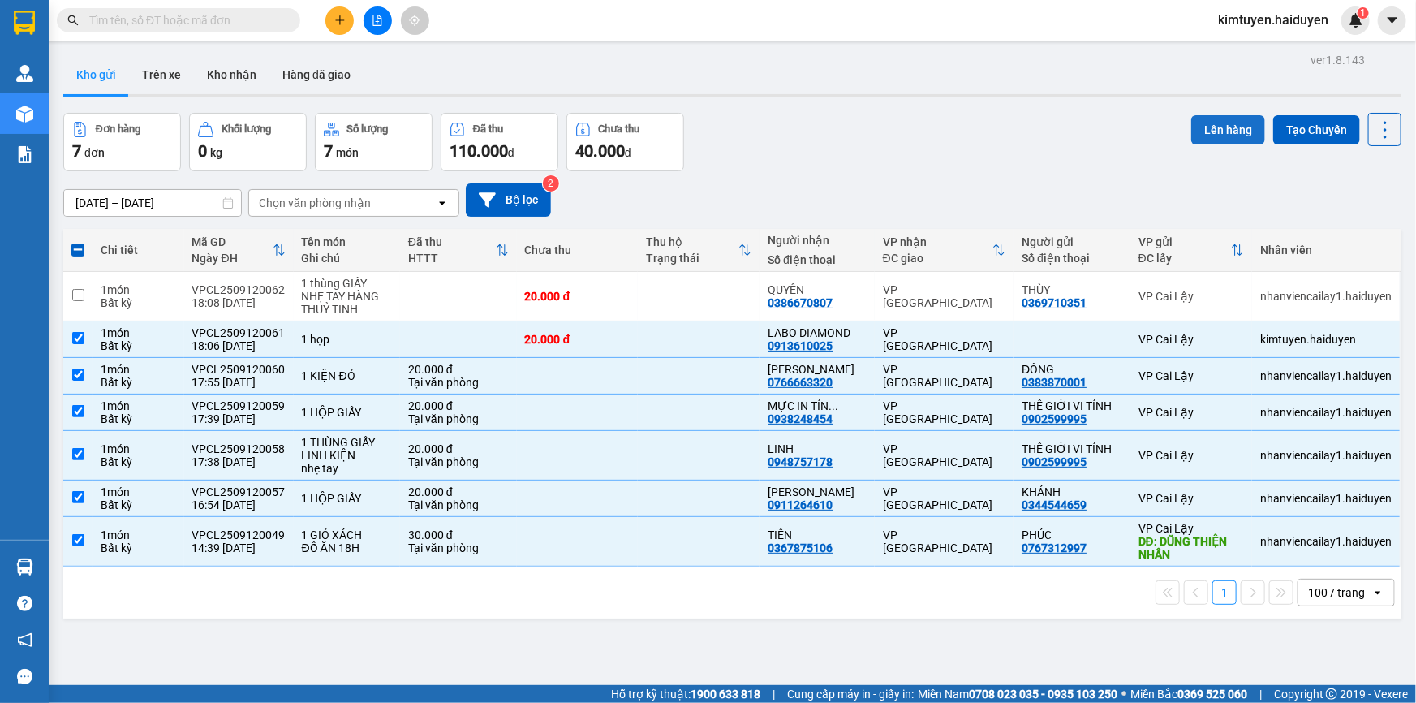
click at [1222, 134] on button "Lên hàng" at bounding box center [1228, 129] width 74 height 29
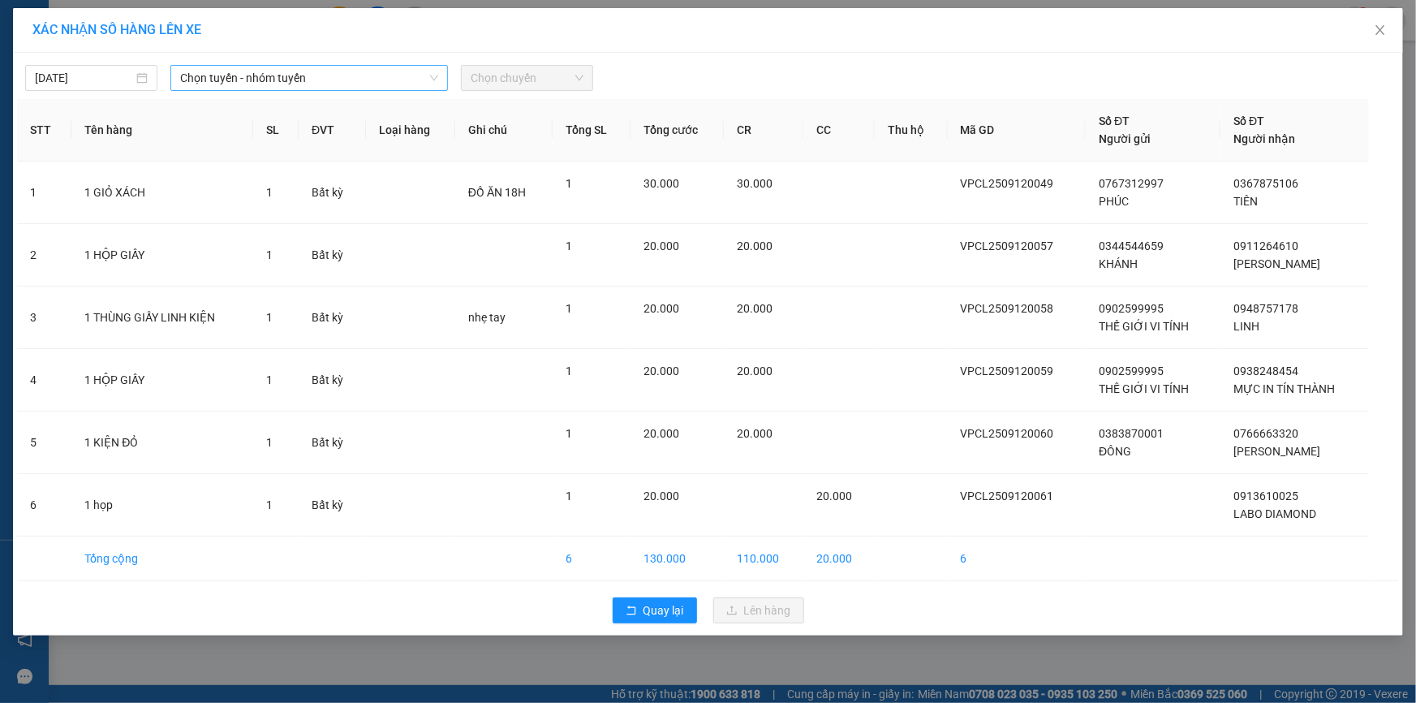
click at [276, 80] on span "Chọn tuyến - nhóm tuyến" at bounding box center [309, 78] width 258 height 24
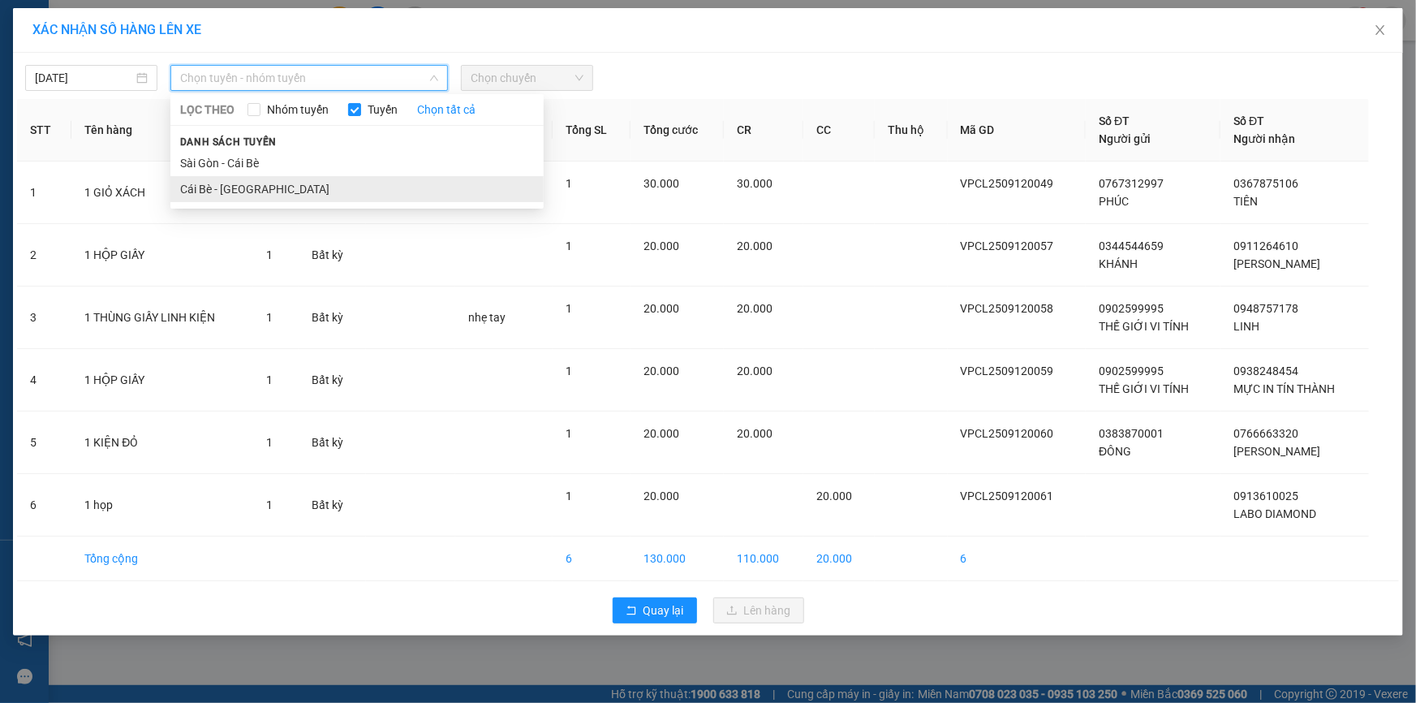
click at [249, 184] on li "Cái Bè - [GEOGRAPHIC_DATA]" at bounding box center [356, 189] width 373 height 26
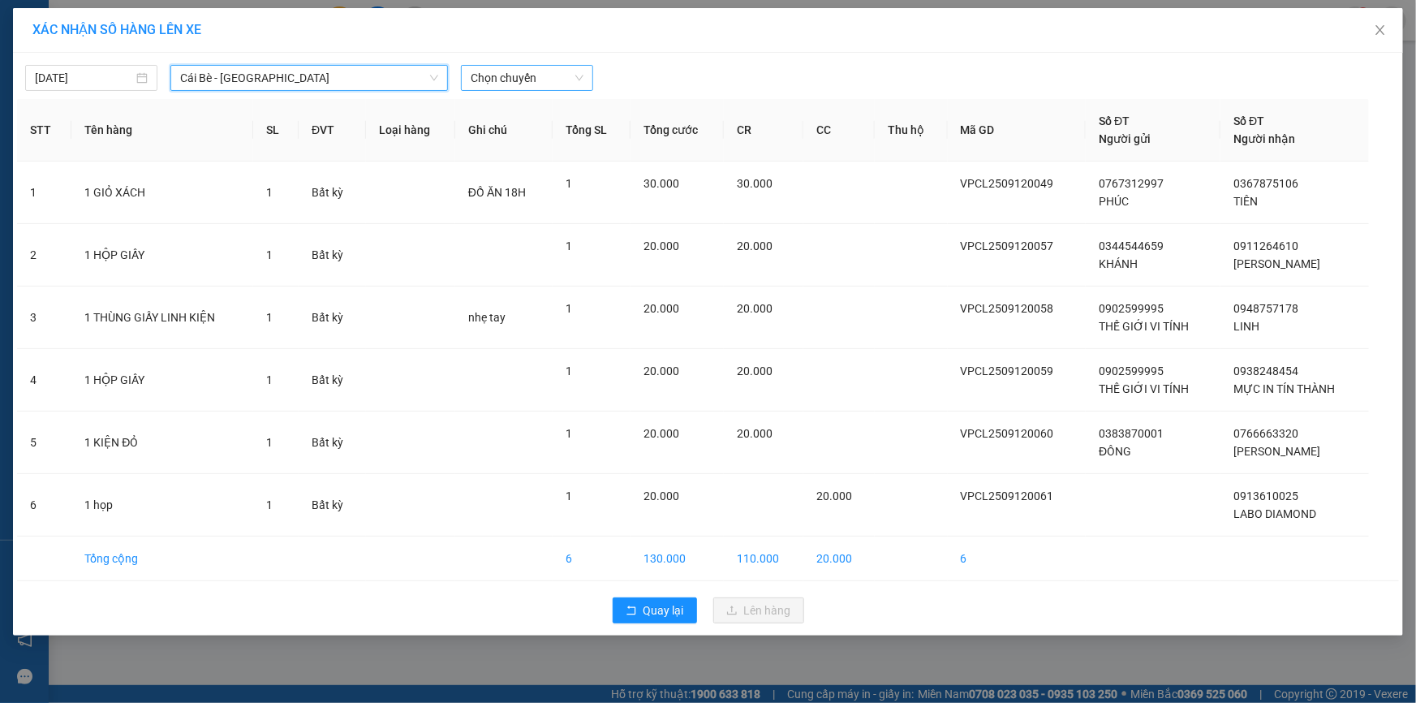
click at [494, 80] on span "Chọn chuyến" at bounding box center [527, 78] width 113 height 24
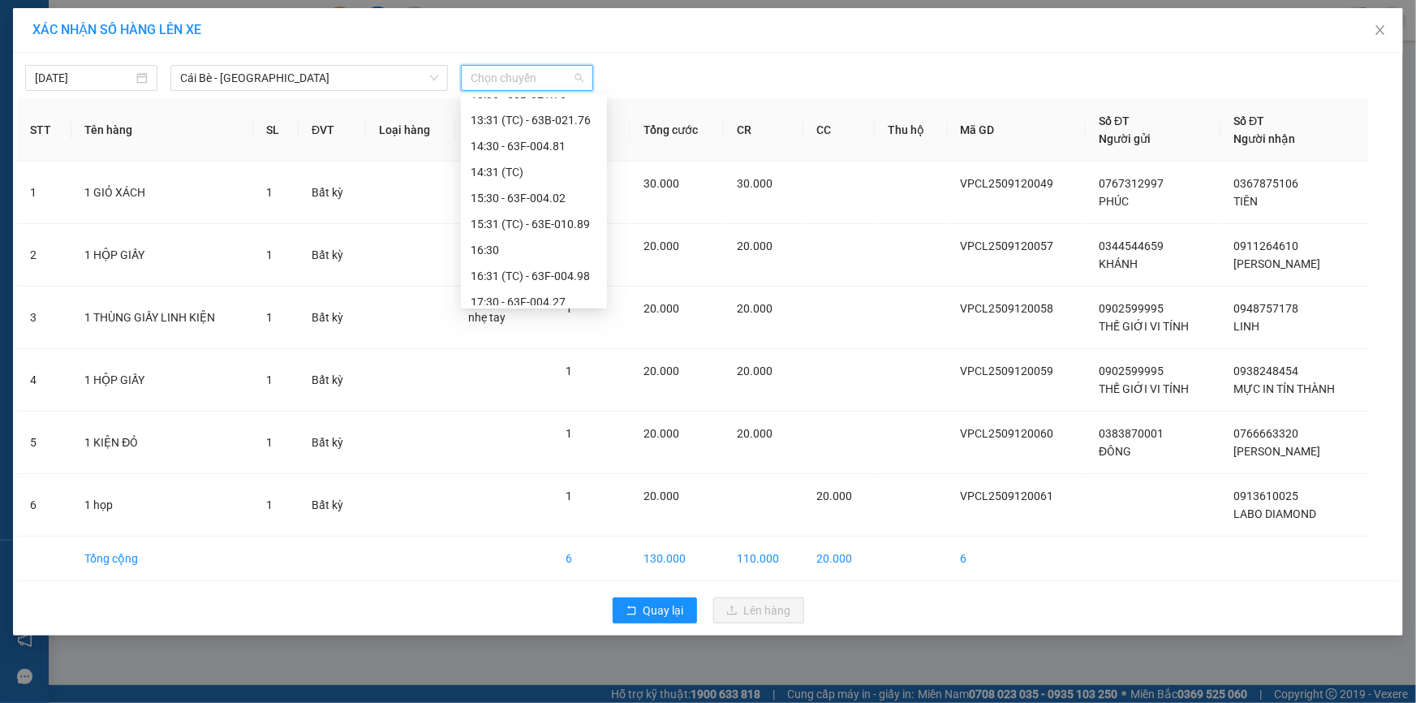
scroll to position [544, 0]
click at [576, 295] on div "17:30 - 63F-004.27" at bounding box center [534, 293] width 127 height 18
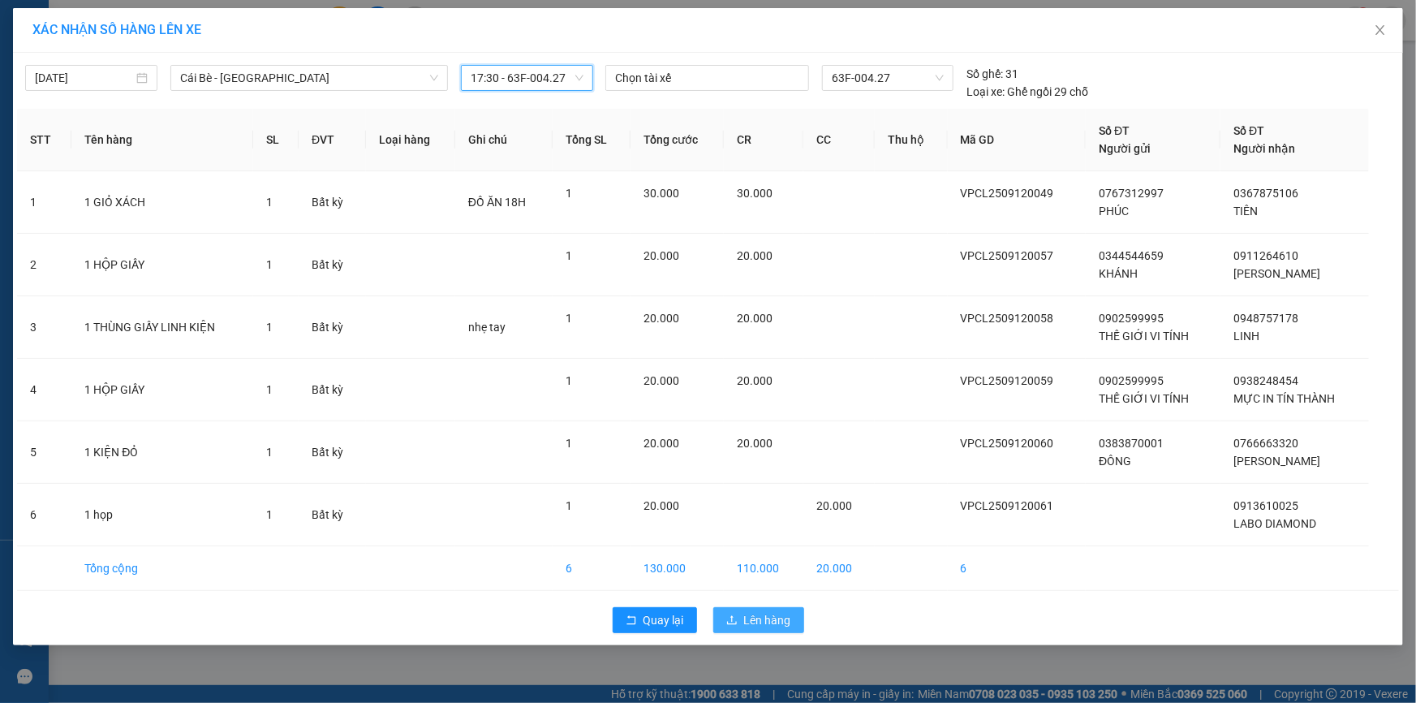
click at [761, 625] on span "Lên hàng" at bounding box center [767, 620] width 47 height 18
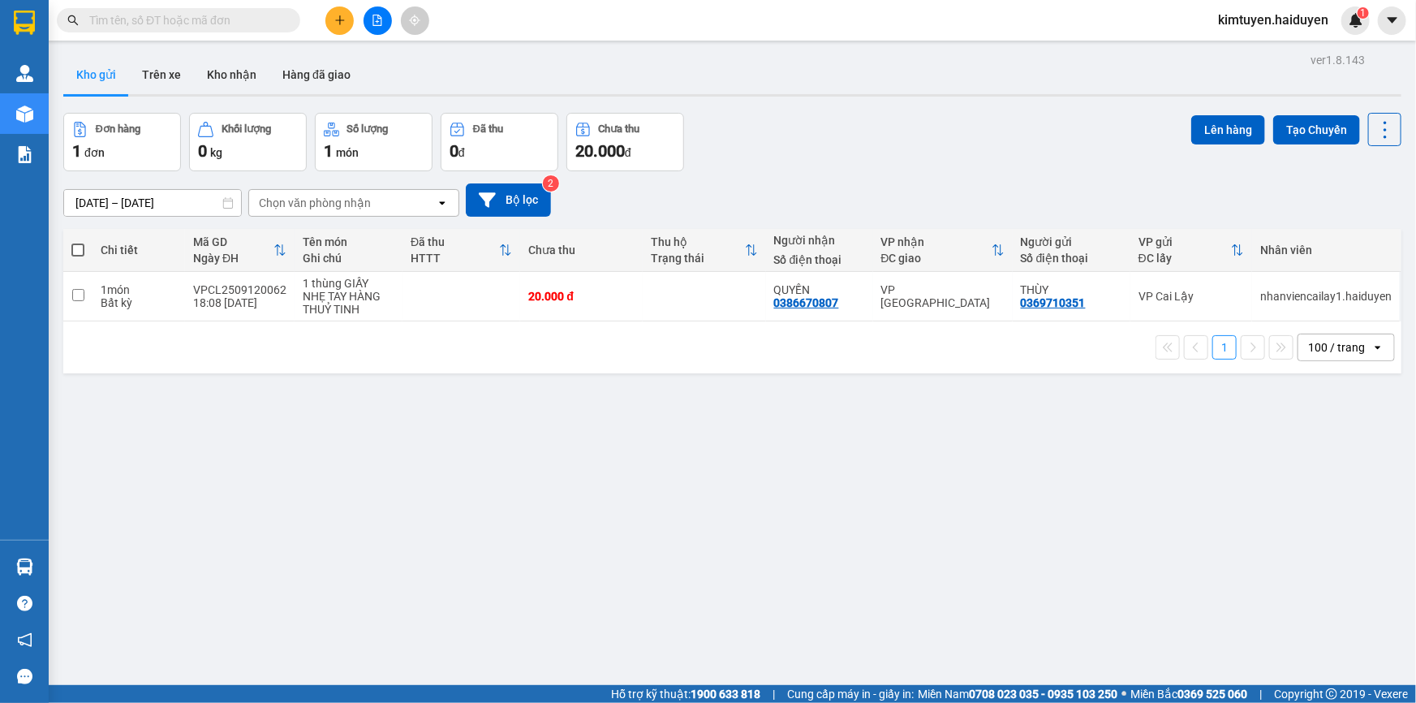
click at [930, 170] on div "Đơn hàng 1 đơn Khối lượng 0 kg Số lượng 1 món Đã thu 0 đ Chưa thu 20.000 đ Lên …" at bounding box center [732, 142] width 1338 height 58
